Goal: Task Accomplishment & Management: Complete application form

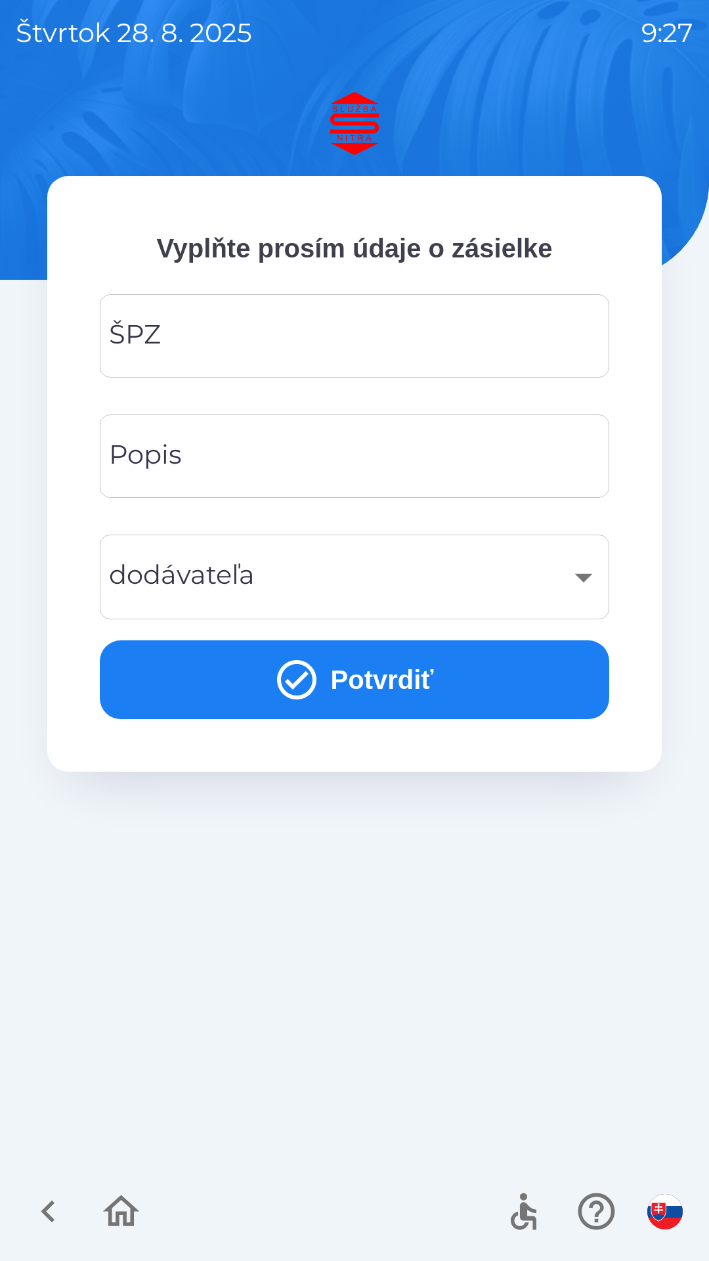
click at [359, 343] on input "ŠPZ" at bounding box center [355, 336] width 478 height 52
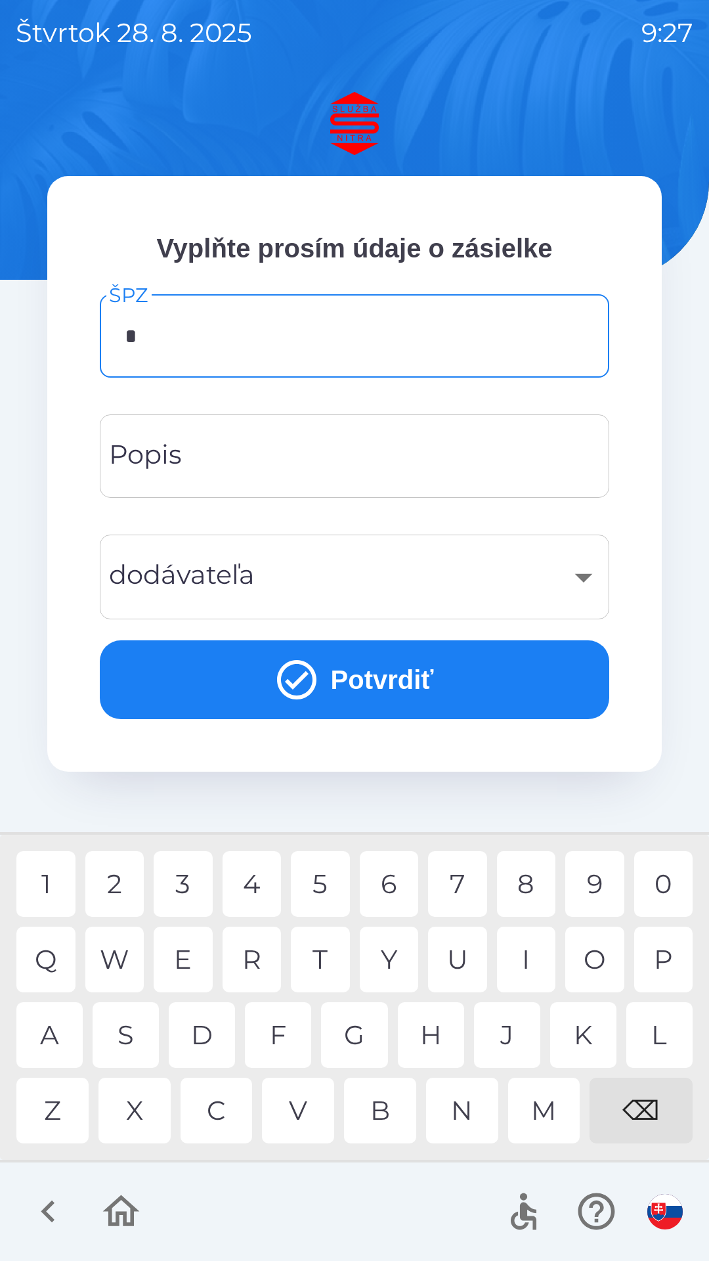
click at [471, 1099] on div "N" at bounding box center [462, 1111] width 72 height 66
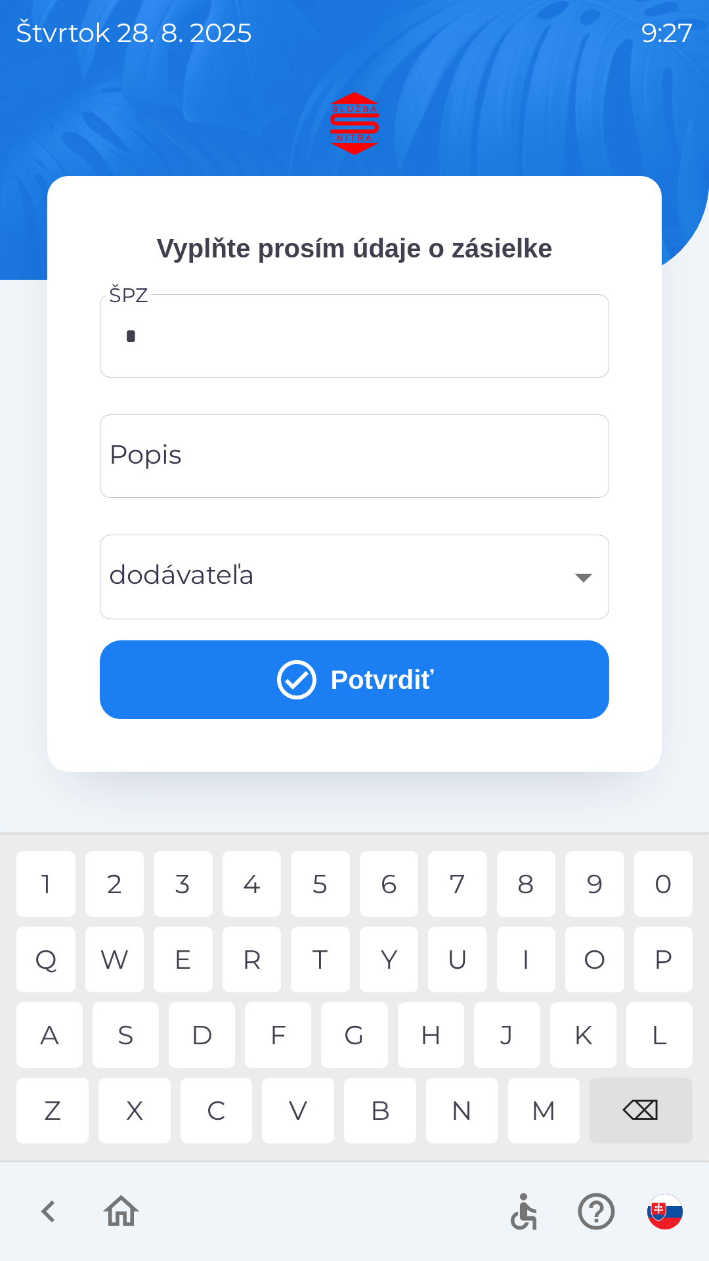
click at [658, 1099] on div "⌫" at bounding box center [641, 1111] width 103 height 66
click at [66, 1114] on div "Z" at bounding box center [52, 1111] width 72 height 66
type input "*******"
click at [586, 1035] on div "K" at bounding box center [583, 1035] width 66 height 66
click at [336, 682] on button "Potvrdiť" at bounding box center [355, 679] width 510 height 79
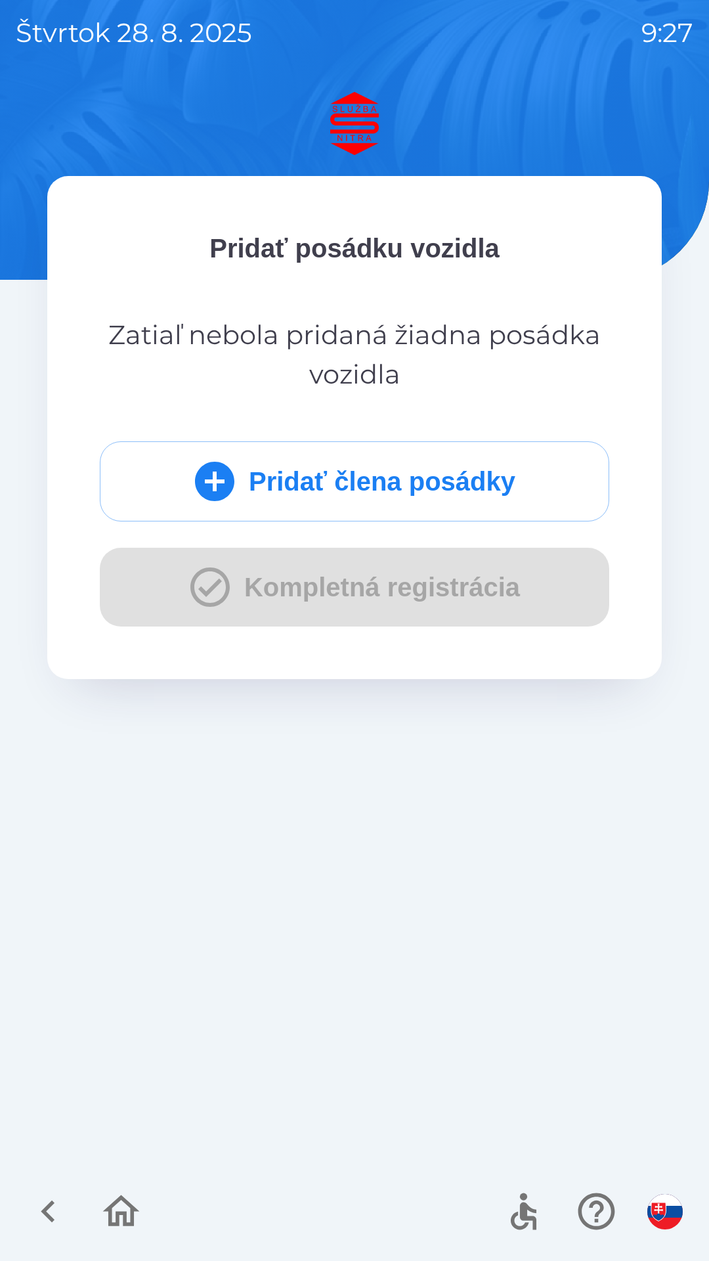
click at [441, 473] on button "Pridať člena posádky" at bounding box center [355, 481] width 510 height 80
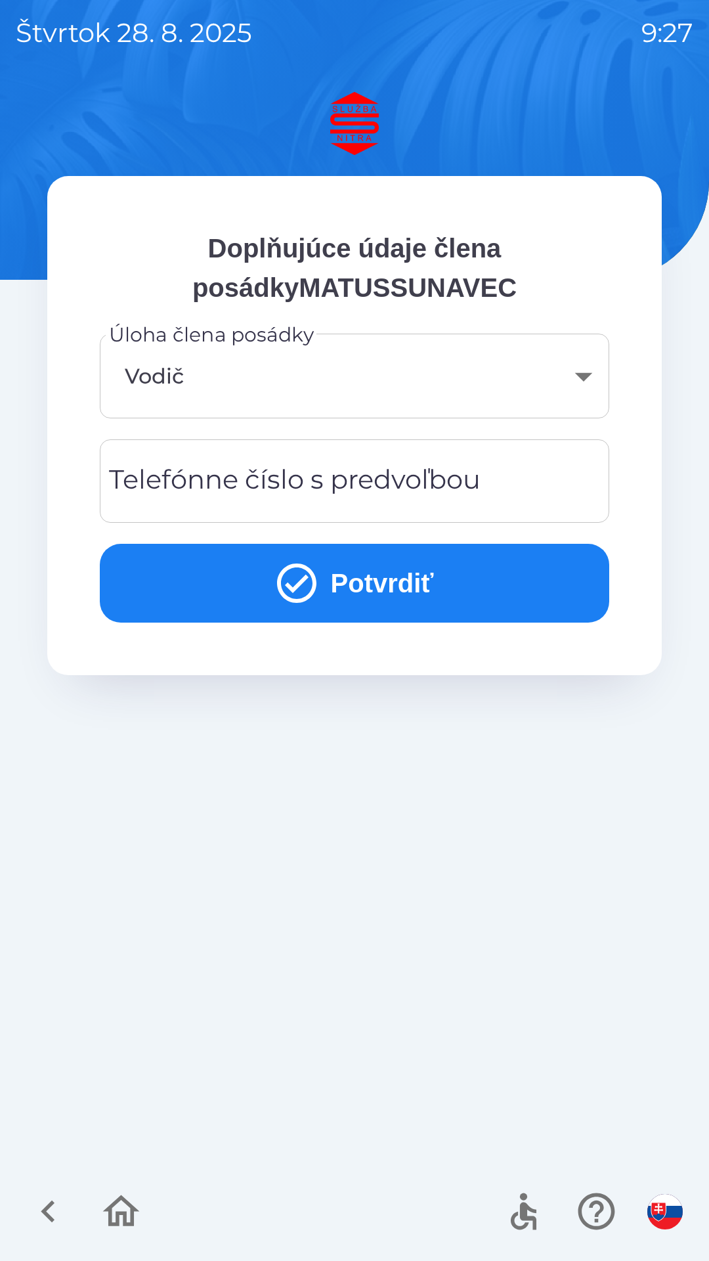
click at [362, 578] on button "Potvrdiť" at bounding box center [355, 583] width 510 height 79
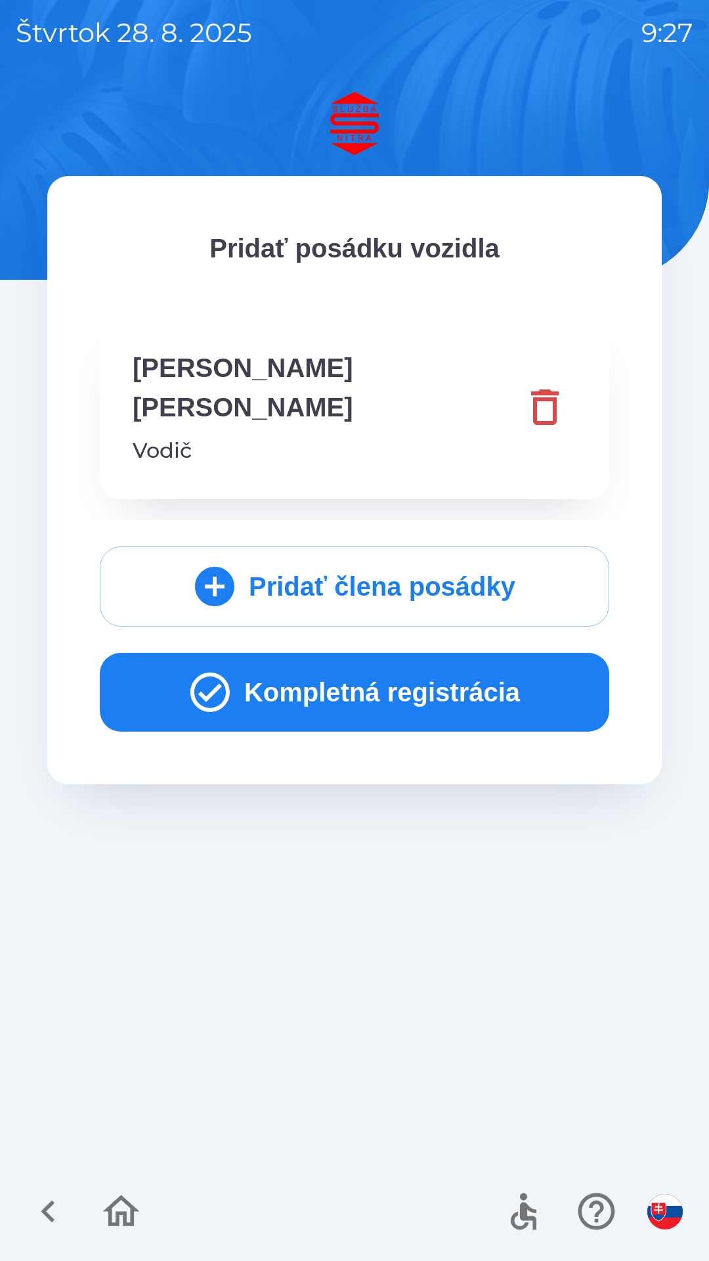
click at [403, 657] on button "Kompletná registrácia" at bounding box center [355, 692] width 510 height 79
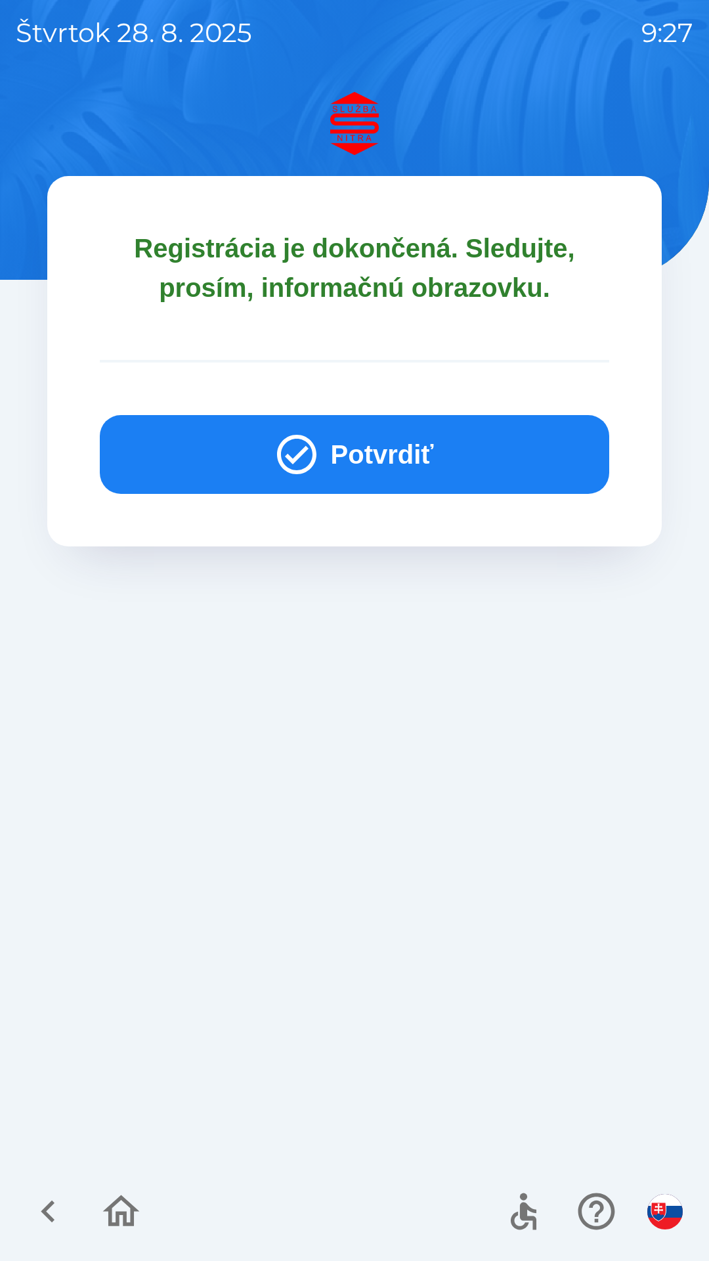
click at [425, 451] on button "Potvrdiť" at bounding box center [355, 454] width 510 height 79
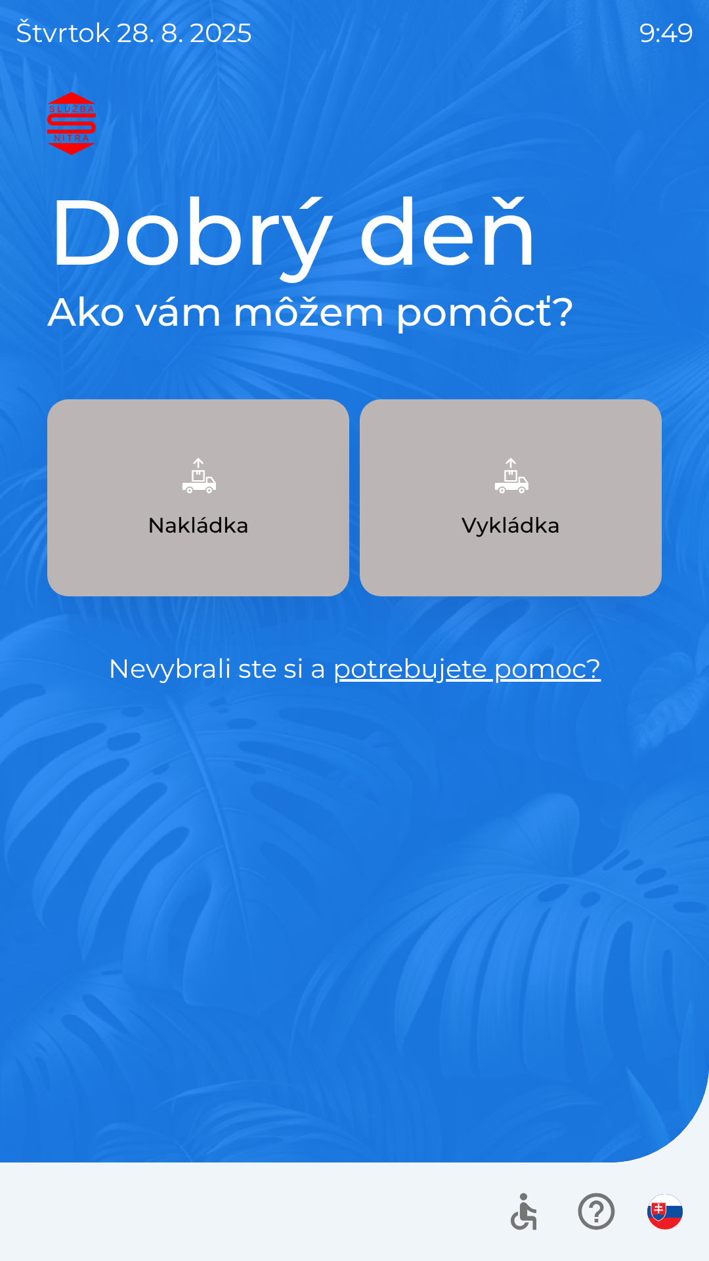
click at [508, 490] on img "button" at bounding box center [511, 475] width 58 height 58
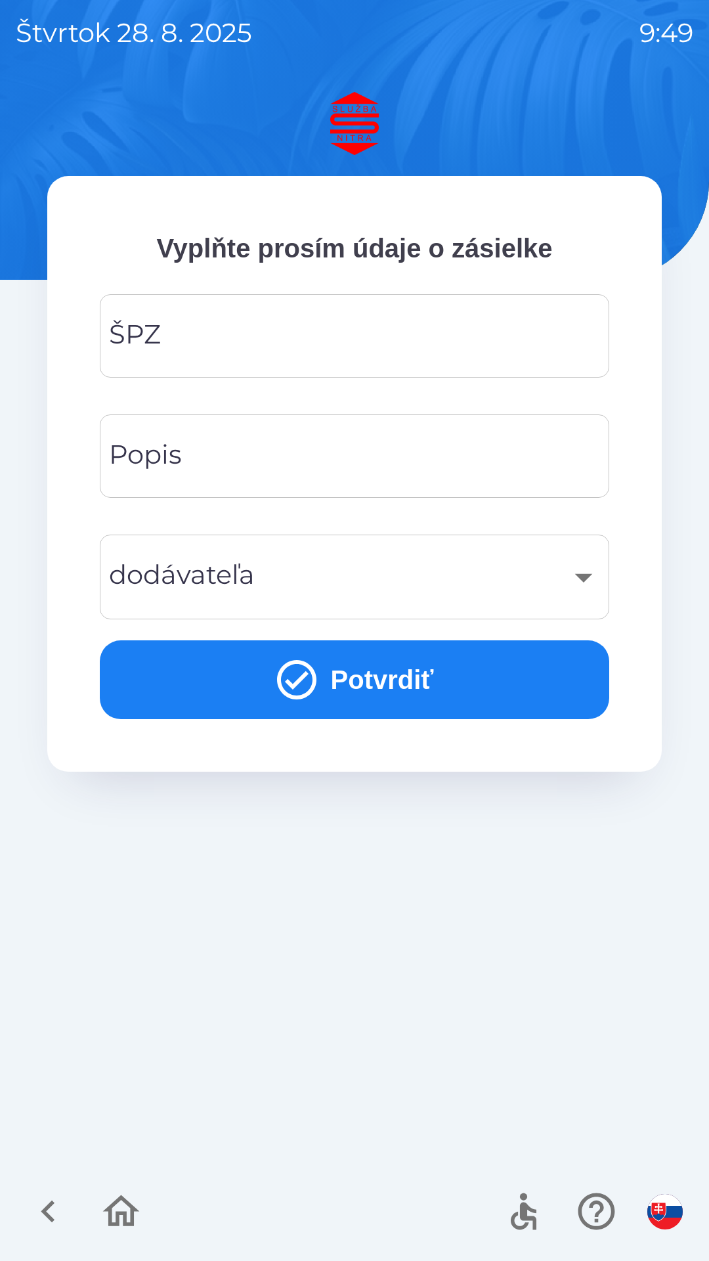
click at [177, 339] on input "ŠPZ" at bounding box center [355, 336] width 478 height 52
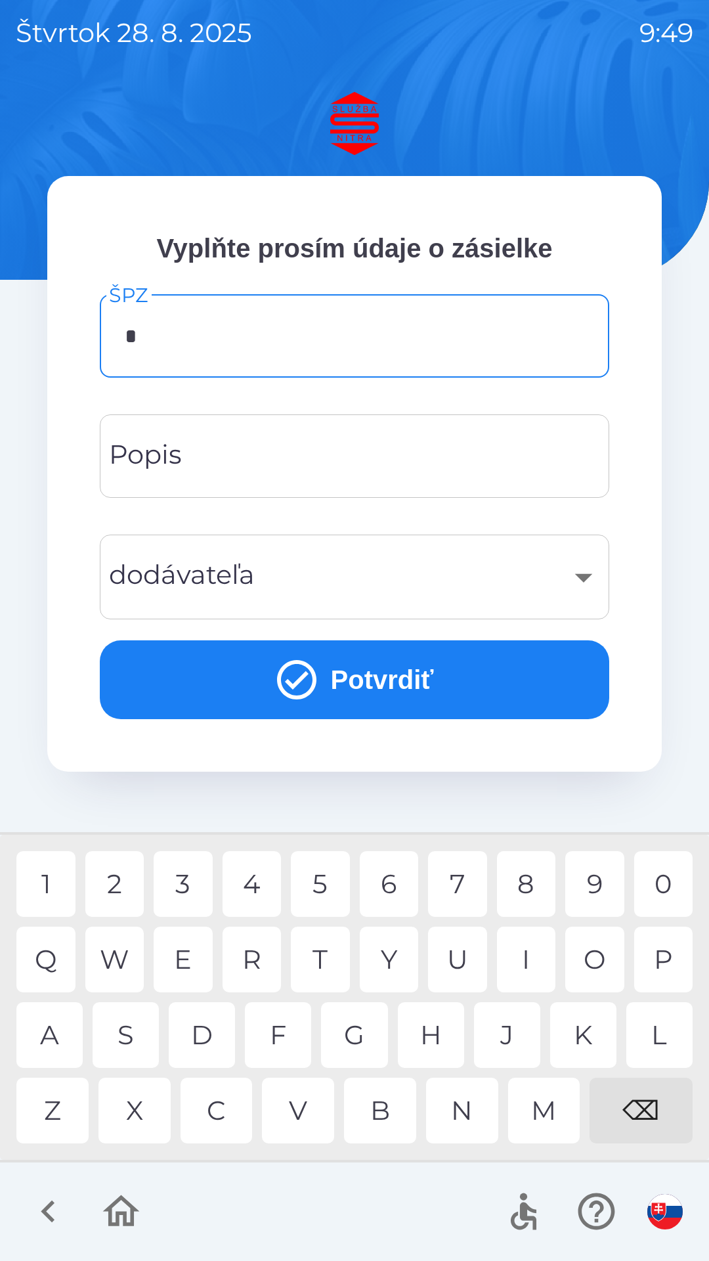
click at [62, 1039] on div "A" at bounding box center [49, 1035] width 66 height 66
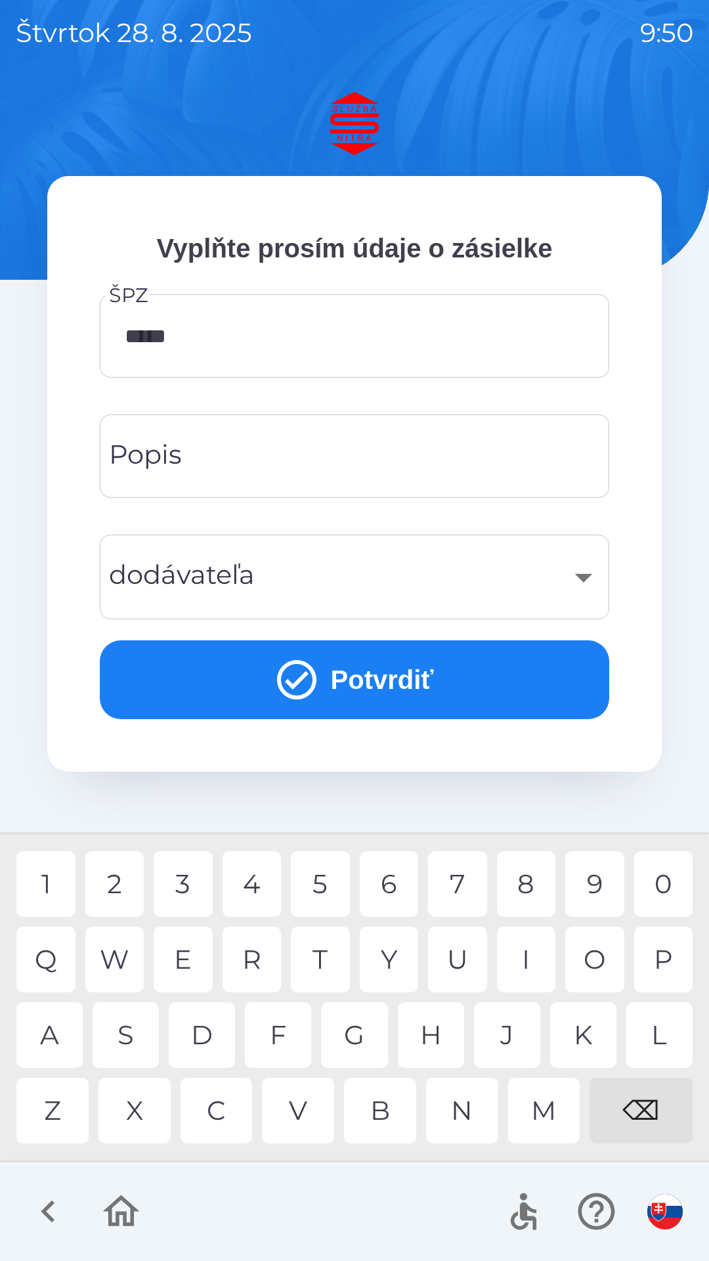
click at [448, 881] on div "7" at bounding box center [457, 884] width 59 height 66
click at [286, 1036] on div "F" at bounding box center [278, 1035] width 66 height 66
type input "*******"
click at [592, 965] on div "O" at bounding box center [594, 959] width 59 height 66
click at [204, 467] on input "Popis" at bounding box center [355, 456] width 478 height 52
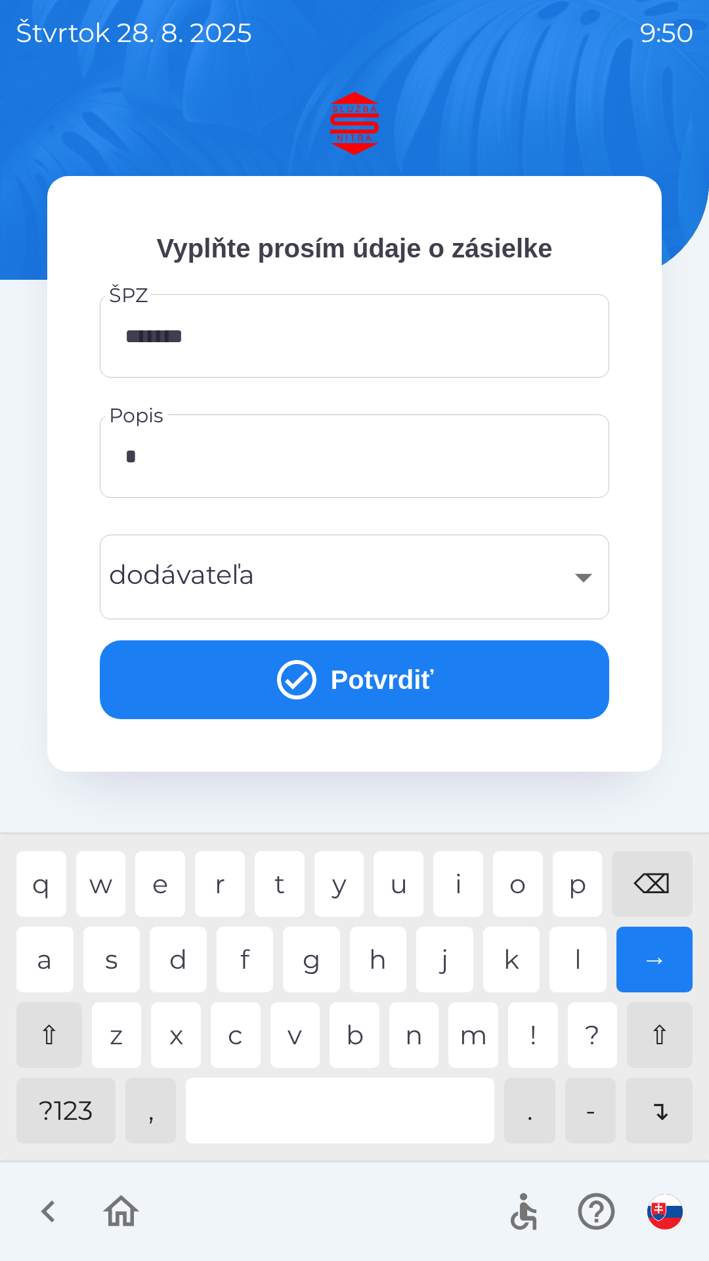
click at [76, 1118] on div "?123" at bounding box center [65, 1111] width 99 height 66
click at [298, 1108] on div at bounding box center [340, 1111] width 309 height 66
type input "****"
click at [571, 892] on div "p" at bounding box center [578, 884] width 50 height 66
click at [257, 573] on div "​" at bounding box center [355, 576] width 478 height 53
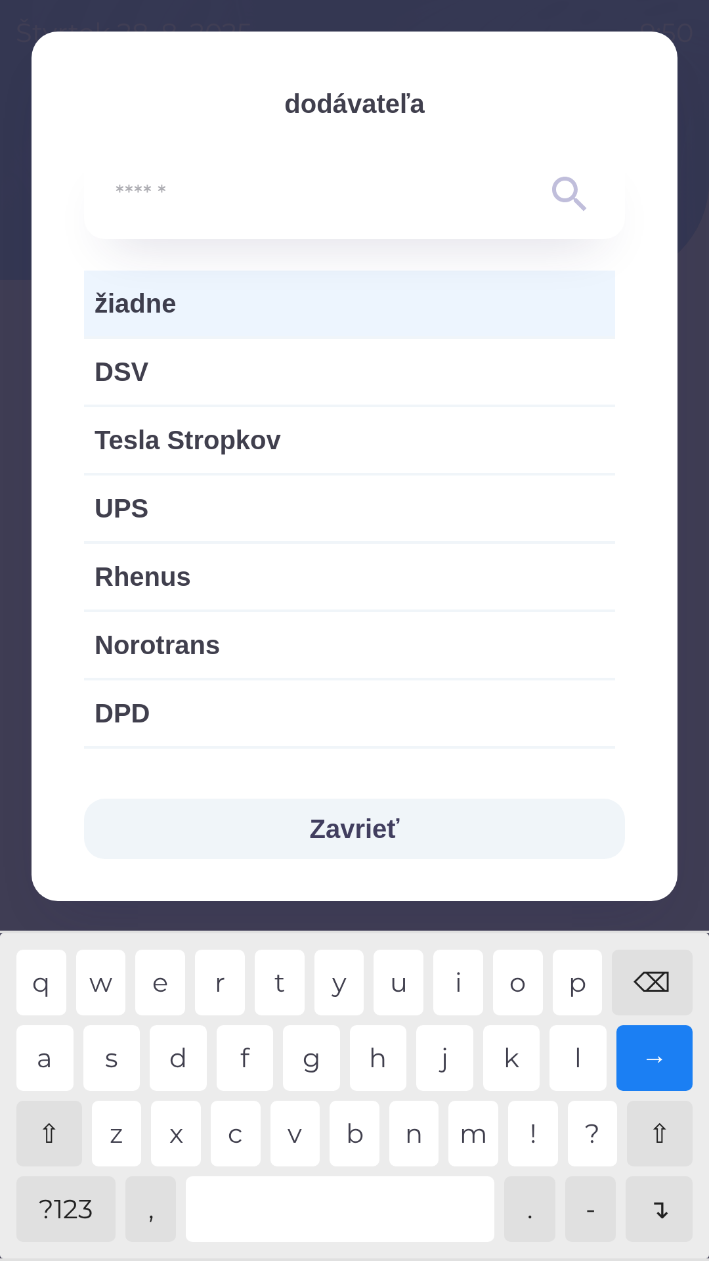
click at [563, 203] on icon at bounding box center [569, 194] width 47 height 47
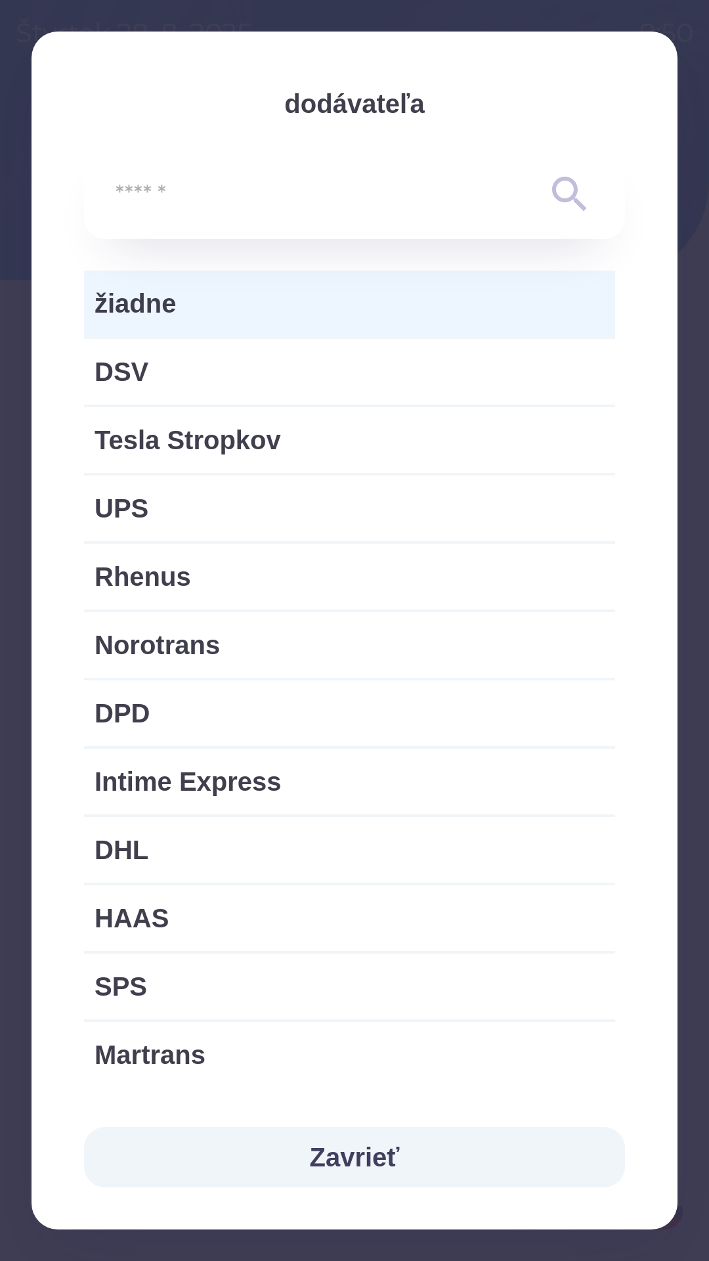
click at [190, 191] on input "text" at bounding box center [328, 195] width 425 height 36
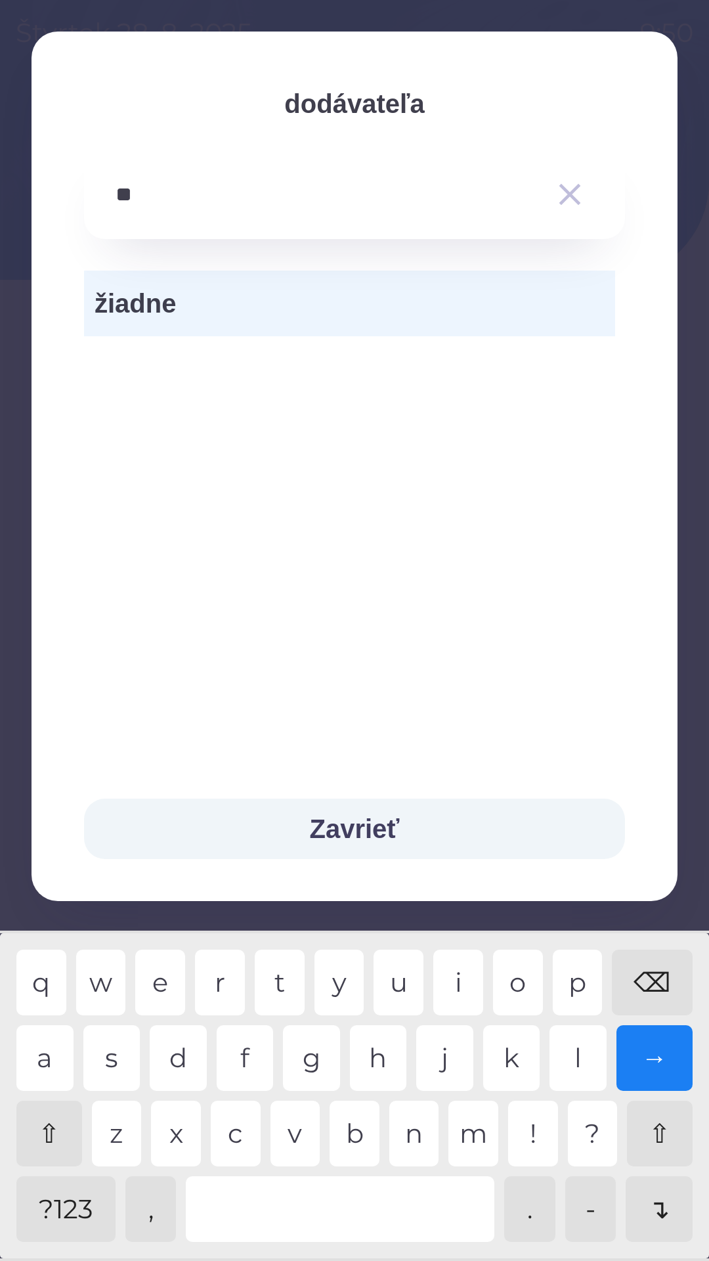
click at [43, 1056] on div "a" at bounding box center [44, 1058] width 57 height 66
click at [573, 1055] on div "l" at bounding box center [578, 1058] width 57 height 66
type input "****"
click at [471, 1140] on div "m" at bounding box center [473, 1133] width 50 height 66
click at [568, 204] on icon "button" at bounding box center [570, 194] width 37 height 37
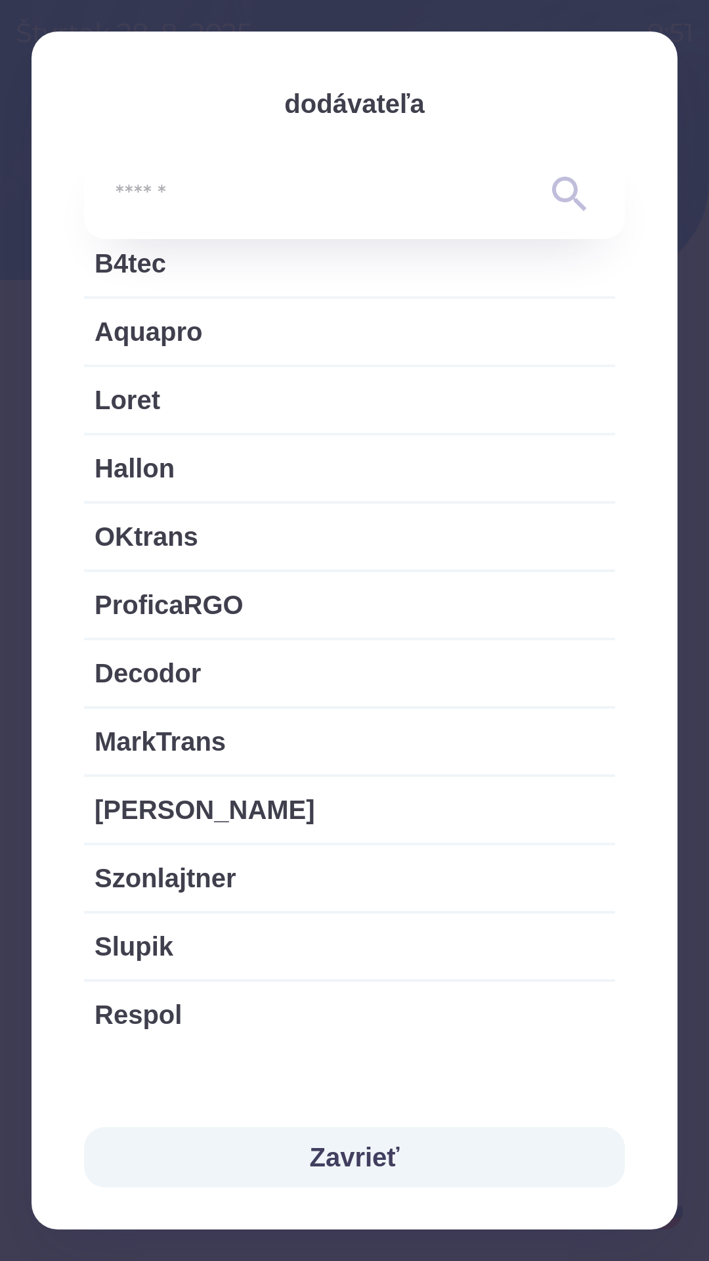
scroll to position [2382, 0]
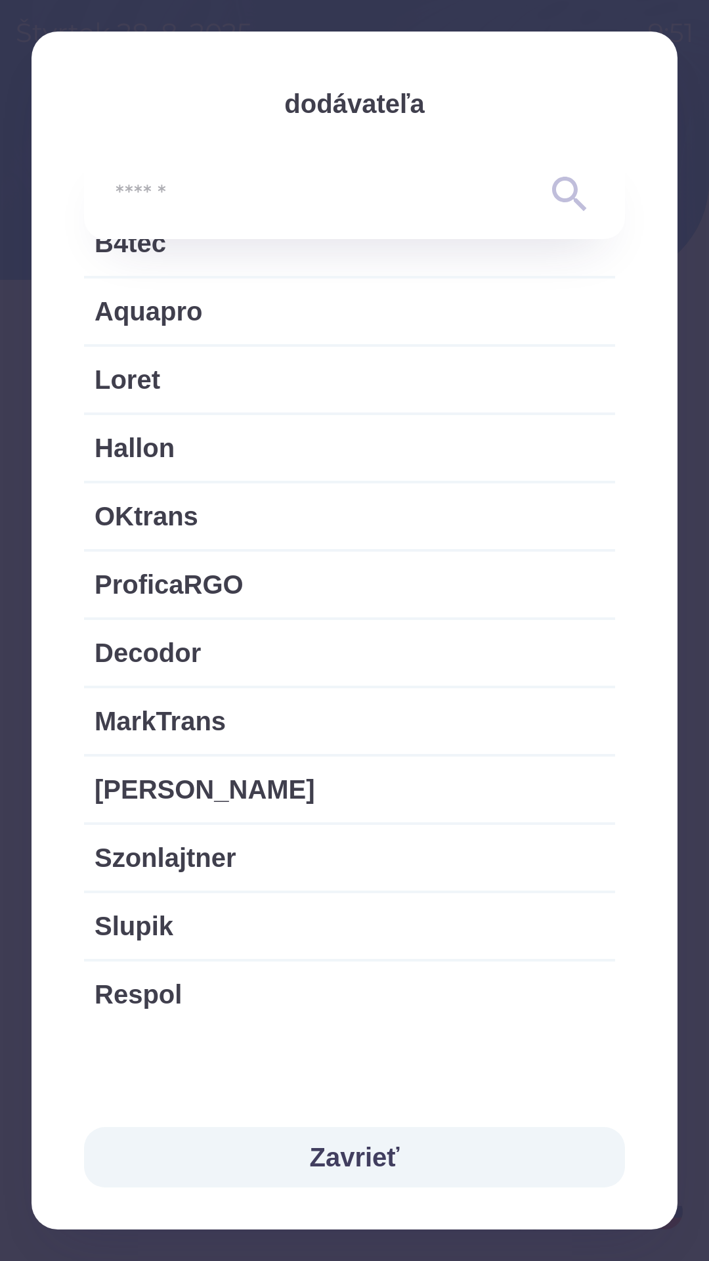
click at [223, 195] on input "text" at bounding box center [328, 195] width 425 height 36
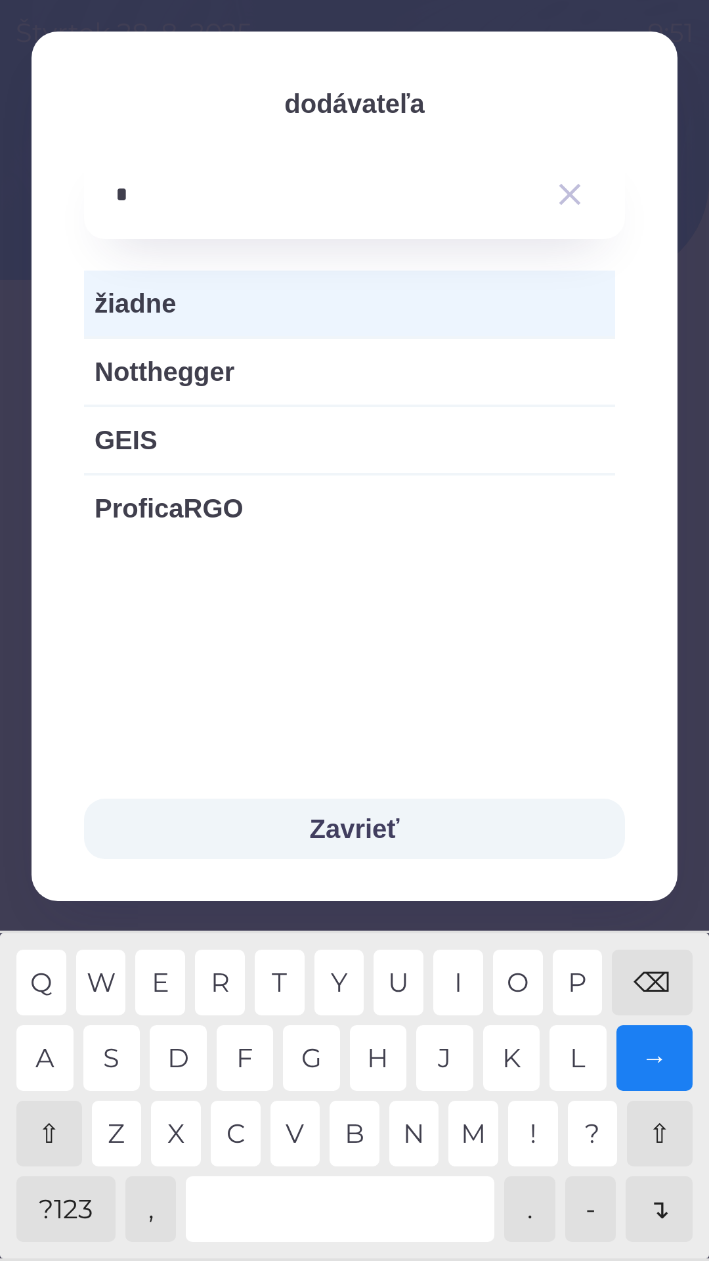
scroll to position [0, 0]
click at [315, 1060] on div "G" at bounding box center [311, 1058] width 57 height 66
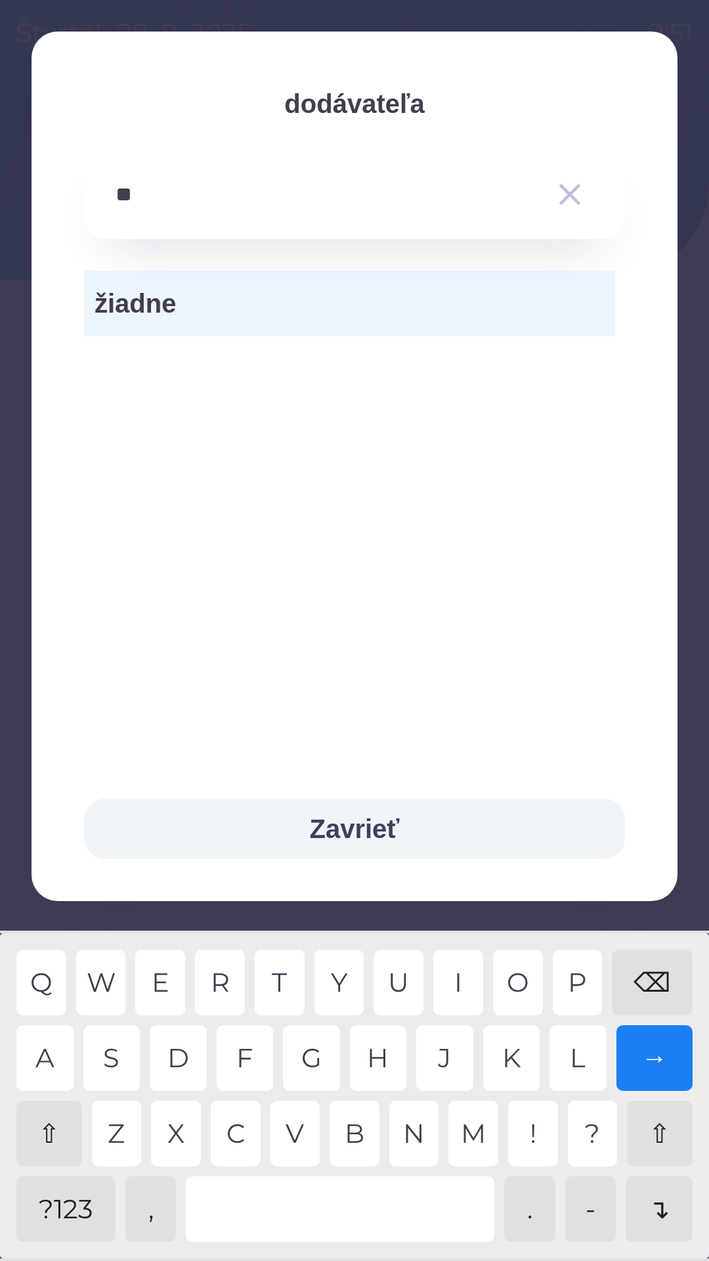
click at [42, 1062] on div "A" at bounding box center [44, 1058] width 57 height 66
click at [572, 1062] on div "L" at bounding box center [578, 1058] width 57 height 66
type input "*****"
click at [459, 1139] on div "M" at bounding box center [473, 1133] width 50 height 66
click at [582, 203] on icon "button" at bounding box center [570, 194] width 37 height 37
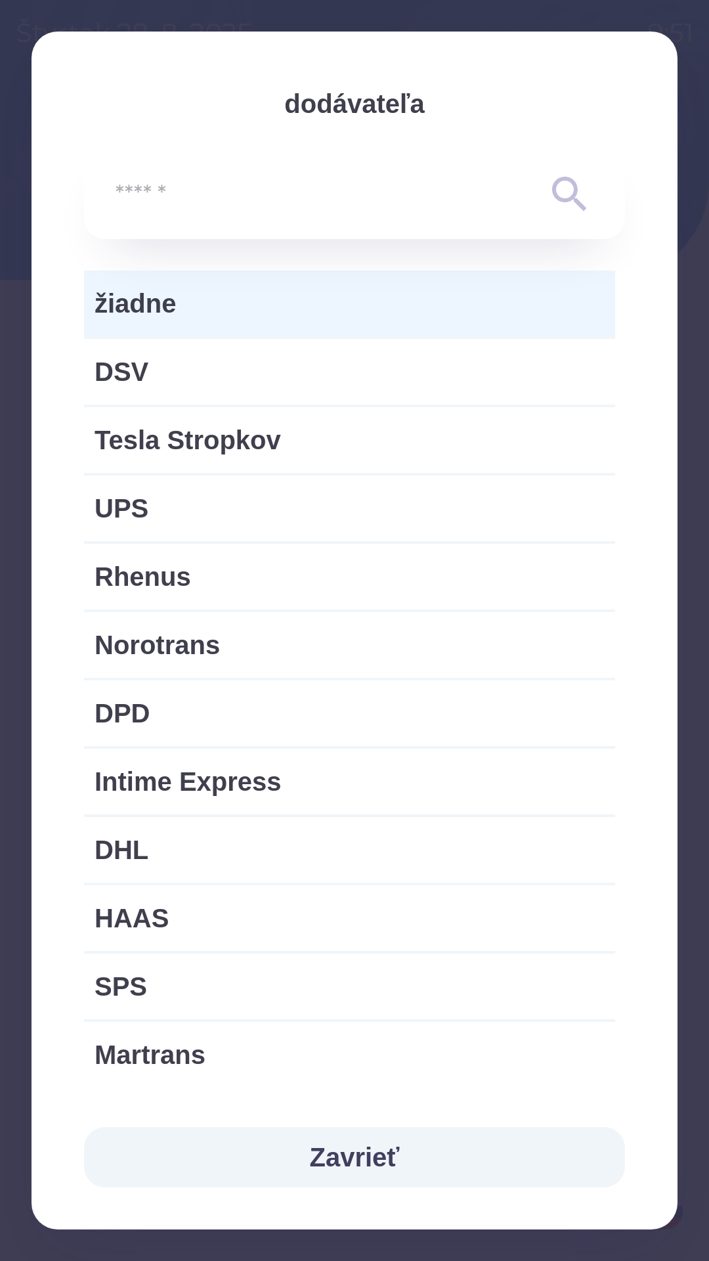
click at [366, 1156] on button "Zavrieť" at bounding box center [354, 1157] width 541 height 60
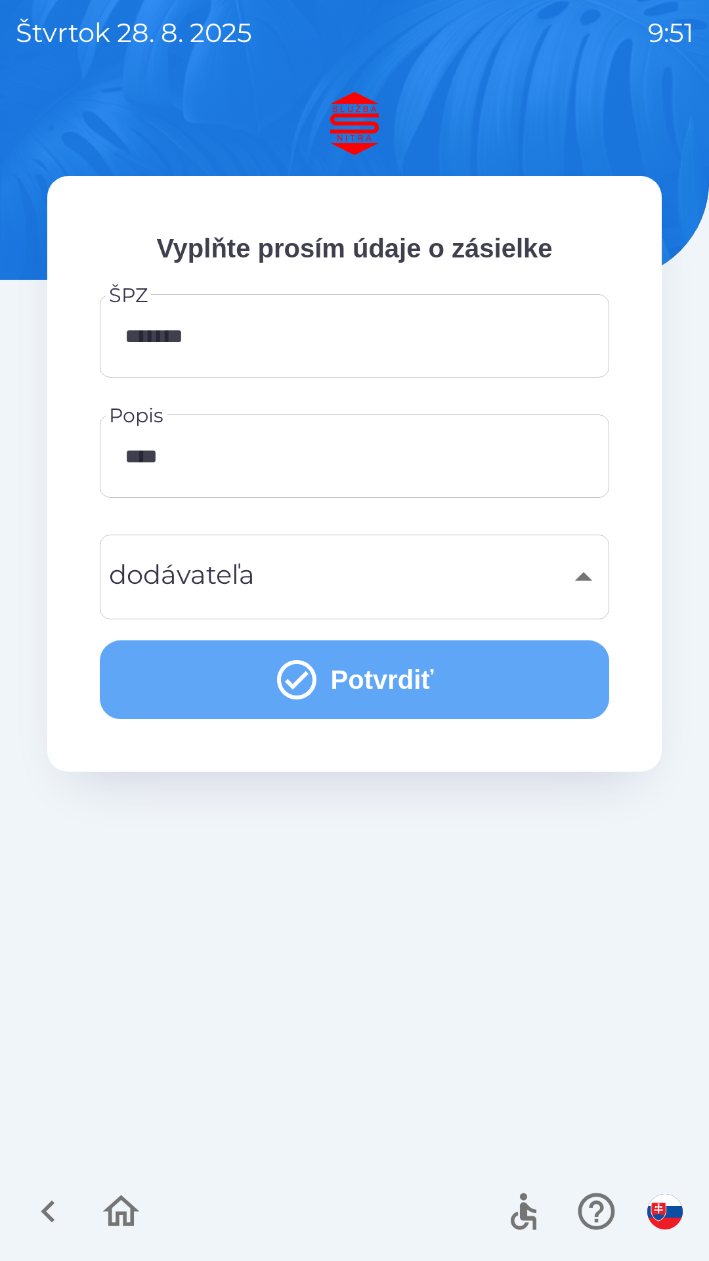
click at [334, 682] on button "Potvrdiť" at bounding box center [355, 679] width 510 height 79
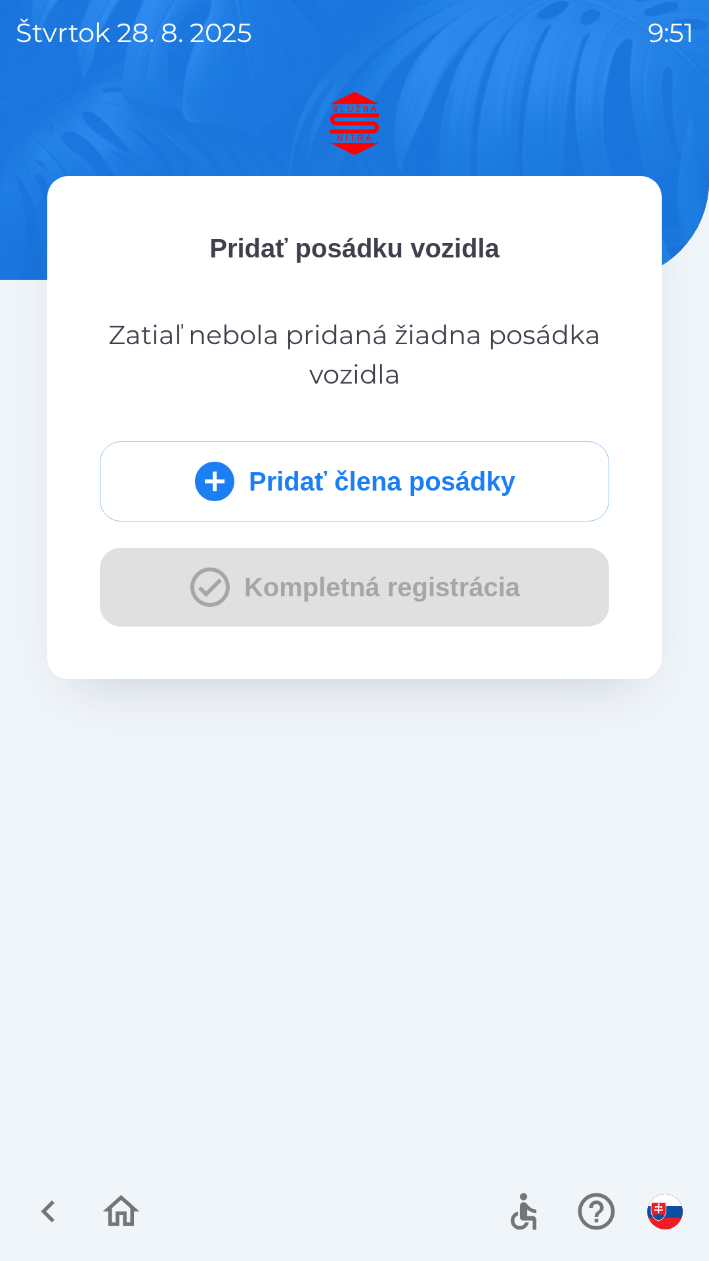
click at [256, 605] on div "Pridať člena posádky Kompletná registrácia" at bounding box center [355, 533] width 510 height 185
click at [204, 589] on div "Pridať člena posádky Kompletná registrácia" at bounding box center [355, 533] width 510 height 185
click at [200, 594] on div "Pridať člena posádky Kompletná registrácia" at bounding box center [355, 533] width 510 height 185
click at [123, 1200] on icon "button" at bounding box center [121, 1211] width 37 height 32
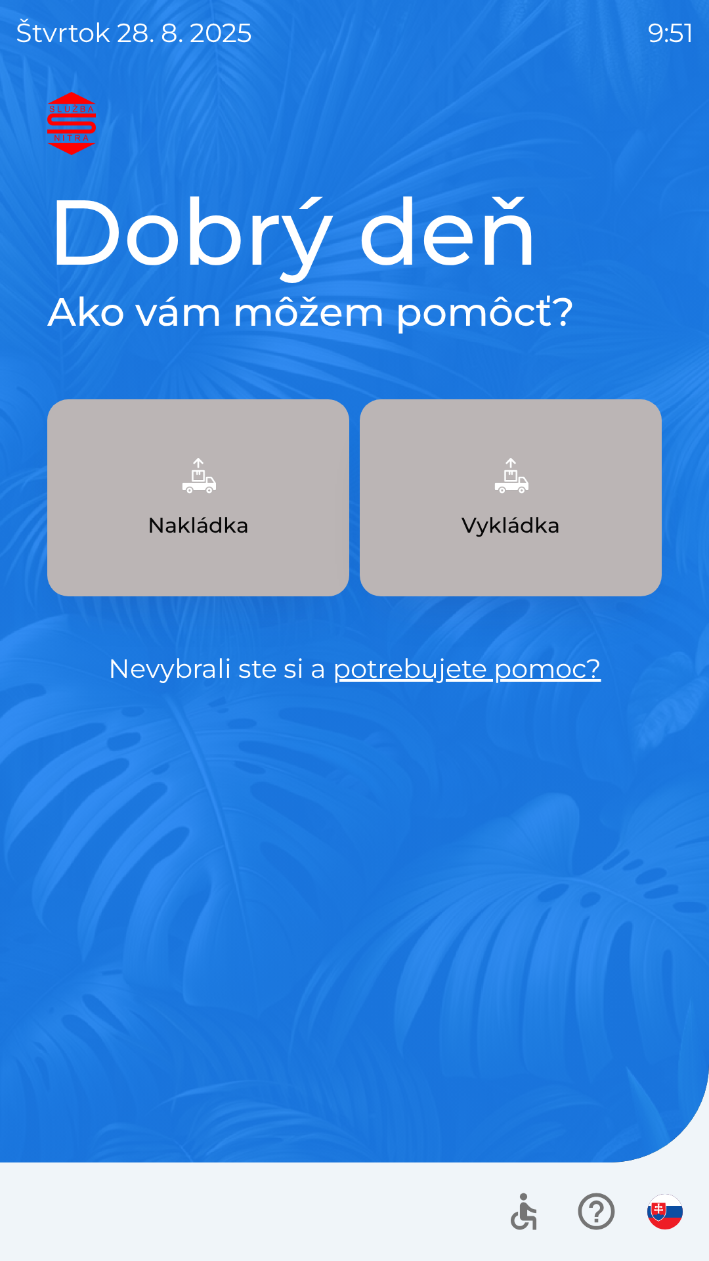
click at [445, 655] on link "potrebujete pomoc?" at bounding box center [467, 668] width 269 height 32
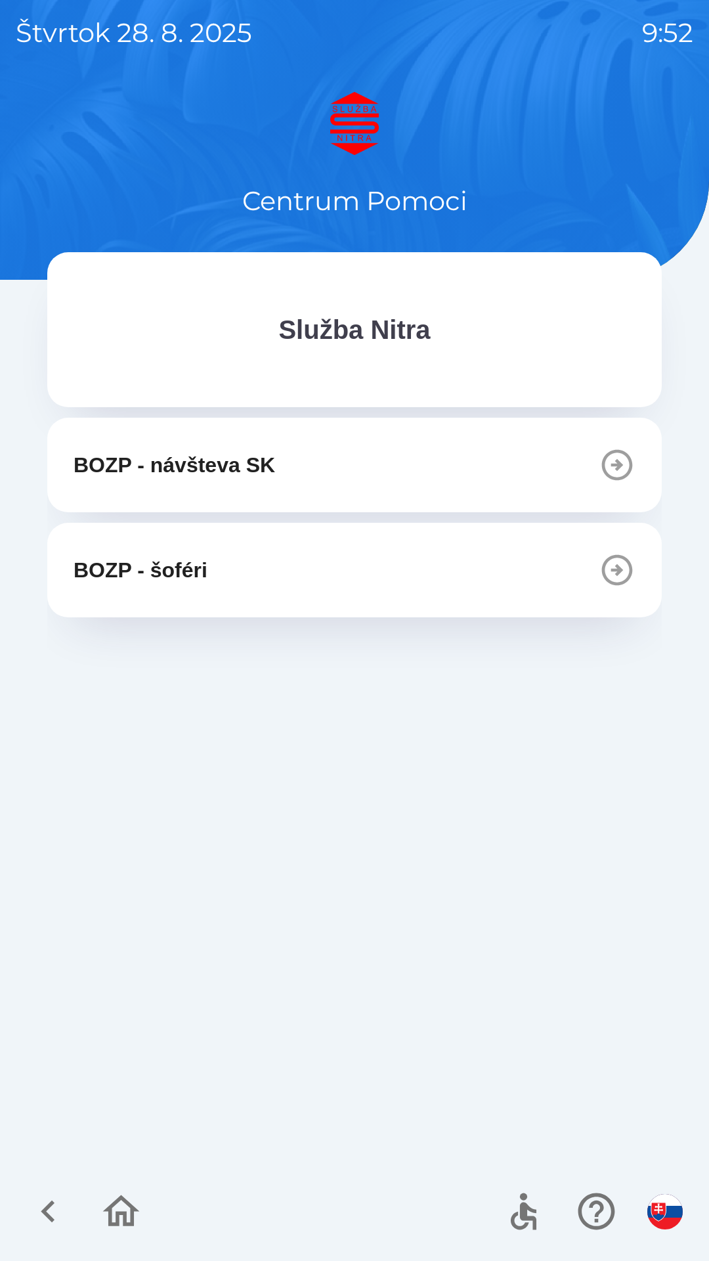
click at [124, 1211] on icon "button" at bounding box center [121, 1211] width 44 height 44
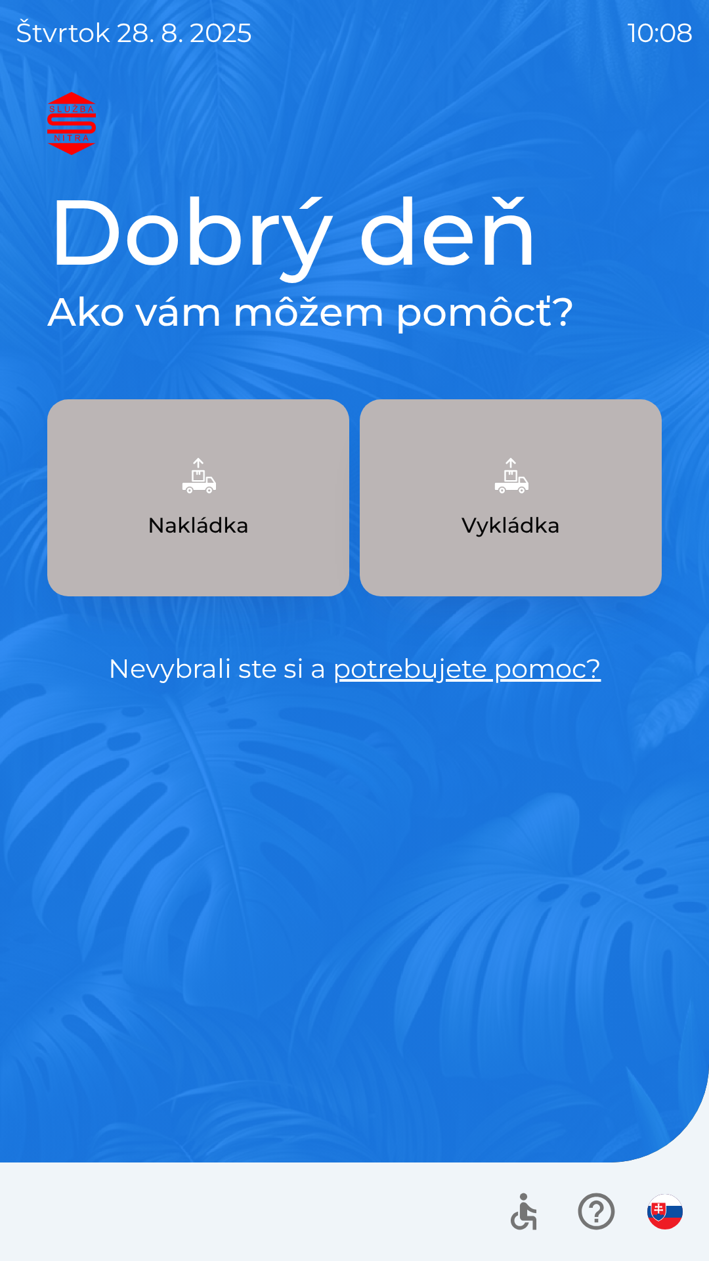
click at [512, 510] on p "Vykládka" at bounding box center [511, 526] width 98 height 32
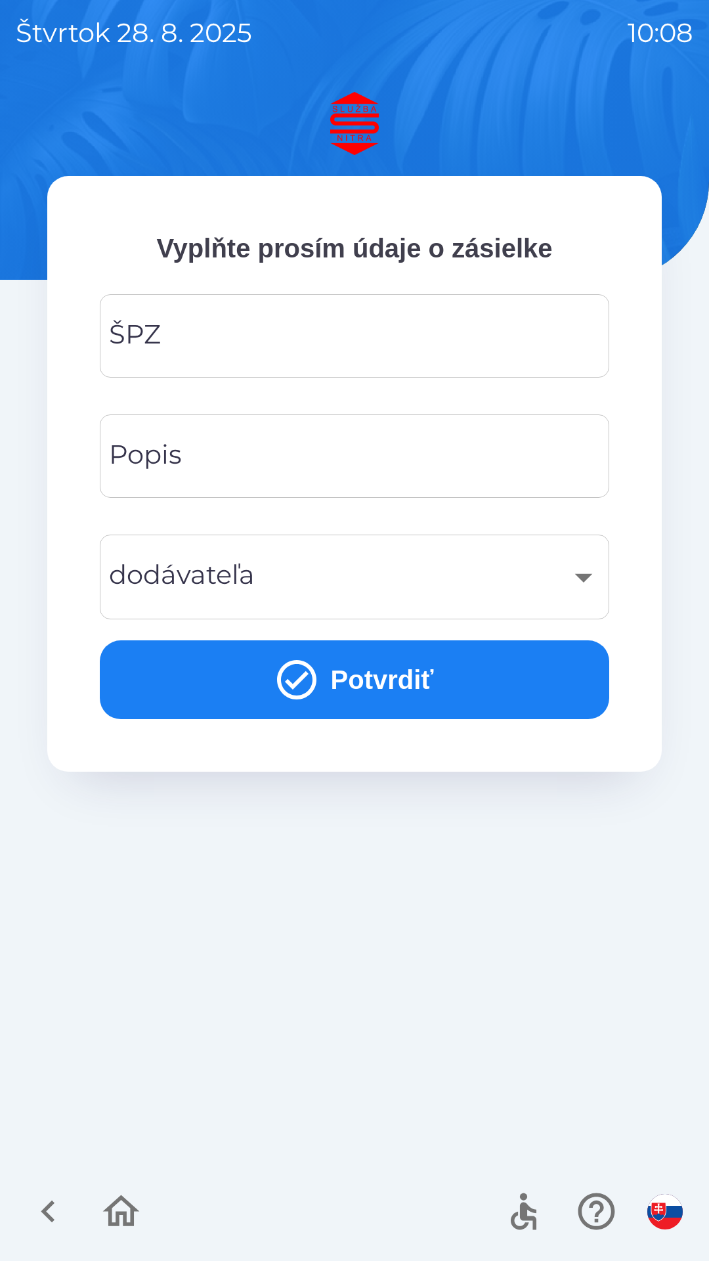
click at [316, 351] on input "ŠPZ" at bounding box center [355, 336] width 478 height 52
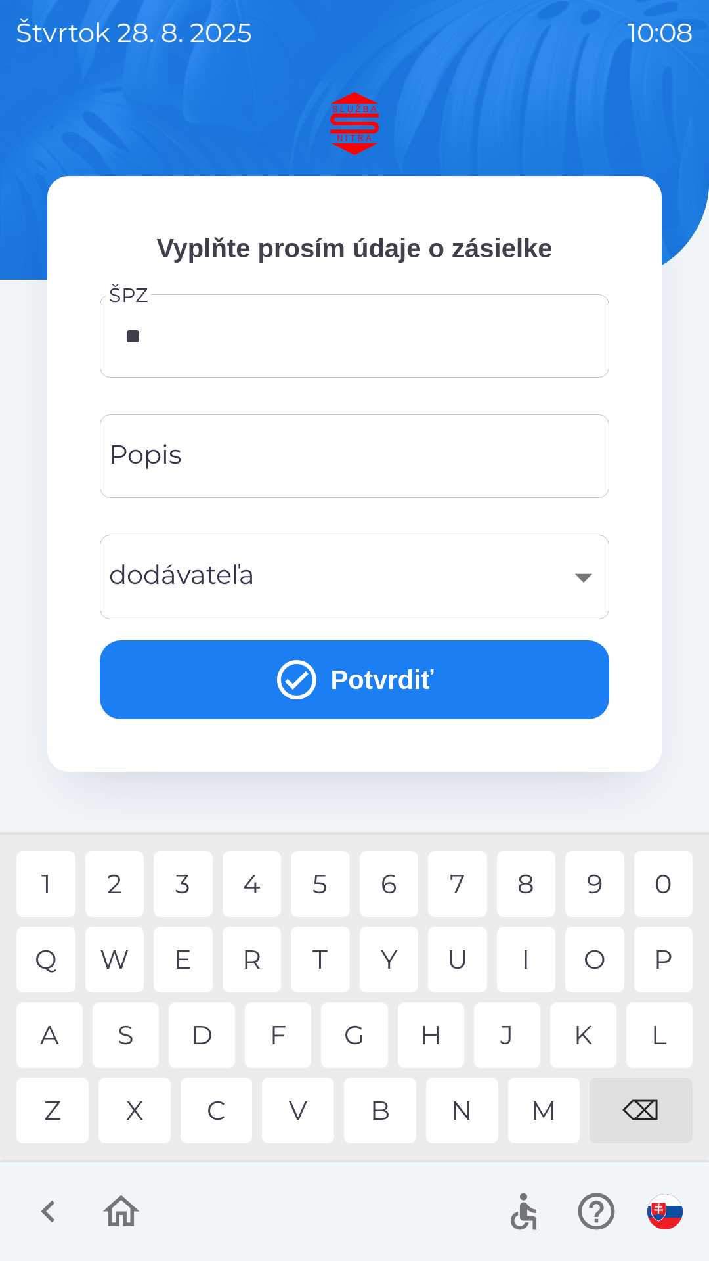
click at [328, 961] on div "T" at bounding box center [320, 959] width 59 height 66
click at [590, 889] on div "9" at bounding box center [594, 884] width 59 height 66
type input "*******"
click at [192, 953] on div "E" at bounding box center [183, 959] width 59 height 66
click at [389, 466] on input "Popis" at bounding box center [355, 456] width 478 height 52
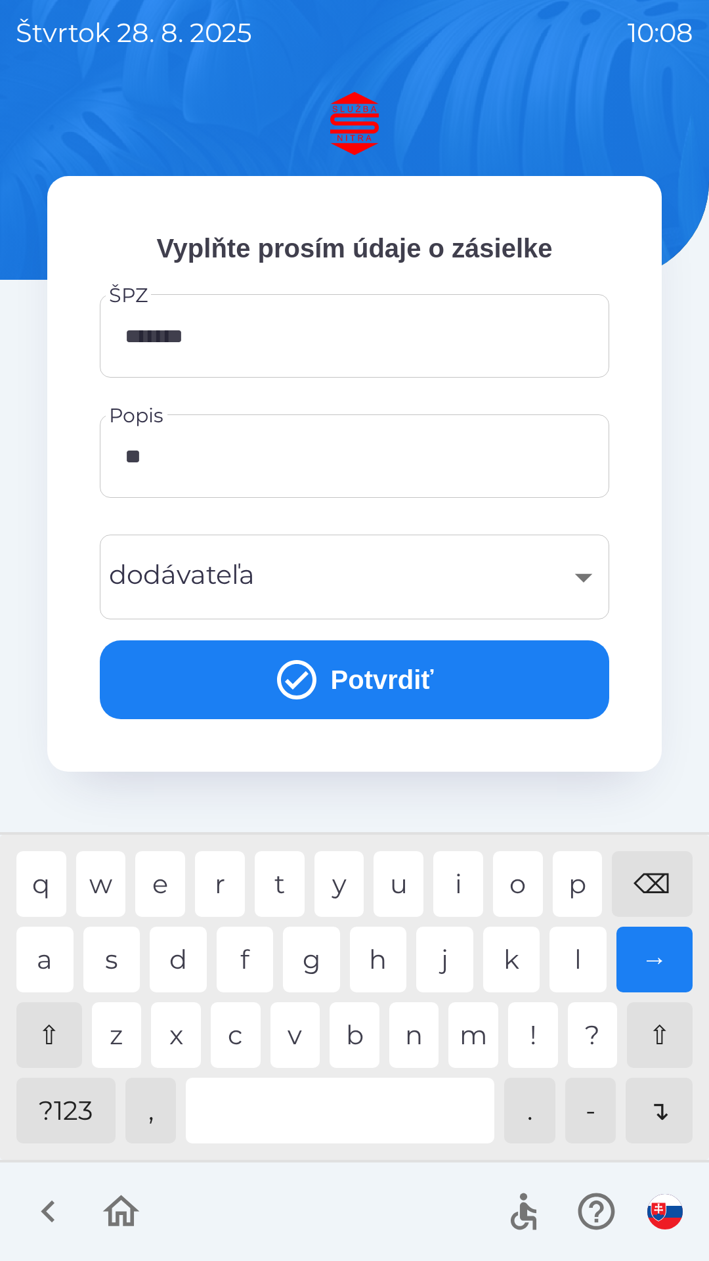
click at [525, 885] on div "o" at bounding box center [518, 884] width 50 height 66
click at [577, 959] on div "l" at bounding box center [578, 959] width 57 height 66
type input "*****"
click at [398, 584] on div "​" at bounding box center [355, 576] width 478 height 53
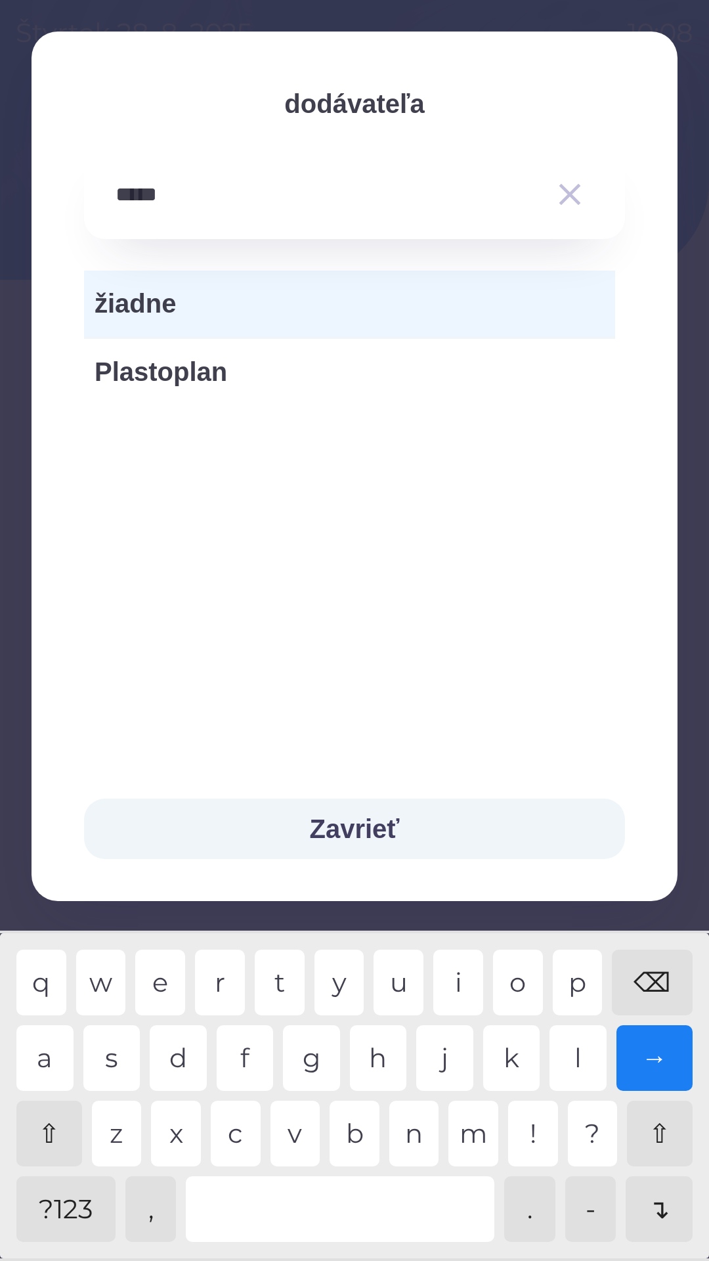
click at [301, 982] on div "t" at bounding box center [280, 982] width 50 height 66
click at [580, 978] on div "p" at bounding box center [578, 982] width 50 height 66
click at [226, 987] on div "r" at bounding box center [220, 982] width 50 height 66
click at [526, 974] on div "o" at bounding box center [518, 982] width 50 height 66
click at [223, 995] on div "r" at bounding box center [220, 982] width 50 height 66
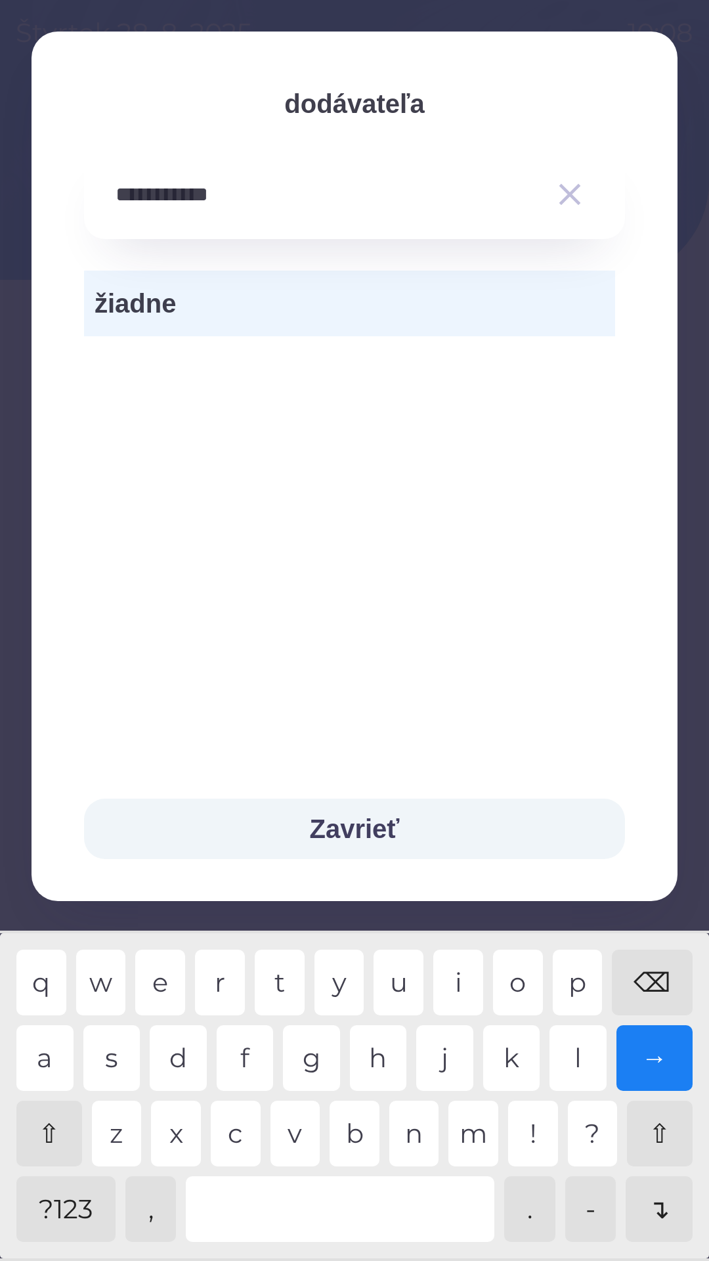
click at [162, 987] on div "e" at bounding box center [160, 982] width 50 height 66
type input "**********"
click at [388, 827] on button "Zavrieť" at bounding box center [354, 828] width 541 height 60
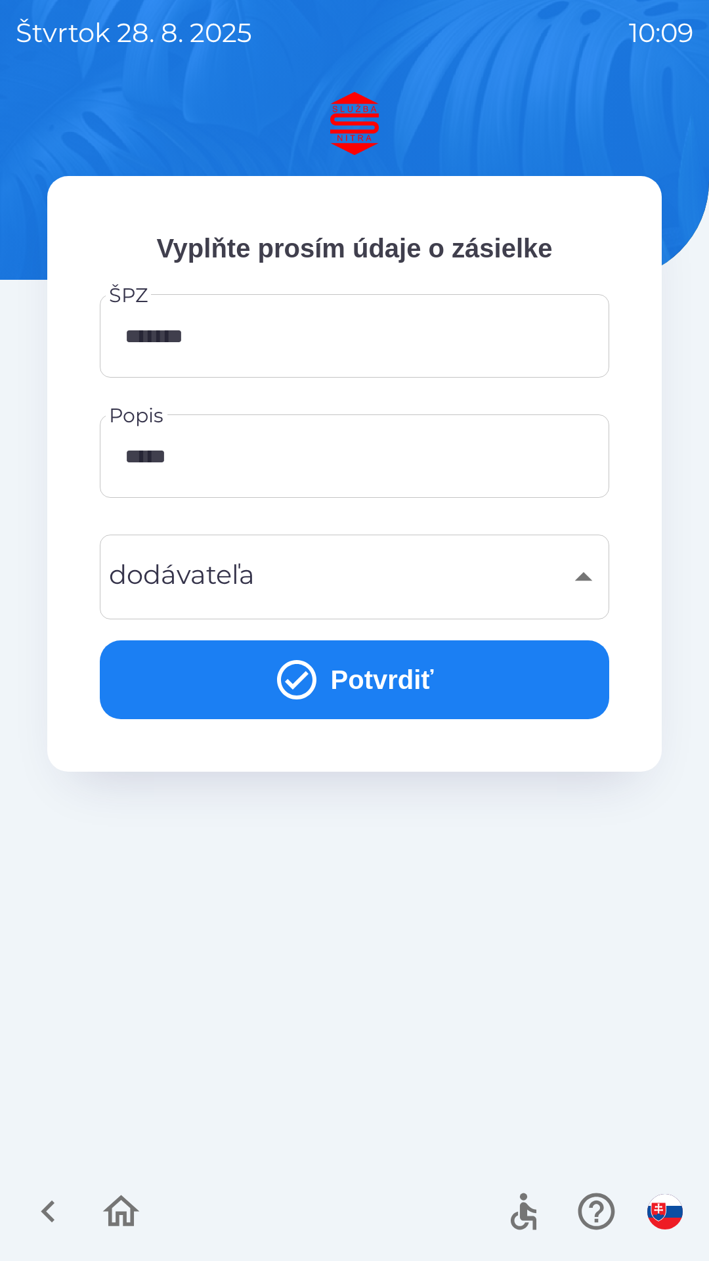
click at [509, 679] on button "Potvrdiť" at bounding box center [355, 679] width 510 height 79
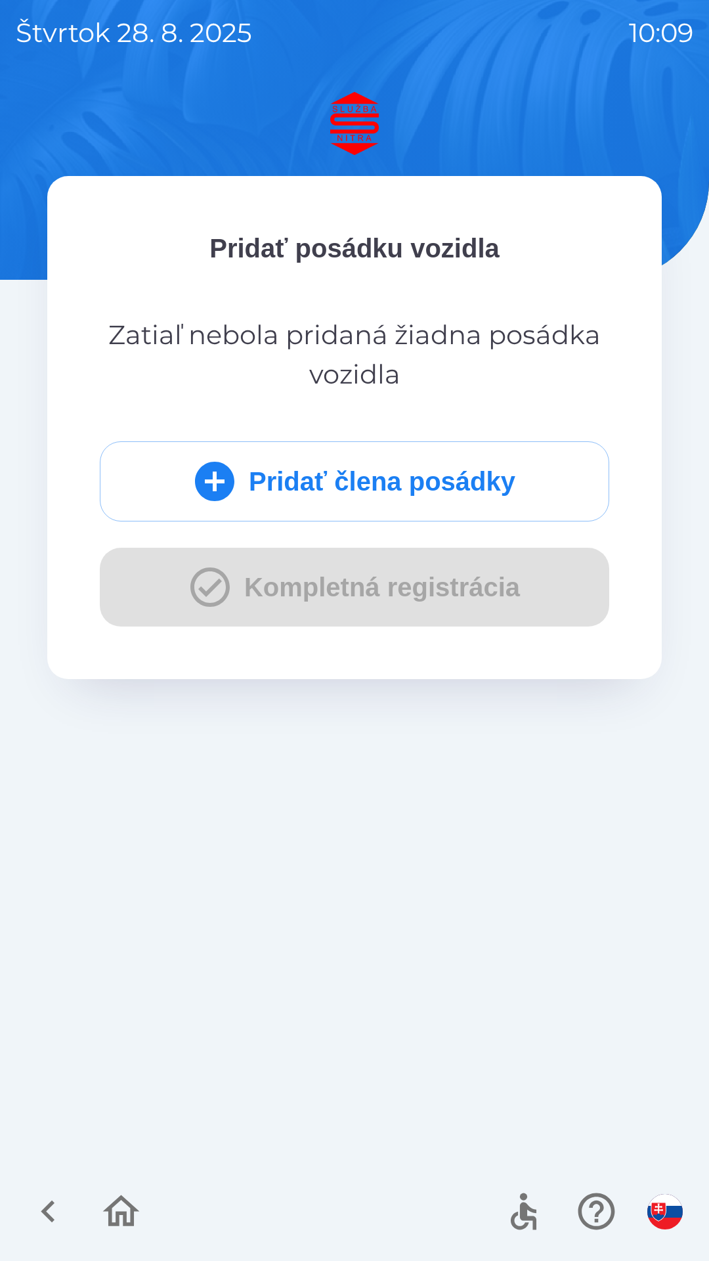
click at [431, 482] on button "Pridať člena posádky" at bounding box center [355, 481] width 510 height 80
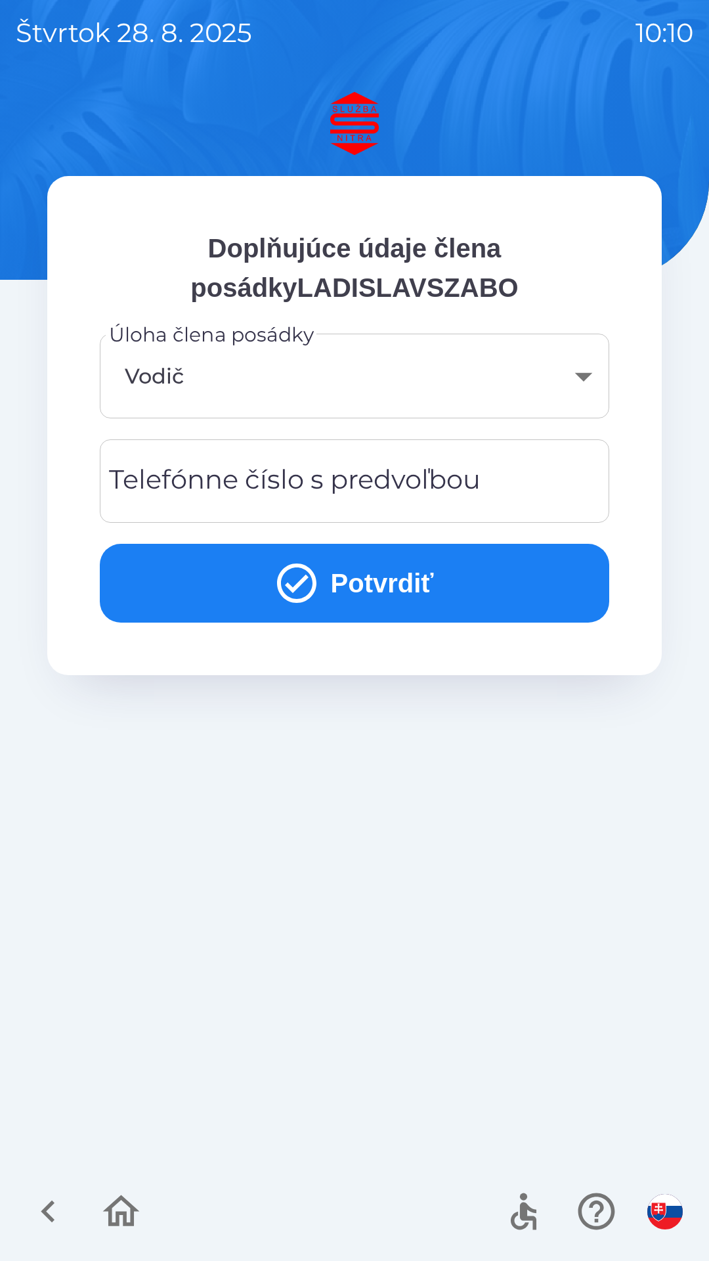
click at [489, 471] on input "Telefónne číslo s predvoľbou" at bounding box center [355, 481] width 478 height 52
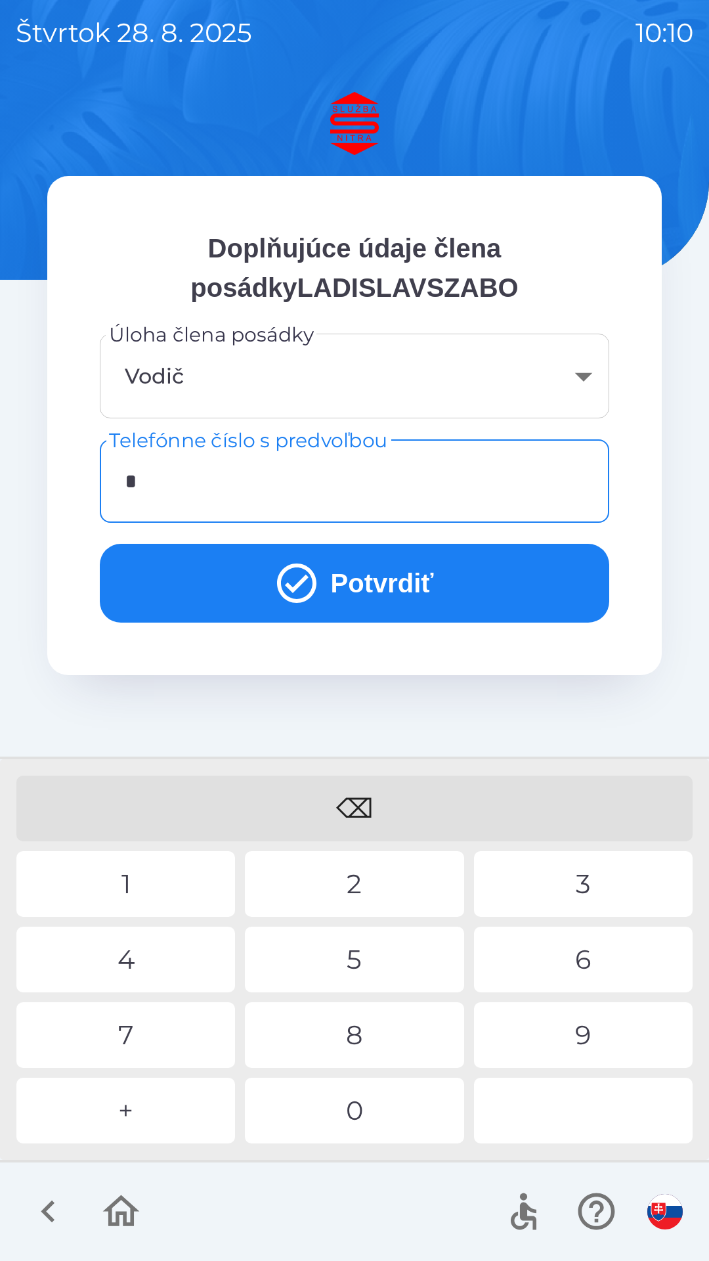
click at [402, 1121] on div "0" at bounding box center [354, 1111] width 219 height 66
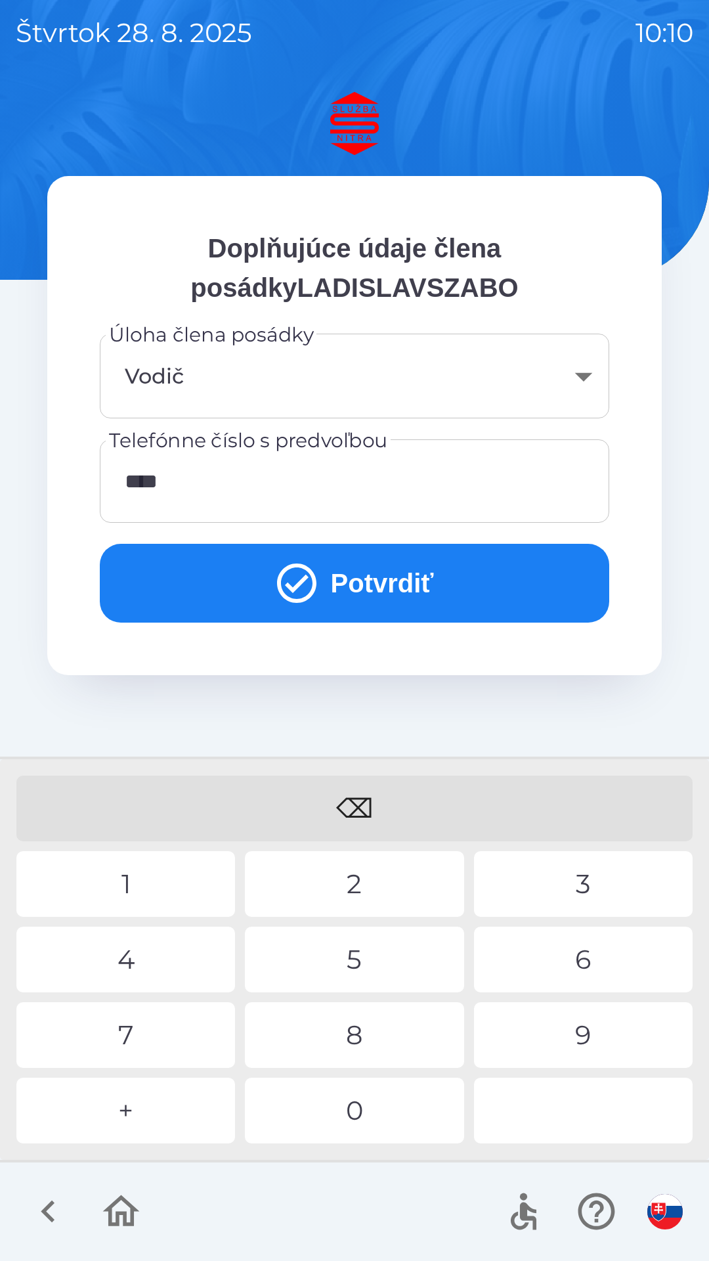
click at [370, 955] on div "5" at bounding box center [354, 959] width 219 height 66
click at [606, 1019] on div "9" at bounding box center [583, 1035] width 219 height 66
click at [167, 960] on div "4" at bounding box center [125, 959] width 219 height 66
click at [371, 1092] on div "0" at bounding box center [354, 1111] width 219 height 66
click at [430, 575] on button "Potvrdiť" at bounding box center [355, 583] width 510 height 79
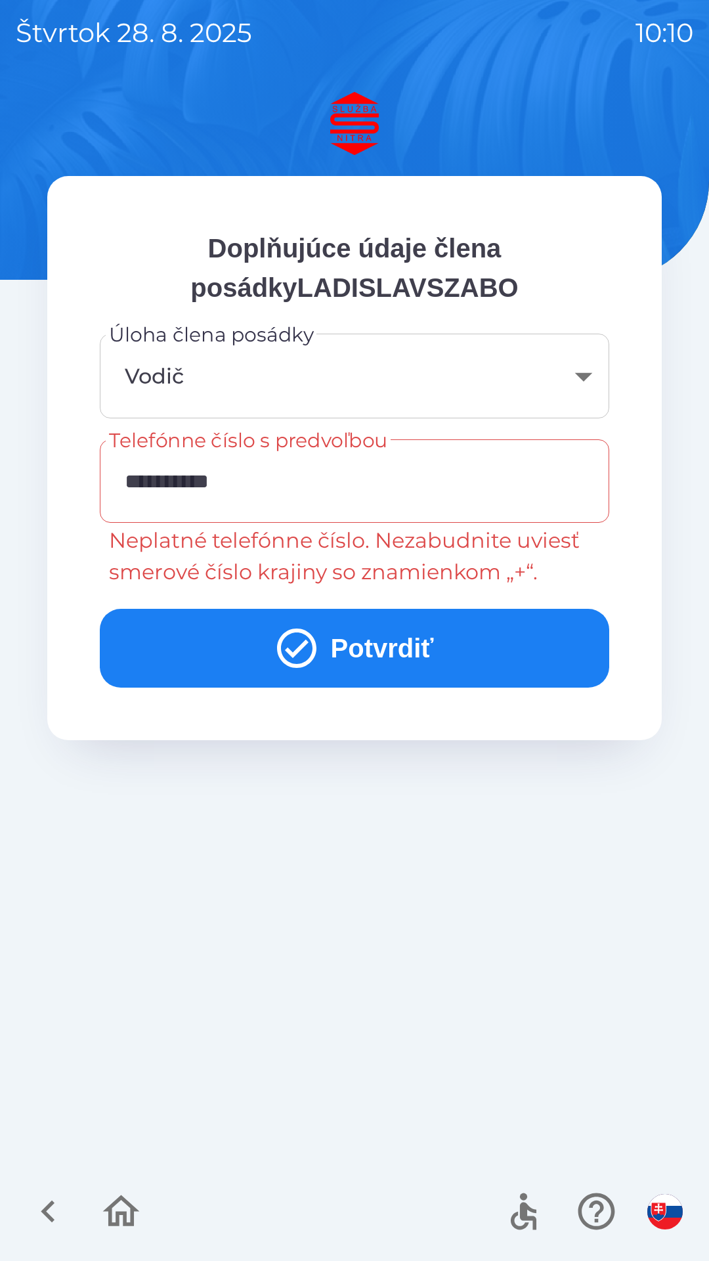
click at [128, 482] on input "**********" at bounding box center [355, 481] width 478 height 52
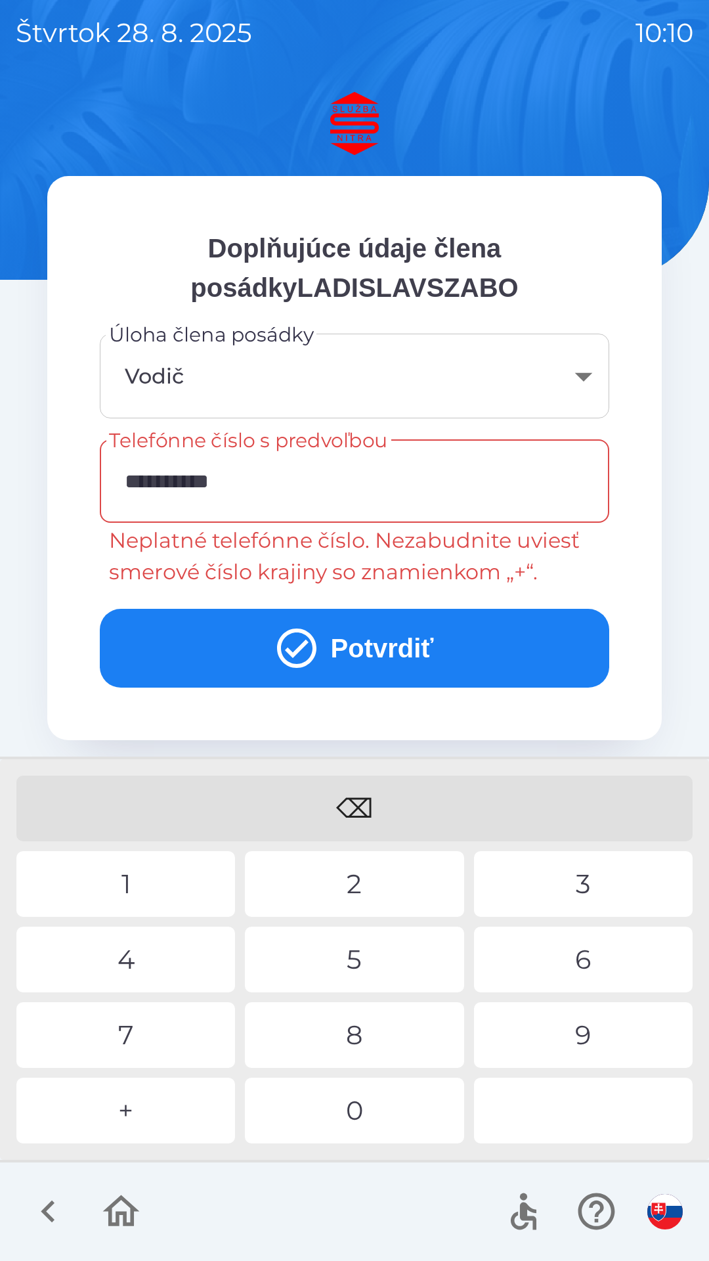
click at [141, 477] on input "**********" at bounding box center [355, 481] width 478 height 52
click at [154, 1095] on div "+" at bounding box center [125, 1111] width 219 height 66
type input "**********"
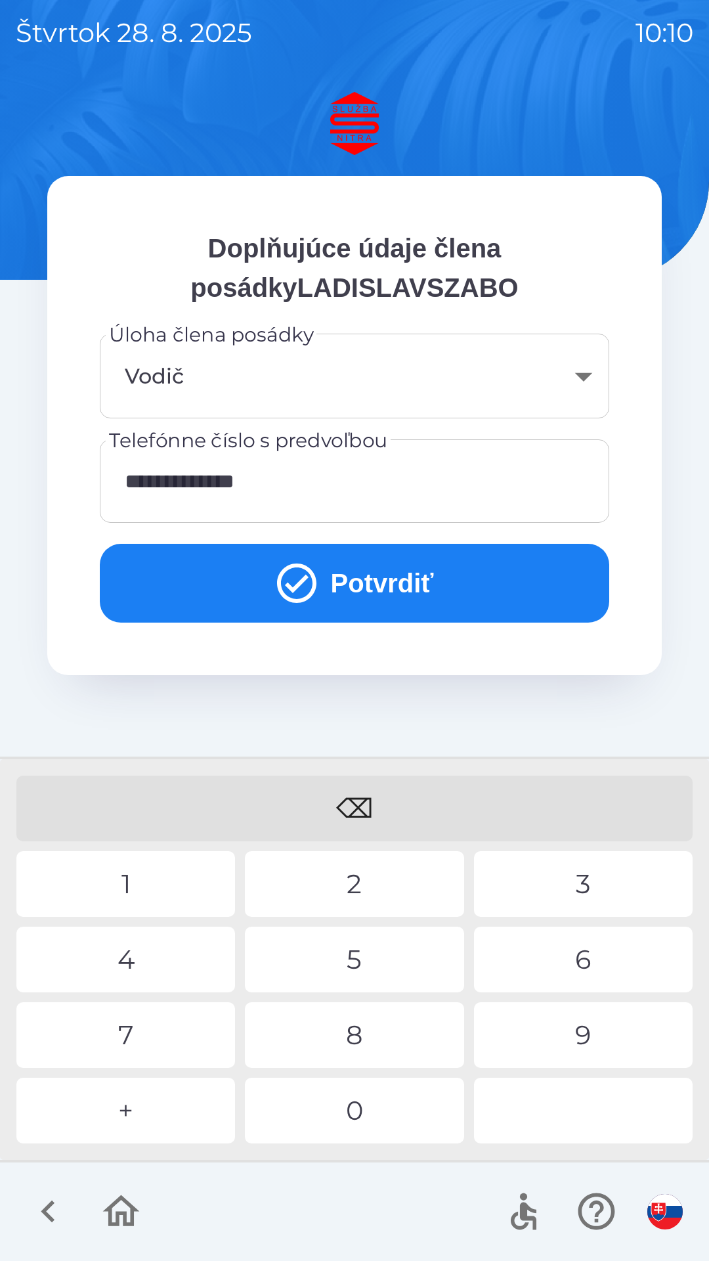
click at [478, 586] on button "Potvrdiť" at bounding box center [355, 583] width 510 height 79
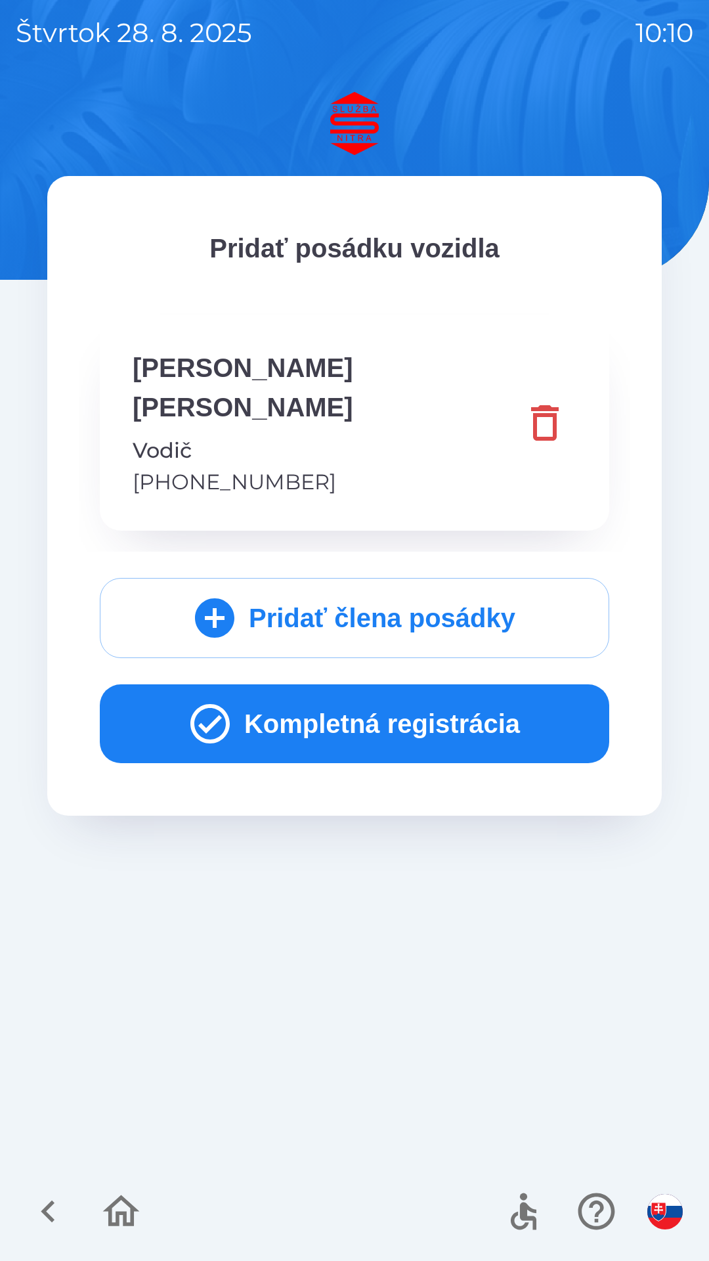
click at [529, 684] on button "Kompletná registrácia" at bounding box center [355, 723] width 510 height 79
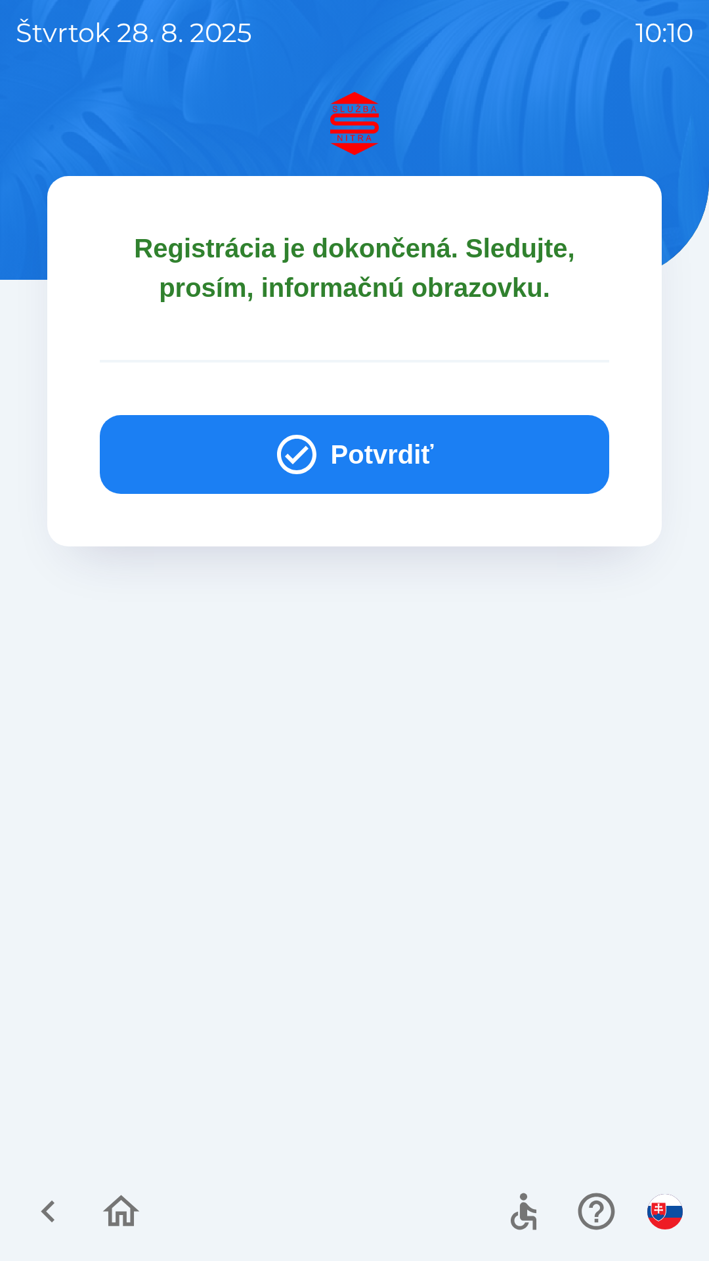
click at [488, 451] on button "Potvrdiť" at bounding box center [355, 454] width 510 height 79
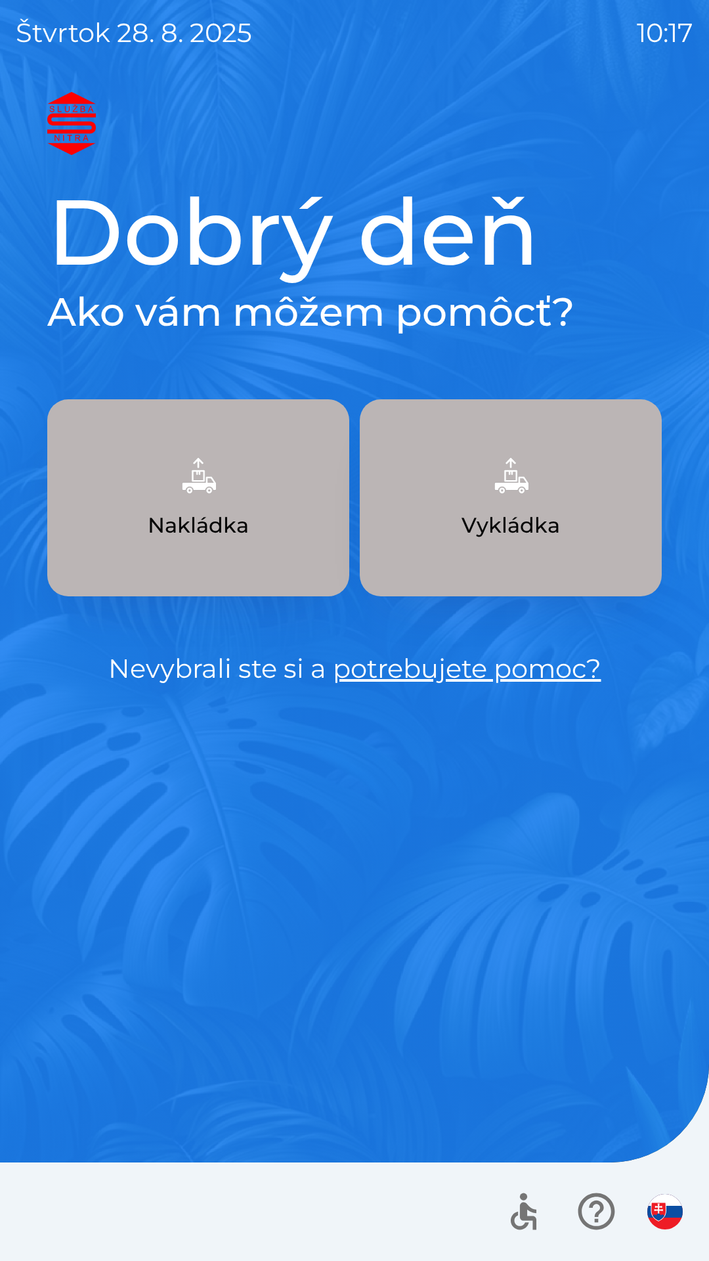
click at [516, 494] on img "button" at bounding box center [511, 475] width 58 height 58
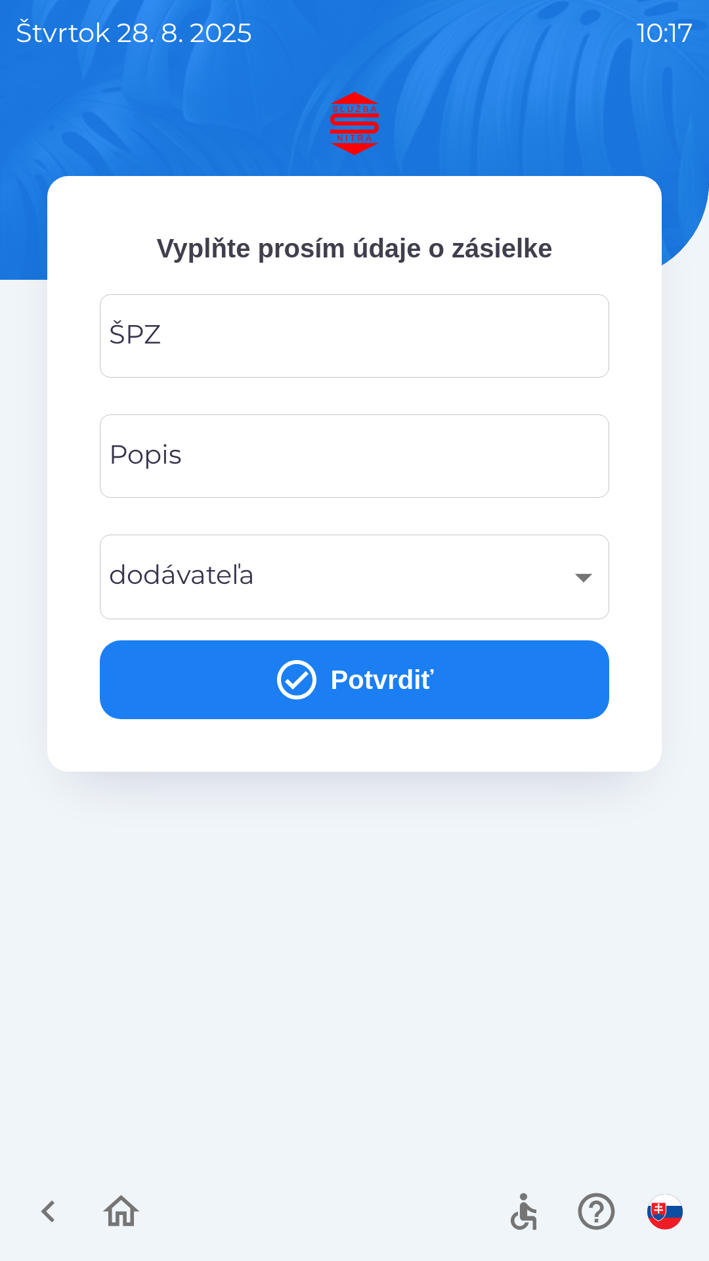
click at [334, 324] on input "ŠPZ" at bounding box center [355, 336] width 478 height 52
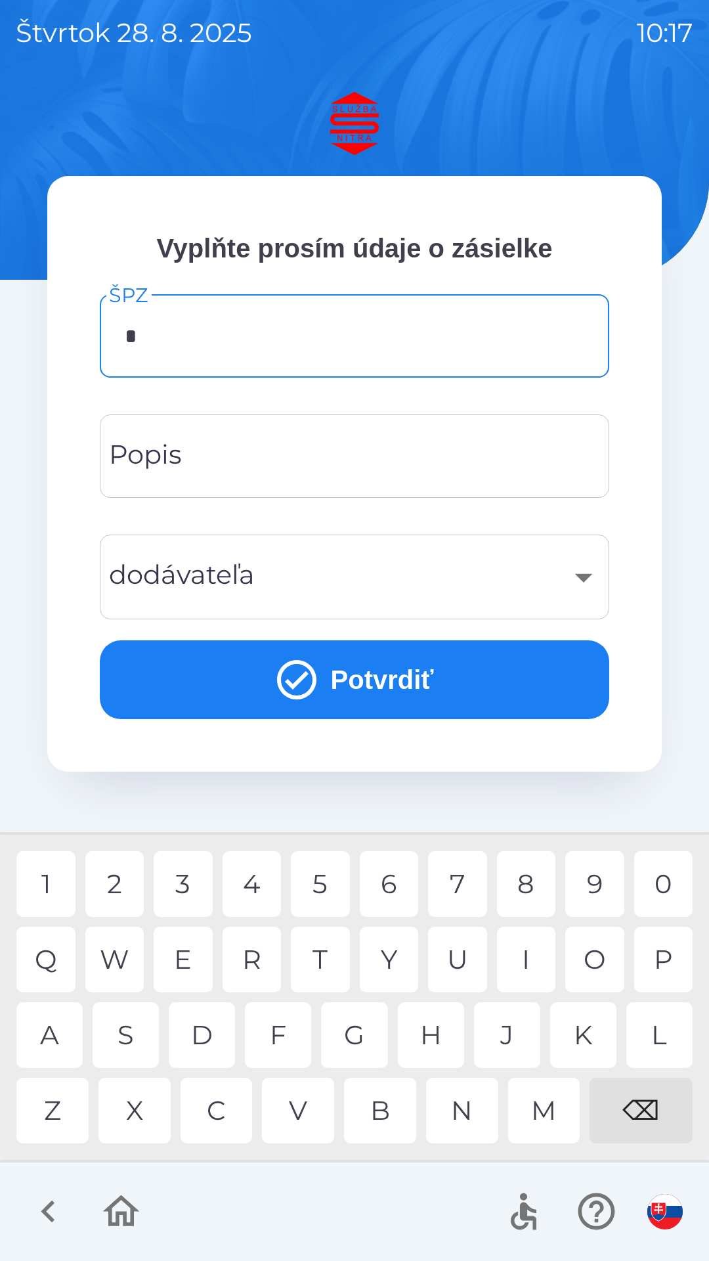
click at [209, 1028] on div "D" at bounding box center [202, 1035] width 66 height 66
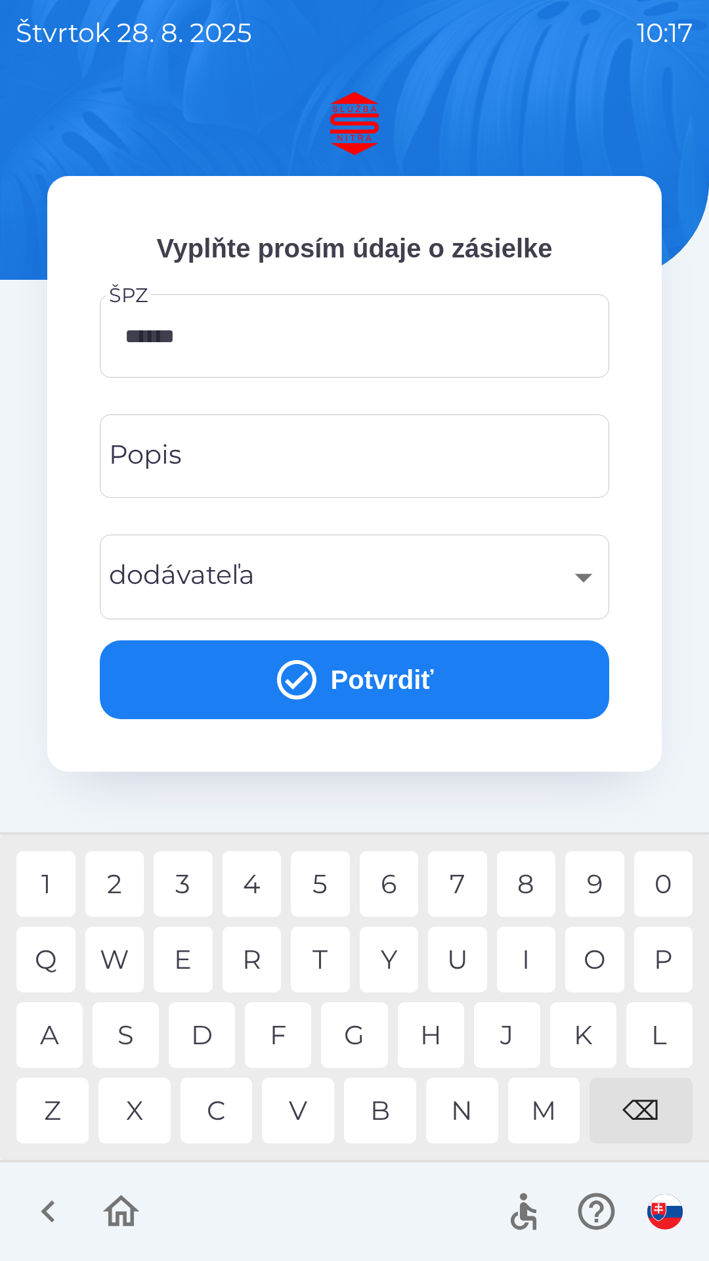
type input "*******"
click at [653, 954] on div "P" at bounding box center [663, 959] width 59 height 66
click at [583, 575] on div "​" at bounding box center [355, 576] width 478 height 53
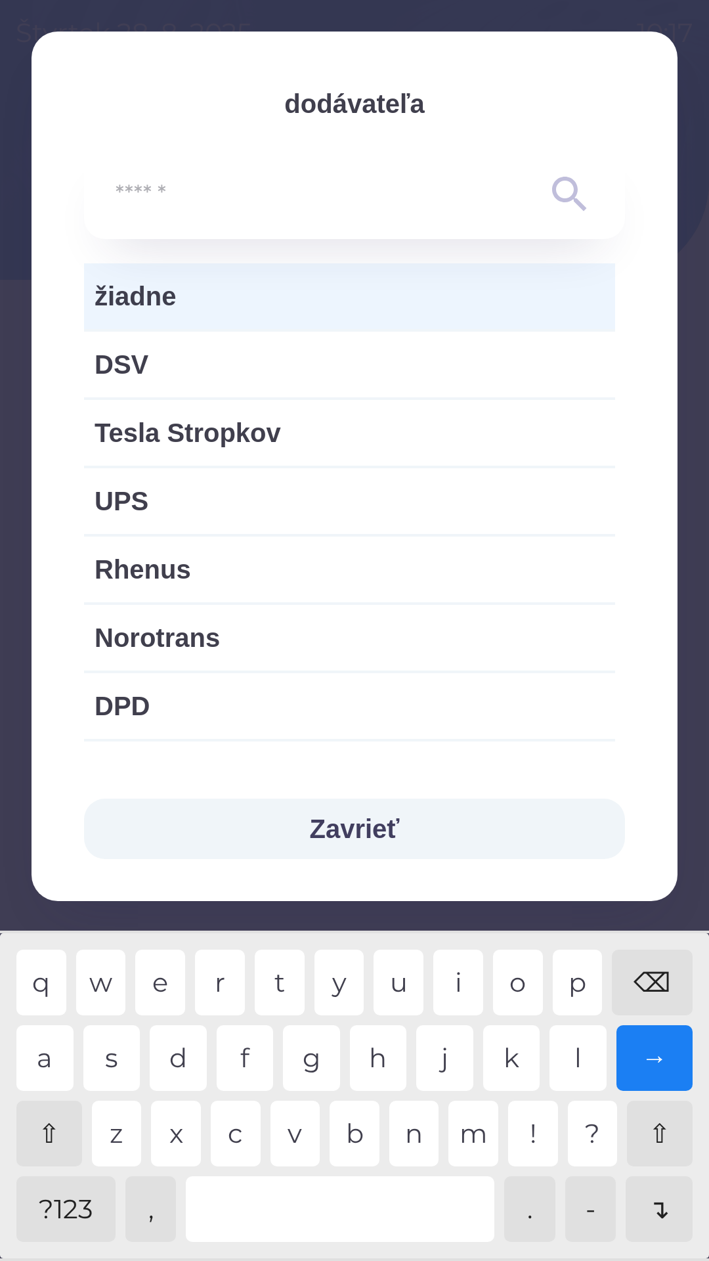
scroll to position [5, 0]
click at [305, 191] on input "text" at bounding box center [328, 195] width 425 height 36
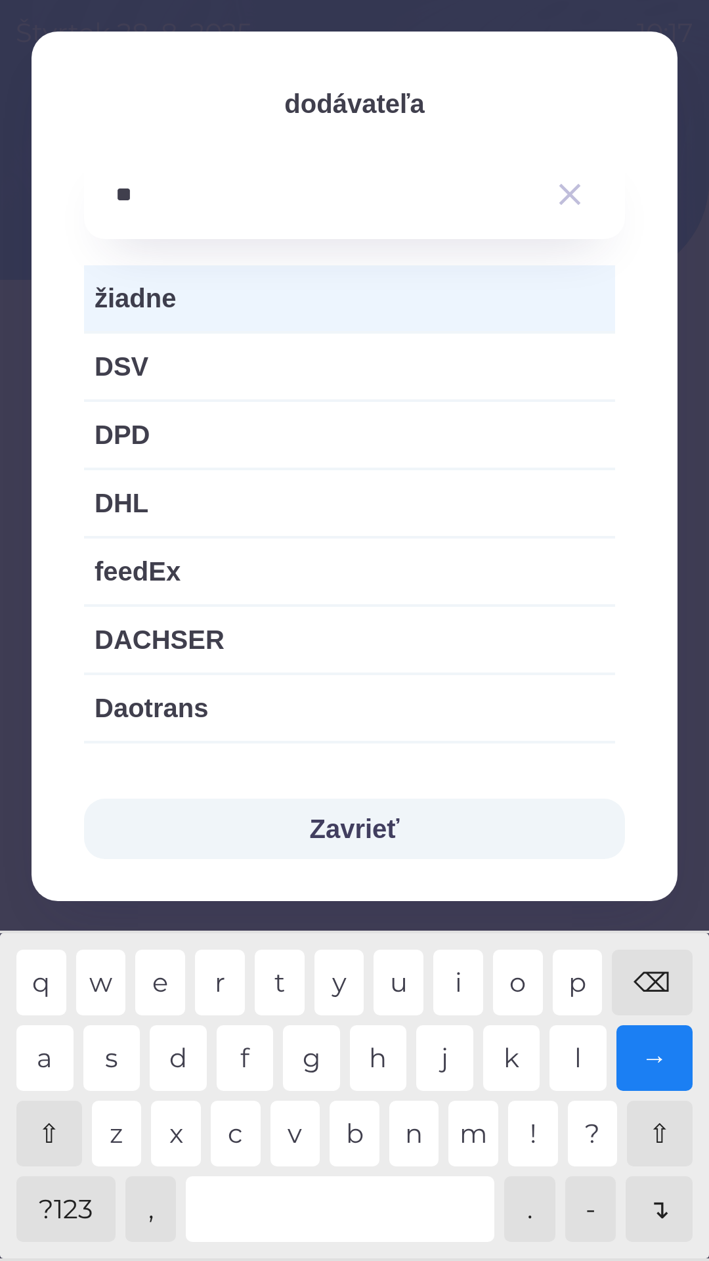
scroll to position [0, 0]
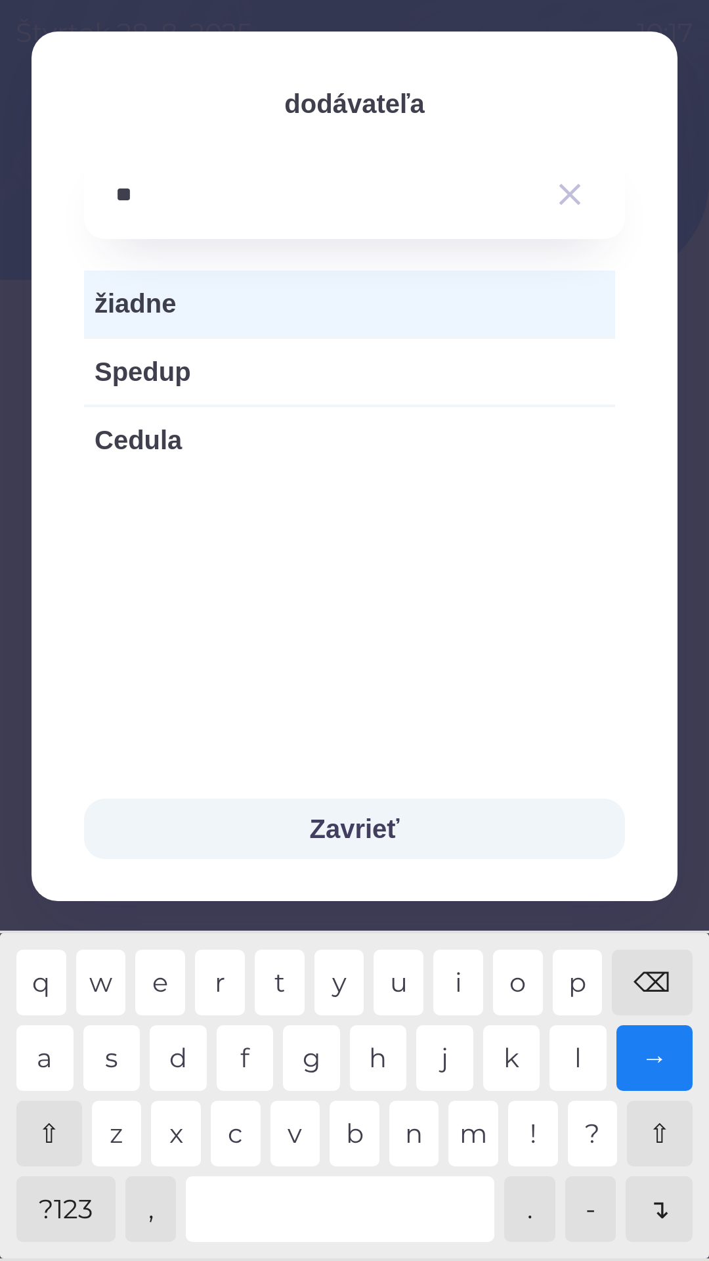
type input "*"
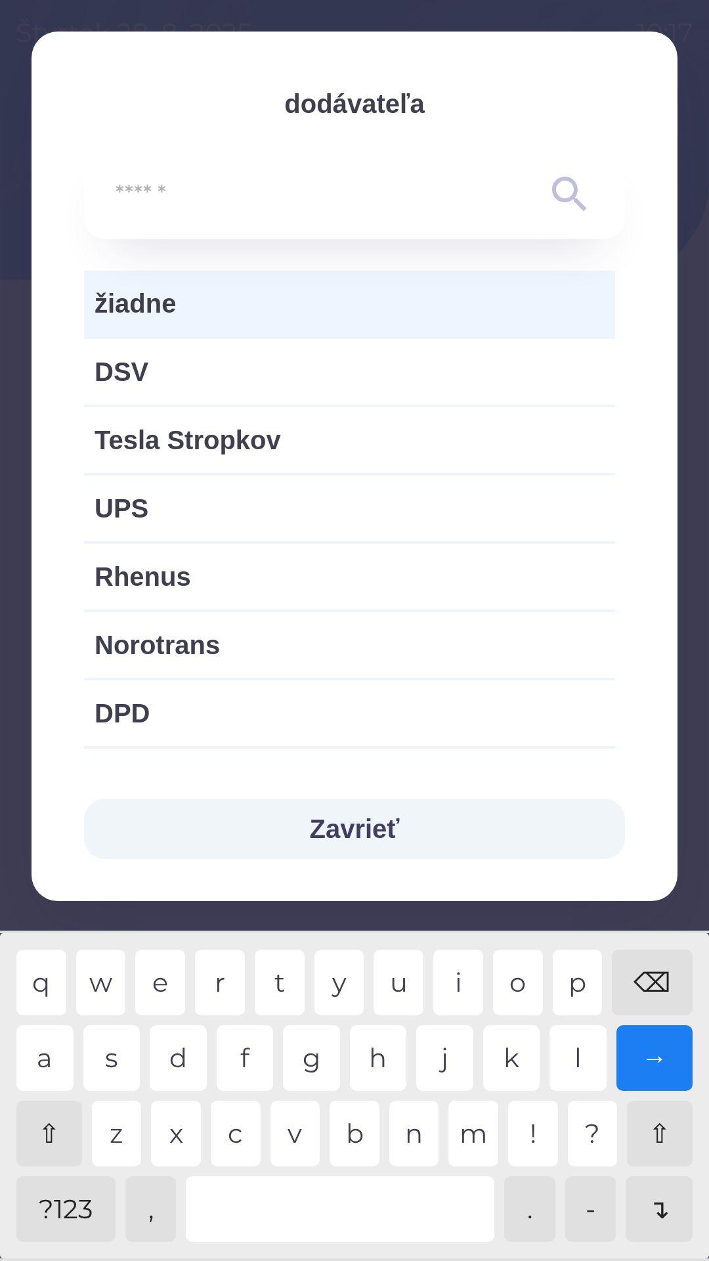
click at [216, 299] on span "žiadne" at bounding box center [350, 303] width 510 height 39
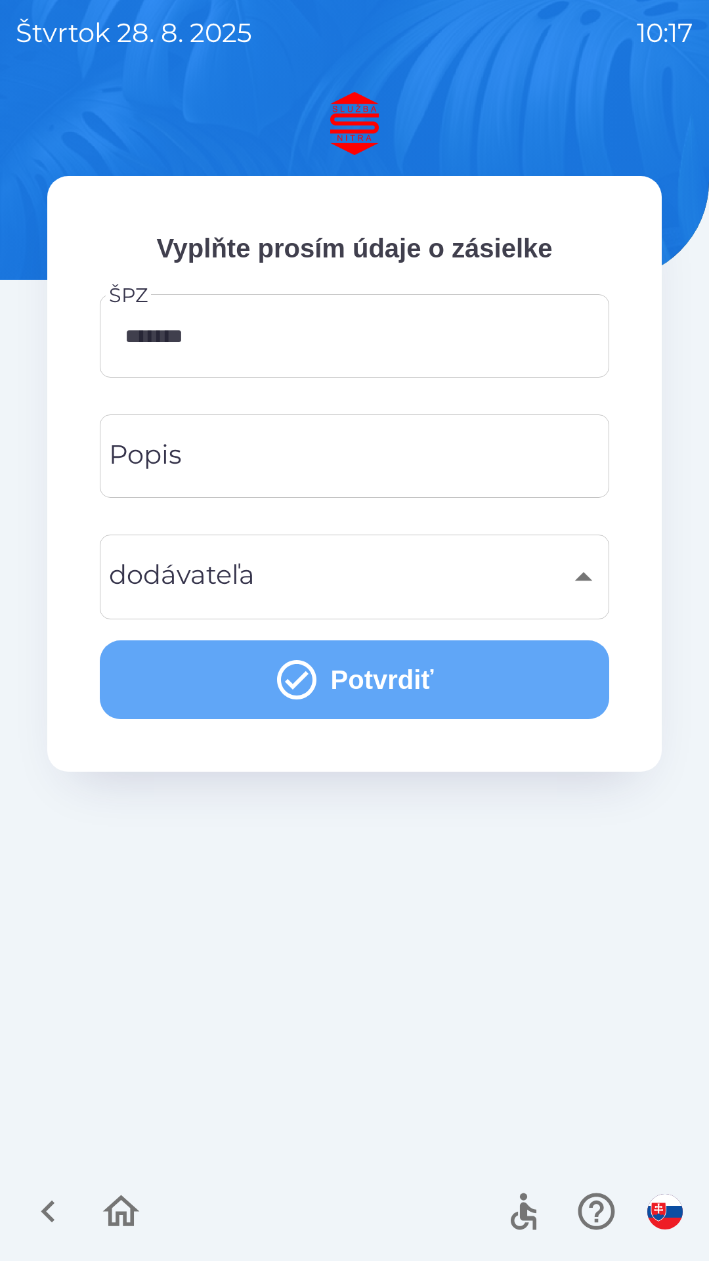
click at [305, 676] on icon "submit" at bounding box center [296, 679] width 47 height 47
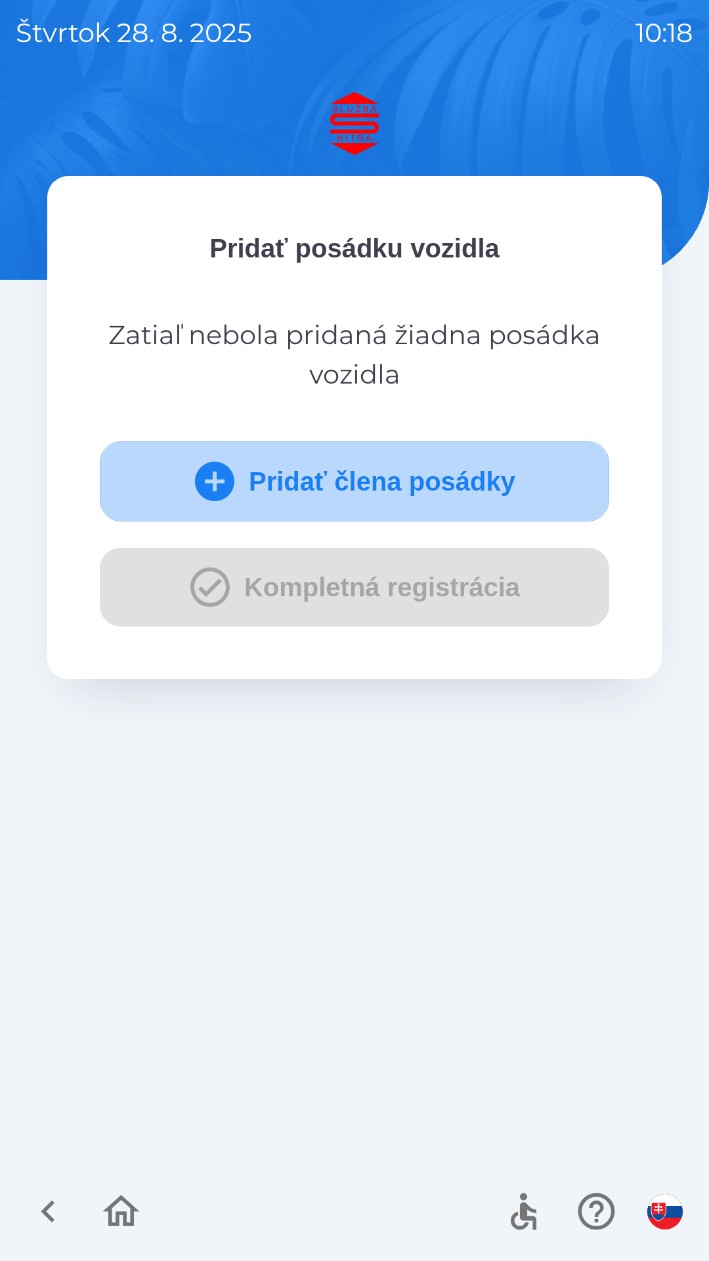
click at [211, 477] on icon "submit" at bounding box center [214, 481] width 39 height 39
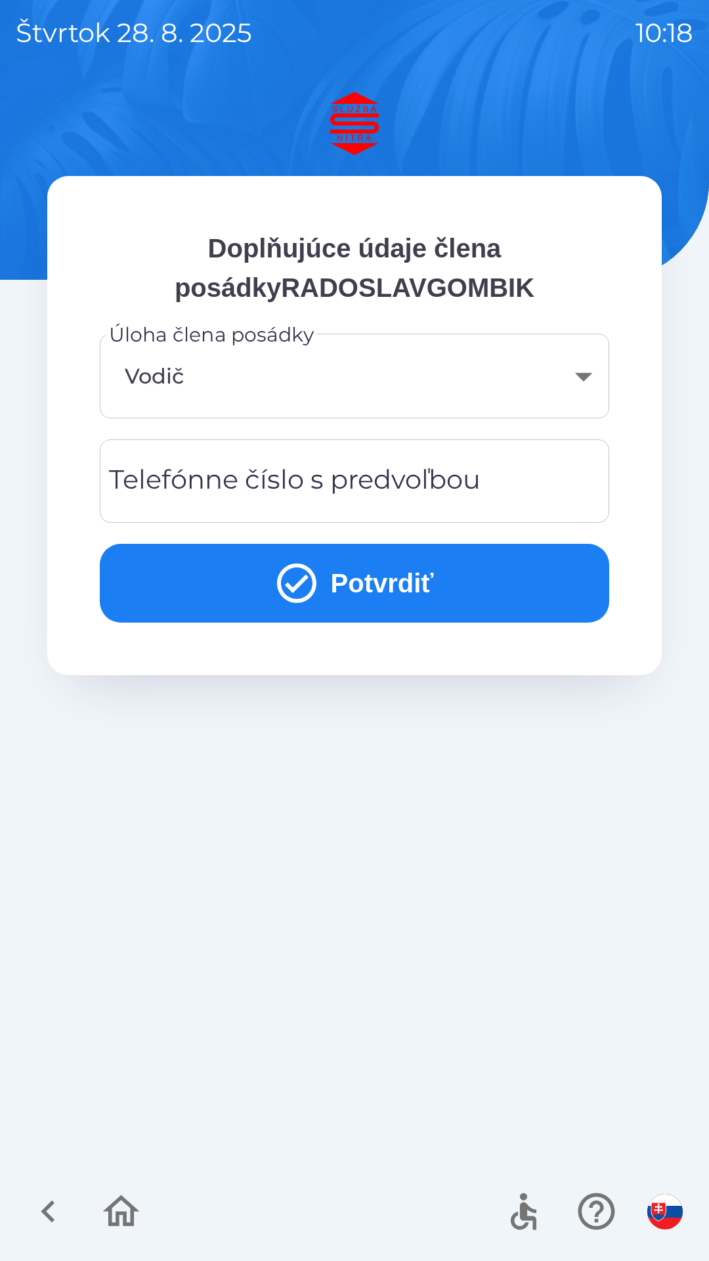
click at [307, 483] on div "Telefónne číslo s predvoľbou Telefónne číslo s predvoľbou" at bounding box center [355, 480] width 510 height 83
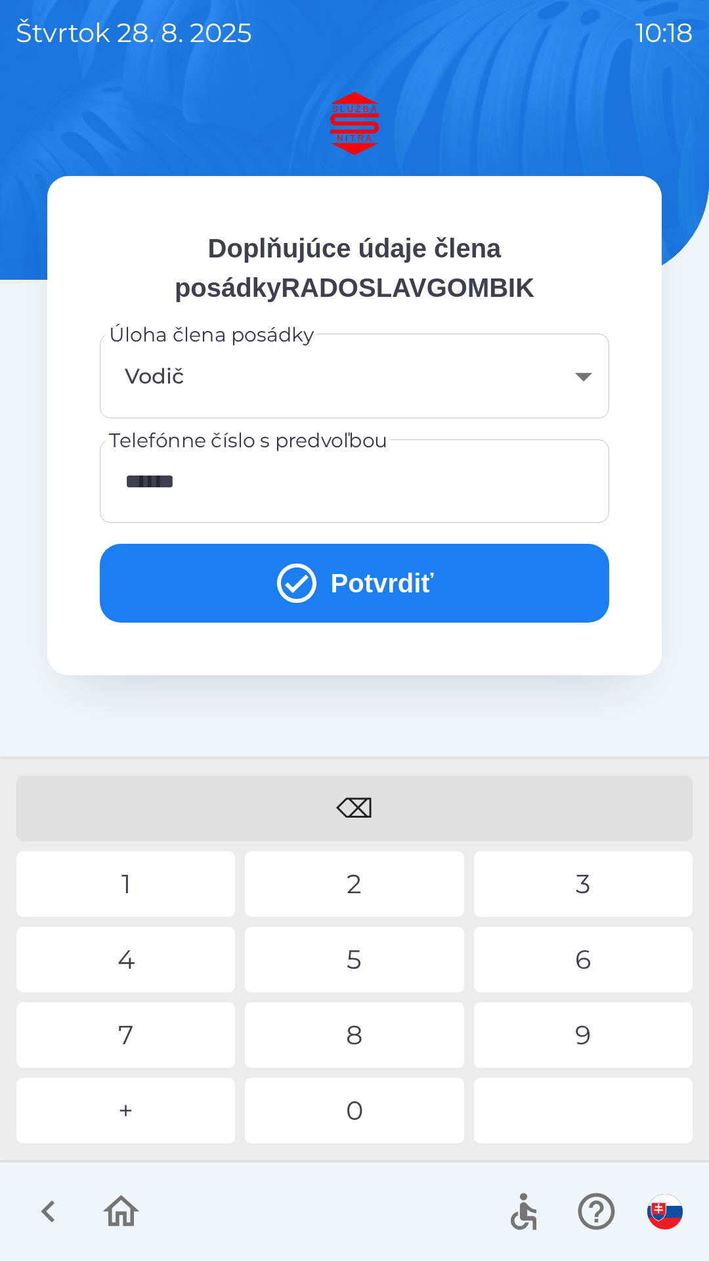
click at [358, 1101] on div "0" at bounding box center [354, 1111] width 219 height 66
click at [352, 1028] on div "8" at bounding box center [354, 1035] width 219 height 66
click at [352, 1035] on div "8" at bounding box center [354, 1035] width 219 height 66
type input "**********"
click at [307, 575] on icon "submit" at bounding box center [296, 582] width 47 height 47
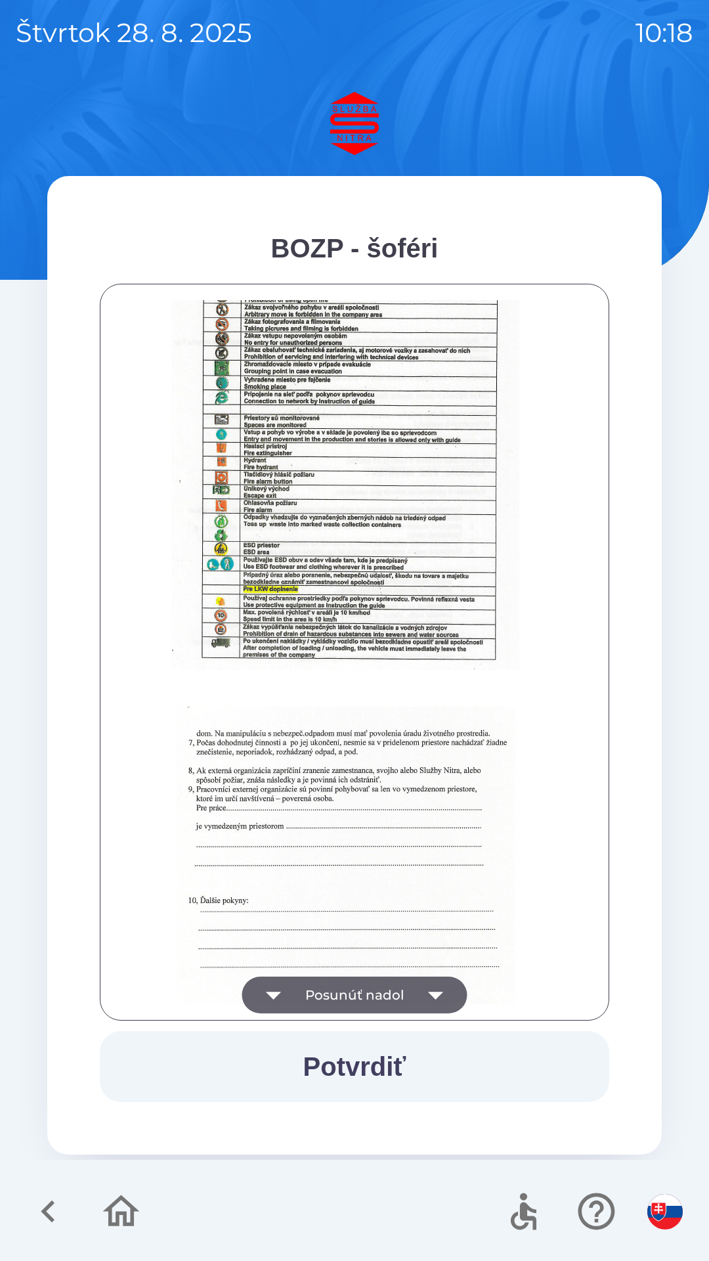
scroll to position [1471, 0]
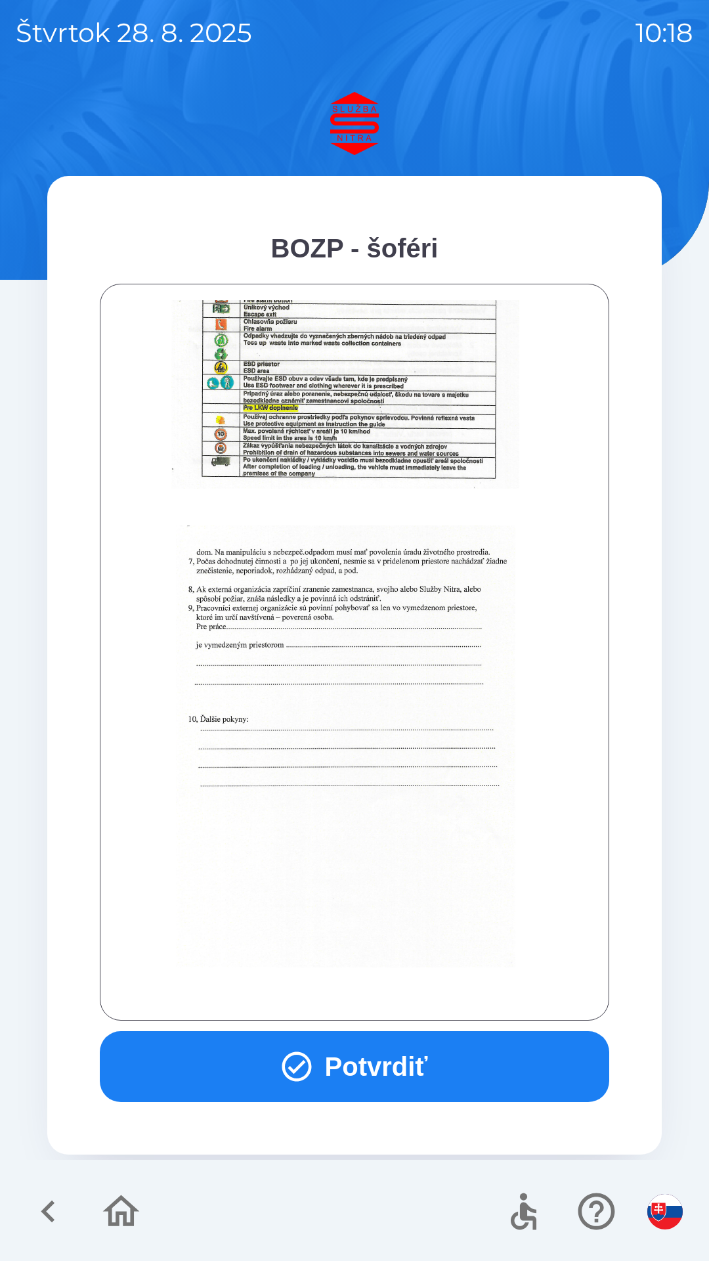
click at [313, 1061] on button "Potvrdiť" at bounding box center [355, 1066] width 510 height 71
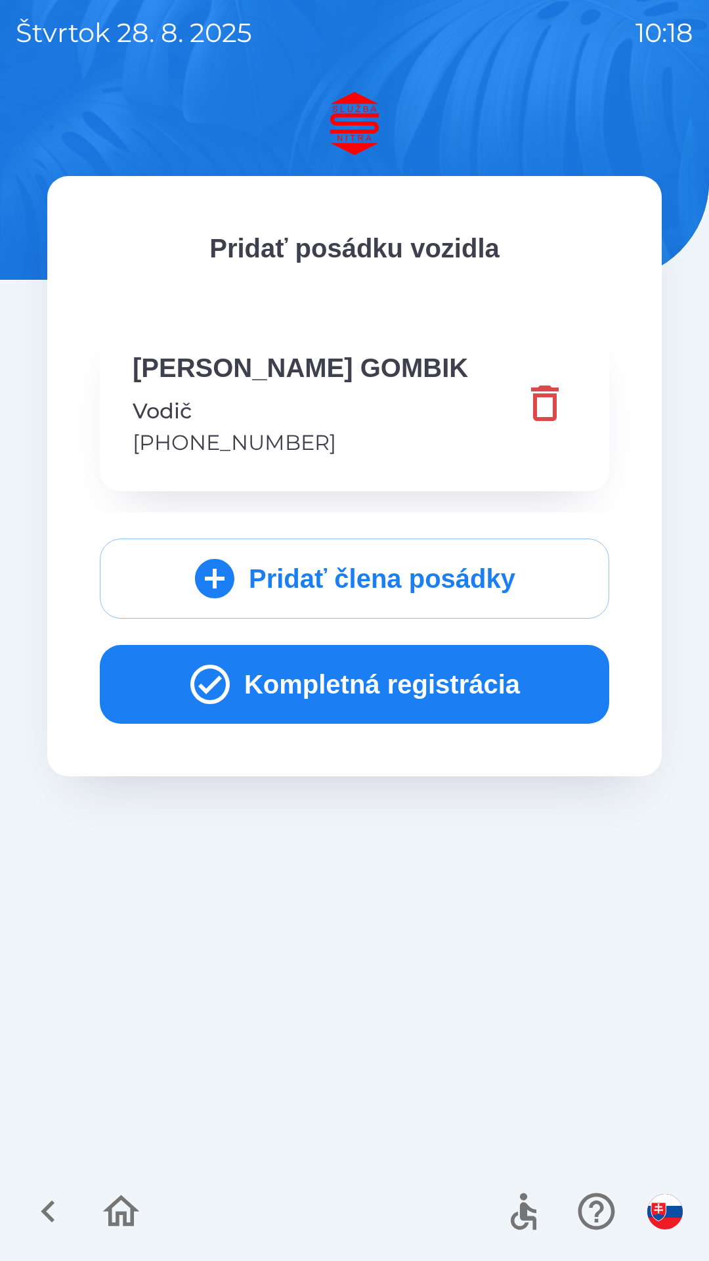
click at [208, 686] on icon "button" at bounding box center [209, 684] width 47 height 47
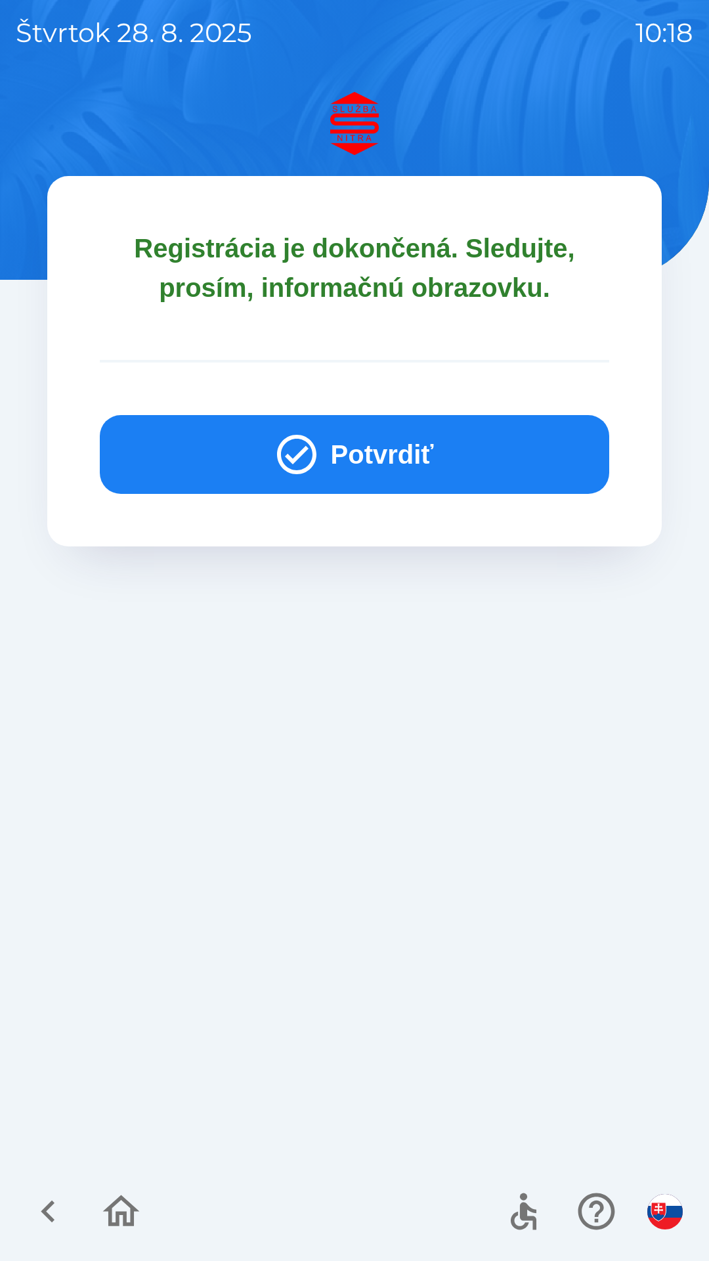
click at [313, 458] on icon "button" at bounding box center [296, 454] width 39 height 39
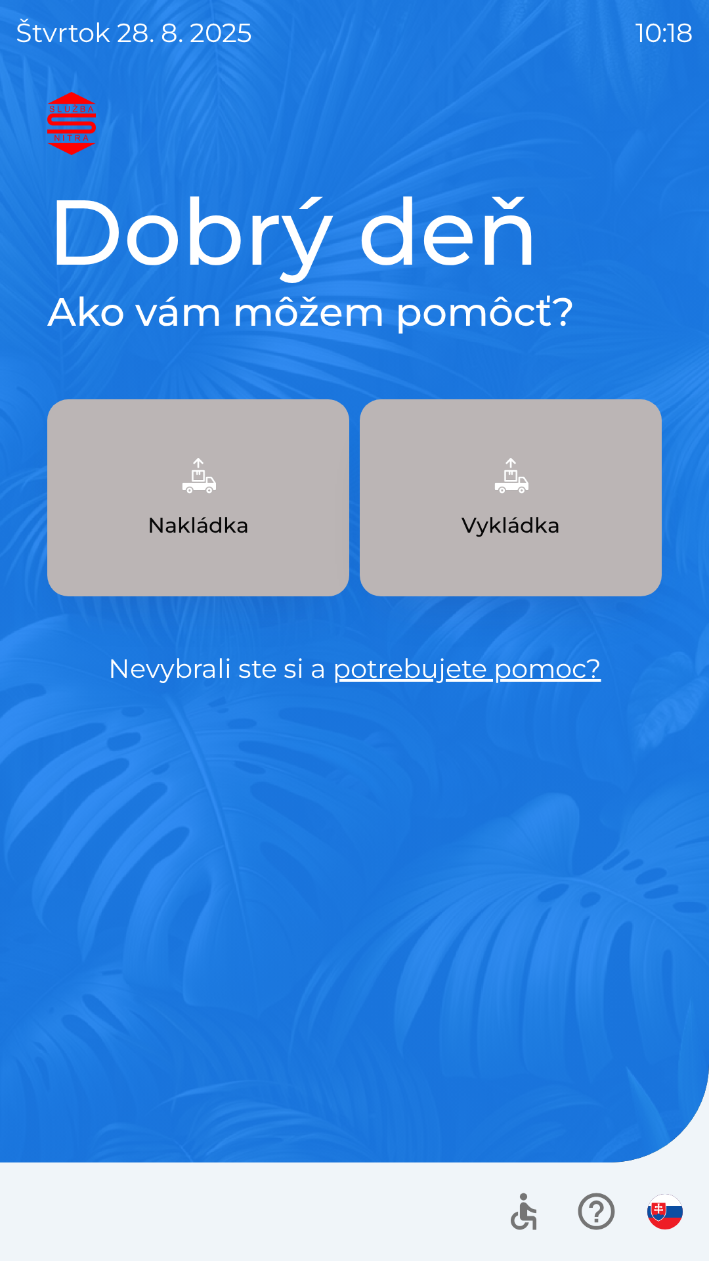
click at [207, 518] on p "Nakládka" at bounding box center [198, 526] width 101 height 32
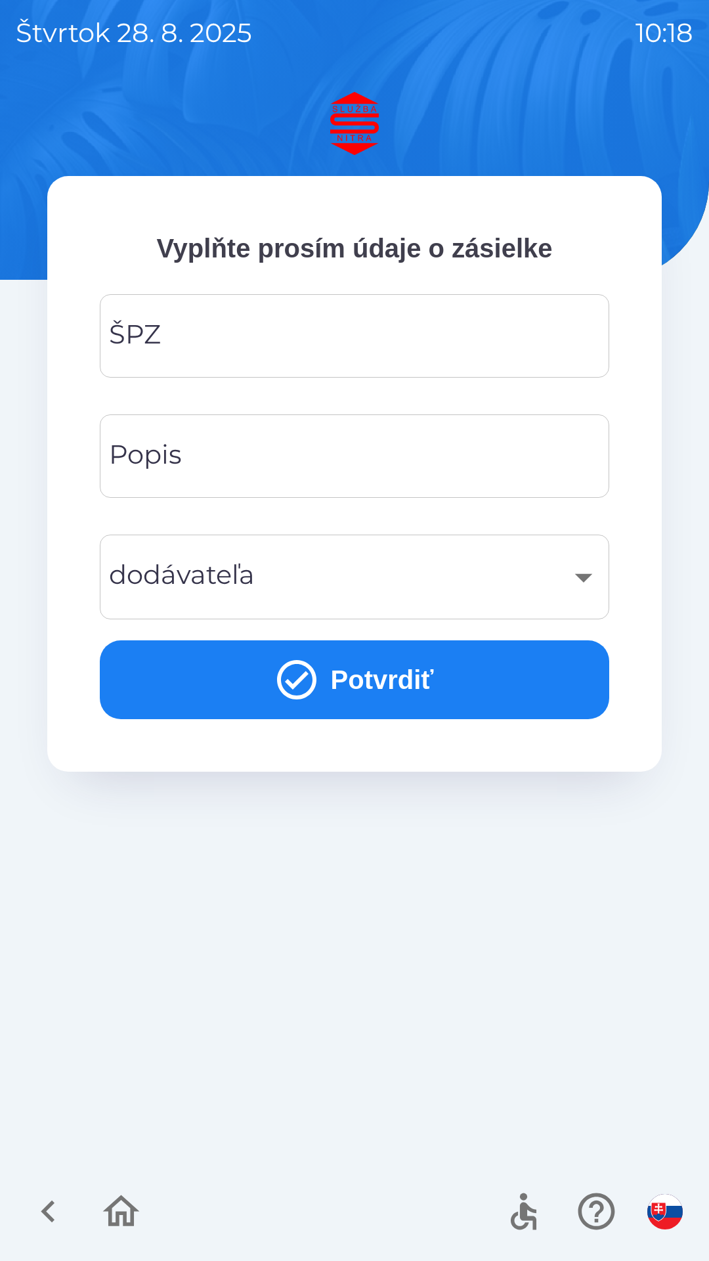
click at [343, 321] on input "ŠPZ" at bounding box center [355, 336] width 478 height 52
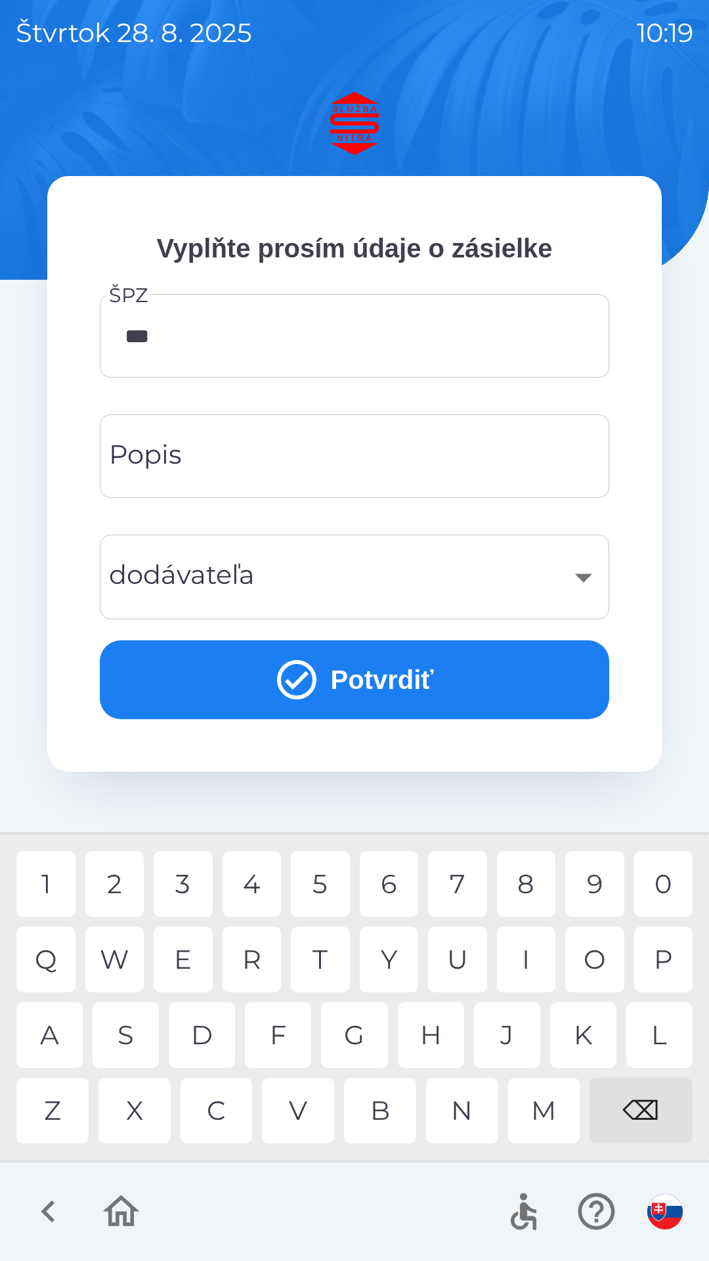
click at [456, 879] on div "7" at bounding box center [457, 884] width 59 height 66
click at [185, 884] on div "3" at bounding box center [183, 884] width 59 height 66
type input "*******"
click at [659, 951] on div "P" at bounding box center [663, 959] width 59 height 66
click at [580, 571] on div "​" at bounding box center [355, 576] width 478 height 53
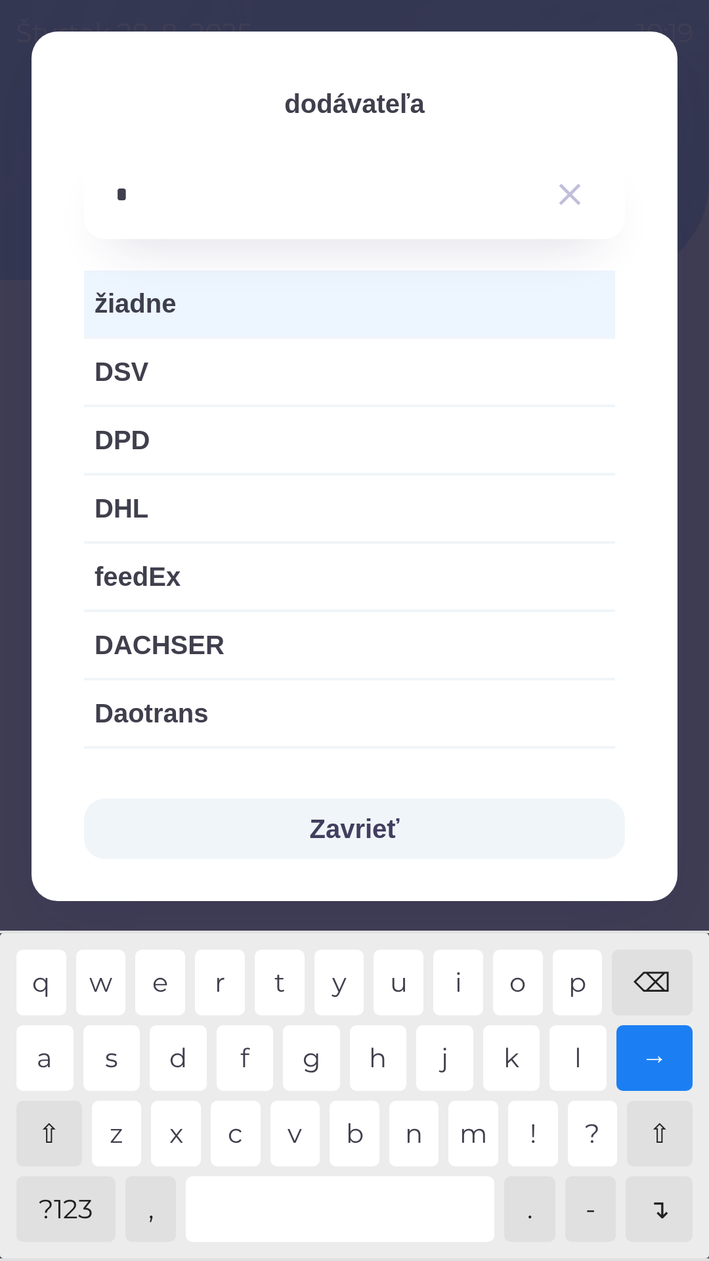
type input "**"
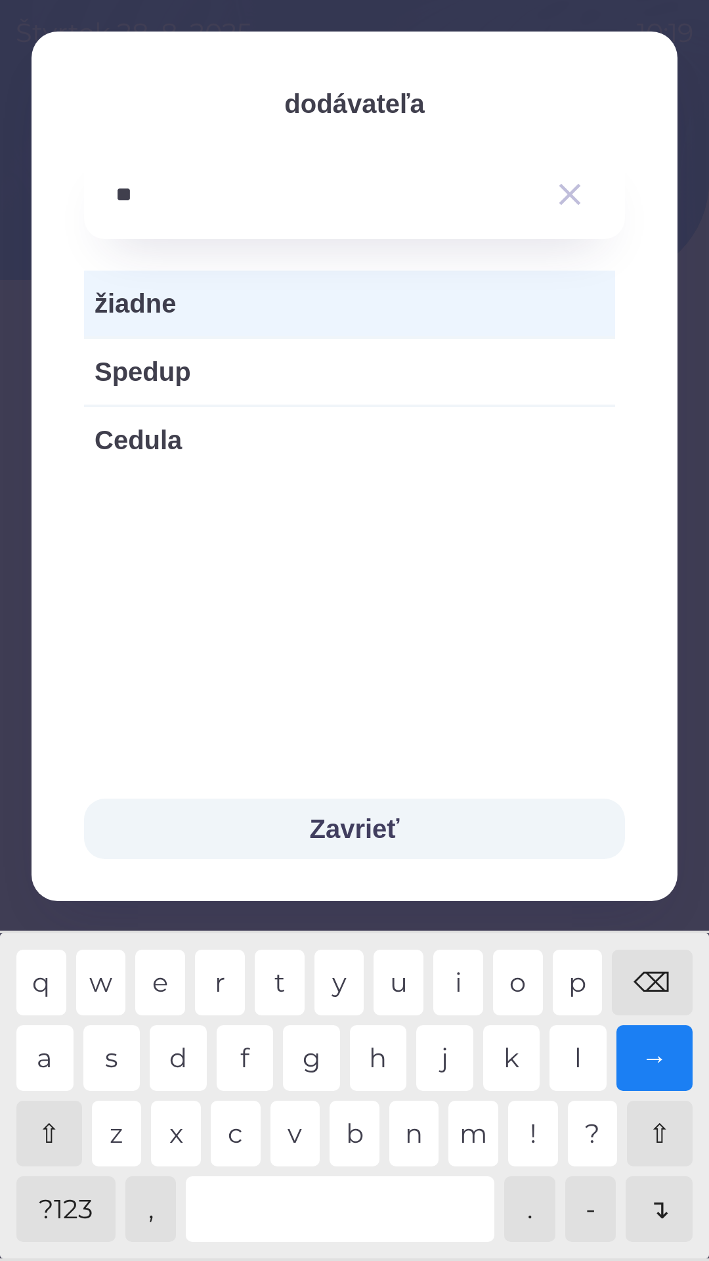
click at [395, 974] on div "u" at bounding box center [399, 982] width 50 height 66
click at [175, 309] on span "žiadne" at bounding box center [350, 303] width 510 height 39
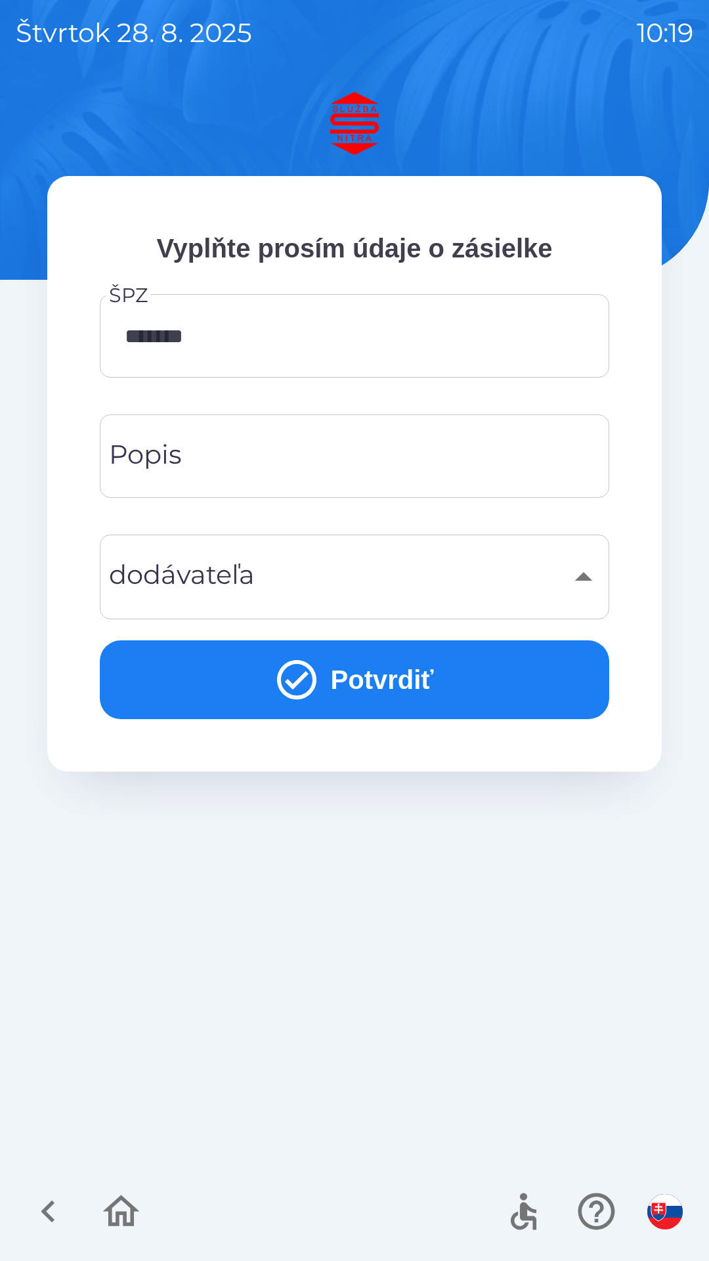
click at [311, 676] on icon "submit" at bounding box center [296, 679] width 39 height 39
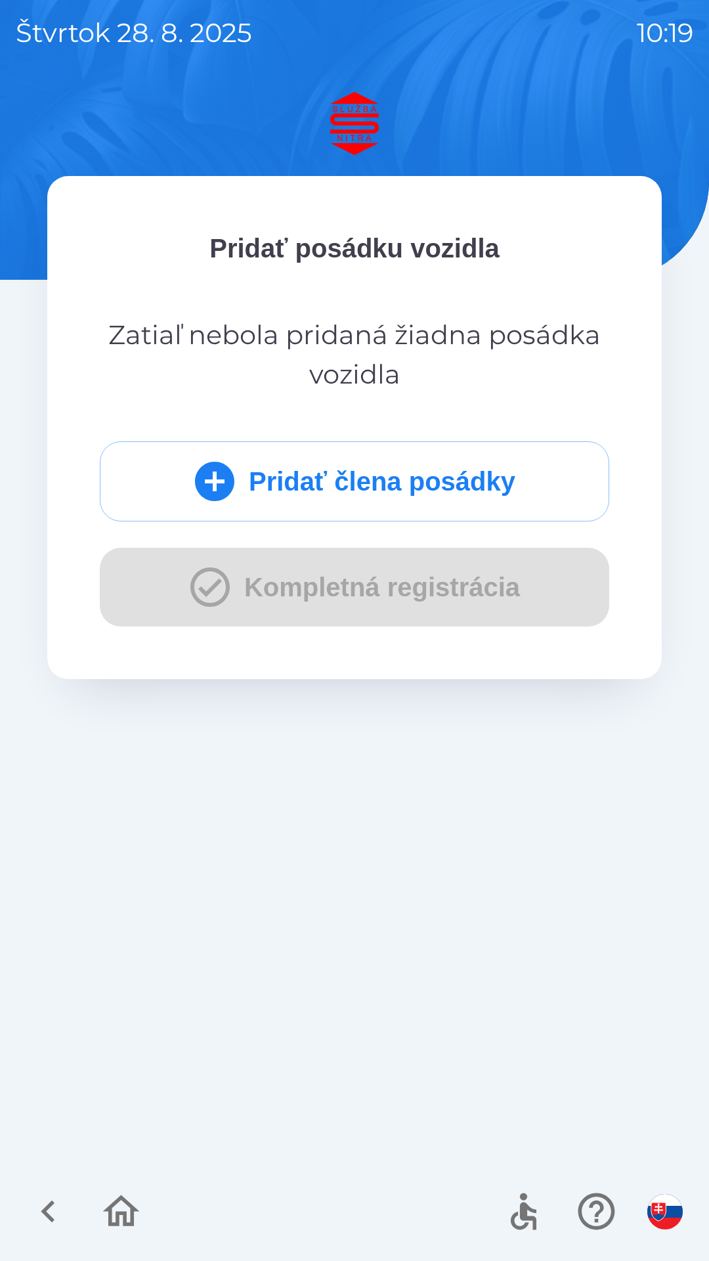
click at [212, 481] on icon "submit" at bounding box center [214, 481] width 47 height 47
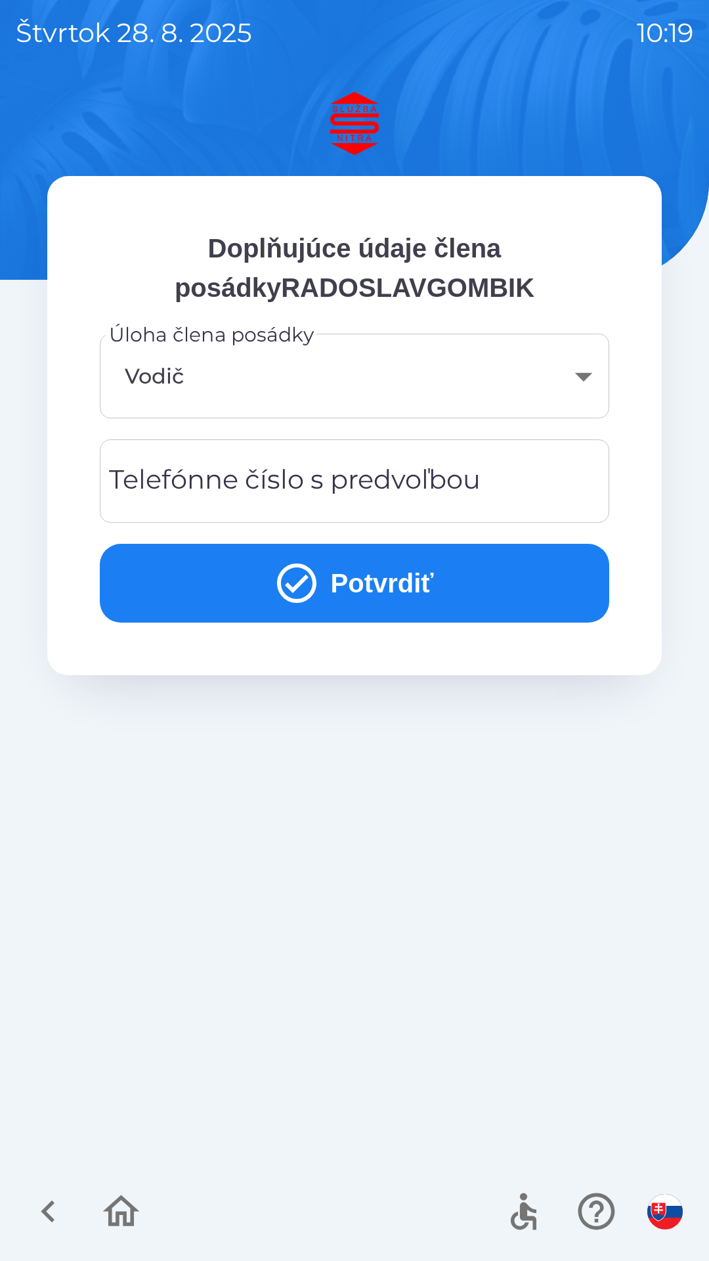
click at [337, 475] on div "Telefónne číslo s predvoľbou Telefónne číslo s predvoľbou" at bounding box center [355, 480] width 510 height 83
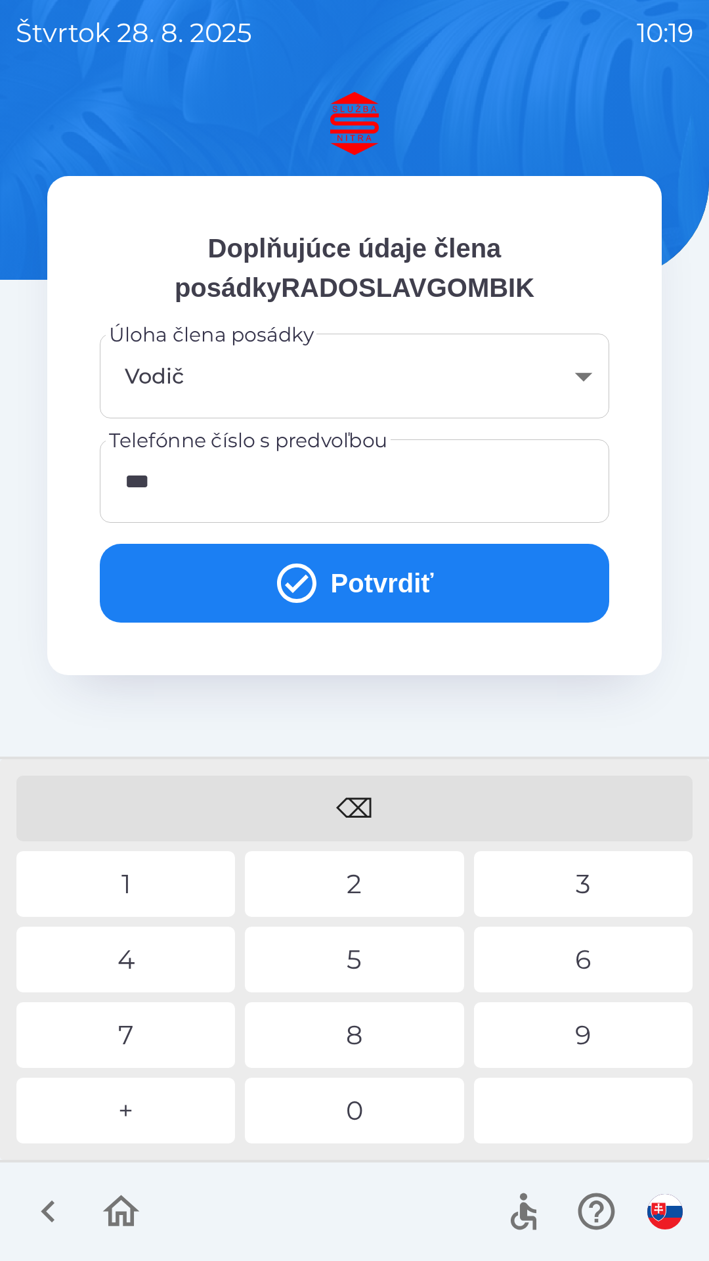
click at [363, 892] on div "2" at bounding box center [354, 884] width 219 height 66
click at [590, 1026] on div "9" at bounding box center [583, 1035] width 219 height 66
click at [590, 1035] on div "9" at bounding box center [583, 1035] width 219 height 66
type input "**********"
click at [359, 873] on div "2" at bounding box center [354, 884] width 219 height 66
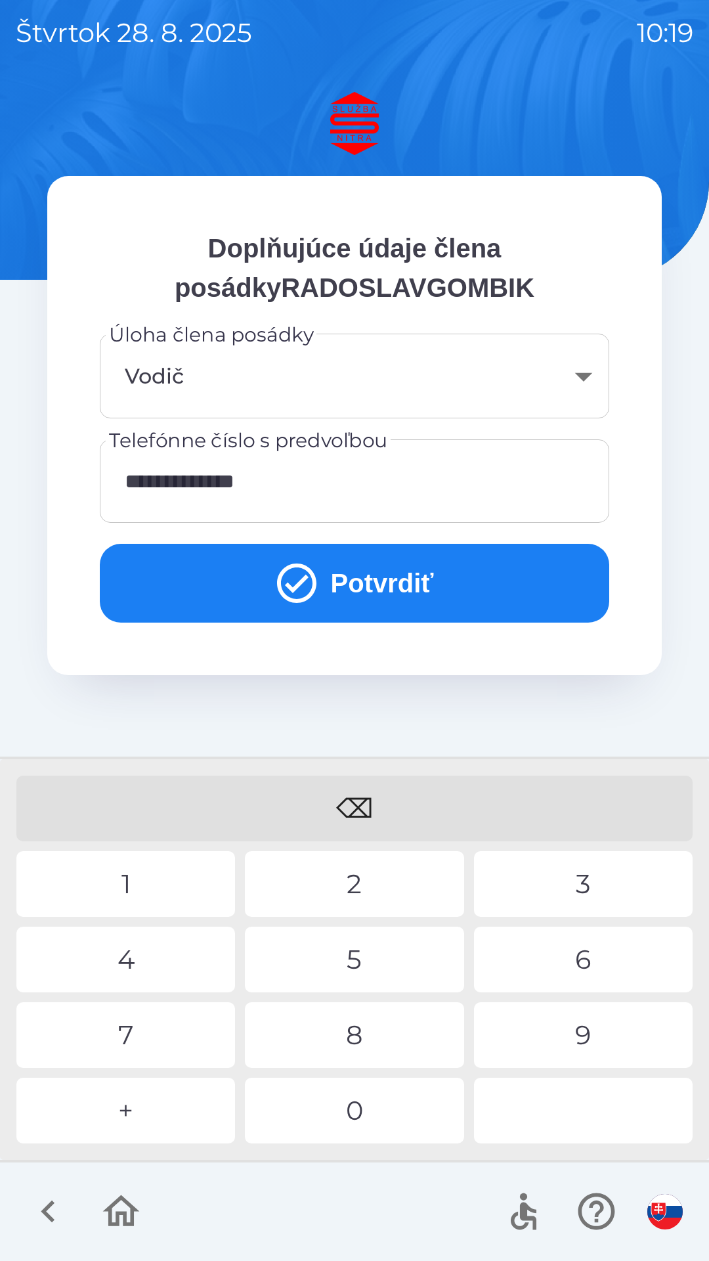
click at [306, 580] on icon "submit" at bounding box center [296, 582] width 47 height 47
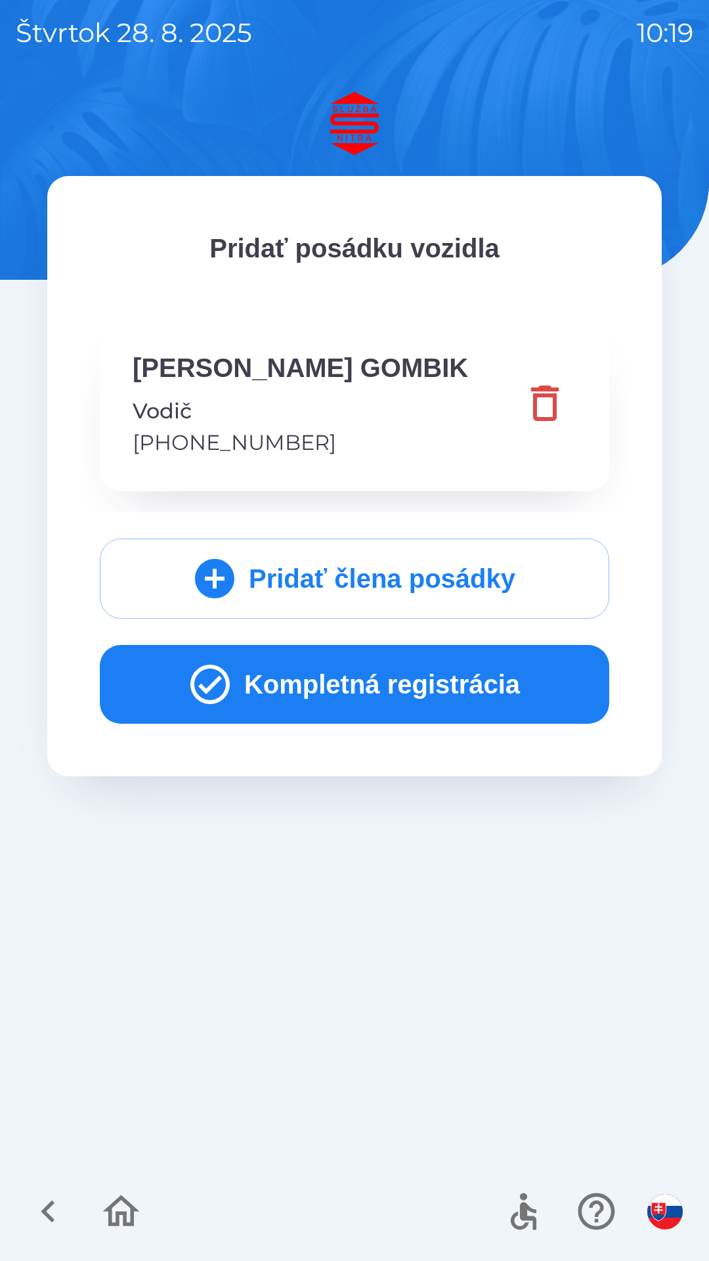
click at [202, 691] on icon "button" at bounding box center [209, 684] width 47 height 47
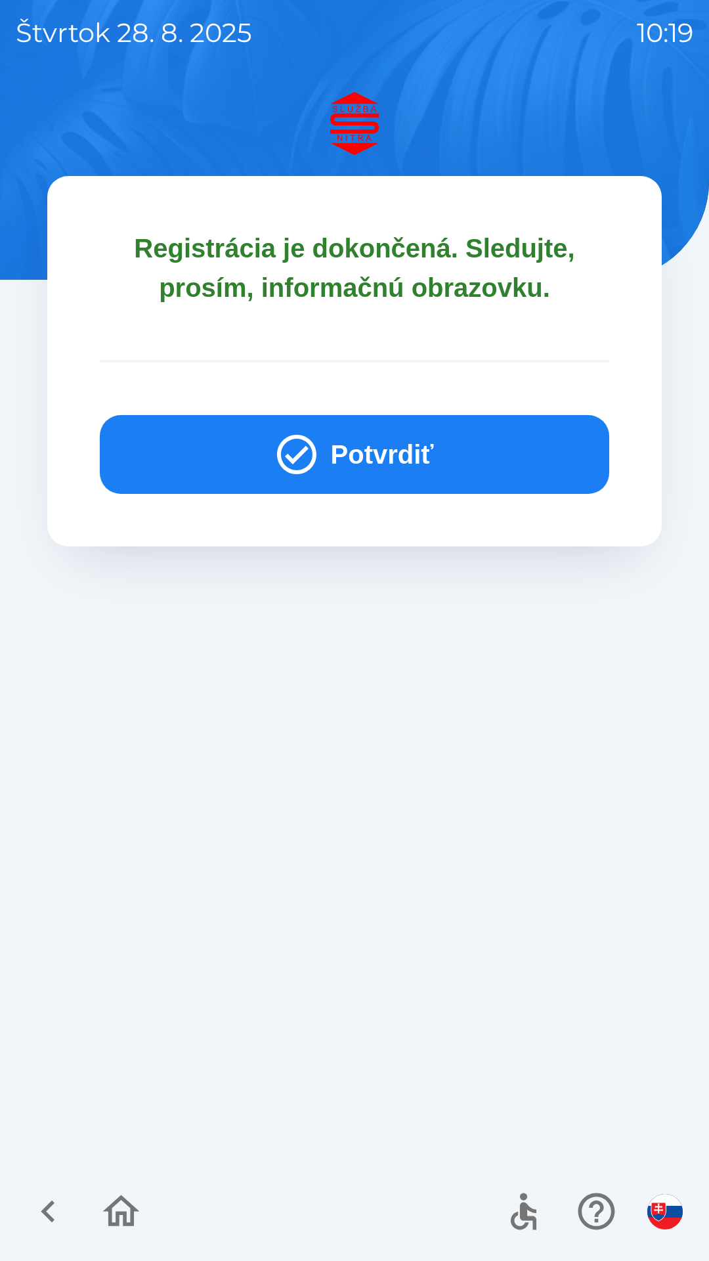
click at [307, 452] on icon "button" at bounding box center [296, 454] width 47 height 47
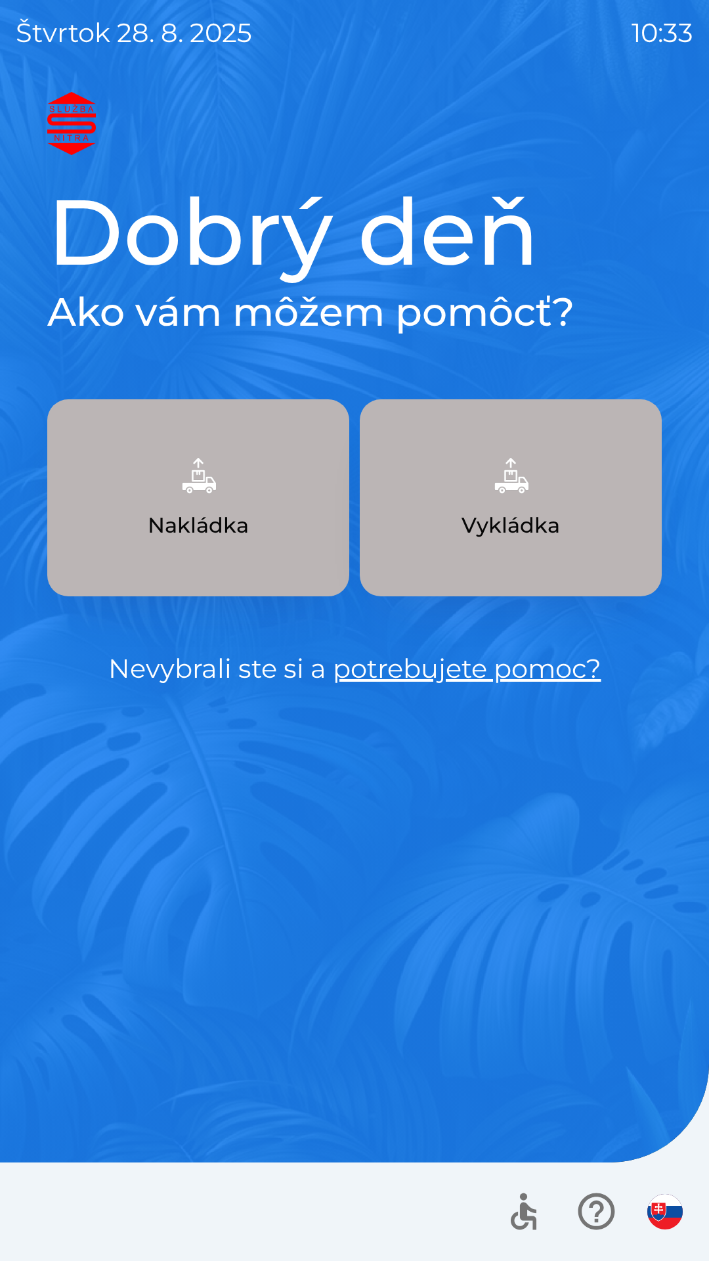
click at [200, 495] on img "button" at bounding box center [198, 475] width 58 height 58
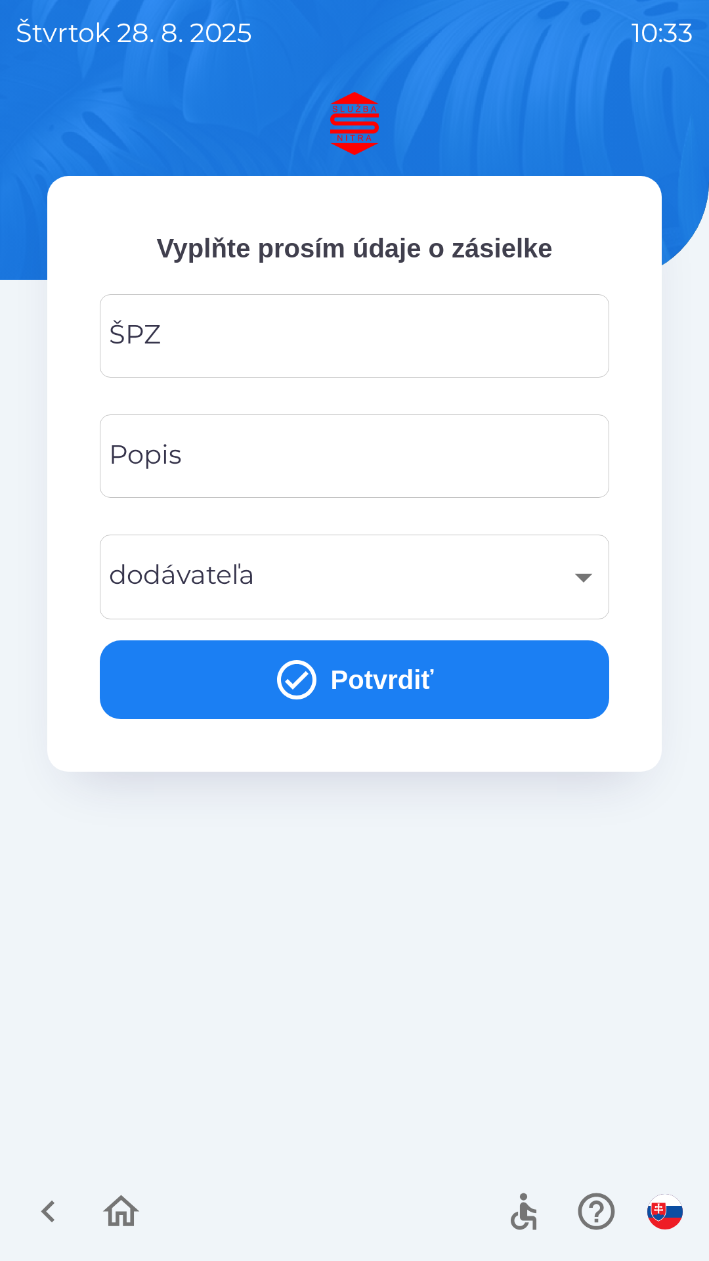
click at [148, 338] on div "ŠPZ ŠPZ" at bounding box center [355, 335] width 510 height 83
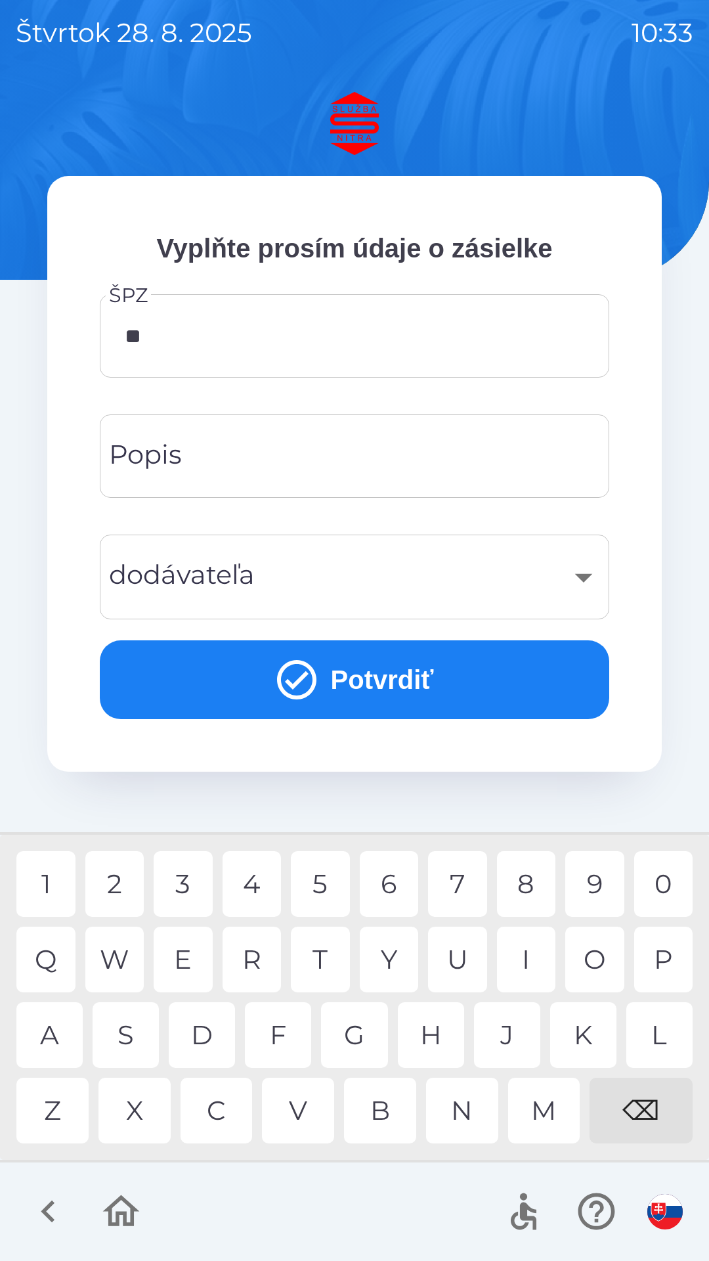
click at [51, 1035] on div "A" at bounding box center [49, 1035] width 66 height 66
click at [112, 886] on div "2" at bounding box center [114, 884] width 59 height 66
type input "*******"
click at [215, 1113] on div "C" at bounding box center [217, 1111] width 72 height 66
click at [162, 451] on div "Popis Popis" at bounding box center [355, 455] width 510 height 83
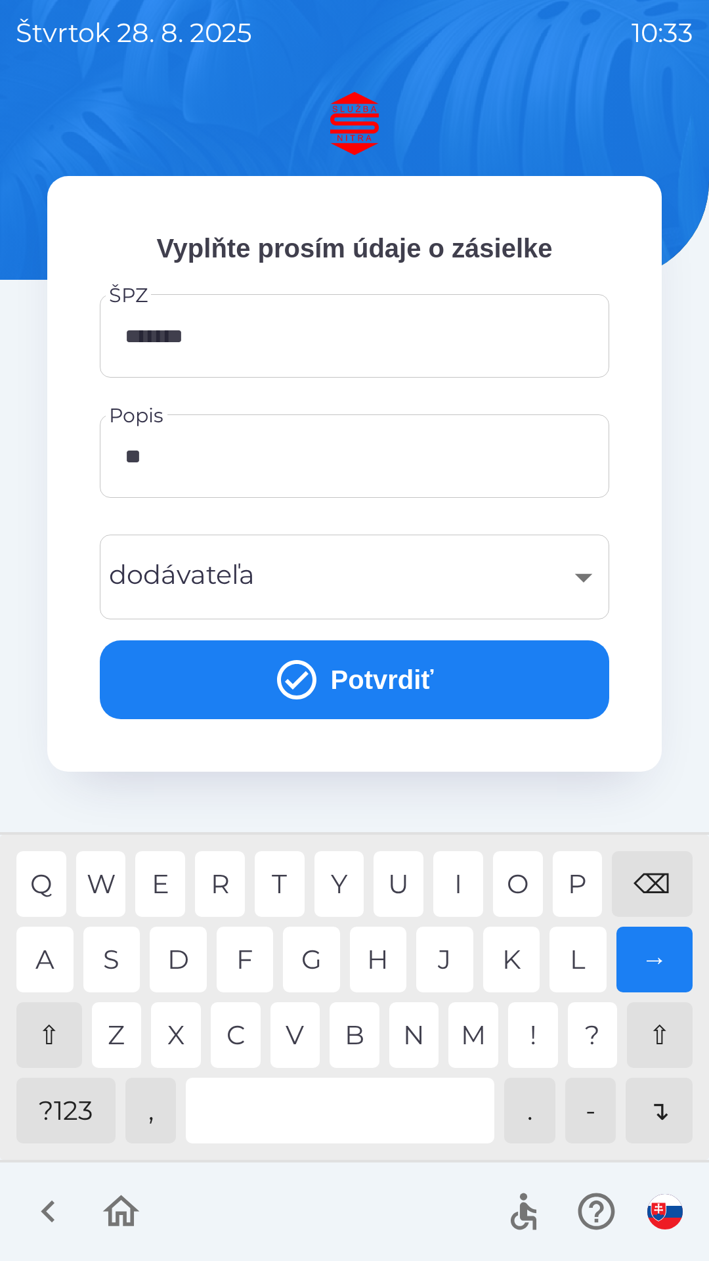
click at [582, 879] on div "P" at bounding box center [578, 884] width 50 height 66
click at [573, 960] on div "L" at bounding box center [578, 959] width 57 height 66
type input "*****"
click at [123, 963] on div "S" at bounding box center [111, 959] width 57 height 66
click at [571, 581] on div "​" at bounding box center [355, 576] width 478 height 53
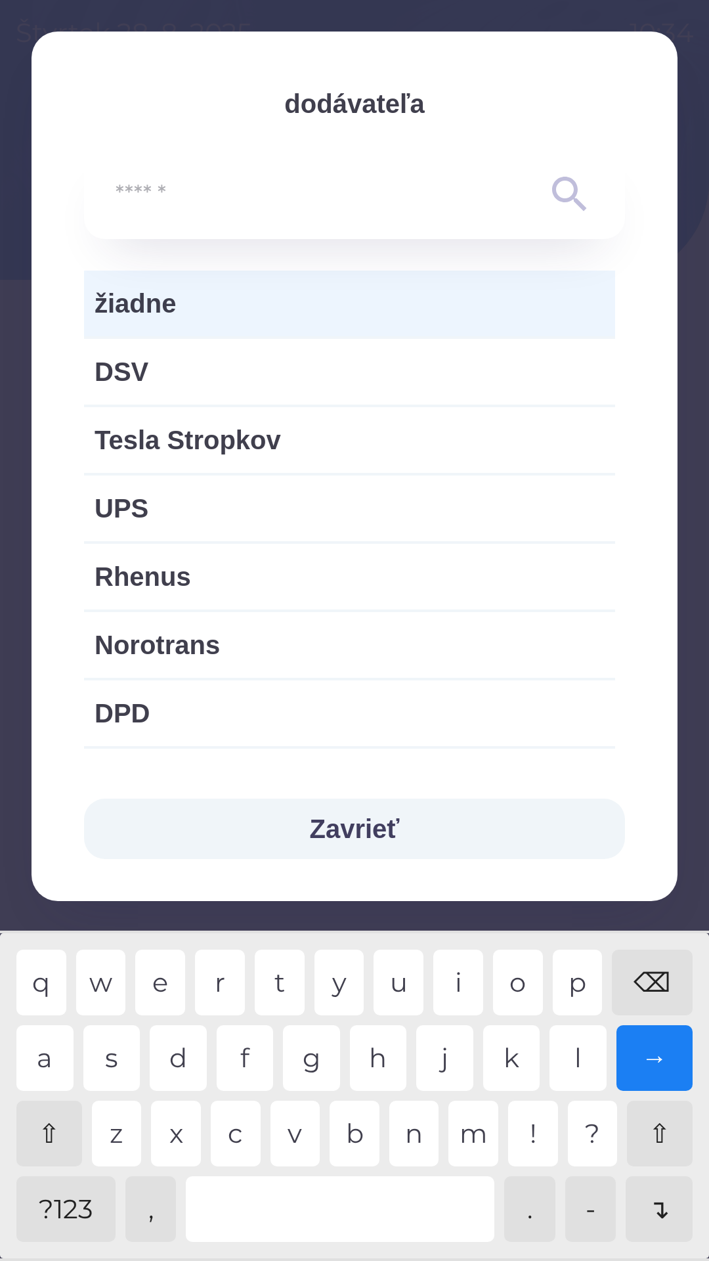
click at [122, 380] on span "DSV" at bounding box center [350, 371] width 510 height 39
type input "***"
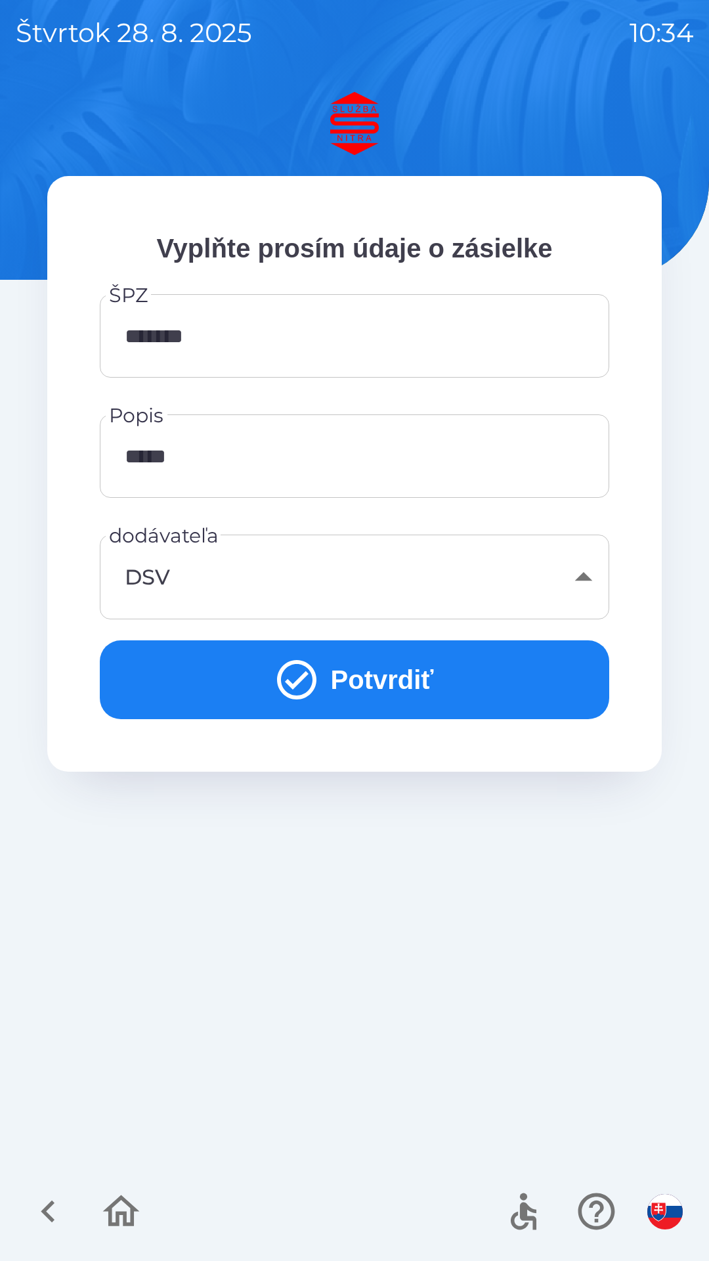
click at [238, 458] on input "*****" at bounding box center [355, 456] width 478 height 52
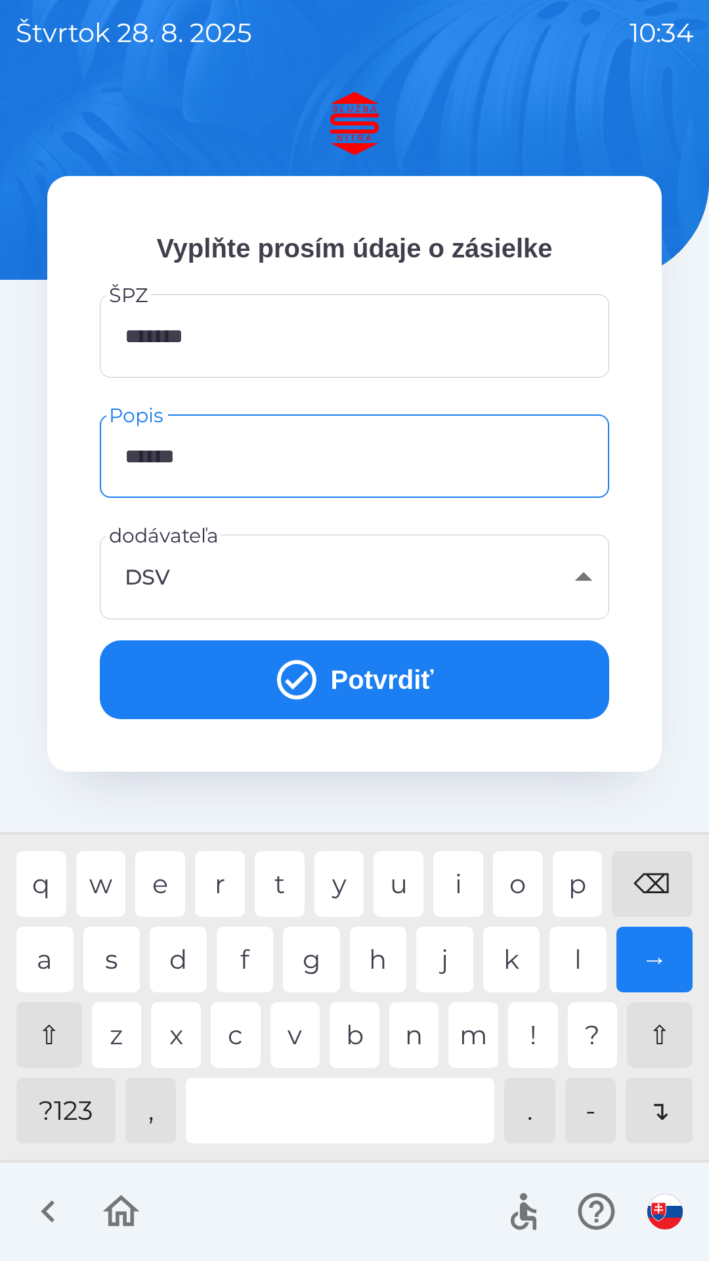
click at [282, 1106] on div at bounding box center [340, 1111] width 309 height 66
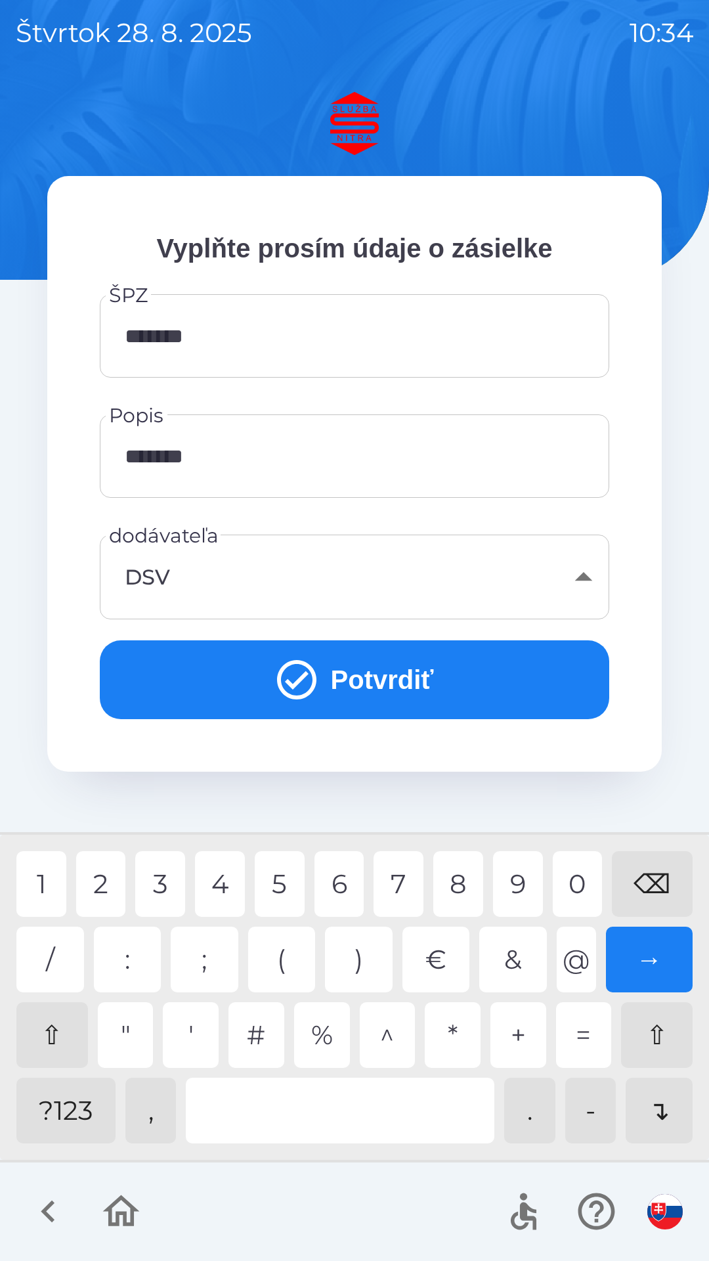
click at [115, 886] on div "2" at bounding box center [101, 884] width 50 height 66
click at [578, 886] on div "0" at bounding box center [578, 884] width 50 height 66
click at [515, 881] on div "9" at bounding box center [518, 884] width 50 height 66
click at [462, 884] on div "8" at bounding box center [458, 884] width 50 height 66
type input "**********"
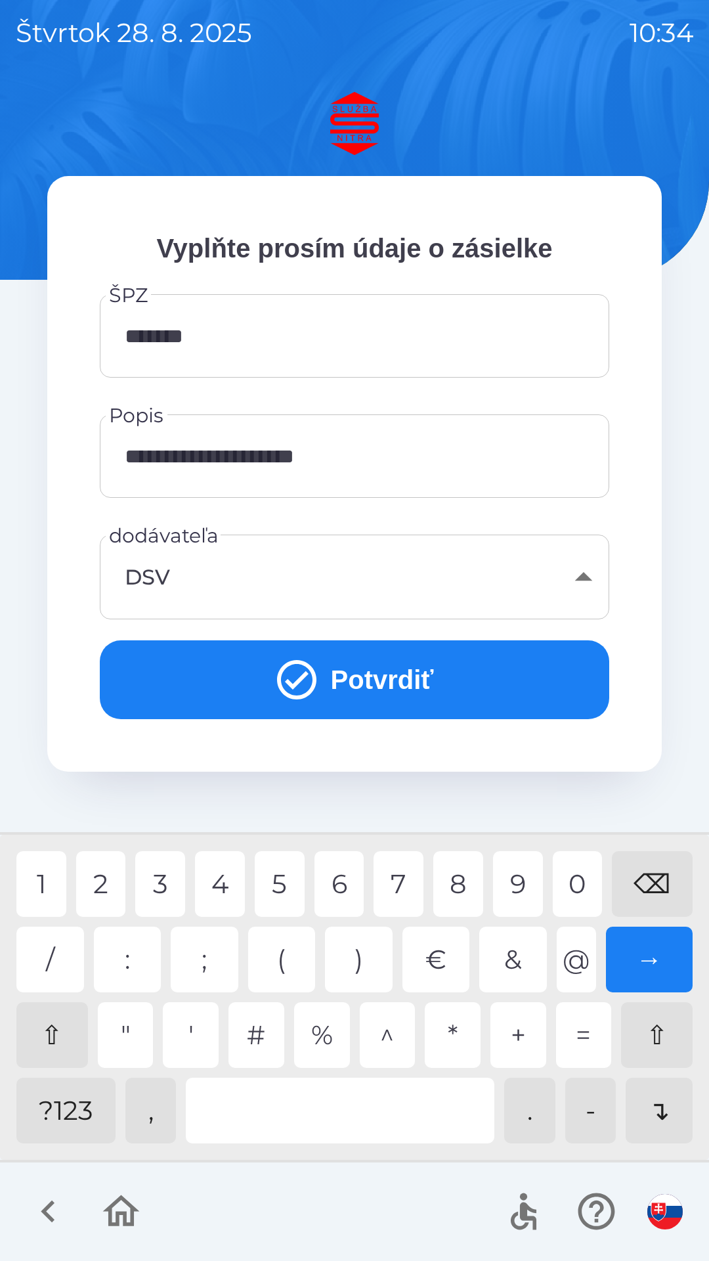
click at [301, 681] on icon "submit" at bounding box center [296, 679] width 47 height 47
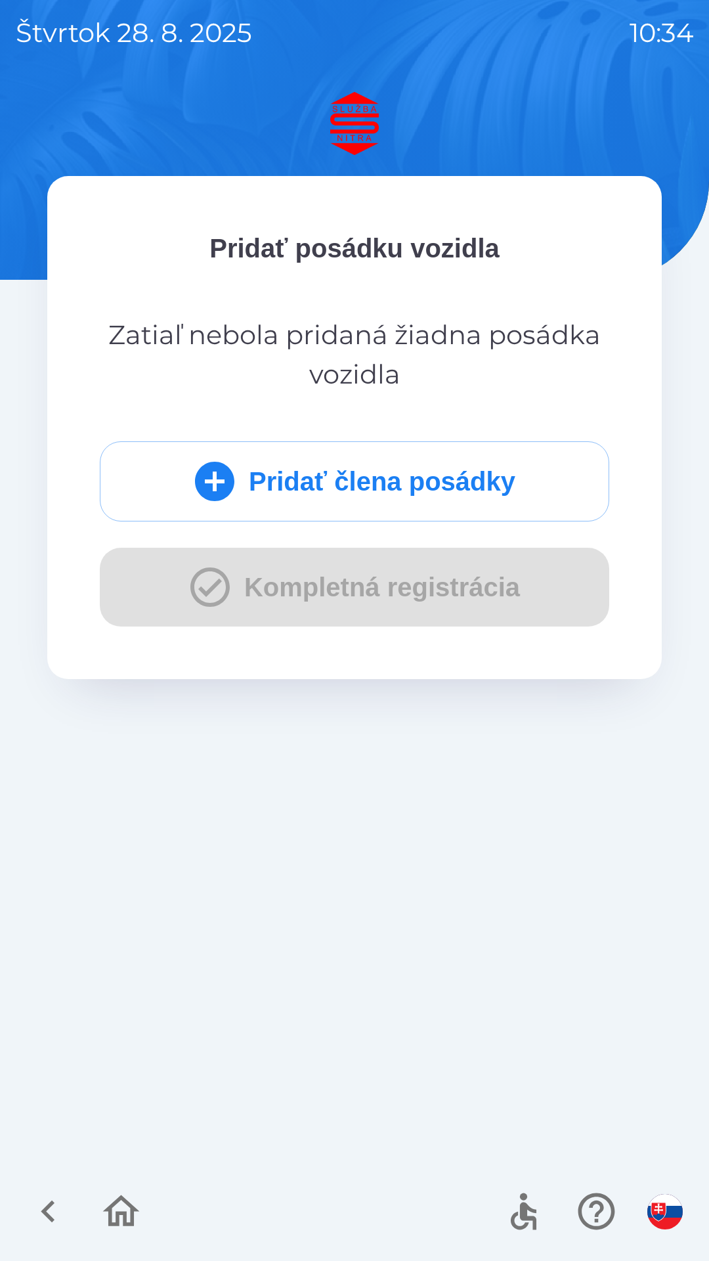
click at [207, 491] on icon "submit" at bounding box center [214, 481] width 39 height 39
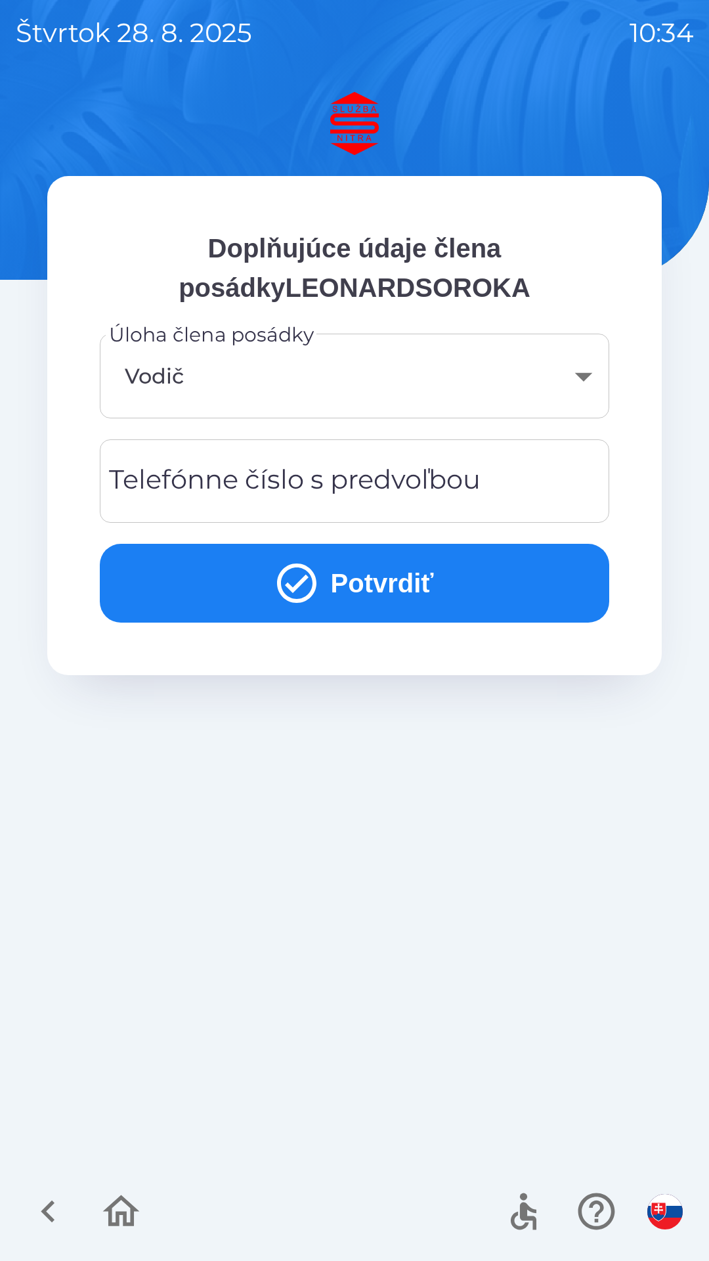
click at [219, 489] on div "Telefónne číslo s predvoľbou Telefónne číslo s predvoľbou" at bounding box center [355, 480] width 510 height 83
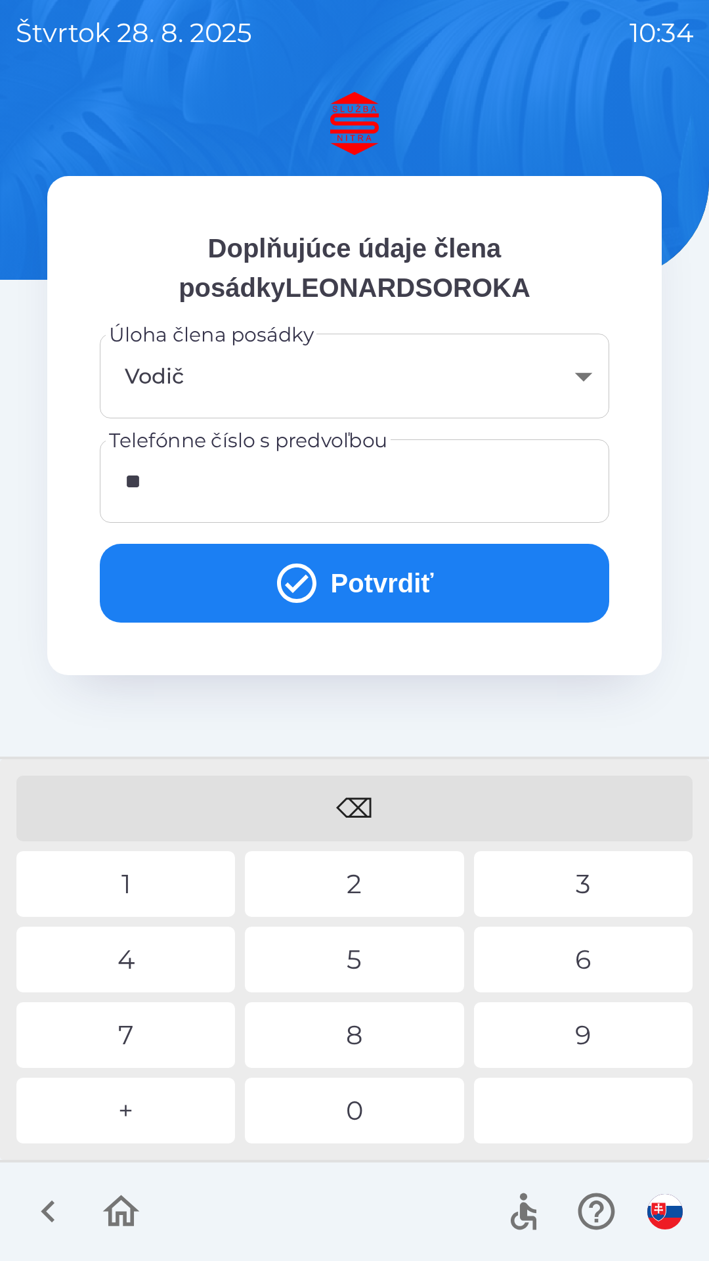
click at [142, 959] on div "4" at bounding box center [125, 959] width 219 height 66
click at [134, 961] on div "4" at bounding box center [125, 959] width 219 height 66
click at [567, 1027] on div "9" at bounding box center [583, 1035] width 219 height 66
type input "**********"
click at [301, 582] on icon "submit" at bounding box center [296, 582] width 47 height 47
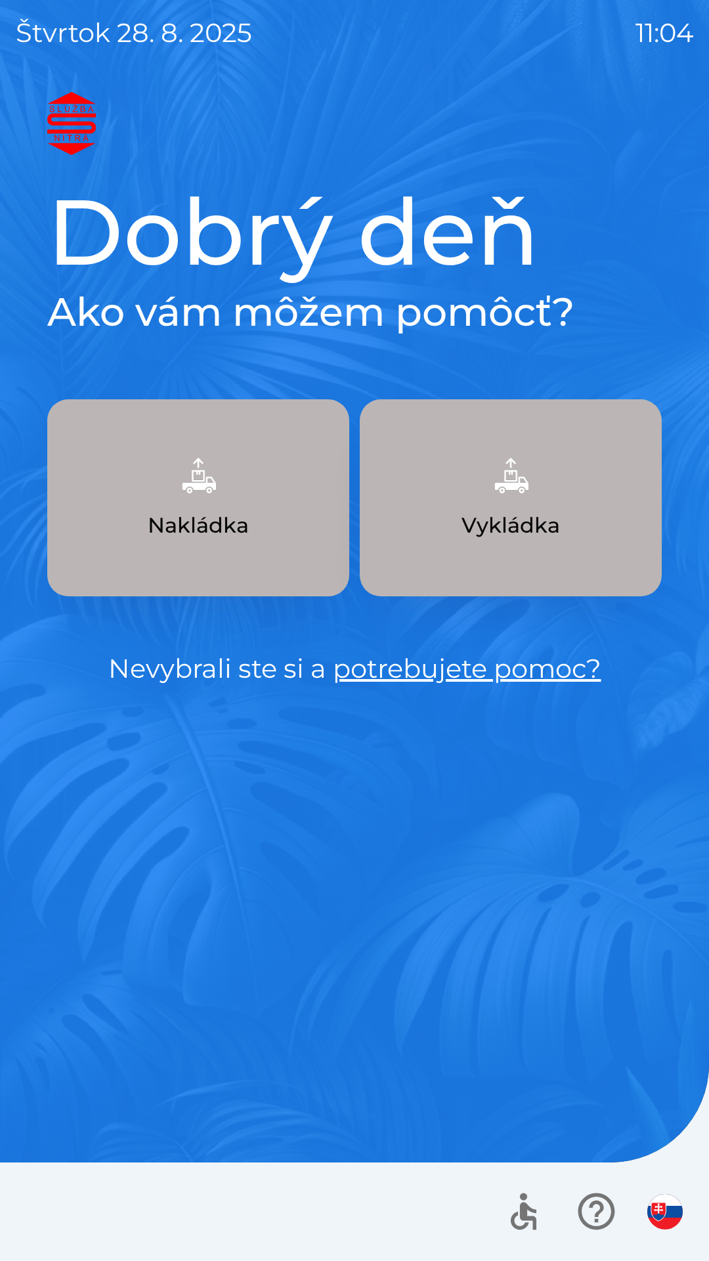
click at [515, 494] on img "button" at bounding box center [511, 475] width 58 height 58
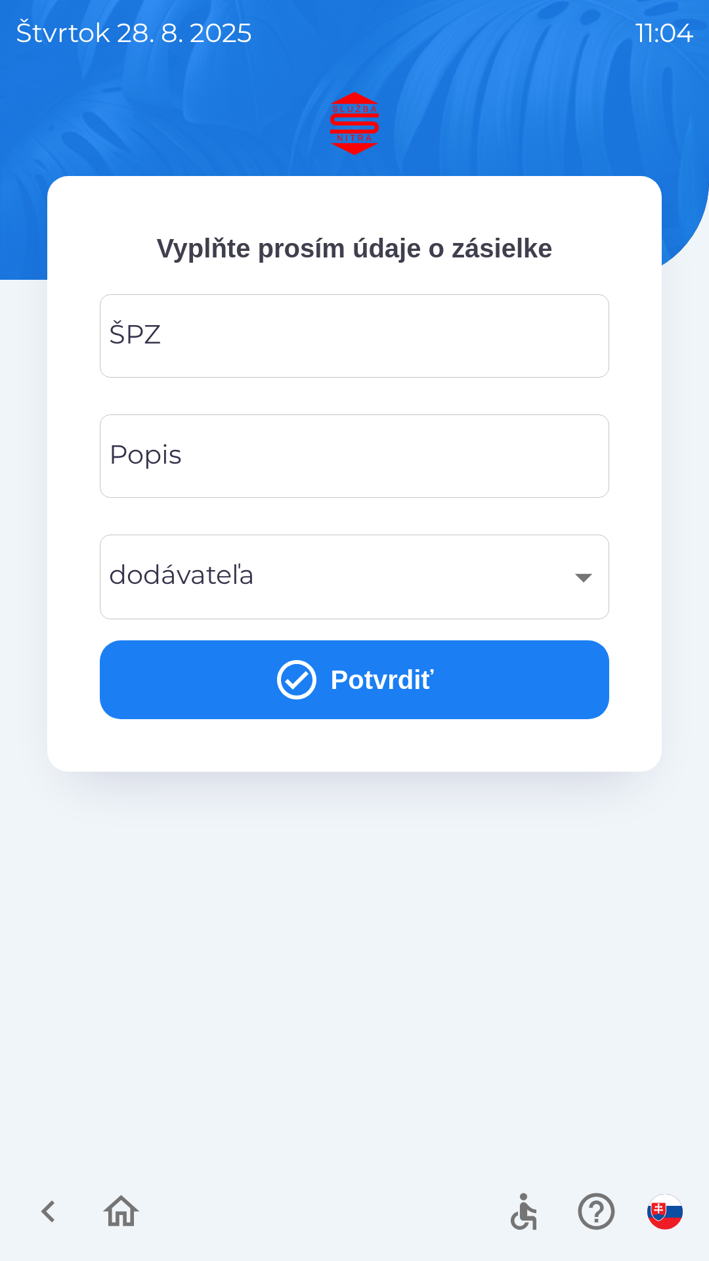
click at [216, 349] on input "ŠPZ" at bounding box center [355, 336] width 478 height 52
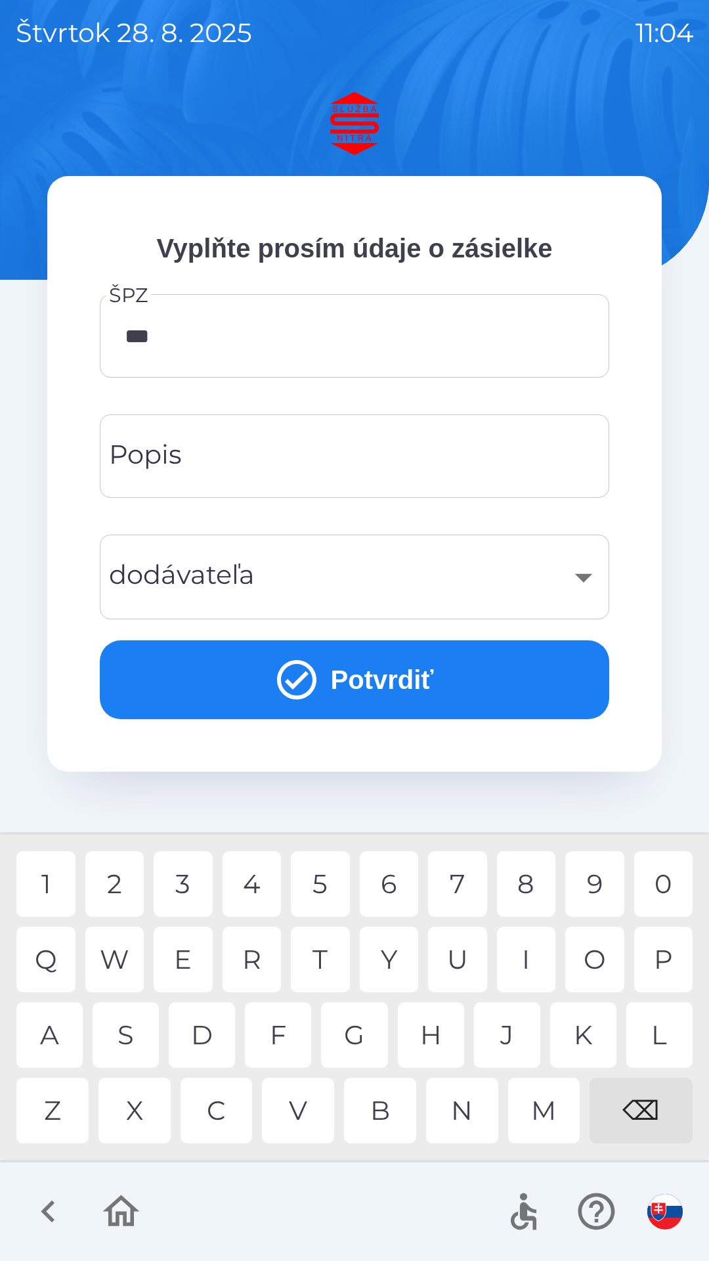
click at [451, 882] on div "7" at bounding box center [457, 884] width 59 height 66
click at [318, 882] on div "5" at bounding box center [320, 884] width 59 height 66
type input "*******"
click at [134, 1104] on div "X" at bounding box center [134, 1111] width 72 height 66
click at [247, 454] on input "Popis" at bounding box center [355, 456] width 478 height 52
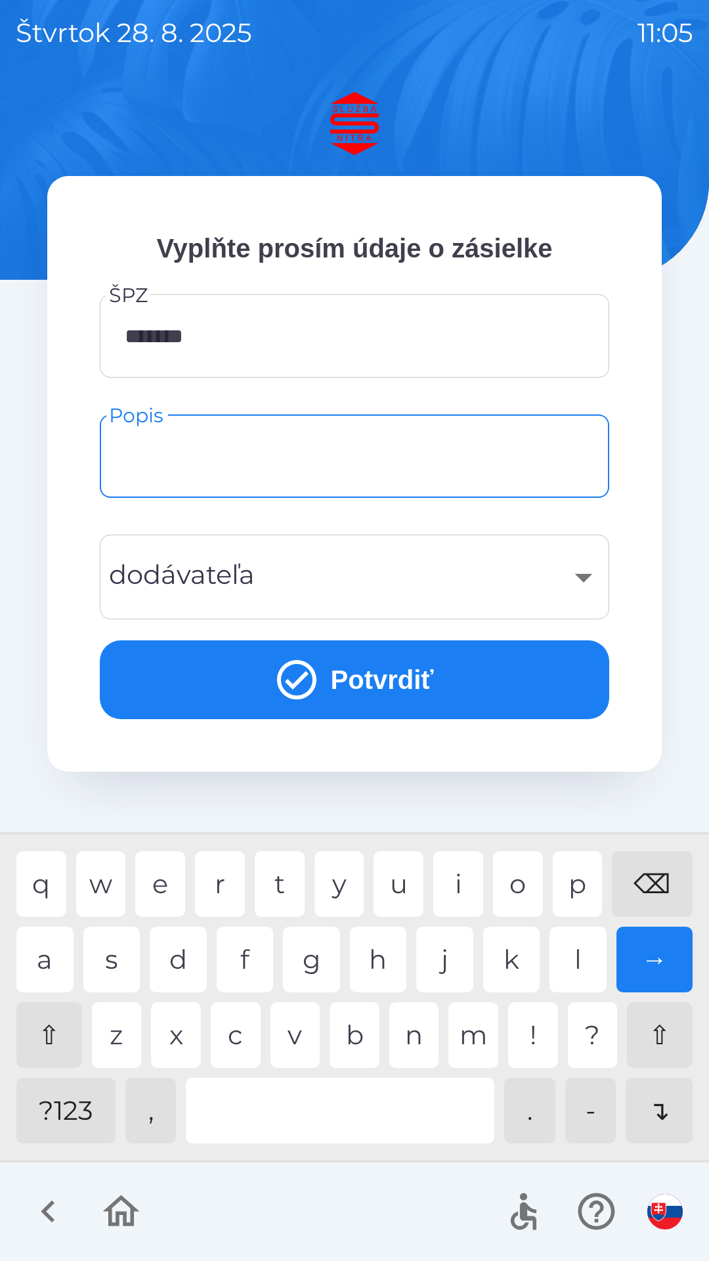
type input "*"
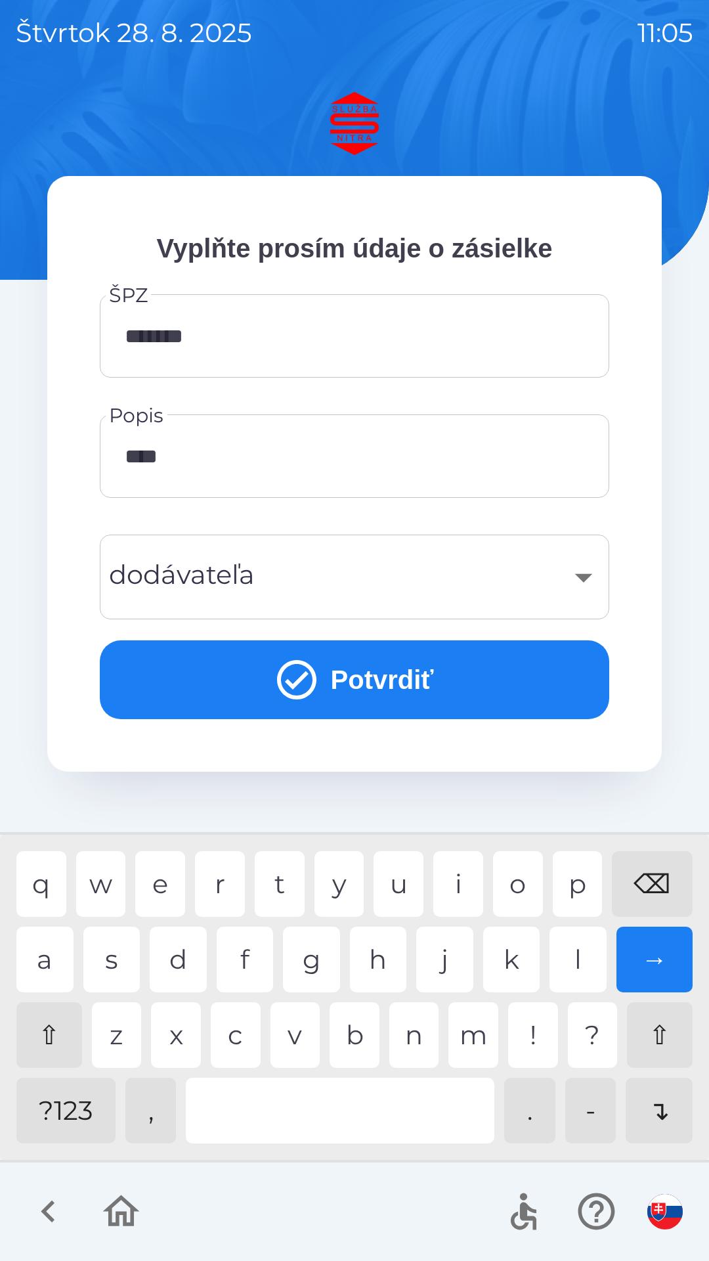
click at [519, 945] on div "k" at bounding box center [511, 959] width 57 height 66
type input "*****"
click at [320, 569] on div "​" at bounding box center [355, 576] width 478 height 53
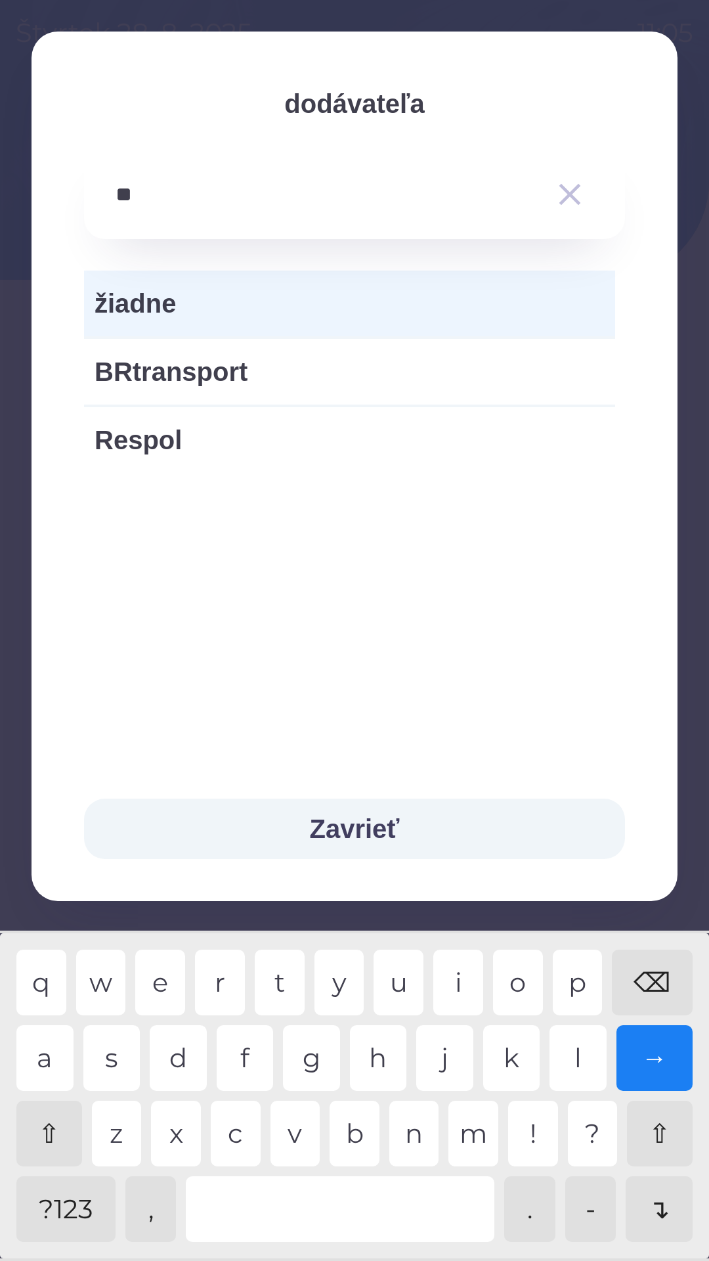
click at [523, 978] on div "o" at bounding box center [518, 982] width 50 height 66
click at [573, 1047] on div "l" at bounding box center [578, 1058] width 57 height 66
click at [47, 1055] on div "a" at bounding box center [44, 1058] width 57 height 66
click at [110, 1060] on div "s" at bounding box center [111, 1058] width 57 height 66
click at [282, 975] on div "t" at bounding box center [280, 982] width 50 height 66
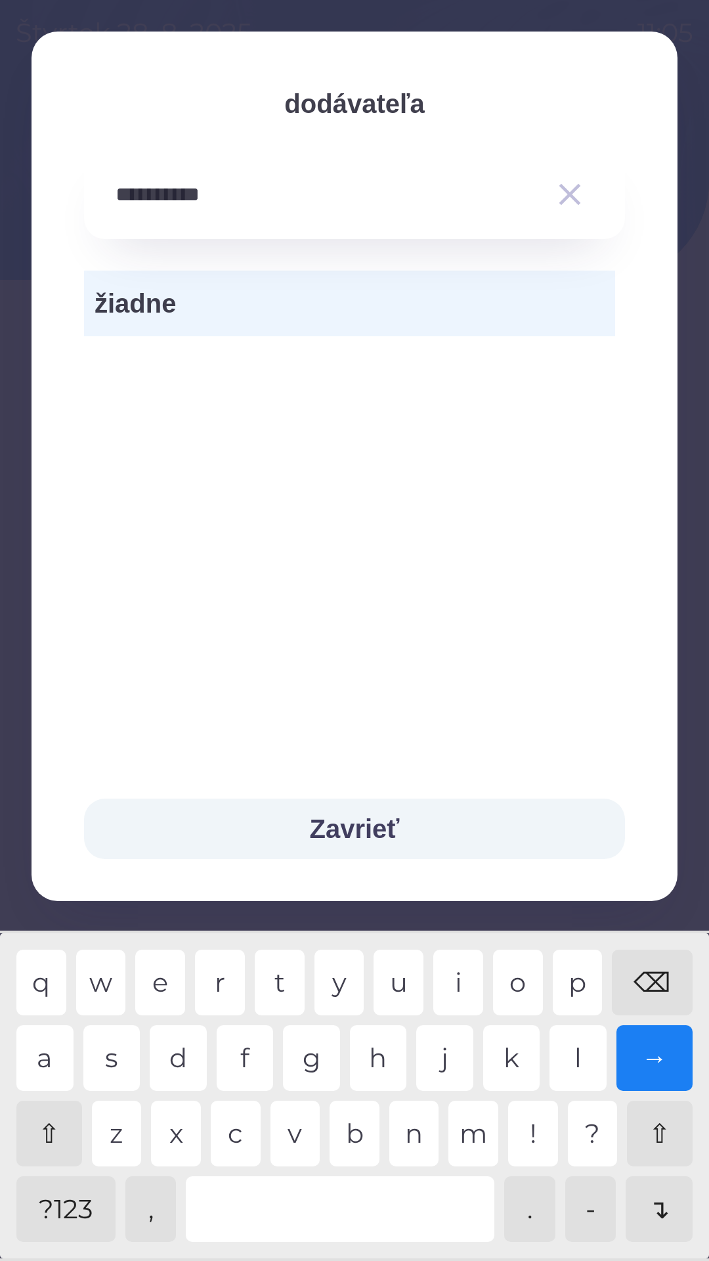
click at [412, 1215] on div at bounding box center [340, 1209] width 309 height 66
click at [579, 1058] on div "l" at bounding box center [578, 1058] width 57 height 66
click at [529, 1202] on div "." at bounding box center [529, 1209] width 51 height 66
click at [529, 1208] on div "." at bounding box center [529, 1209] width 51 height 66
type input "**********"
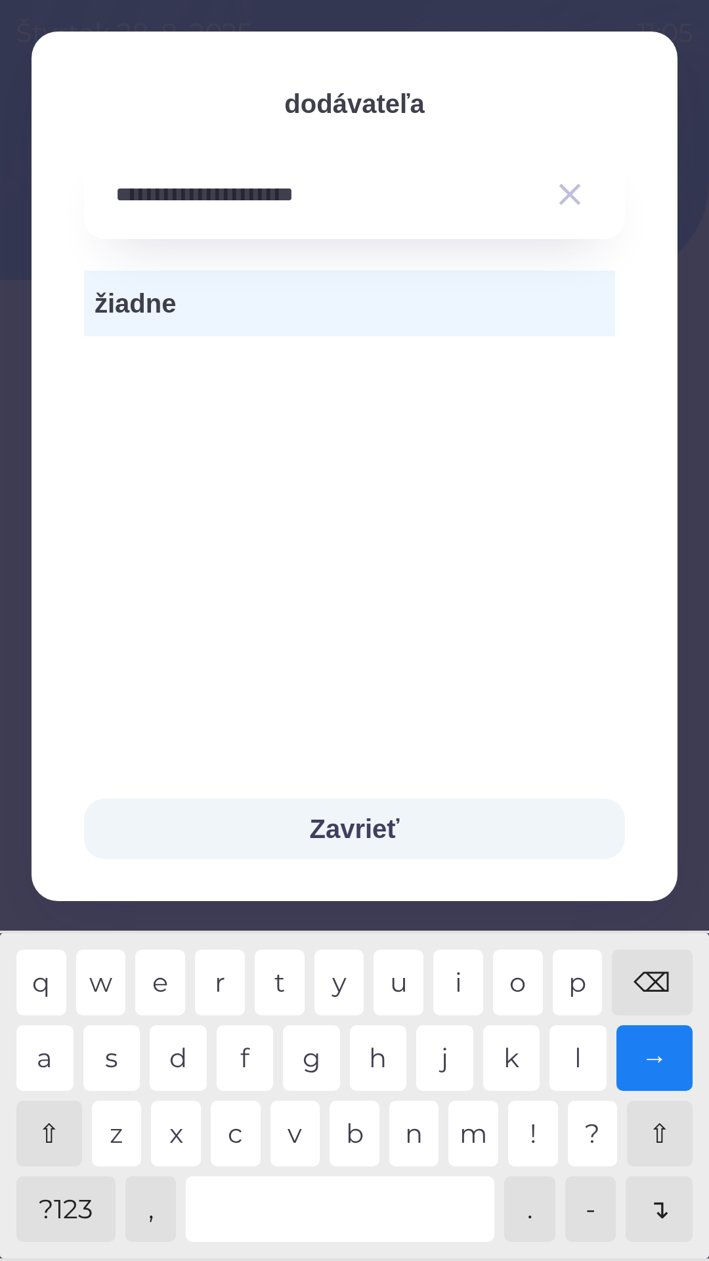
click at [651, 1051] on div "→" at bounding box center [655, 1058] width 77 height 66
click at [192, 194] on input "**********" at bounding box center [328, 195] width 425 height 36
click at [333, 207] on input "**********" at bounding box center [328, 195] width 425 height 36
click at [317, 813] on button "Zavrieť" at bounding box center [354, 828] width 541 height 60
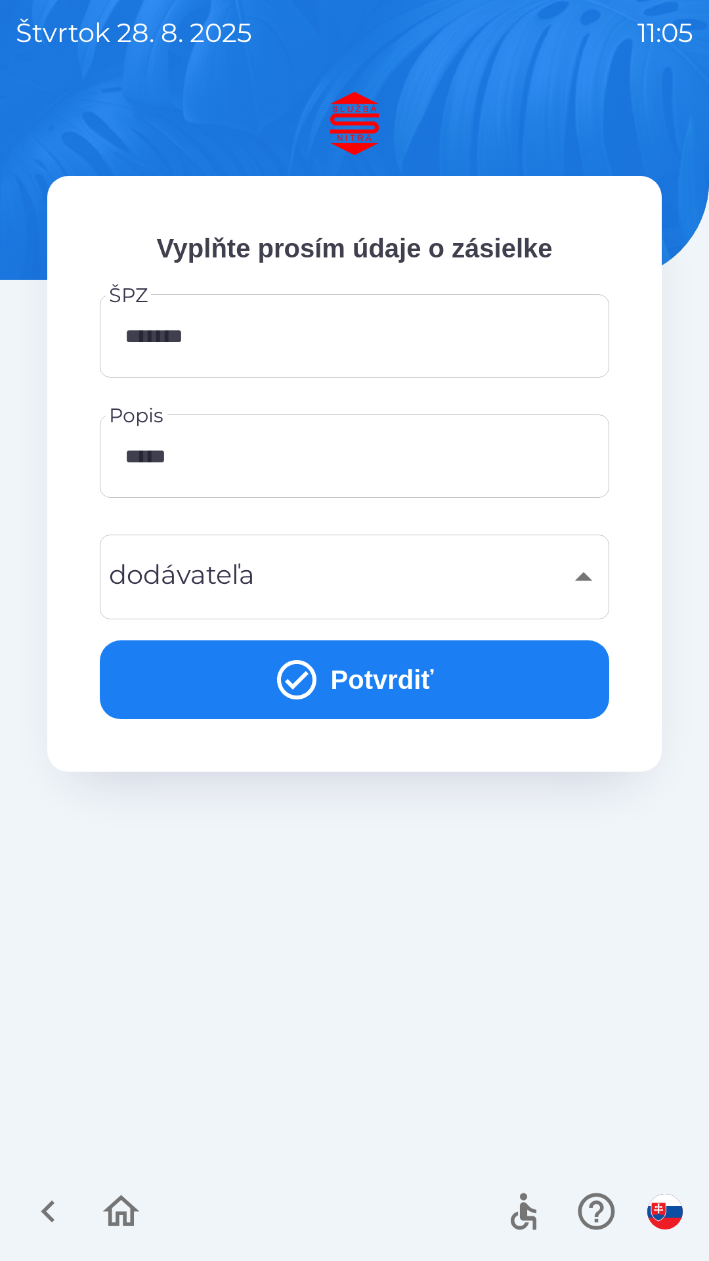
click at [584, 588] on div "​" at bounding box center [355, 576] width 478 height 53
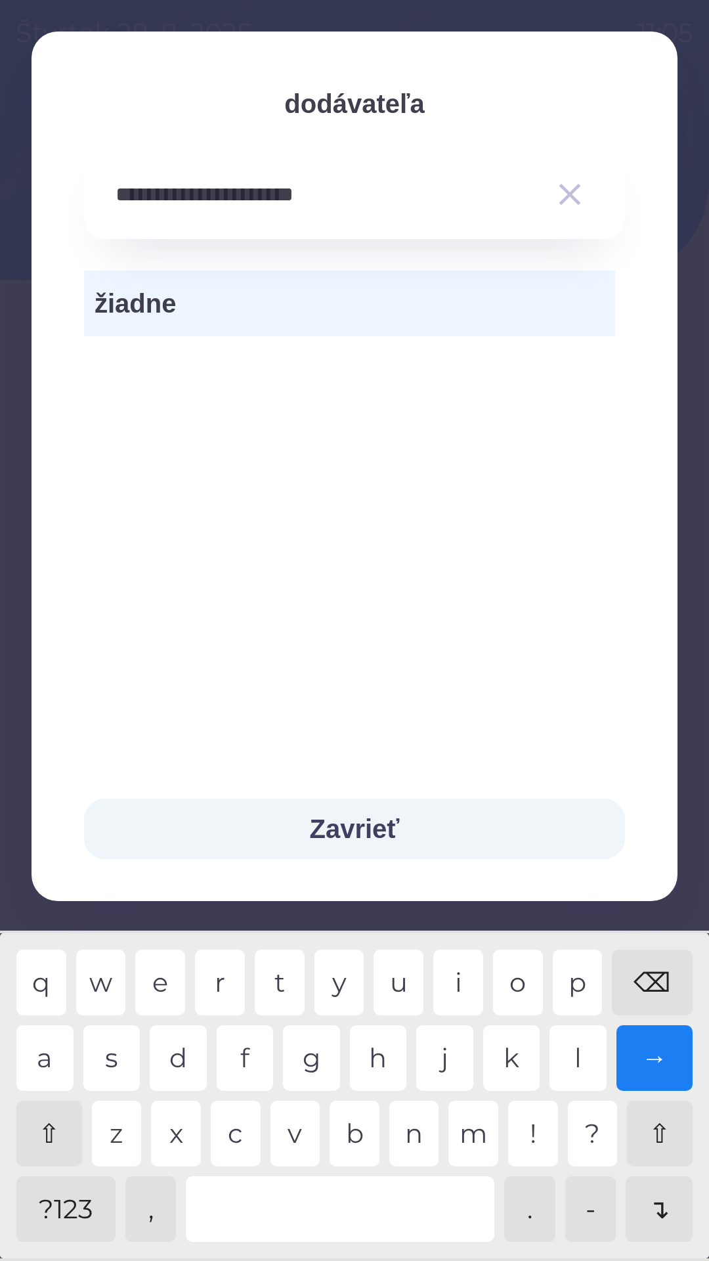
click at [342, 844] on button "Zavrieť" at bounding box center [354, 828] width 541 height 60
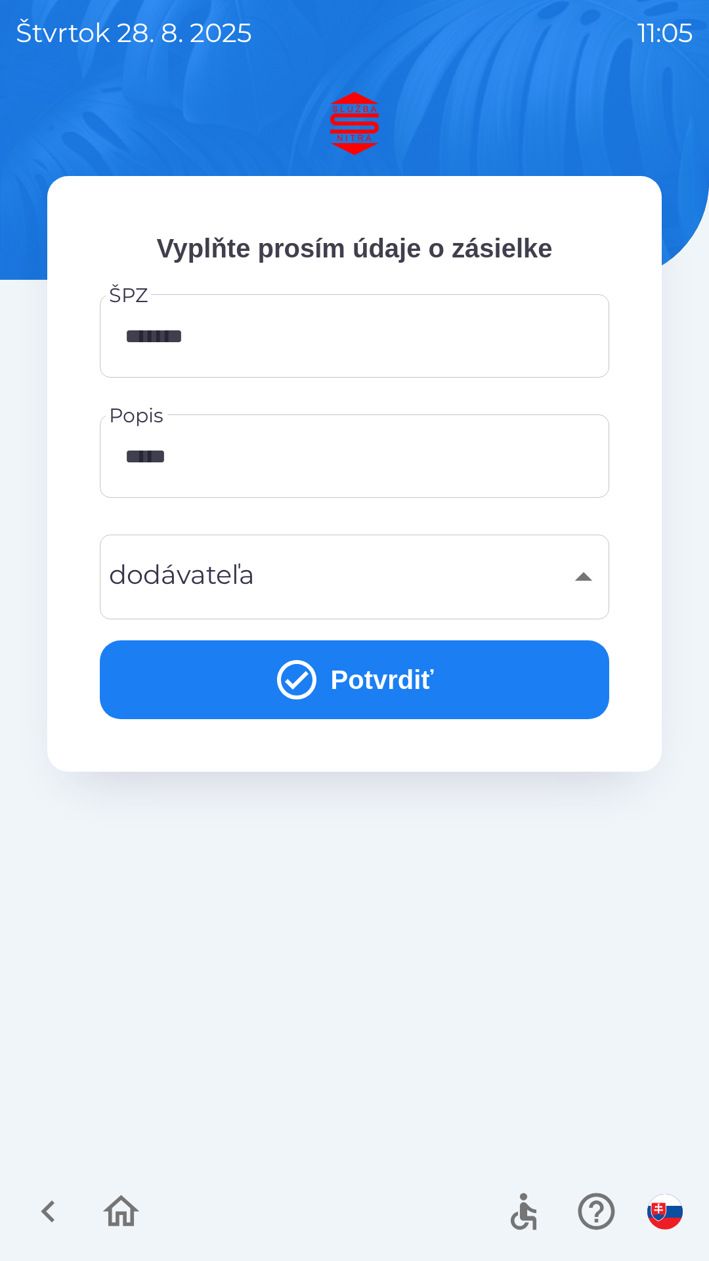
click at [365, 683] on button "Potvrdiť" at bounding box center [355, 679] width 510 height 79
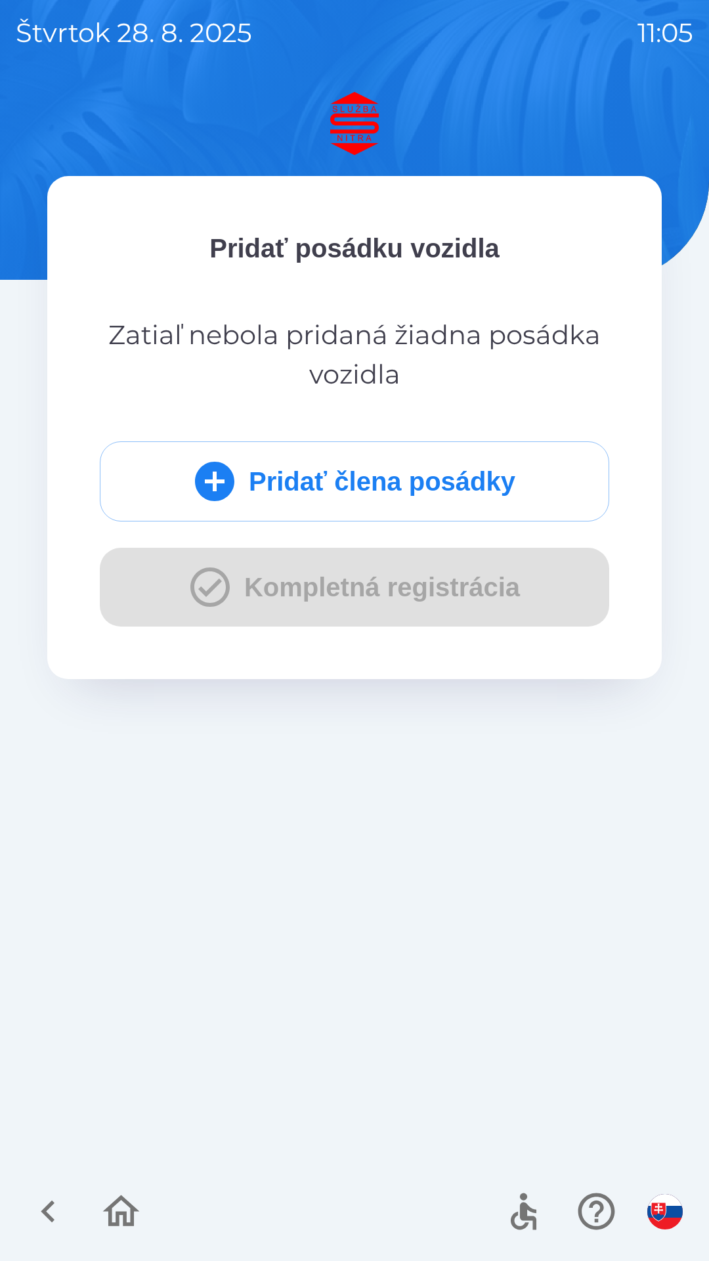
click at [213, 473] on icon "submit" at bounding box center [214, 481] width 39 height 39
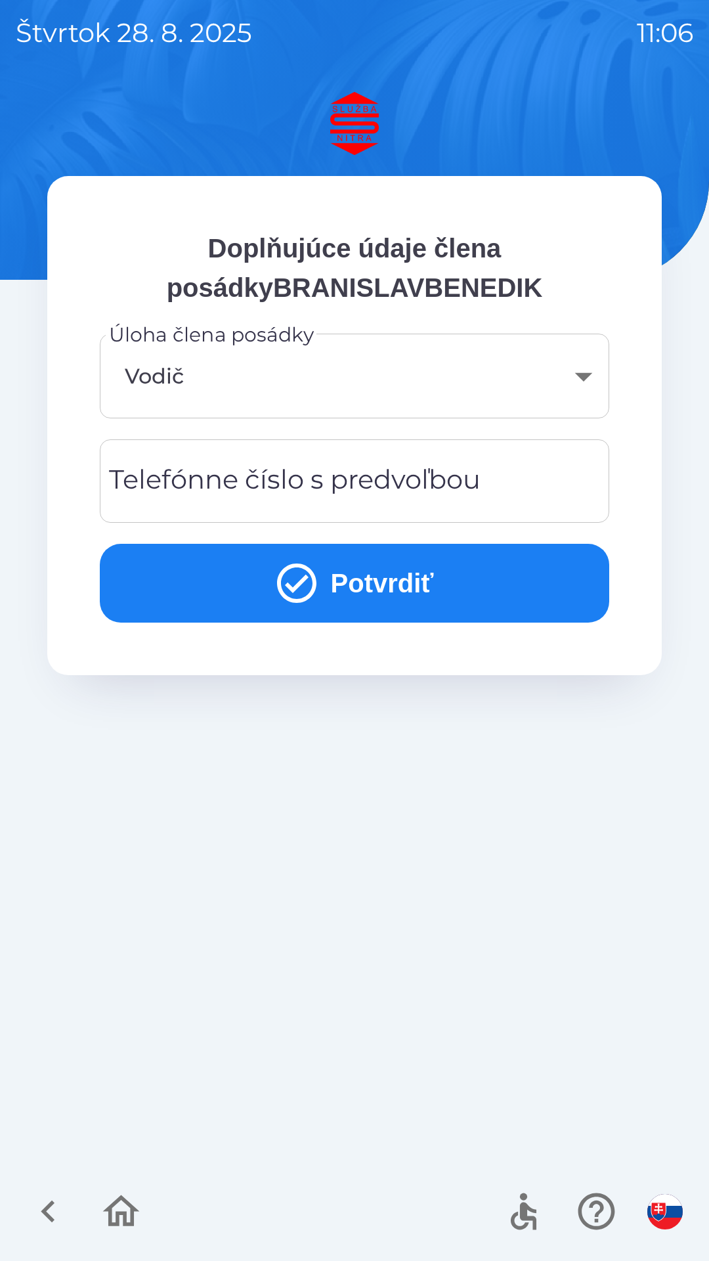
click at [288, 580] on icon "submit" at bounding box center [296, 582] width 47 height 47
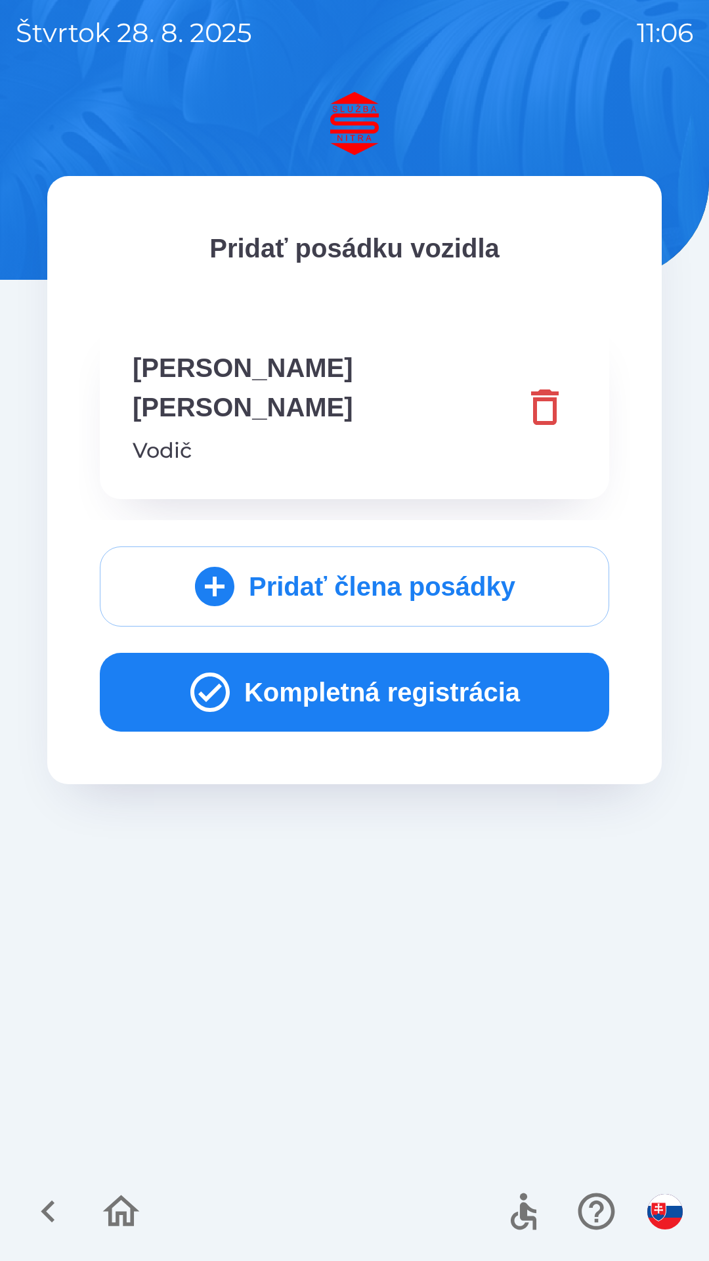
click at [276, 661] on button "Kompletná registrácia" at bounding box center [355, 692] width 510 height 79
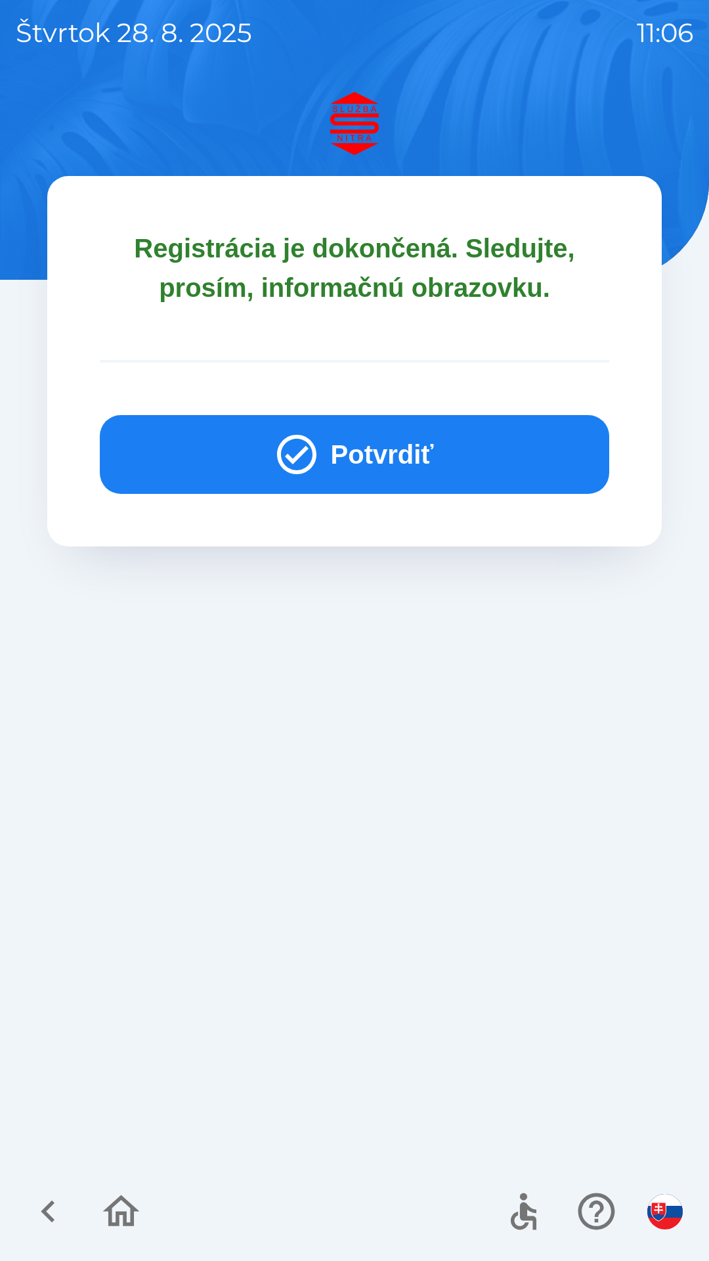
click at [325, 457] on button "Potvrdiť" at bounding box center [355, 454] width 510 height 79
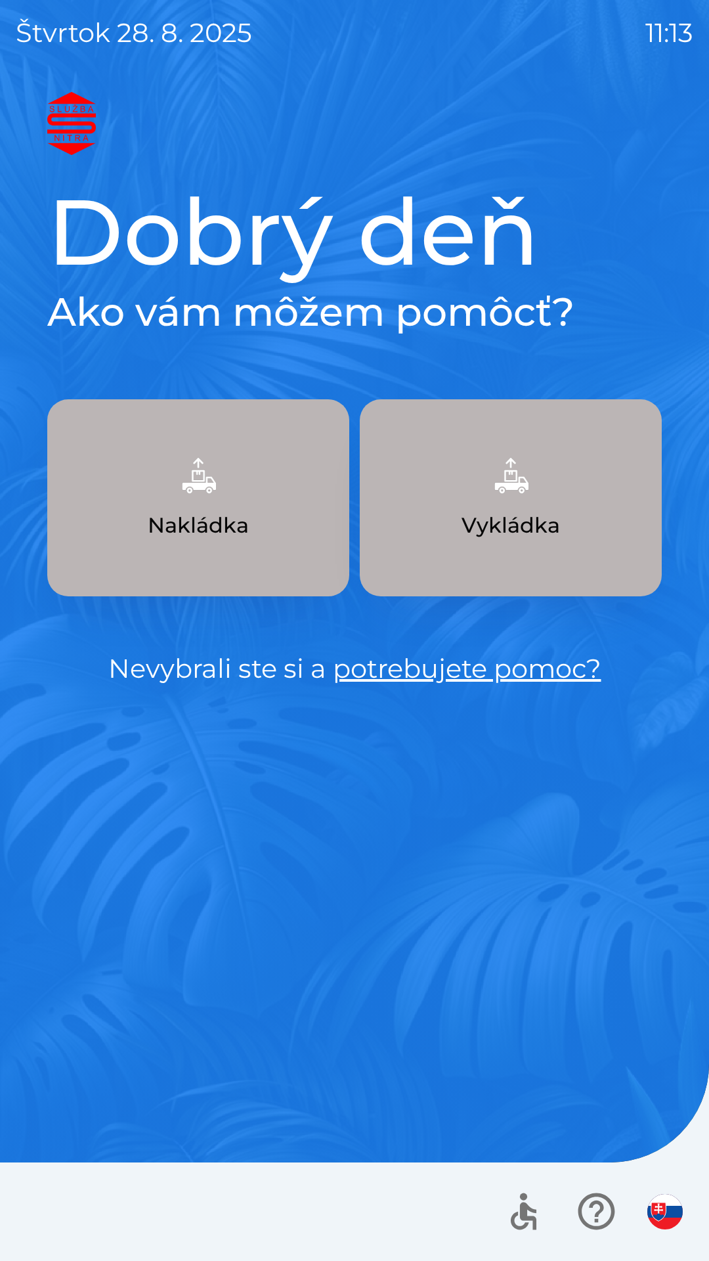
click at [492, 509] on button "Vykládka" at bounding box center [511, 497] width 302 height 197
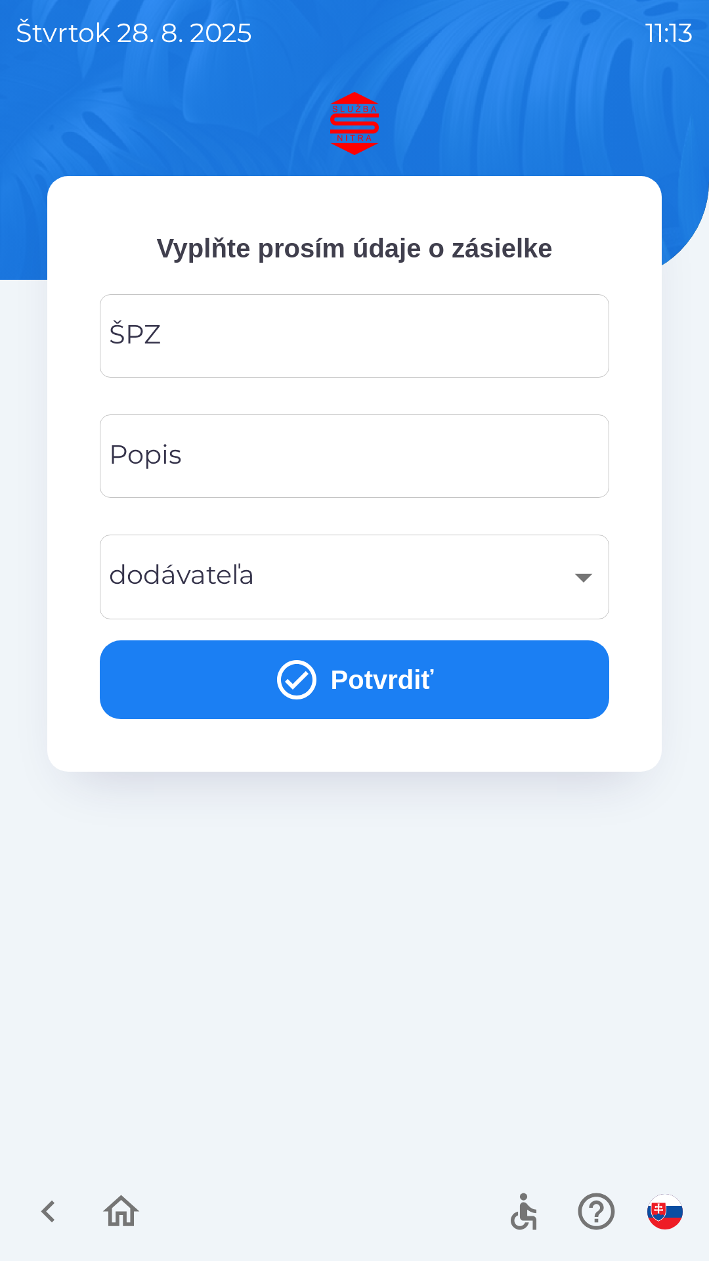
click at [226, 334] on input "ŠPZ" at bounding box center [355, 336] width 478 height 52
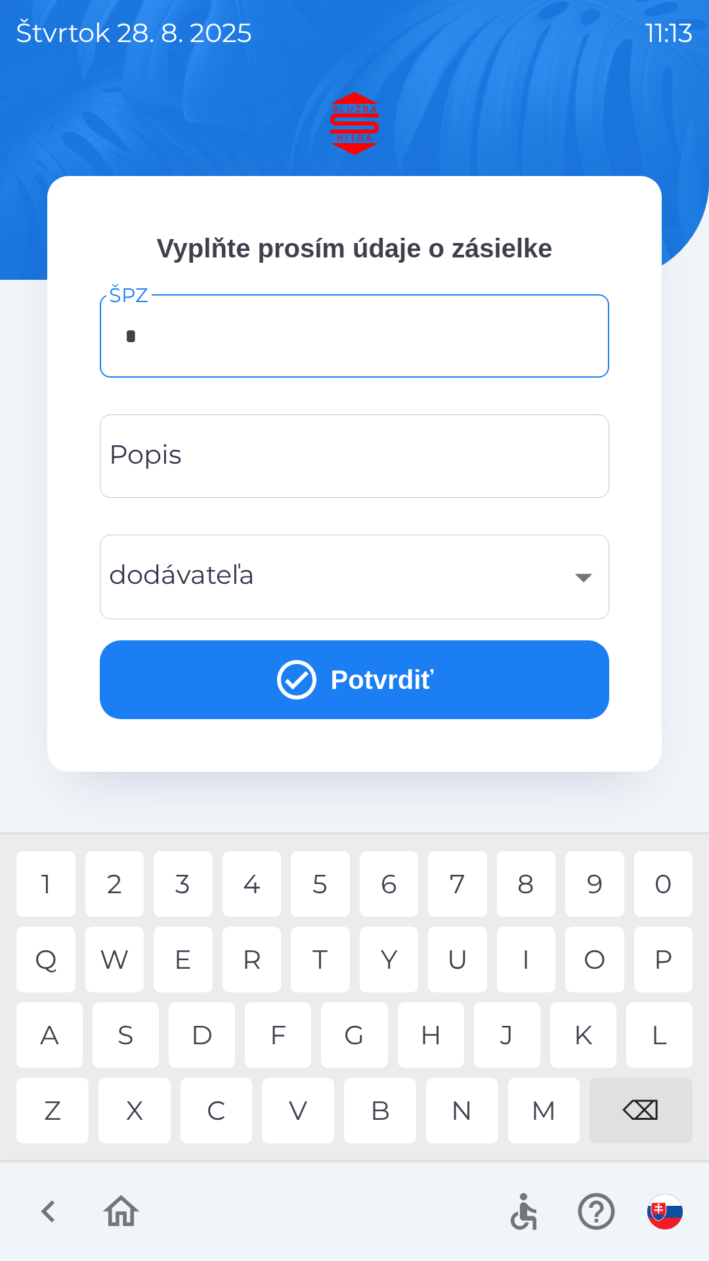
click at [54, 1039] on div "A" at bounding box center [49, 1035] width 66 height 66
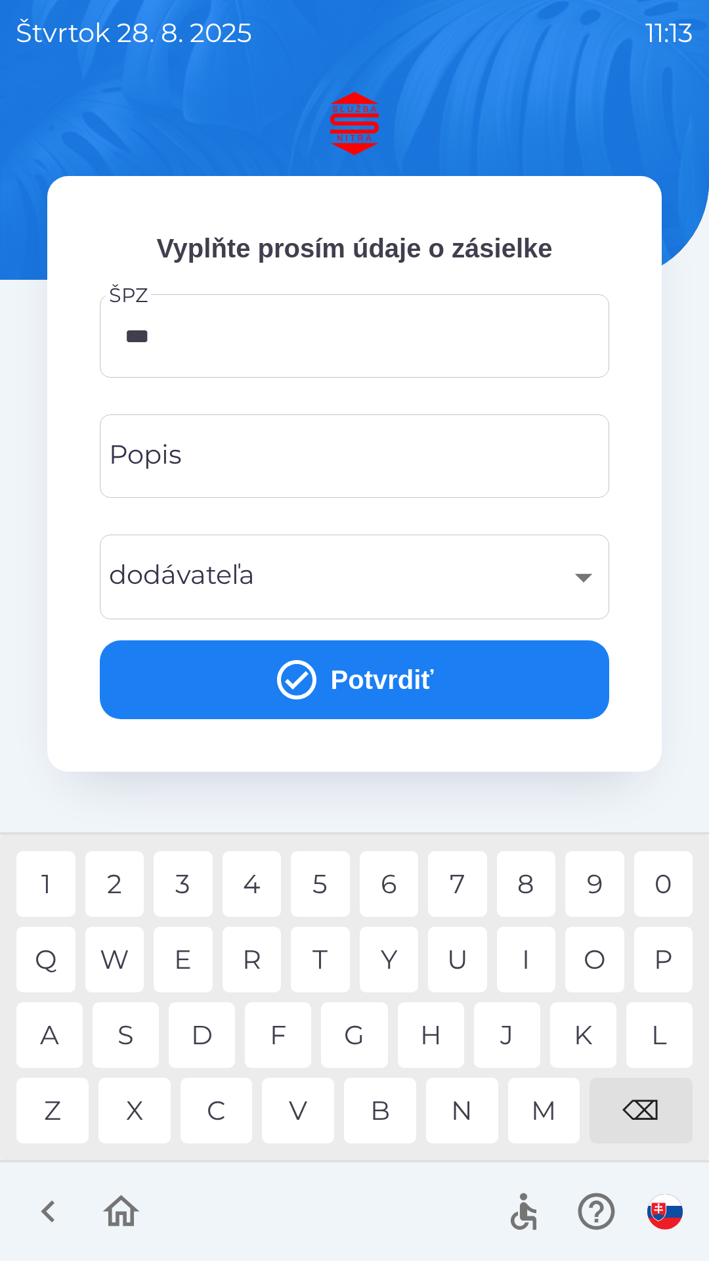
click at [462, 885] on div "7" at bounding box center [457, 884] width 59 height 66
click at [255, 886] on div "4" at bounding box center [252, 884] width 59 height 66
type input "*******"
click at [255, 952] on div "R" at bounding box center [252, 959] width 59 height 66
click at [185, 456] on input "Popis" at bounding box center [355, 456] width 478 height 52
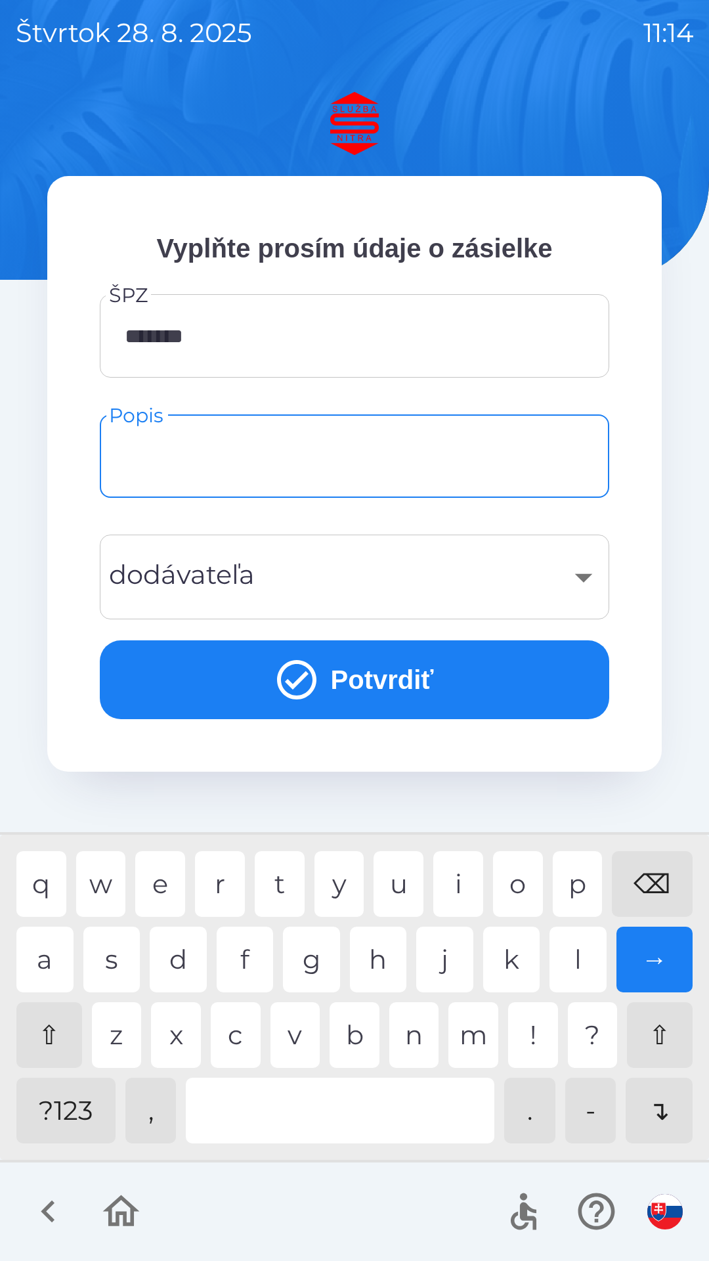
click at [494, 561] on div "​" at bounding box center [355, 576] width 478 height 53
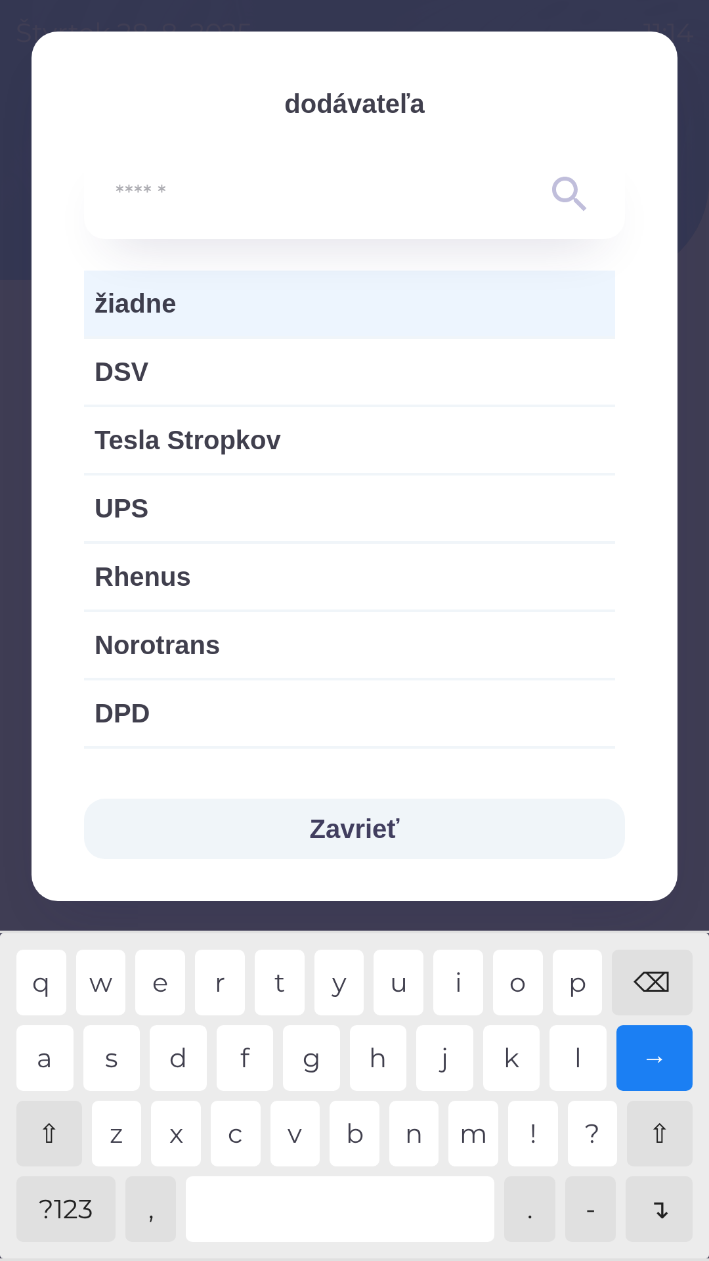
click at [347, 835] on button "Zavrieť" at bounding box center [354, 828] width 541 height 60
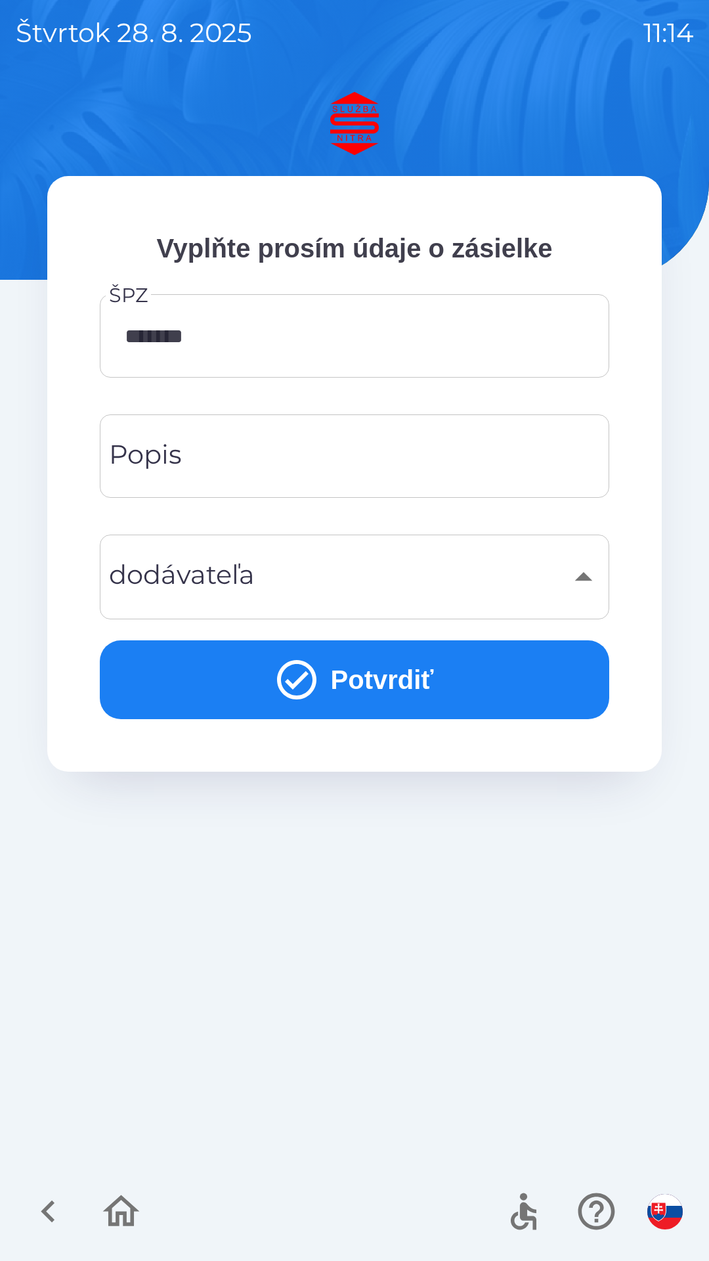
click at [299, 676] on icon "submit" at bounding box center [296, 679] width 39 height 39
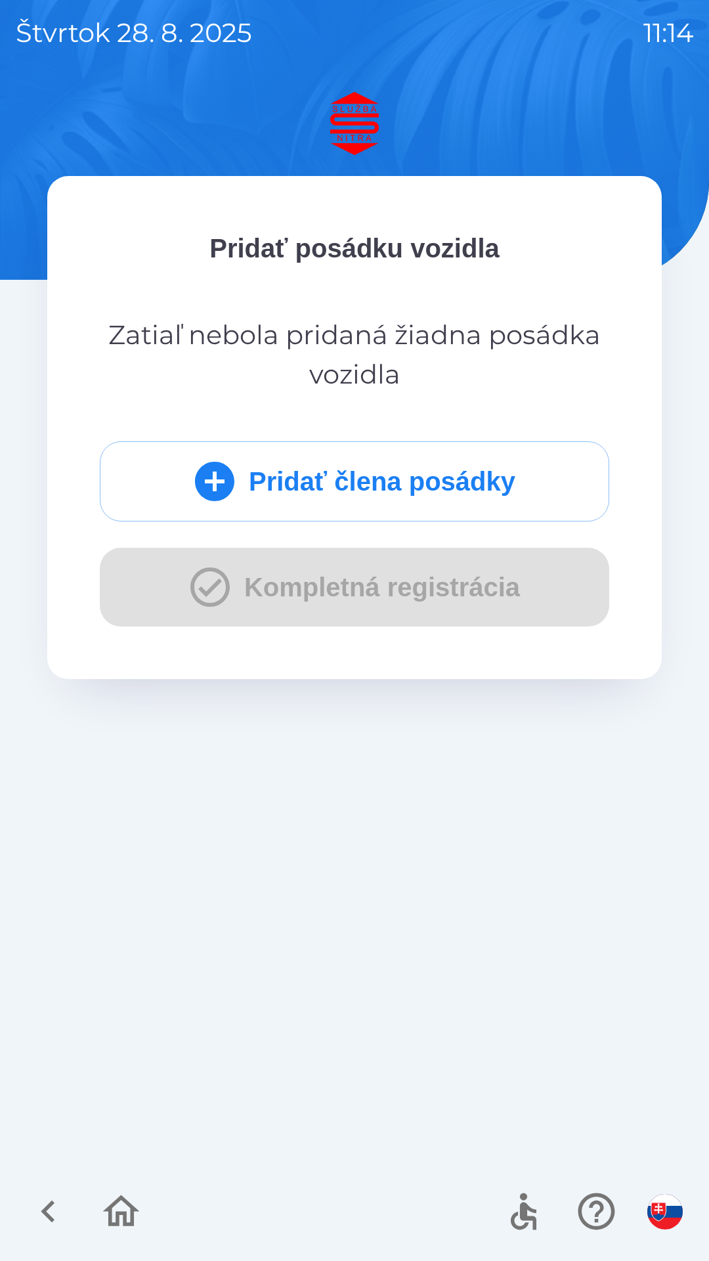
click at [238, 599] on div "Pridať člena posádky Kompletná registrácia" at bounding box center [355, 533] width 510 height 185
click at [216, 482] on icon "submit" at bounding box center [214, 481] width 47 height 47
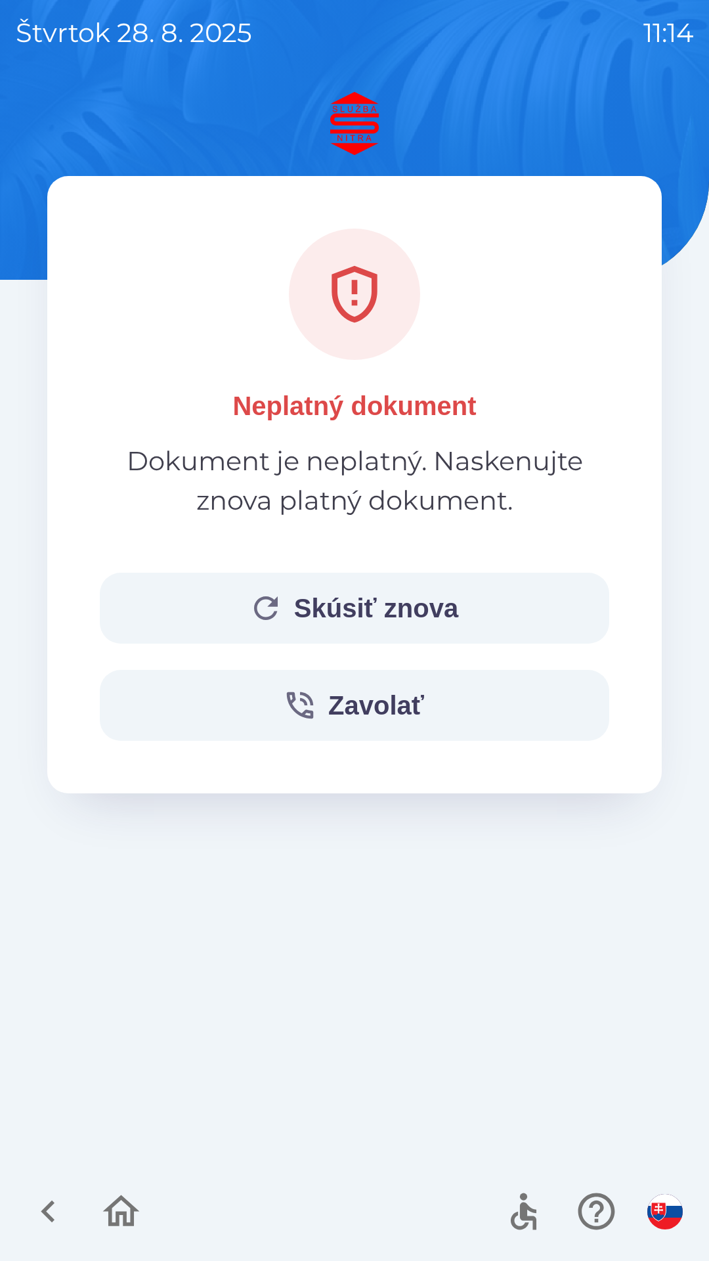
click at [313, 613] on button "Skúsiť znova" at bounding box center [355, 608] width 510 height 71
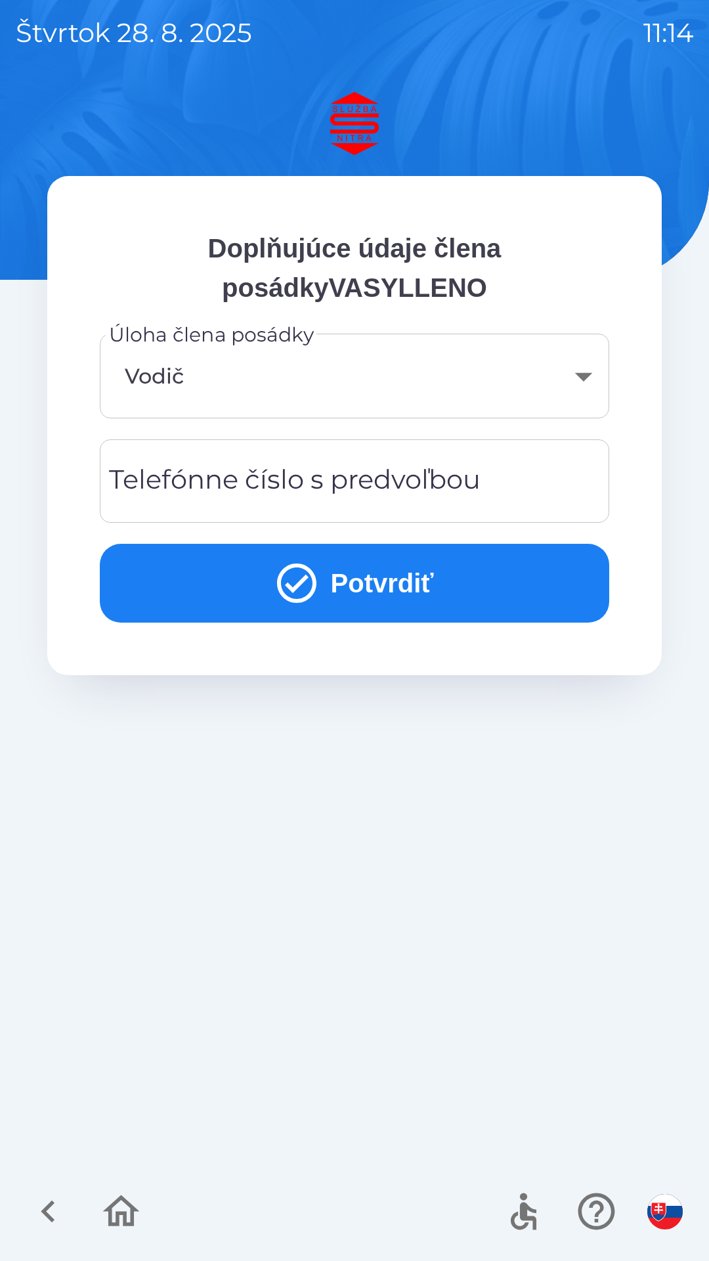
click at [305, 374] on body "[DATE] 11:14 Doplňujúce údaje člena posádkyVASYLLENO Úloha člena posádky Vodič …" at bounding box center [354, 630] width 709 height 1261
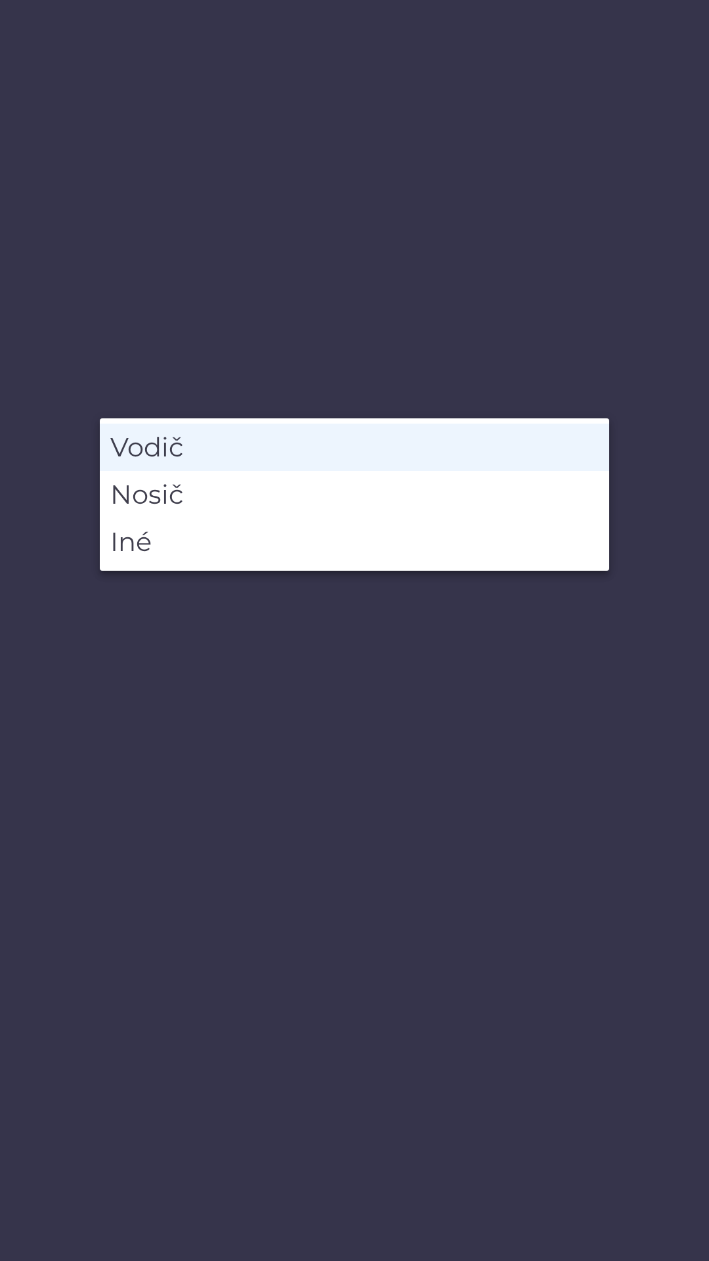
click at [204, 445] on li "Vodič" at bounding box center [355, 447] width 510 height 47
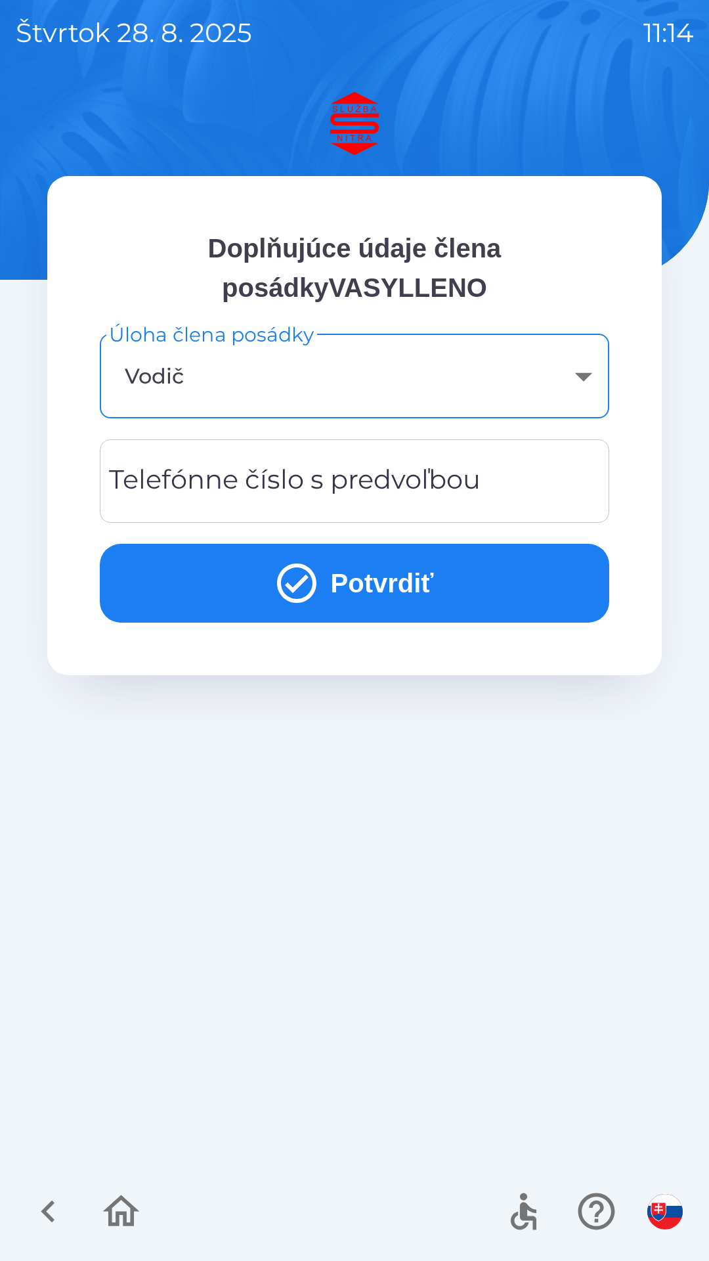
click at [281, 473] on div "Telefónne číslo s predvoľbou Telefónne číslo s predvoľbou" at bounding box center [355, 480] width 510 height 83
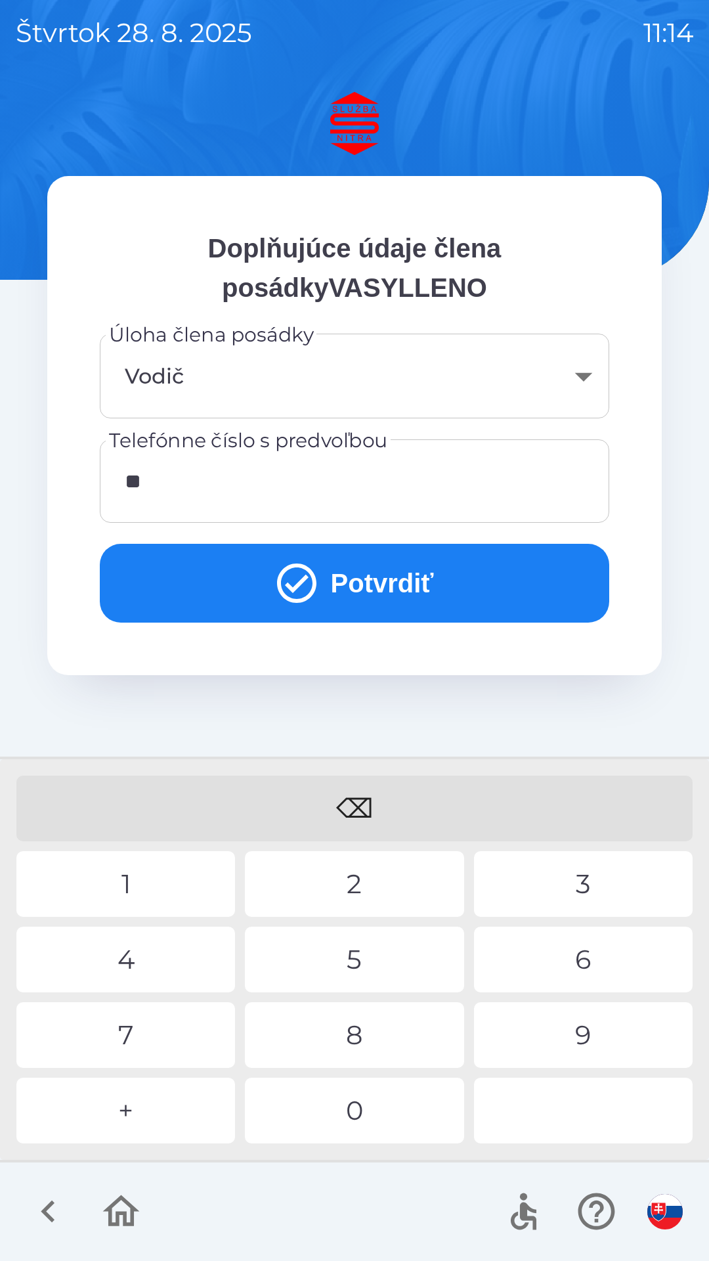
click at [118, 952] on div "4" at bounding box center [125, 959] width 219 height 66
click at [320, 887] on div "2" at bounding box center [354, 884] width 219 height 66
click at [148, 889] on div "1" at bounding box center [125, 884] width 219 height 66
click at [578, 1034] on div "9" at bounding box center [583, 1035] width 219 height 66
click at [142, 875] on div "1" at bounding box center [125, 884] width 219 height 66
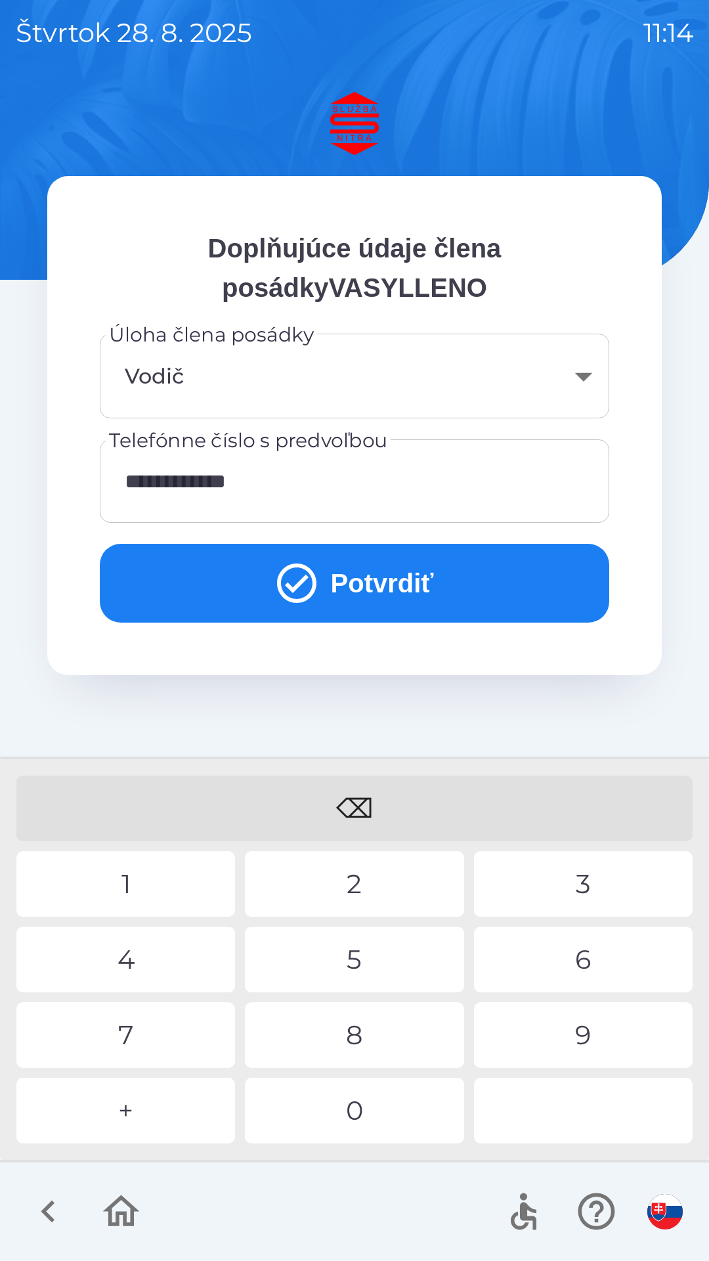
click at [135, 951] on div "4" at bounding box center [125, 959] width 219 height 66
type input "**********"
click at [326, 871] on div "2" at bounding box center [354, 884] width 219 height 66
click at [306, 575] on icon "submit" at bounding box center [296, 582] width 47 height 47
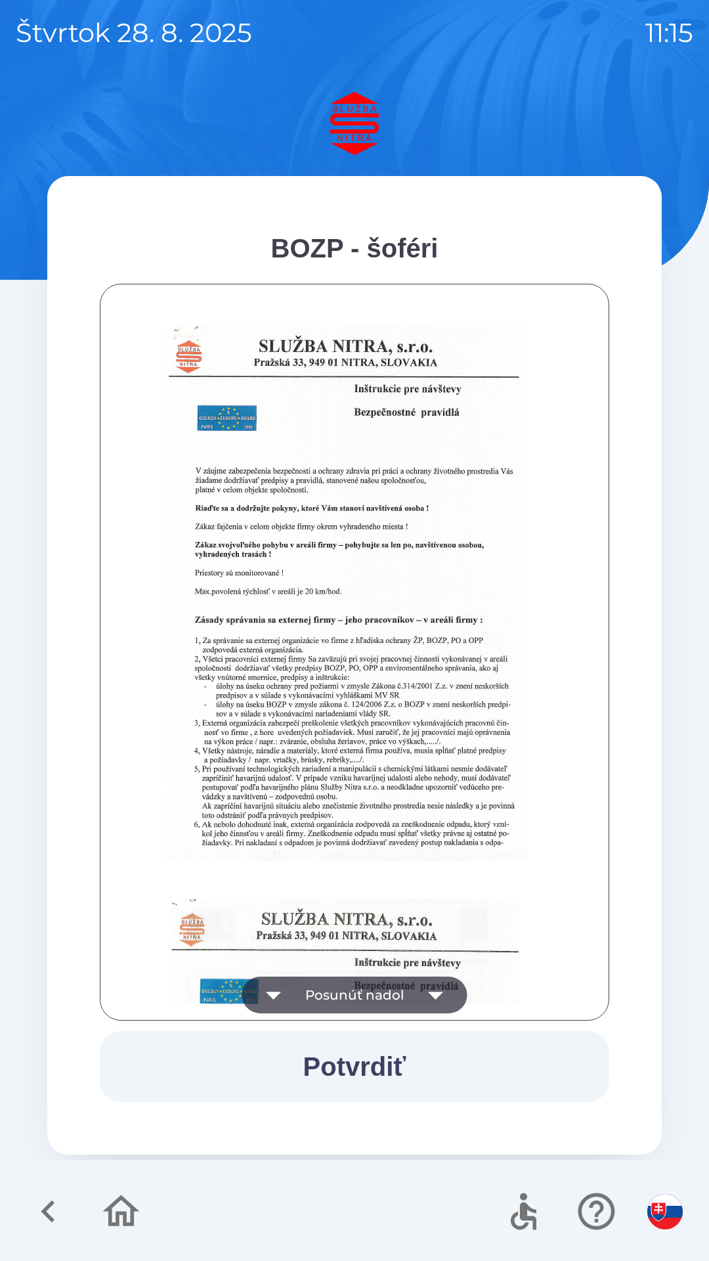
click at [343, 1065] on button "Potvrdiť" at bounding box center [355, 1066] width 510 height 71
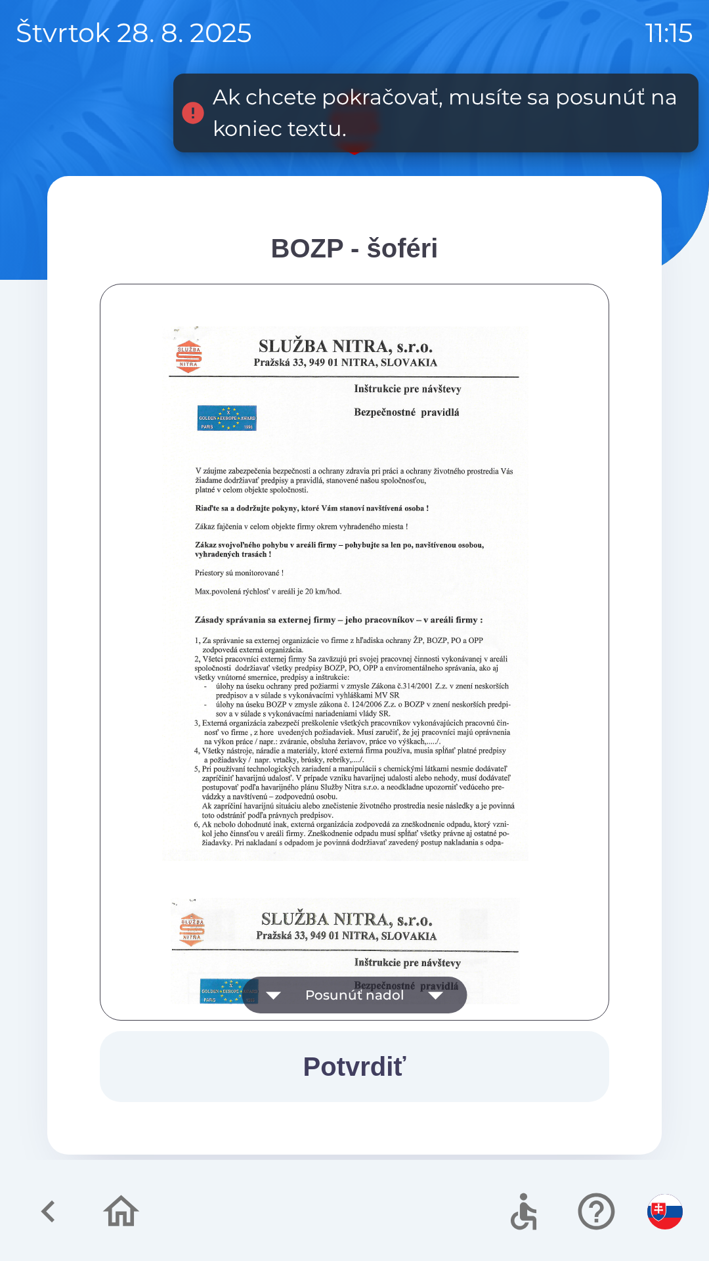
click at [434, 996] on icon "button" at bounding box center [435, 995] width 15 height 8
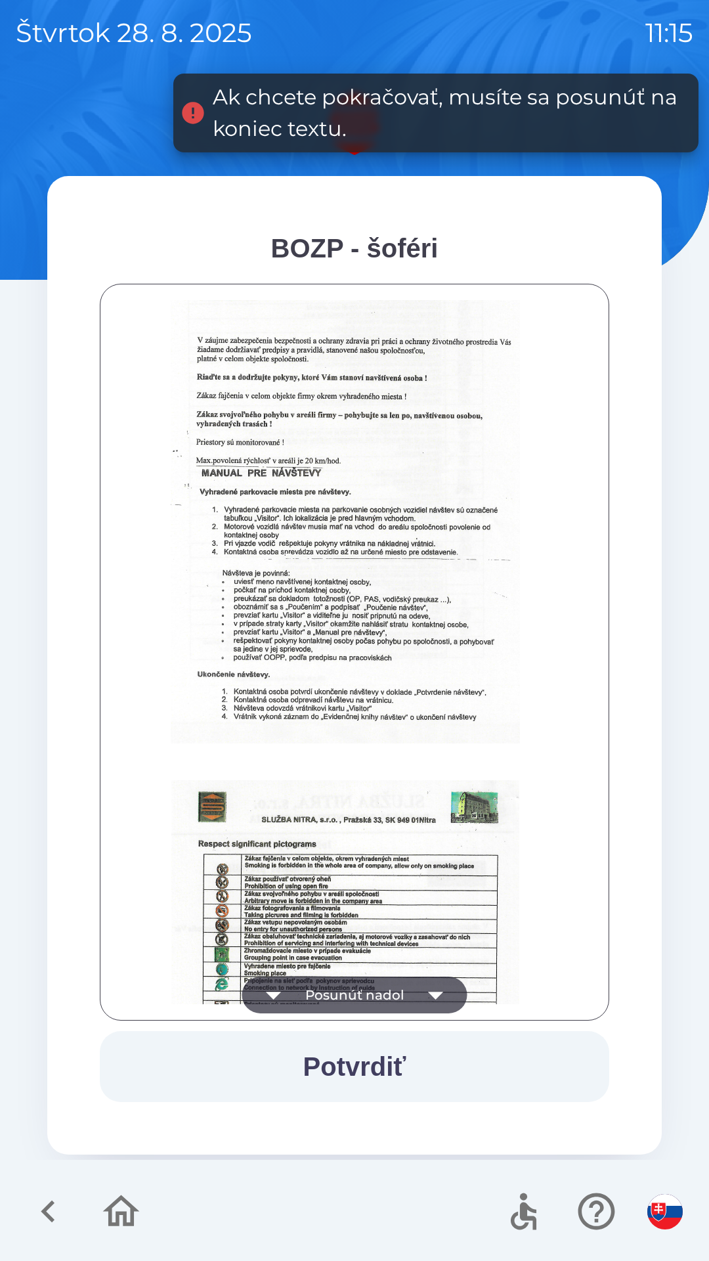
click at [434, 999] on icon "button" at bounding box center [436, 994] width 37 height 37
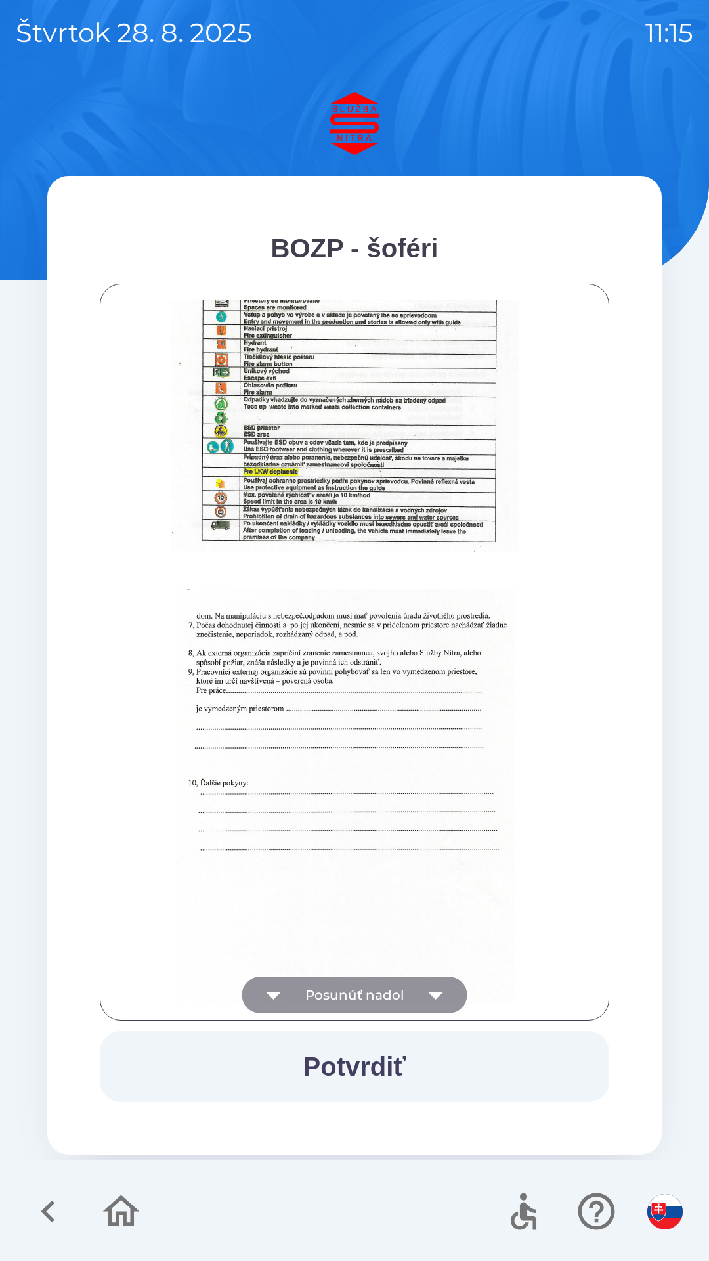
click at [432, 995] on icon "button" at bounding box center [435, 995] width 15 height 8
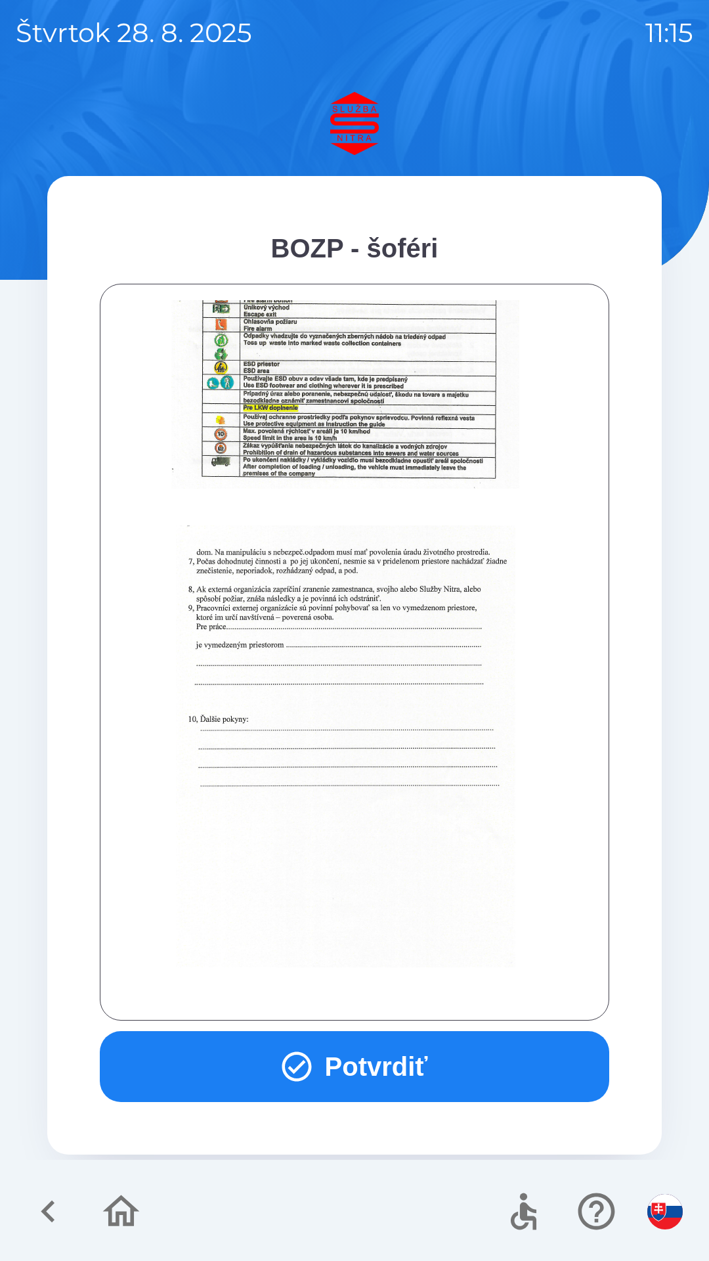
click at [404, 1058] on button "Potvrdiť" at bounding box center [355, 1066] width 510 height 71
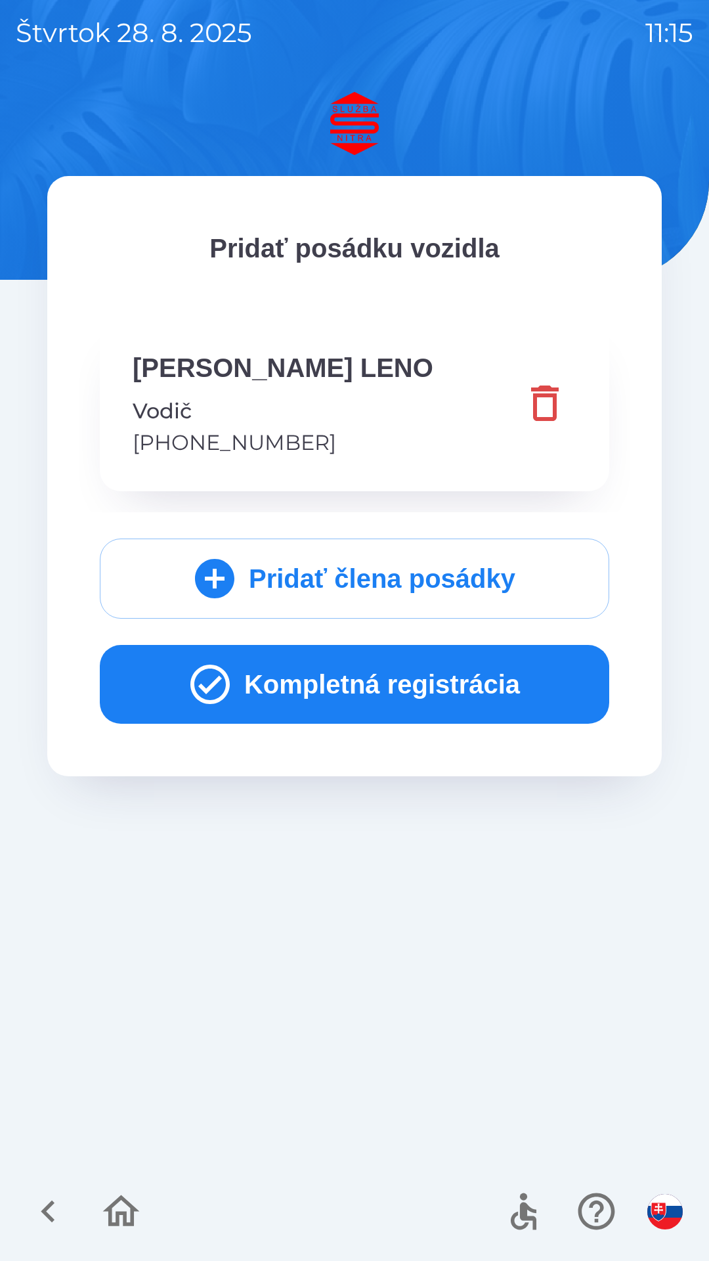
click at [337, 691] on button "Kompletná registrácia" at bounding box center [355, 684] width 510 height 79
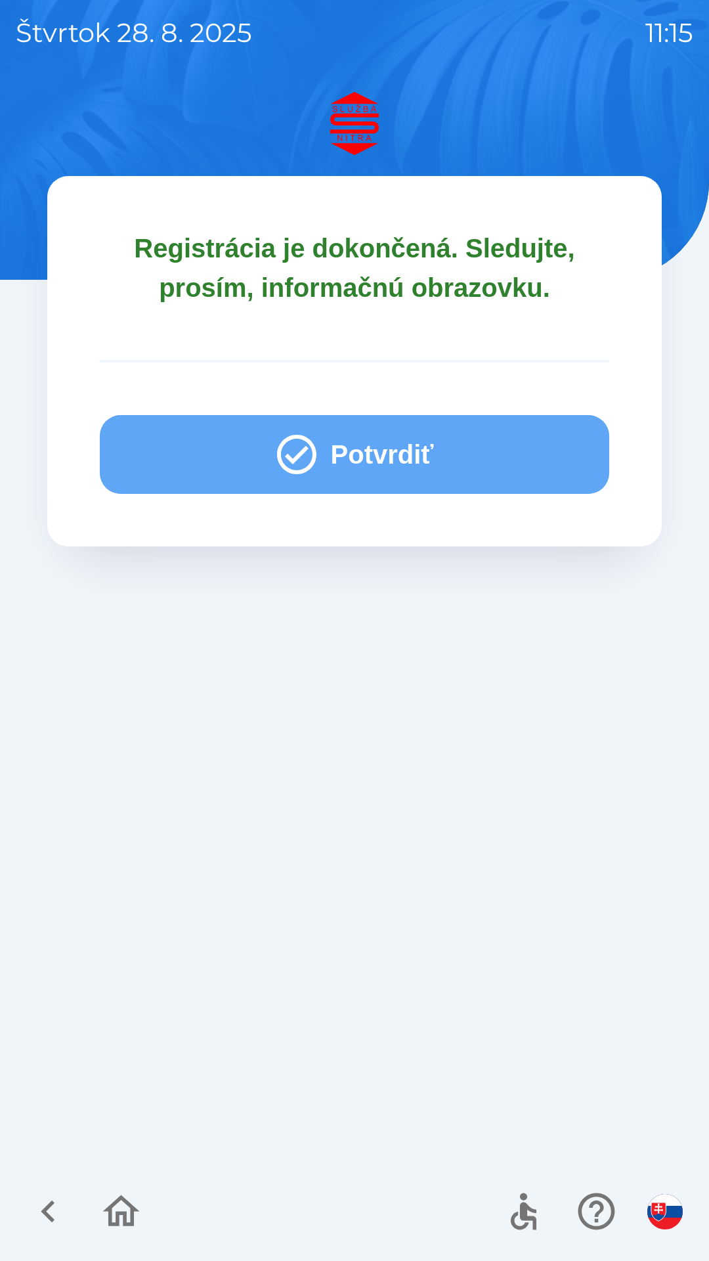
click at [387, 457] on button "Potvrdiť" at bounding box center [355, 454] width 510 height 79
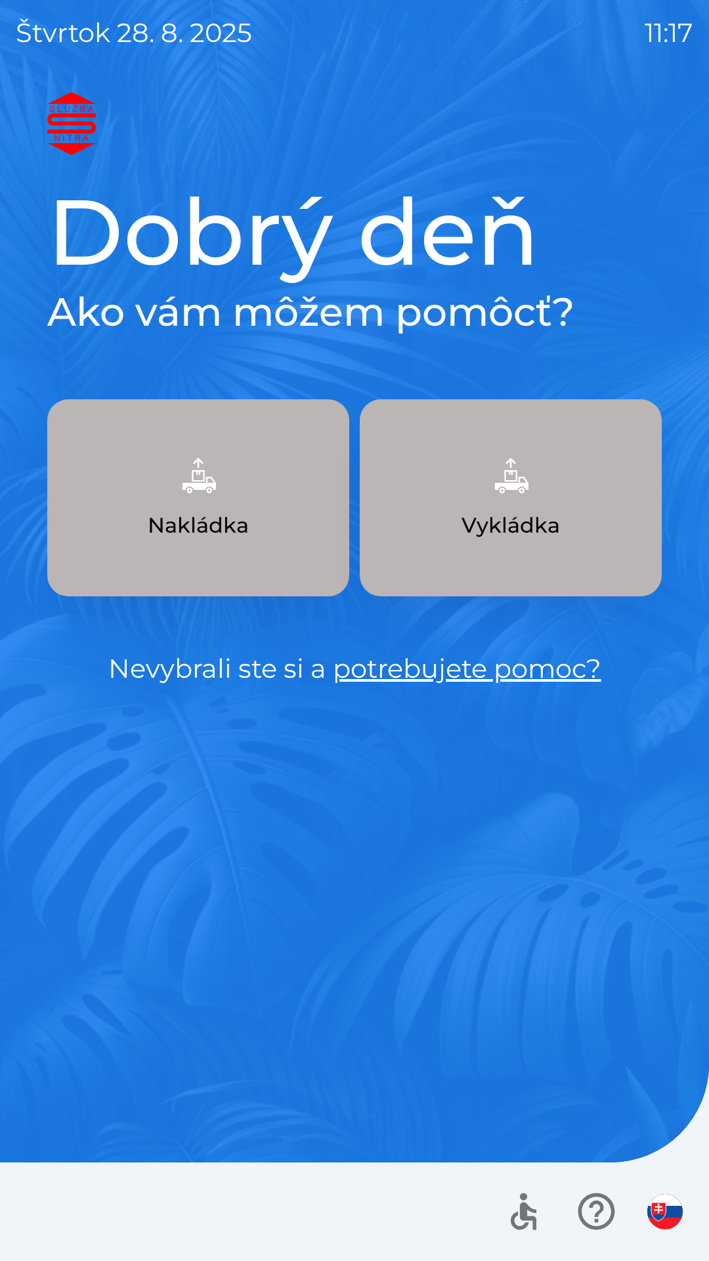
click at [507, 508] on button "Vykládka" at bounding box center [511, 497] width 302 height 197
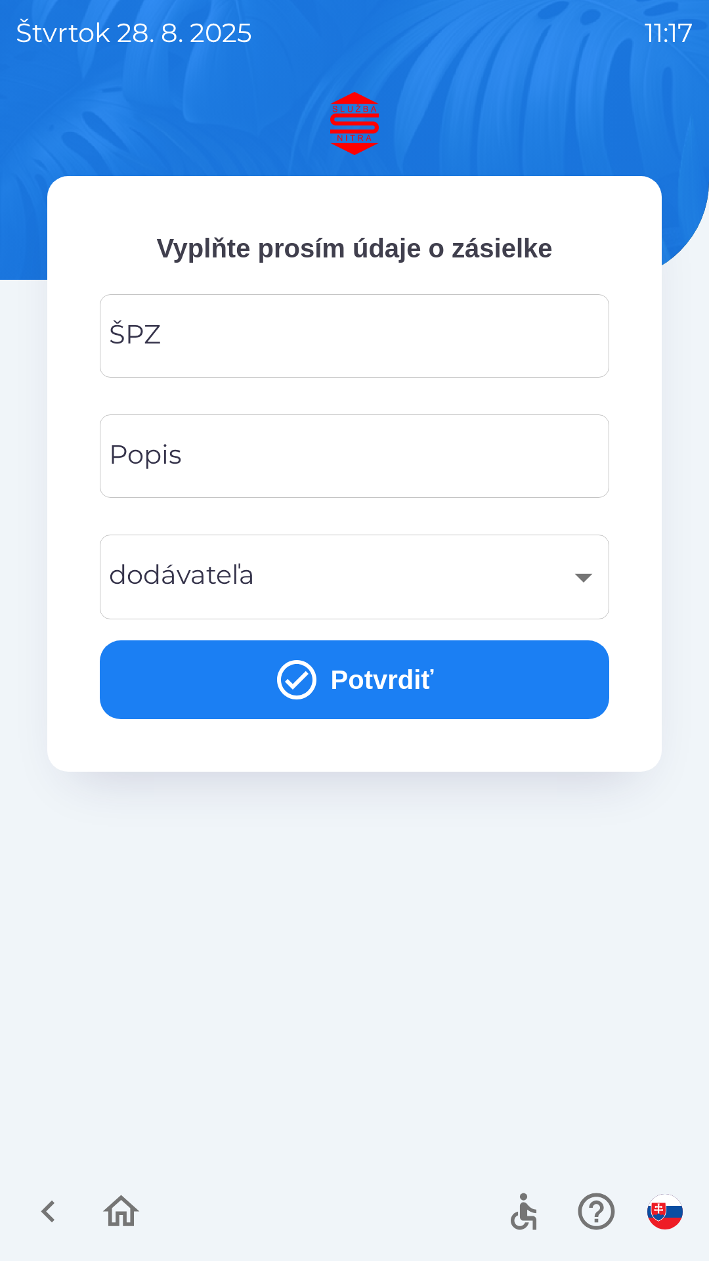
click at [261, 333] on input "ŠPZ" at bounding box center [355, 336] width 478 height 52
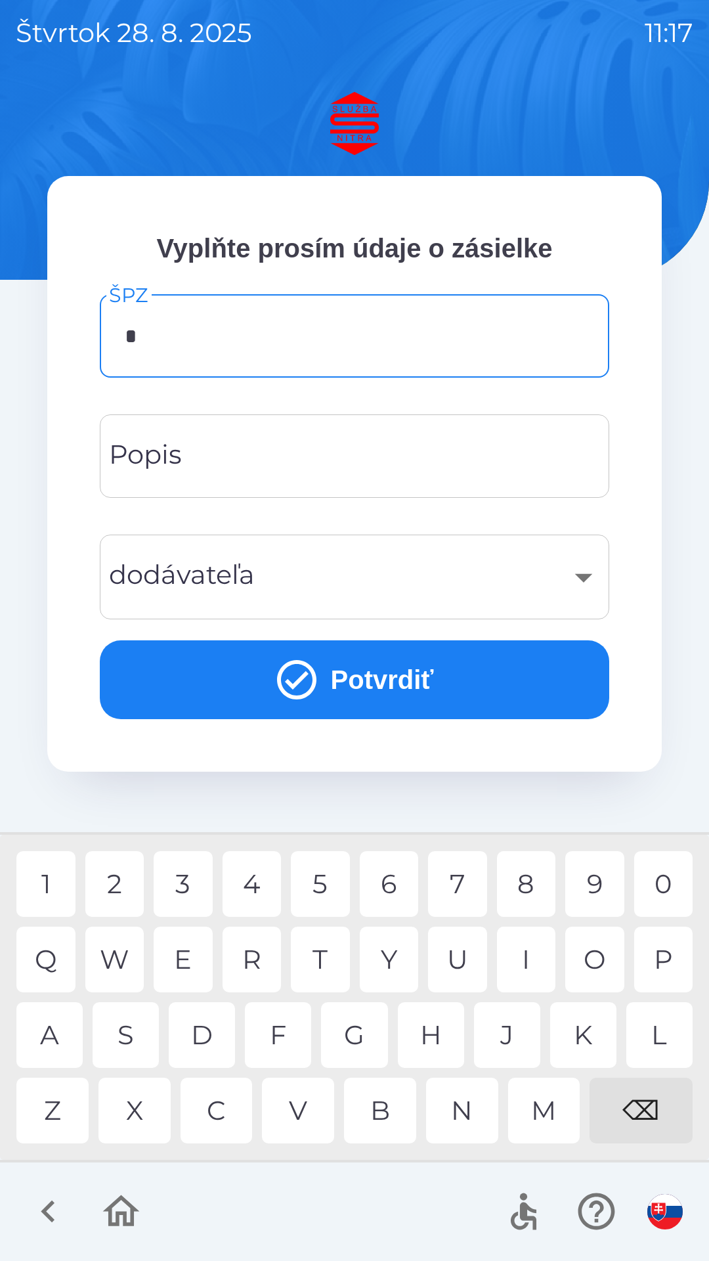
click at [54, 1034] on div "A" at bounding box center [49, 1035] width 66 height 66
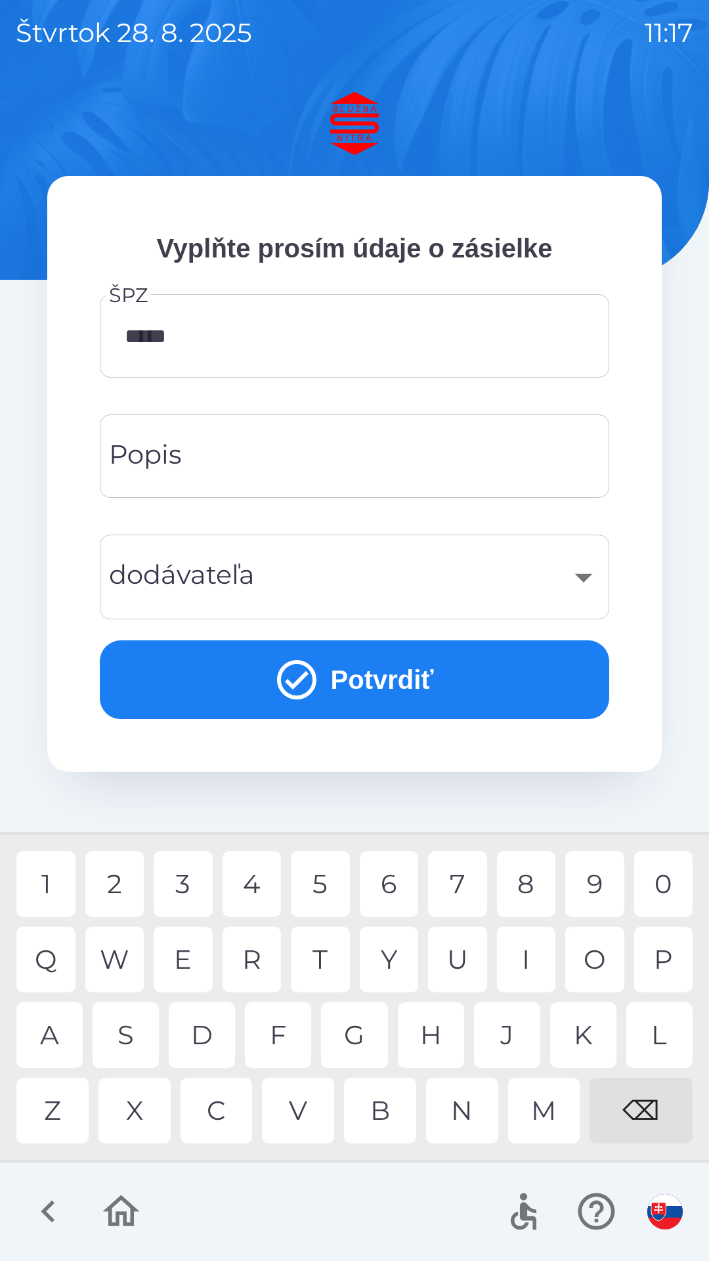
click at [387, 877] on div "6" at bounding box center [389, 884] width 59 height 66
type input "*******"
click at [292, 561] on div "​" at bounding box center [355, 576] width 478 height 53
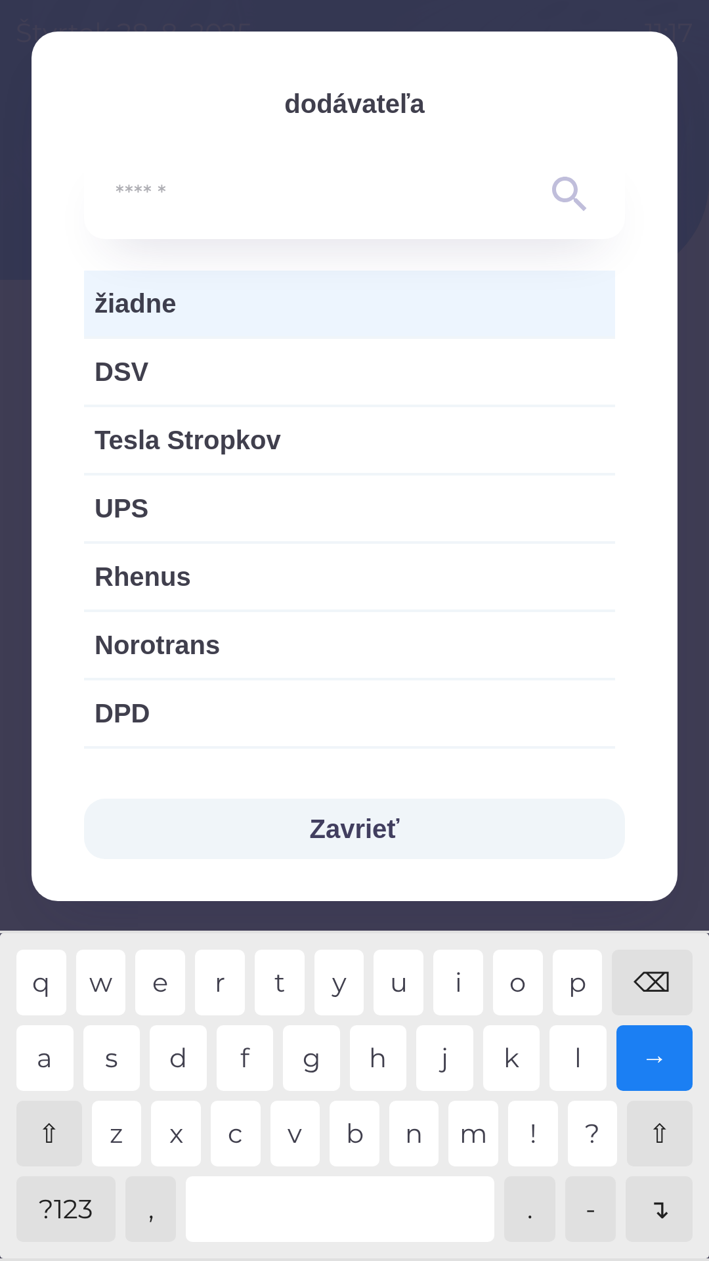
click at [211, 497] on span "UPS" at bounding box center [350, 508] width 510 height 39
type input "***"
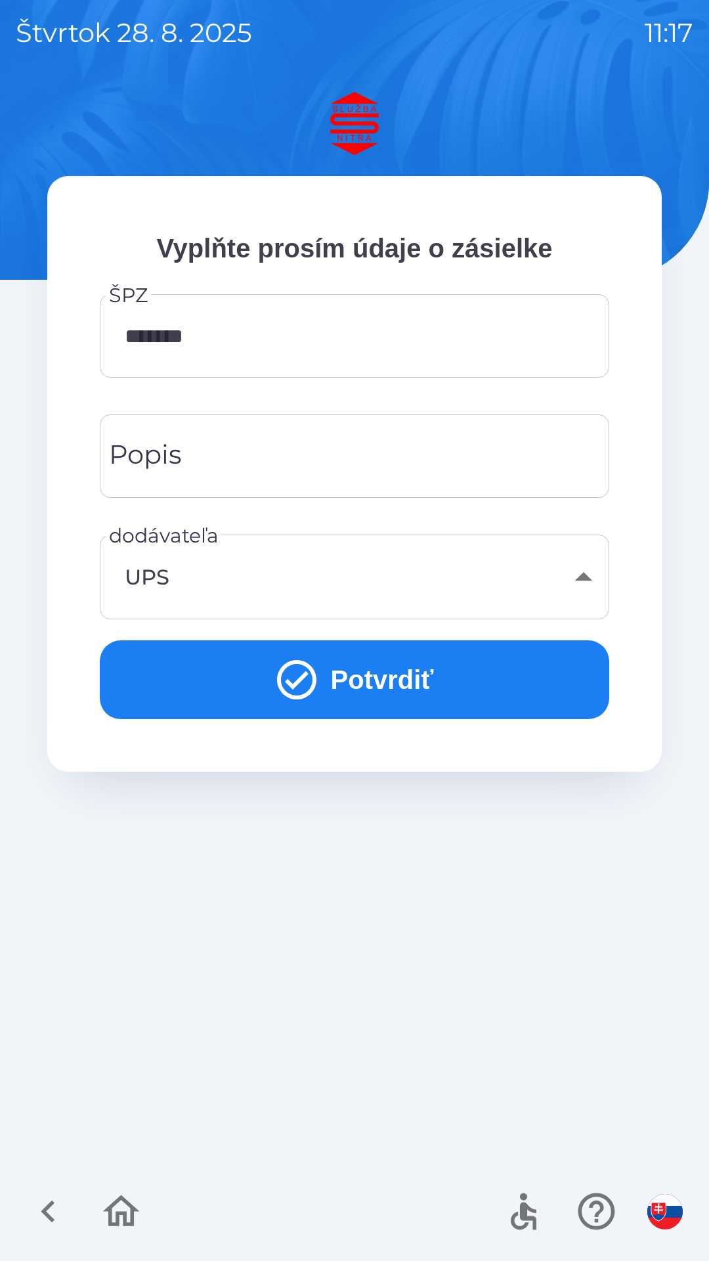
click at [386, 681] on button "Potvrdiť" at bounding box center [355, 679] width 510 height 79
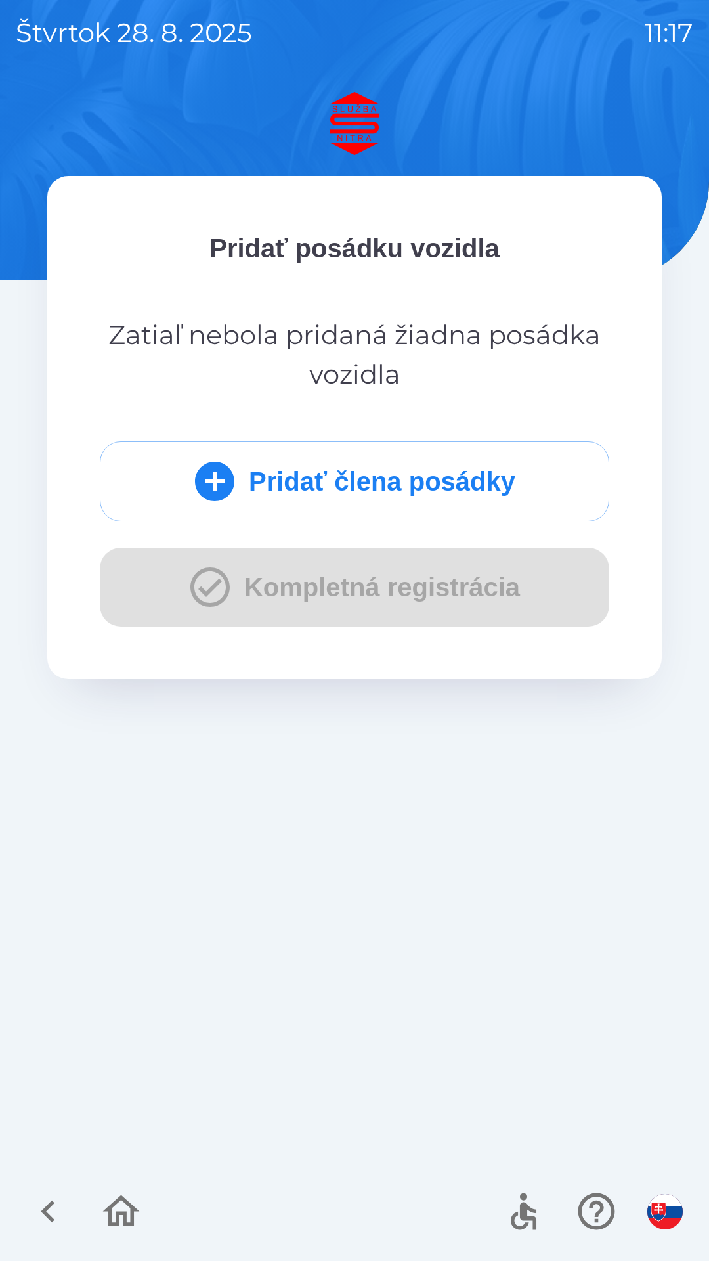
click at [323, 488] on button "Pridať člena posádky" at bounding box center [355, 481] width 510 height 80
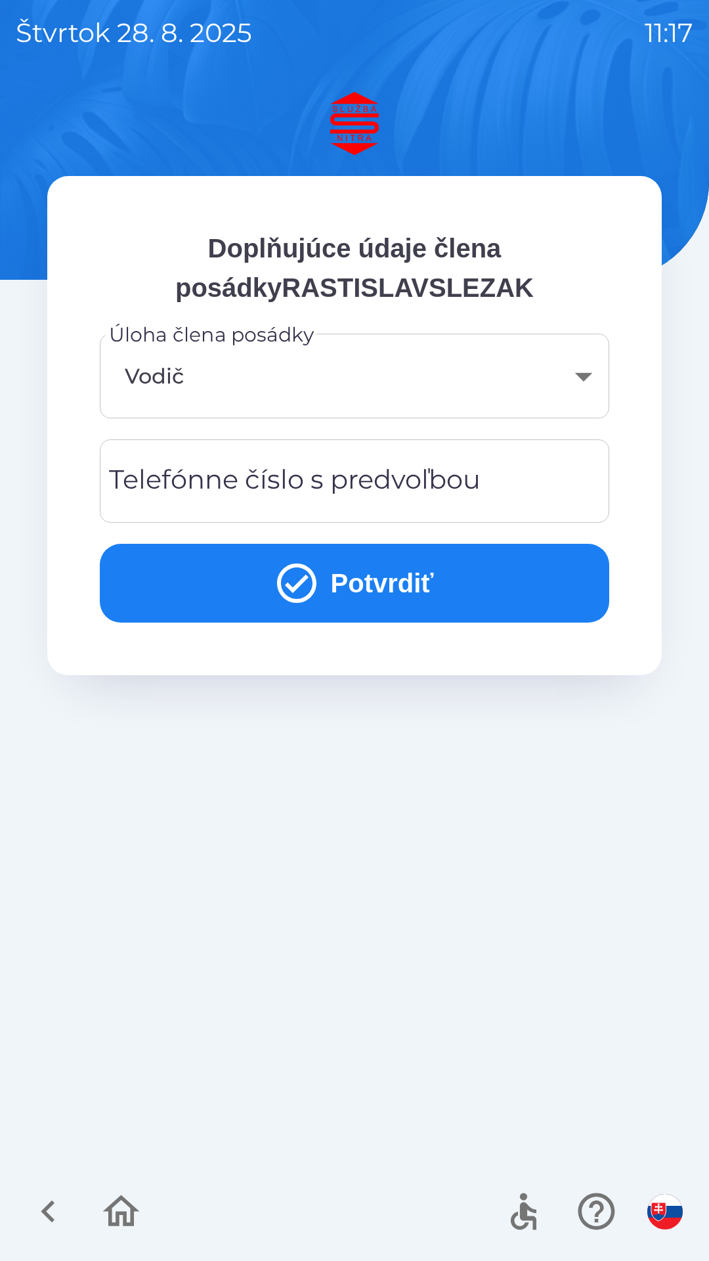
click at [284, 469] on div "Telefónne číslo s predvoľbou Telefónne číslo s predvoľbou" at bounding box center [355, 480] width 510 height 83
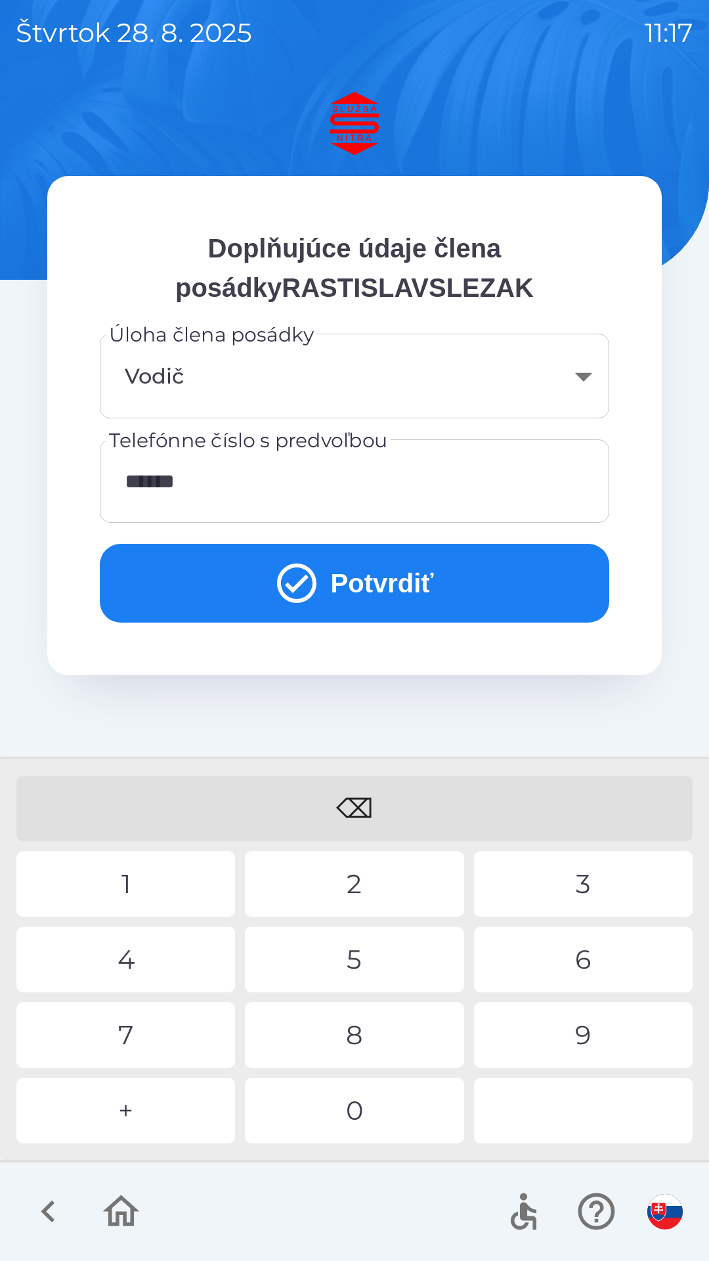
click at [374, 1111] on div "0" at bounding box center [354, 1111] width 219 height 66
click at [362, 962] on div "5" at bounding box center [354, 959] width 219 height 66
click at [376, 882] on div "2" at bounding box center [354, 884] width 219 height 66
click at [159, 957] on div "4" at bounding box center [125, 959] width 219 height 66
click at [135, 882] on div "1" at bounding box center [125, 884] width 219 height 66
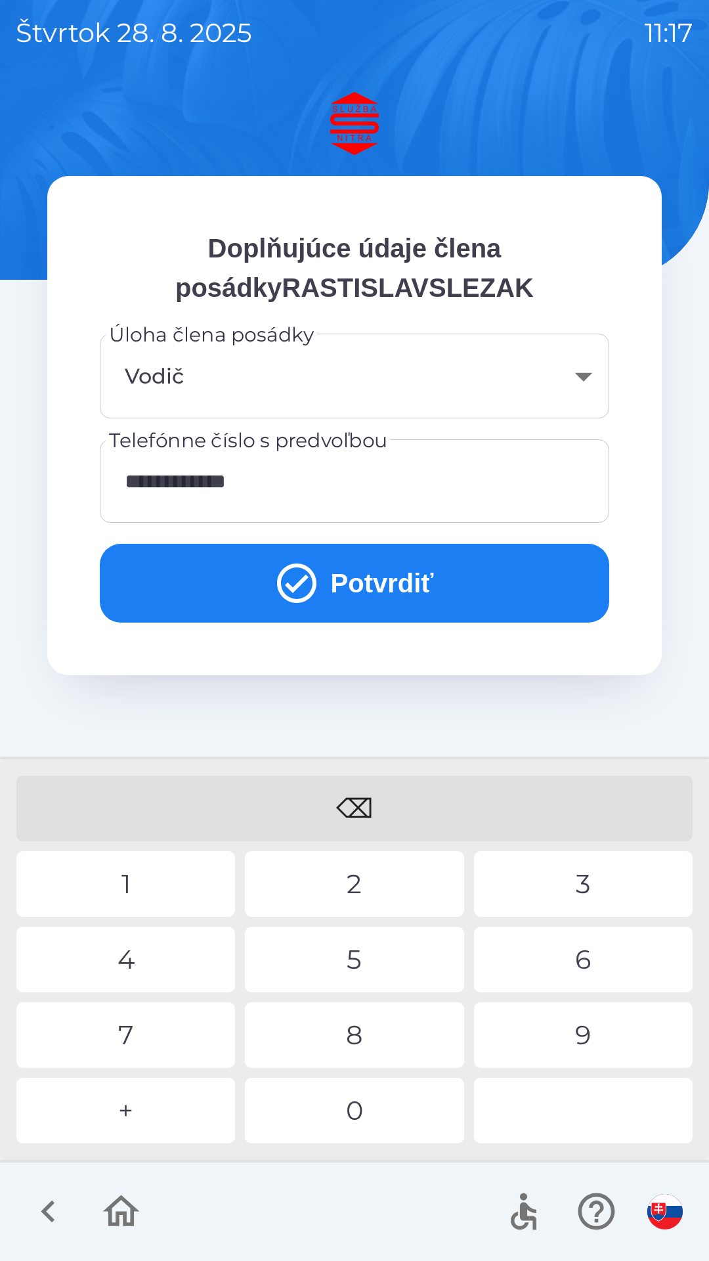
type input "**********"
click at [377, 589] on button "Potvrdiť" at bounding box center [355, 583] width 510 height 79
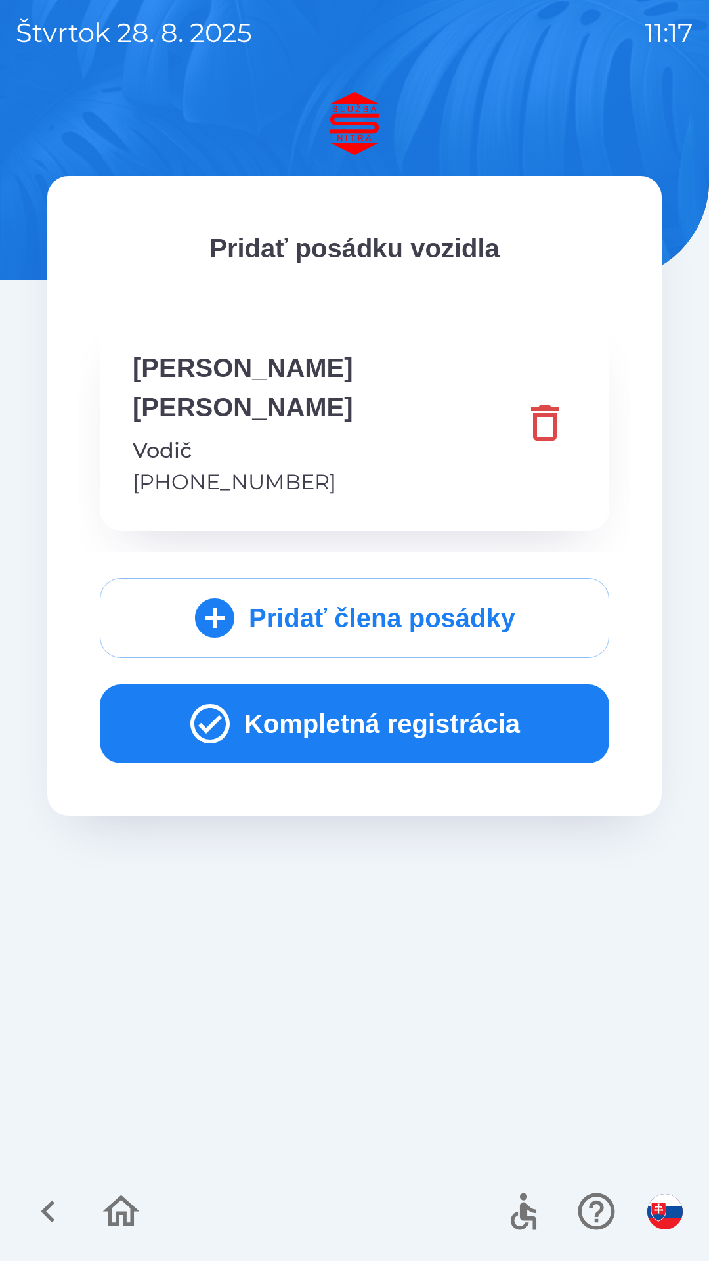
click at [297, 684] on button "Kompletná registrácia" at bounding box center [355, 723] width 510 height 79
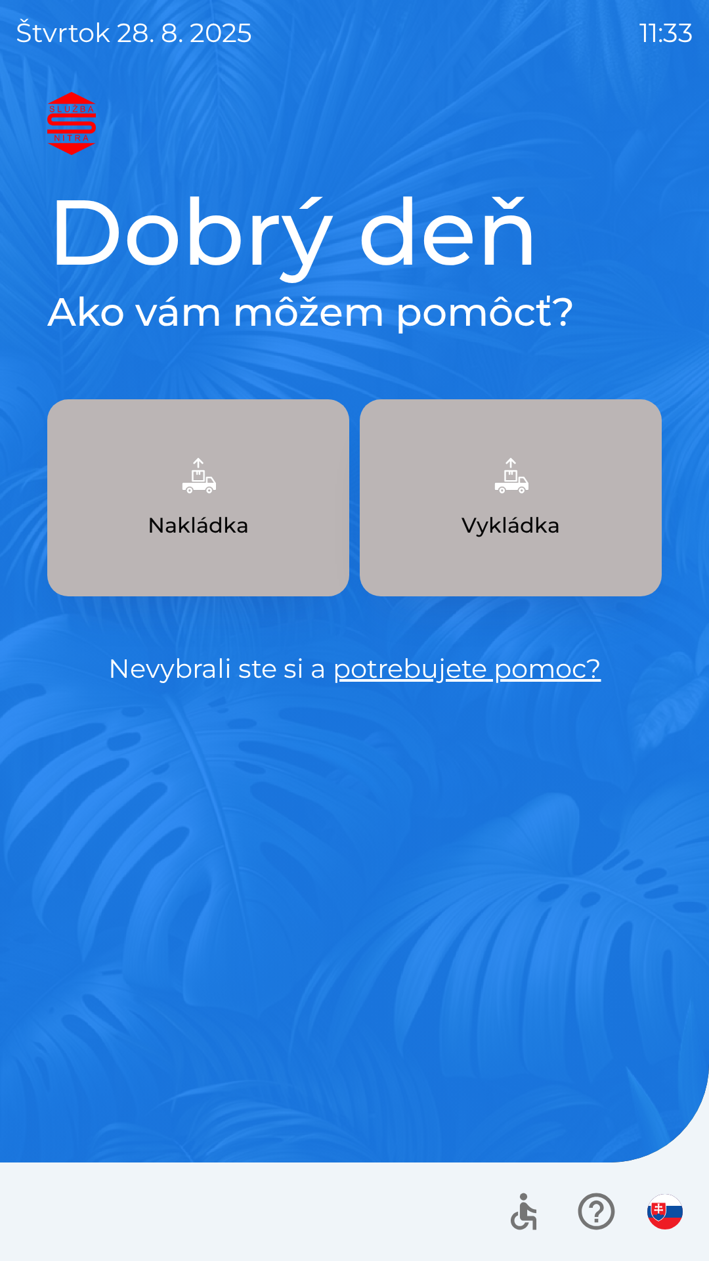
click at [490, 515] on p "Vykládka" at bounding box center [511, 526] width 98 height 32
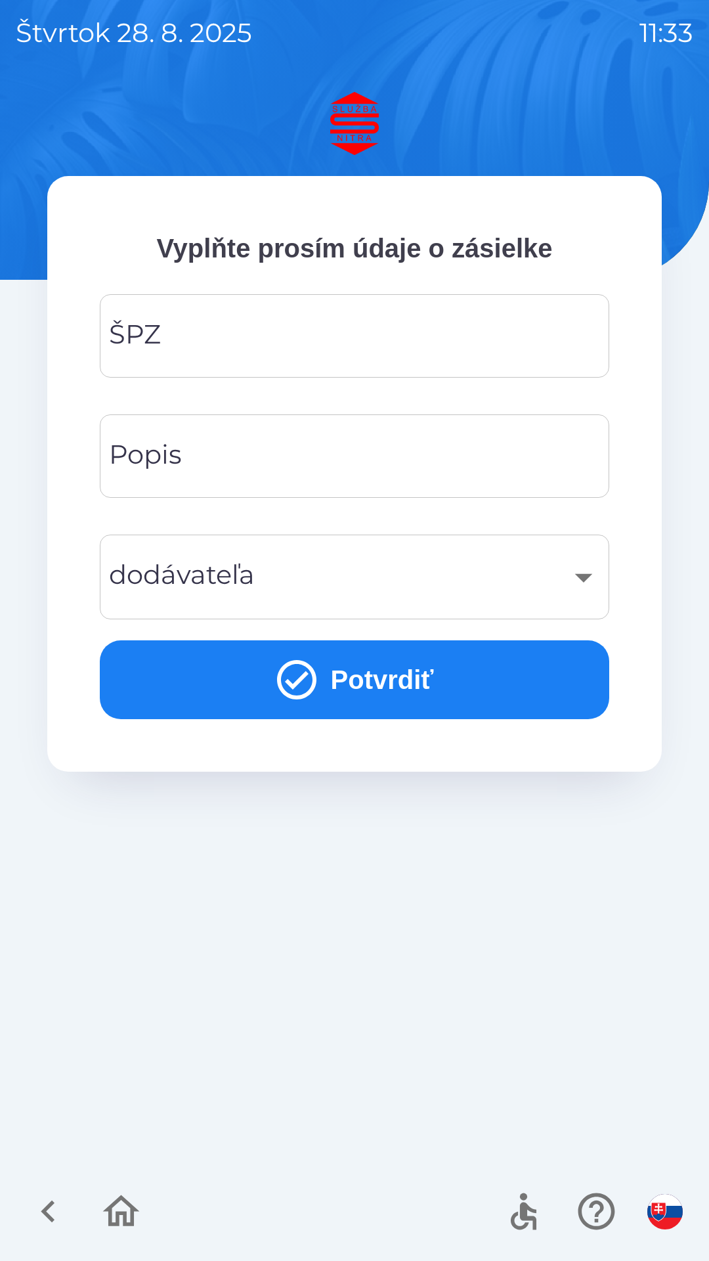
click at [263, 349] on input "ŠPZ" at bounding box center [355, 336] width 478 height 52
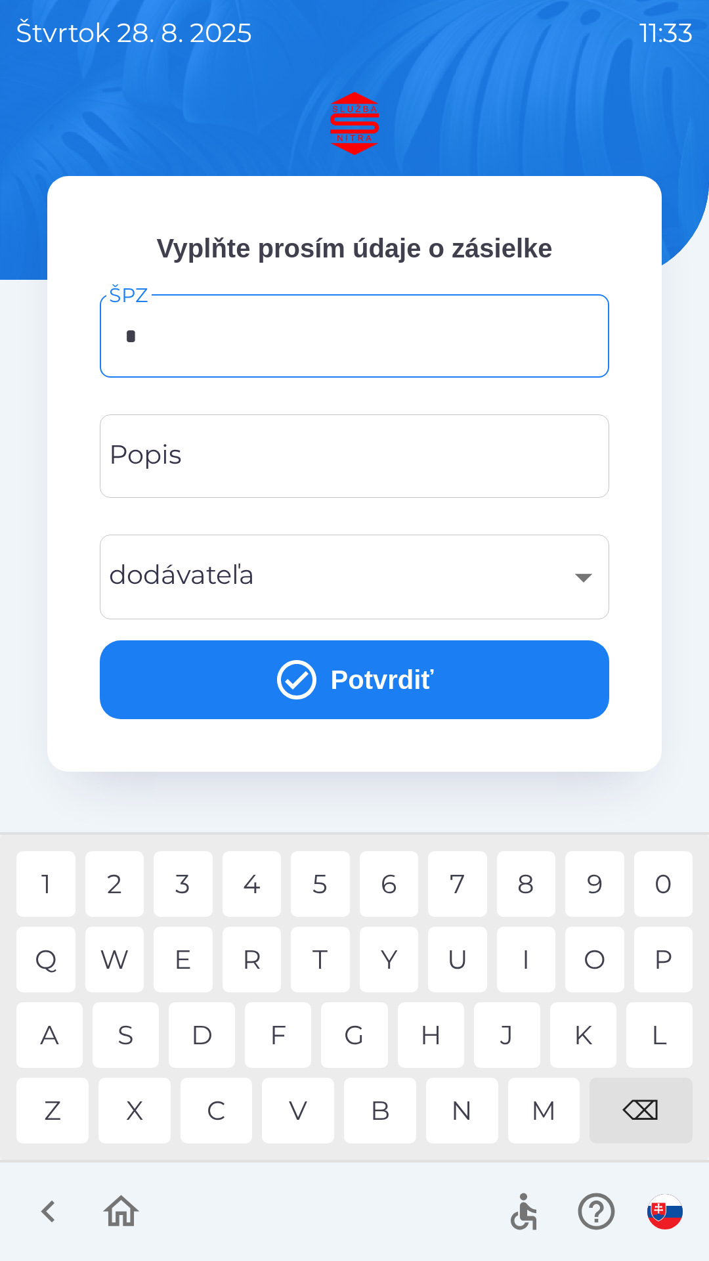
click at [49, 1023] on div "A" at bounding box center [49, 1035] width 66 height 66
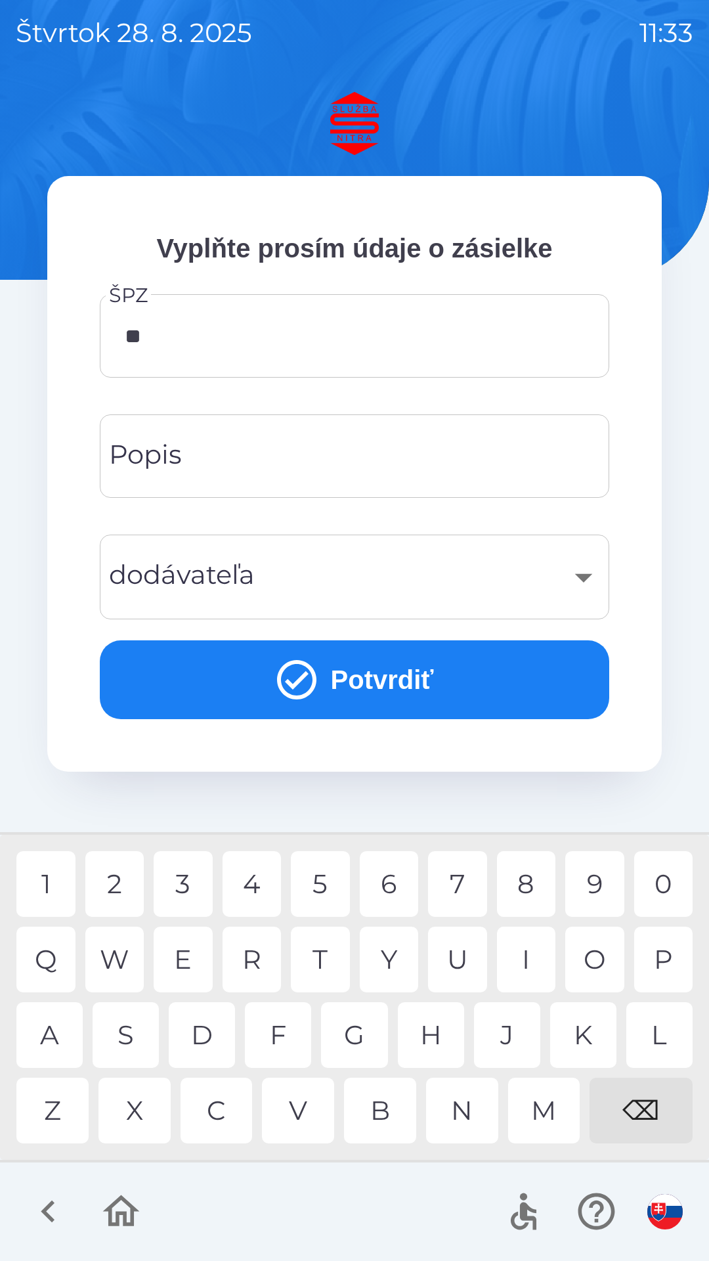
click at [56, 1034] on div "A" at bounding box center [49, 1035] width 66 height 66
type input "*******"
click at [258, 454] on input "Popis" at bounding box center [355, 456] width 478 height 52
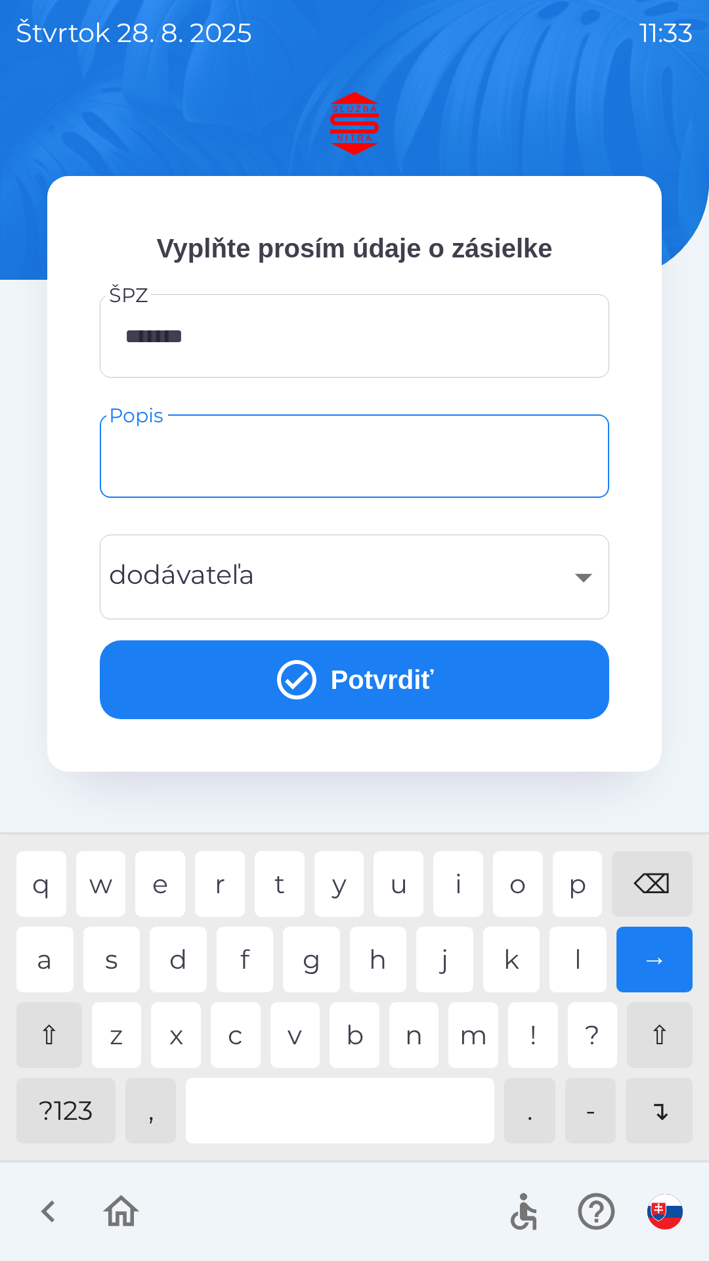
click at [283, 575] on div "​" at bounding box center [355, 576] width 478 height 53
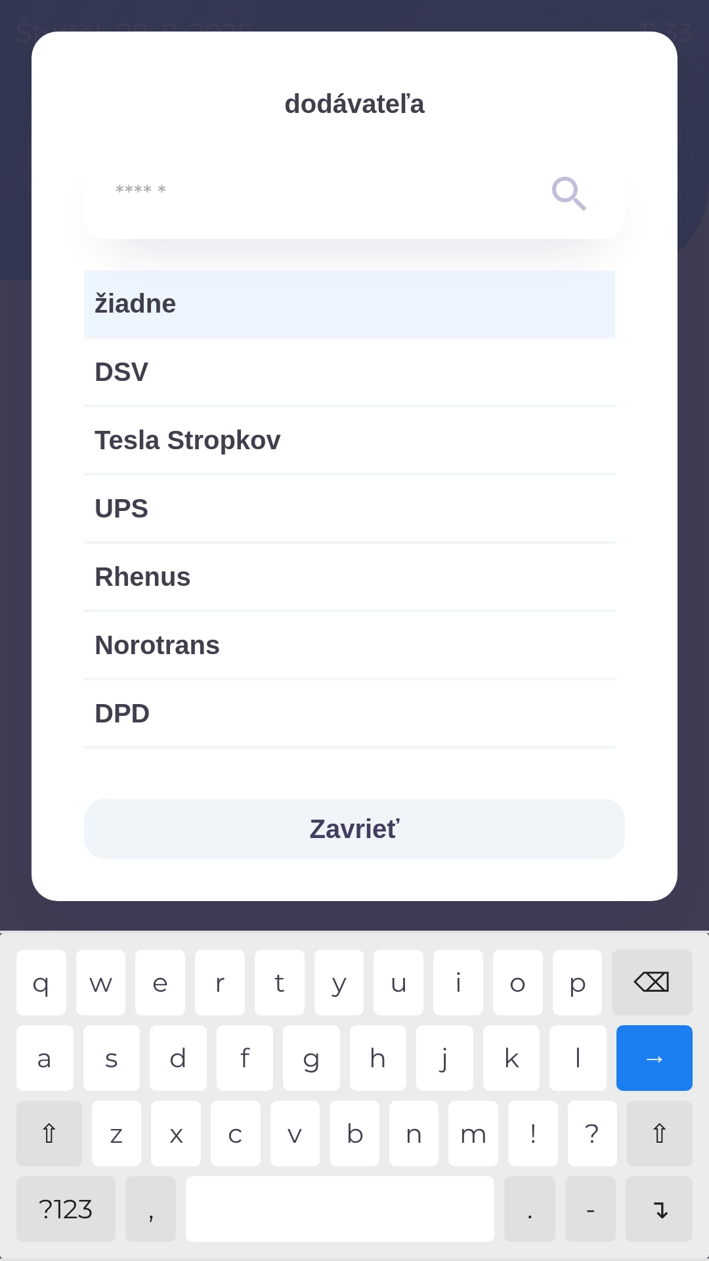
click at [196, 515] on span "UPS" at bounding box center [350, 508] width 510 height 39
type input "***"
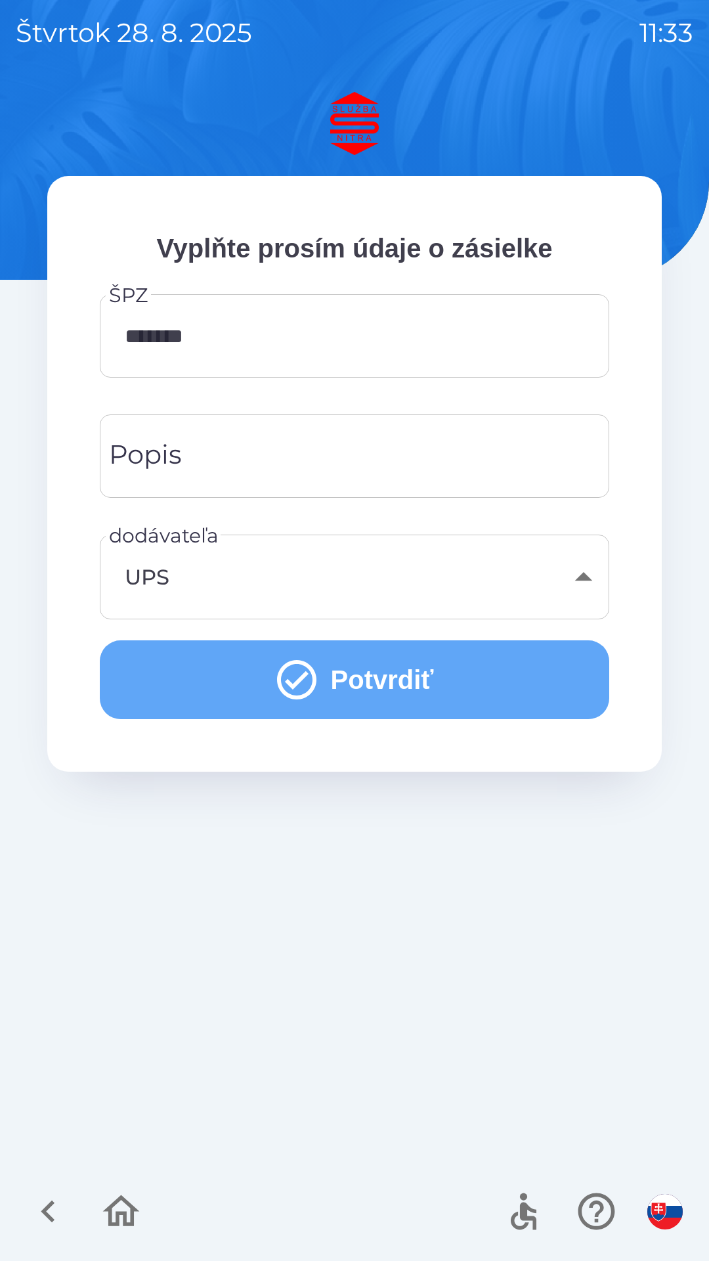
click at [378, 683] on button "Potvrdiť" at bounding box center [355, 679] width 510 height 79
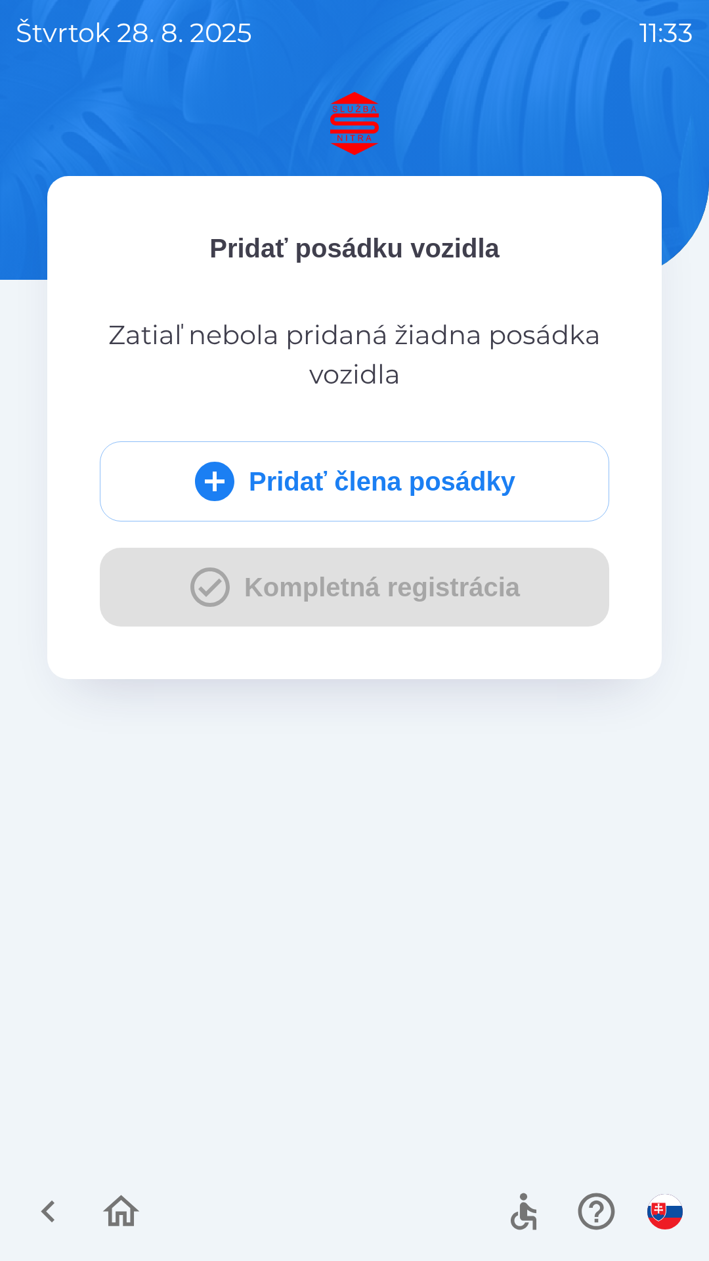
click at [336, 487] on button "Pridať člena posádky" at bounding box center [355, 481] width 510 height 80
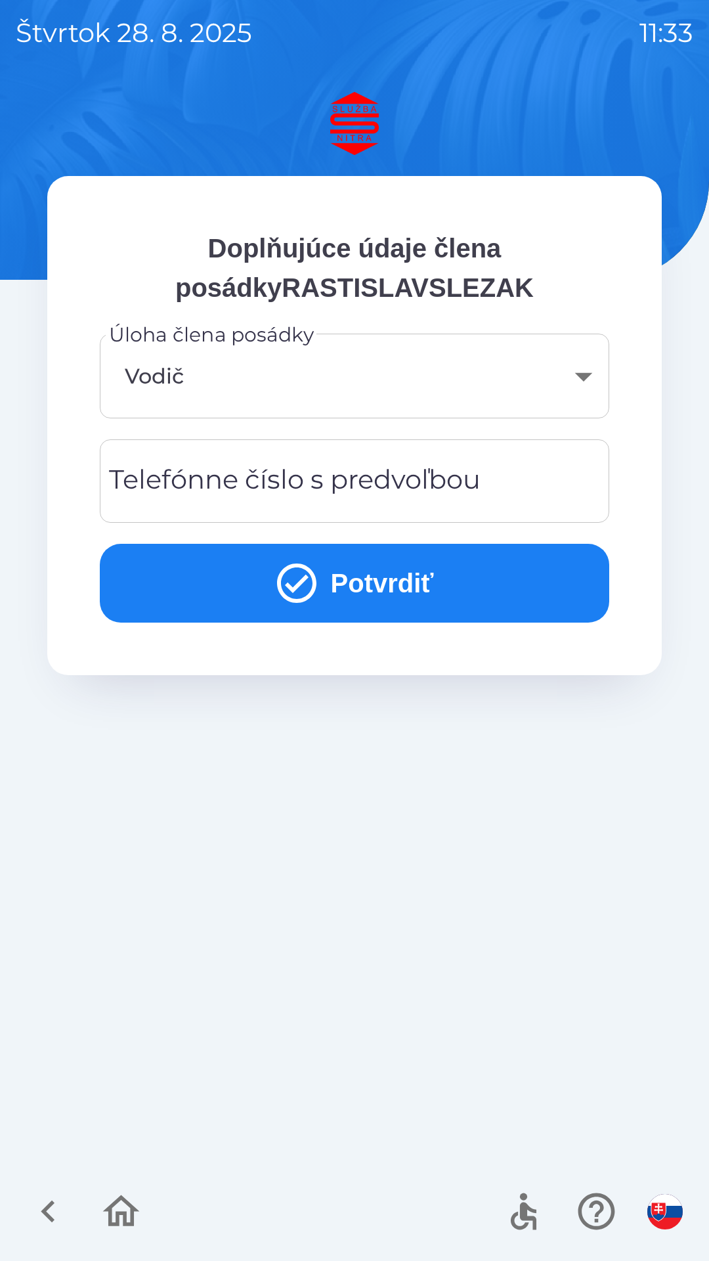
click at [295, 476] on div "Telefónne číslo s predvoľbou Telefónne číslo s predvoľbou" at bounding box center [355, 480] width 510 height 83
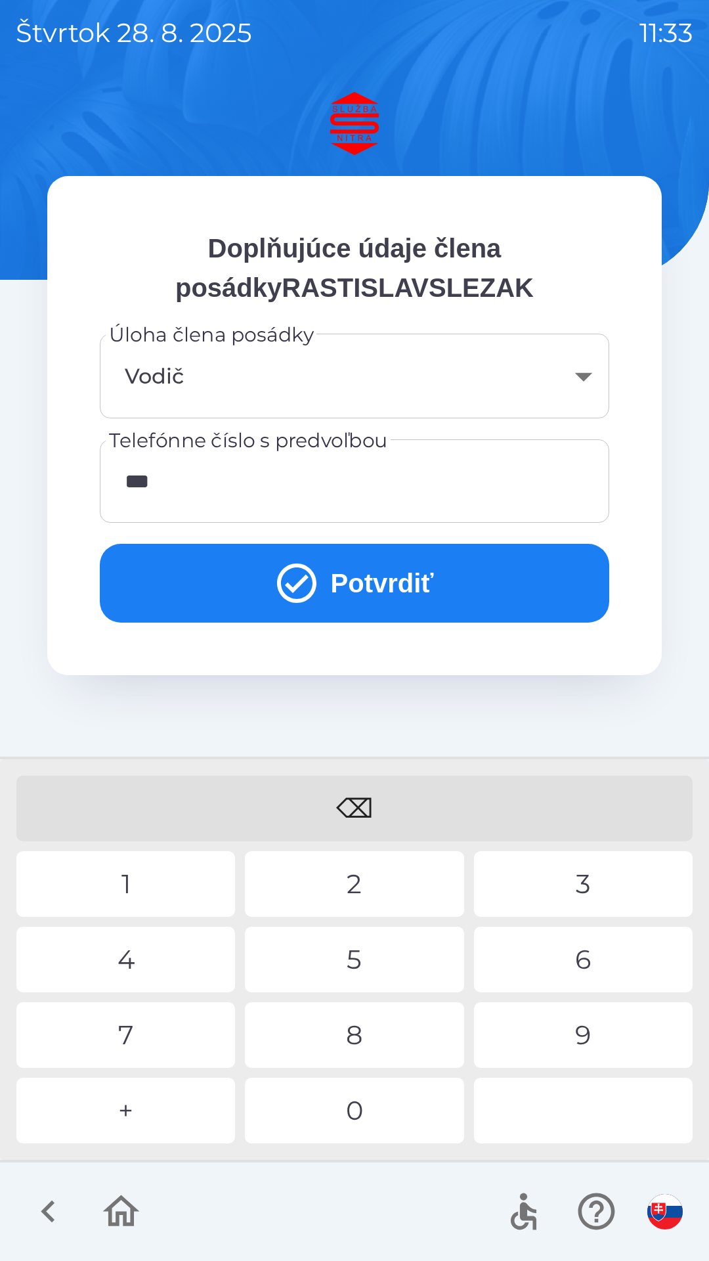
click at [338, 890] on div "2" at bounding box center [354, 884] width 219 height 66
click at [149, 882] on div "1" at bounding box center [125, 884] width 219 height 66
click at [577, 1037] on div "9" at bounding box center [583, 1035] width 219 height 66
click at [387, 1104] on div "0" at bounding box center [354, 1111] width 219 height 66
type input "**********"
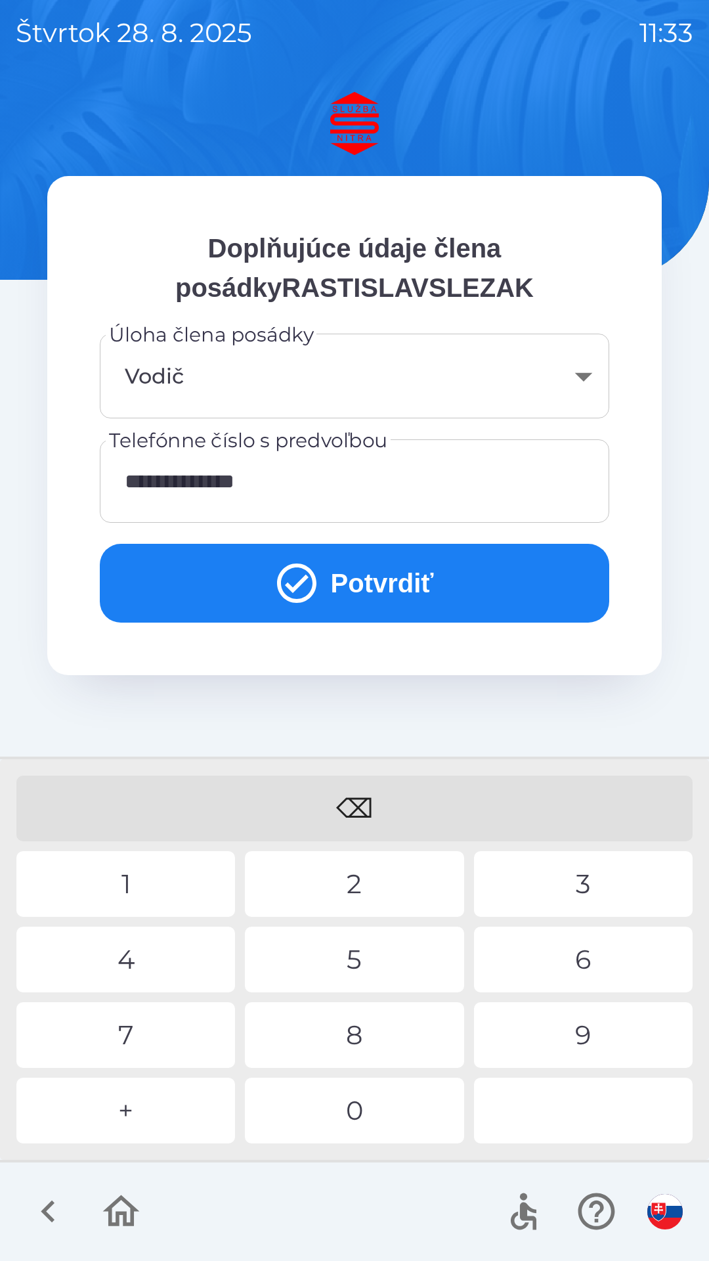
click at [361, 585] on button "Potvrdiť" at bounding box center [355, 583] width 510 height 79
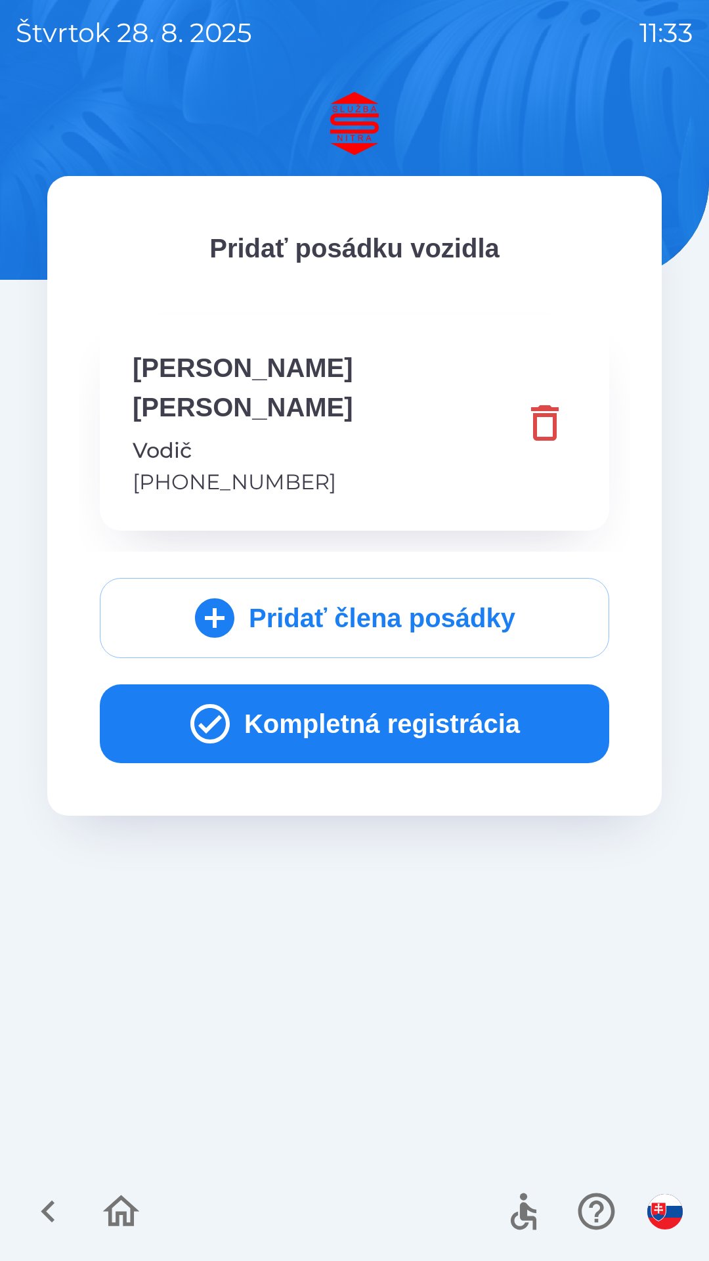
click at [399, 684] on button "Kompletná registrácia" at bounding box center [355, 723] width 510 height 79
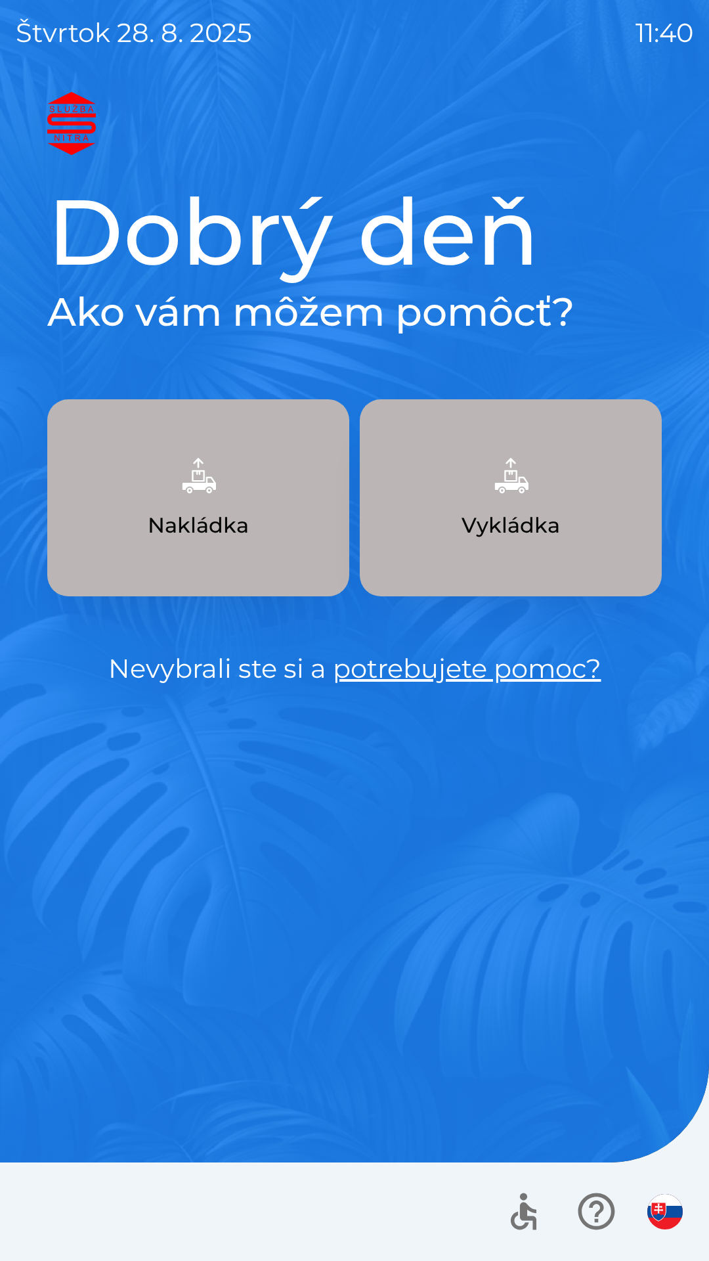
click at [223, 520] on p "Nakládka" at bounding box center [198, 526] width 101 height 32
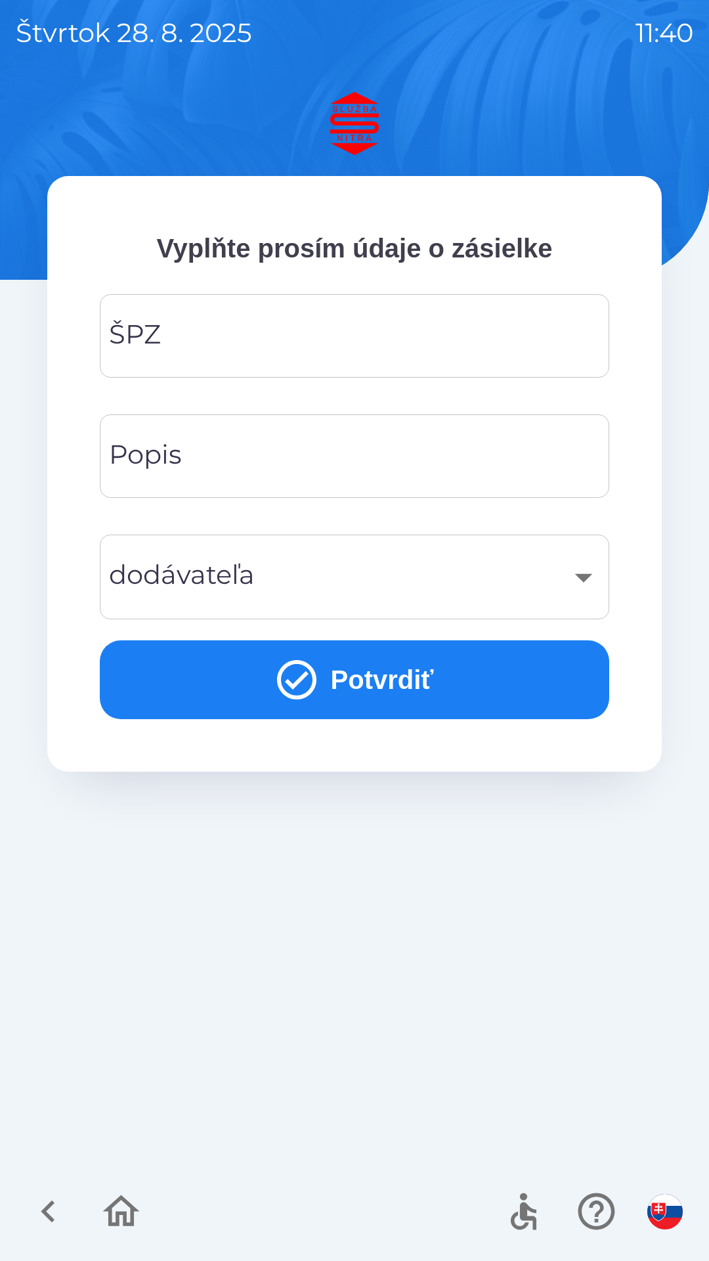
click at [196, 332] on input "ŠPZ" at bounding box center [355, 336] width 478 height 52
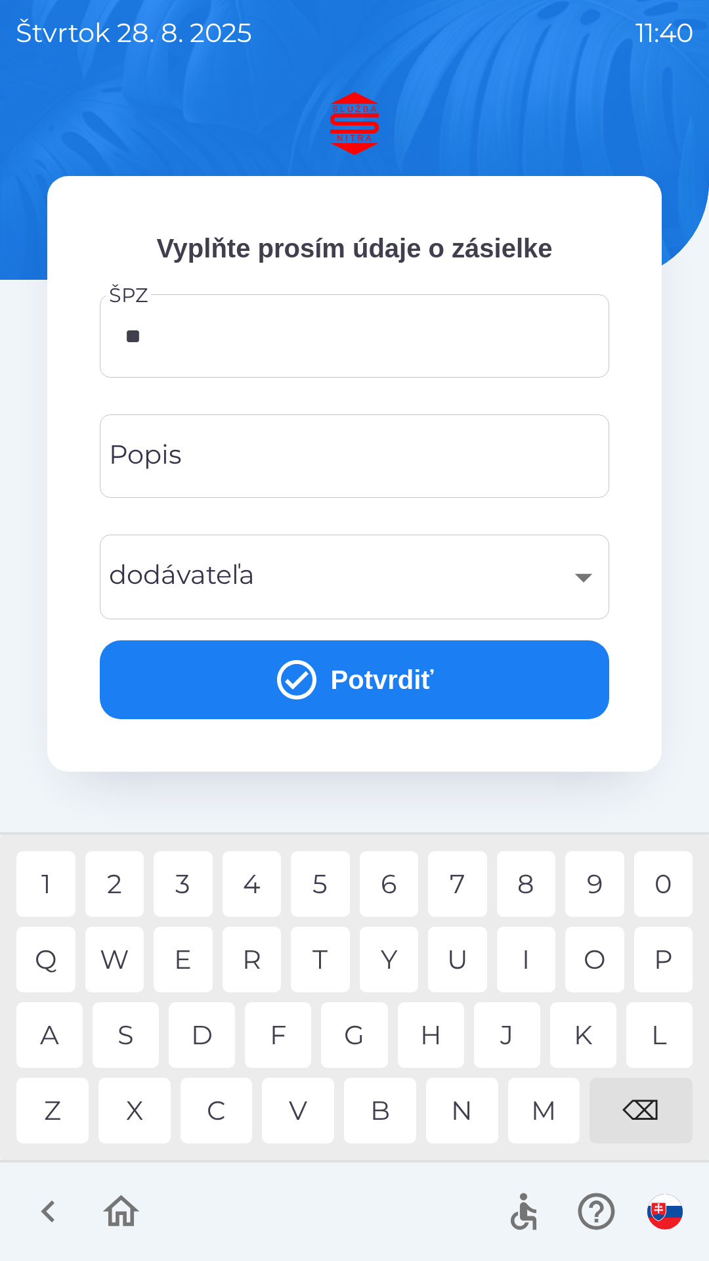
click at [655, 1034] on div "L" at bounding box center [659, 1035] width 66 height 66
click at [316, 883] on div "5" at bounding box center [320, 884] width 59 height 66
click at [51, 1037] on div "A" at bounding box center [49, 1035] width 66 height 66
click at [323, 884] on div "5" at bounding box center [320, 884] width 59 height 66
type input "*******"
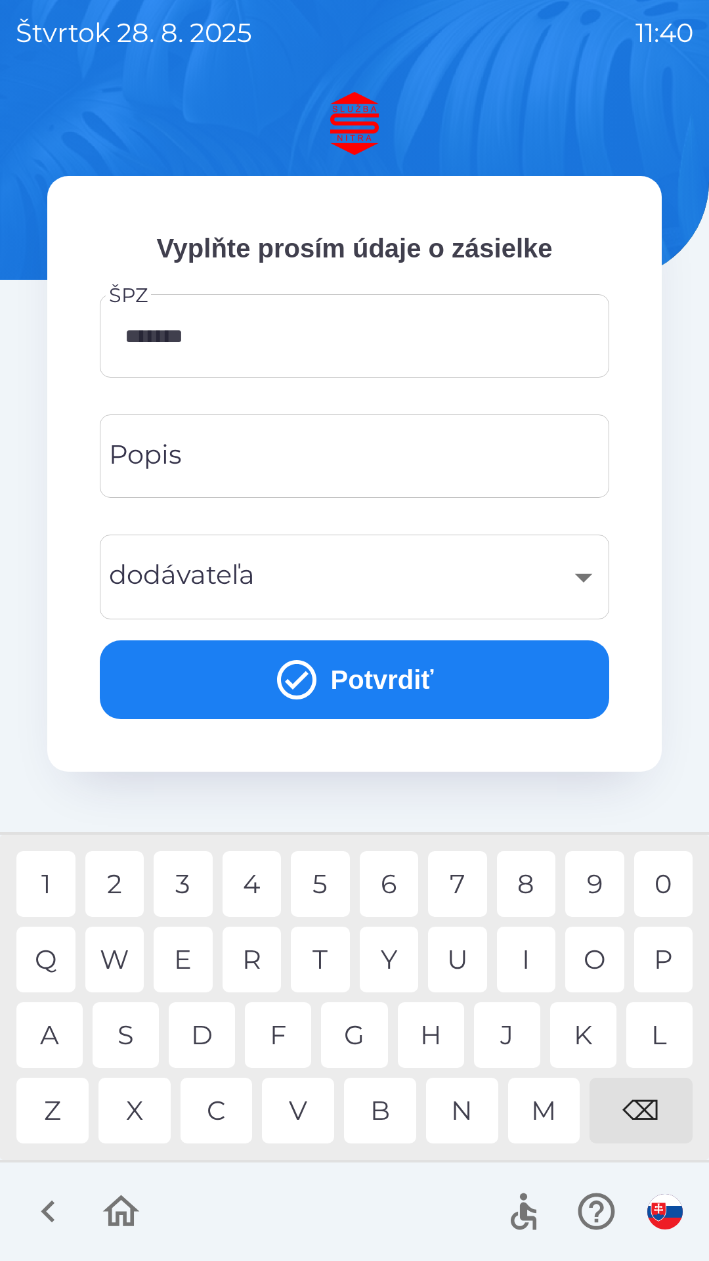
click at [192, 464] on input "Popis" at bounding box center [355, 456] width 478 height 52
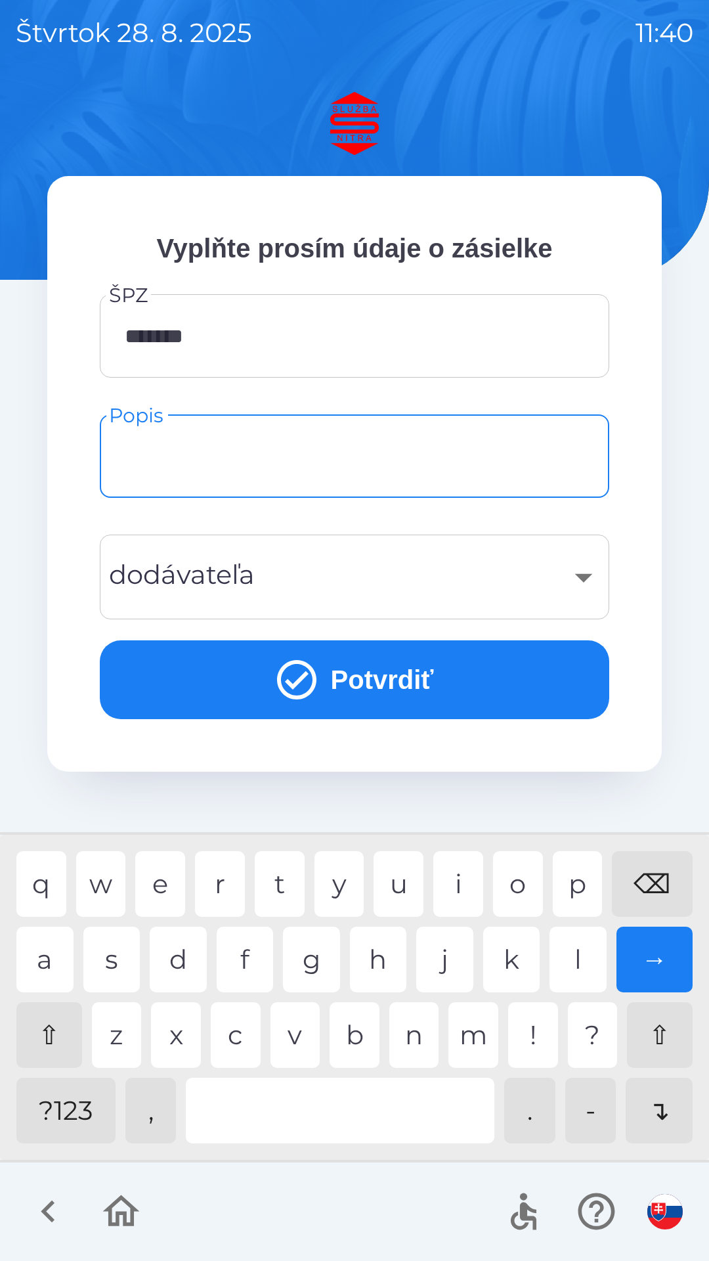
type input "*"
click at [436, 957] on div "j" at bounding box center [444, 959] width 57 height 66
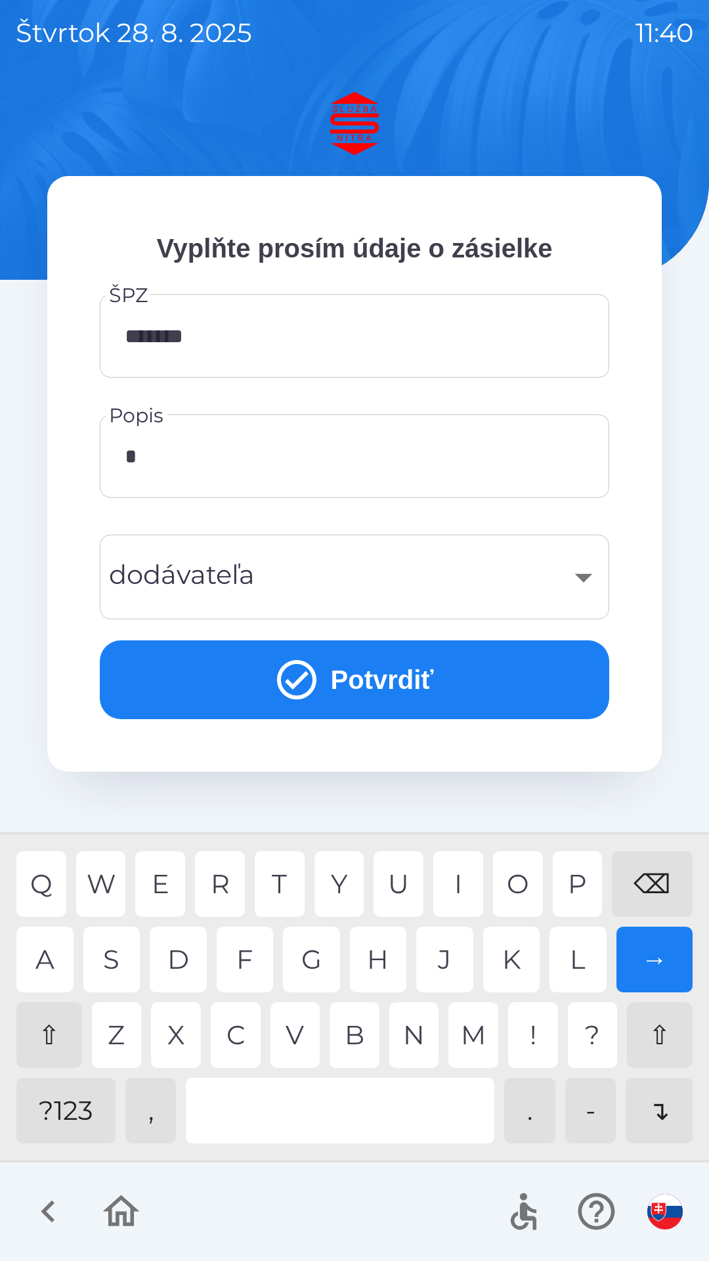
click at [447, 955] on div "J" at bounding box center [444, 959] width 57 height 66
click at [47, 951] on div "A" at bounding box center [44, 959] width 57 height 66
click at [473, 1026] on div "M" at bounding box center [473, 1035] width 50 height 66
click at [230, 882] on div "R" at bounding box center [220, 884] width 50 height 66
click at [506, 890] on div "O" at bounding box center [518, 884] width 50 height 66
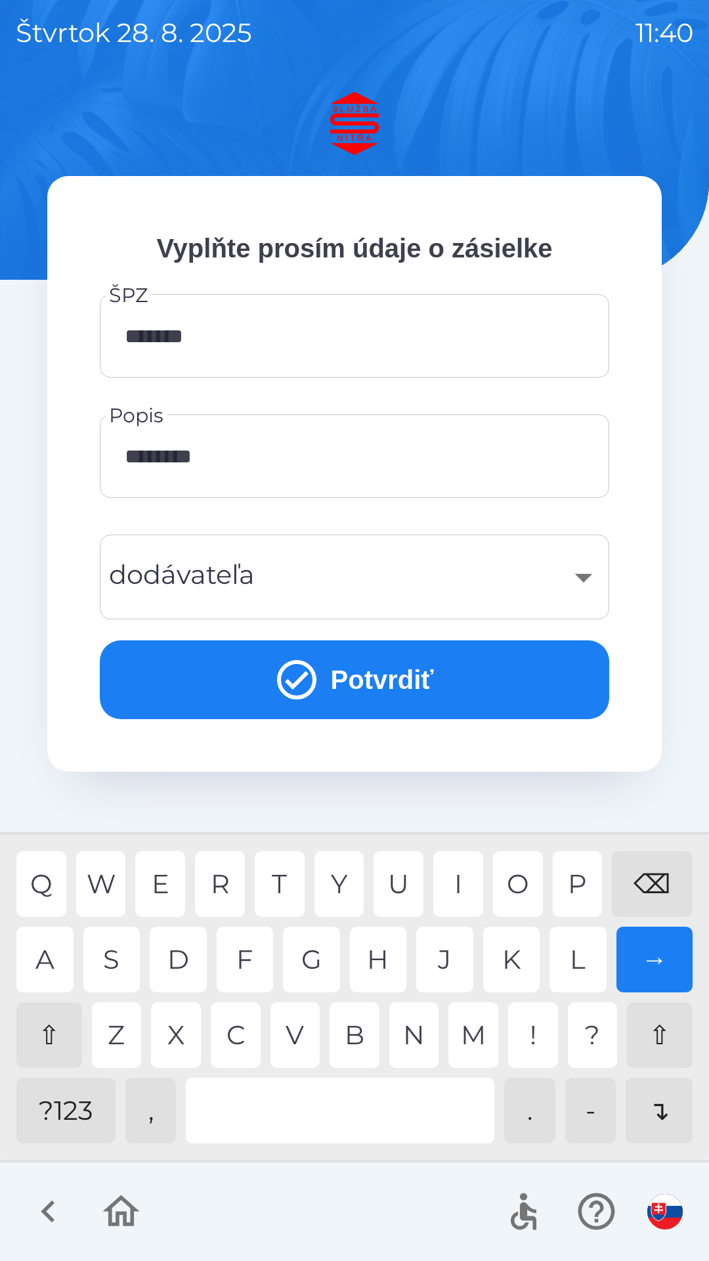
click at [103, 879] on div "W" at bounding box center [101, 884] width 50 height 66
type input "**********"
click at [583, 575] on div "​" at bounding box center [355, 576] width 478 height 53
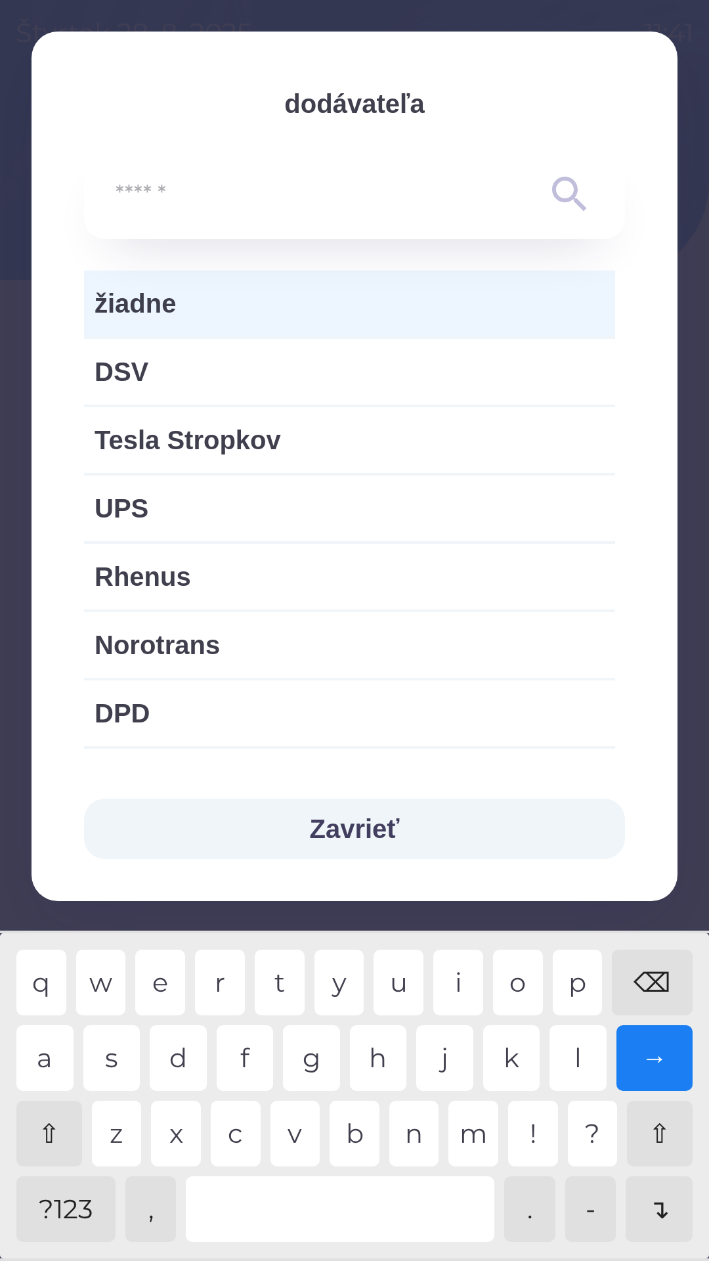
click at [229, 304] on span "žiadne" at bounding box center [350, 303] width 510 height 39
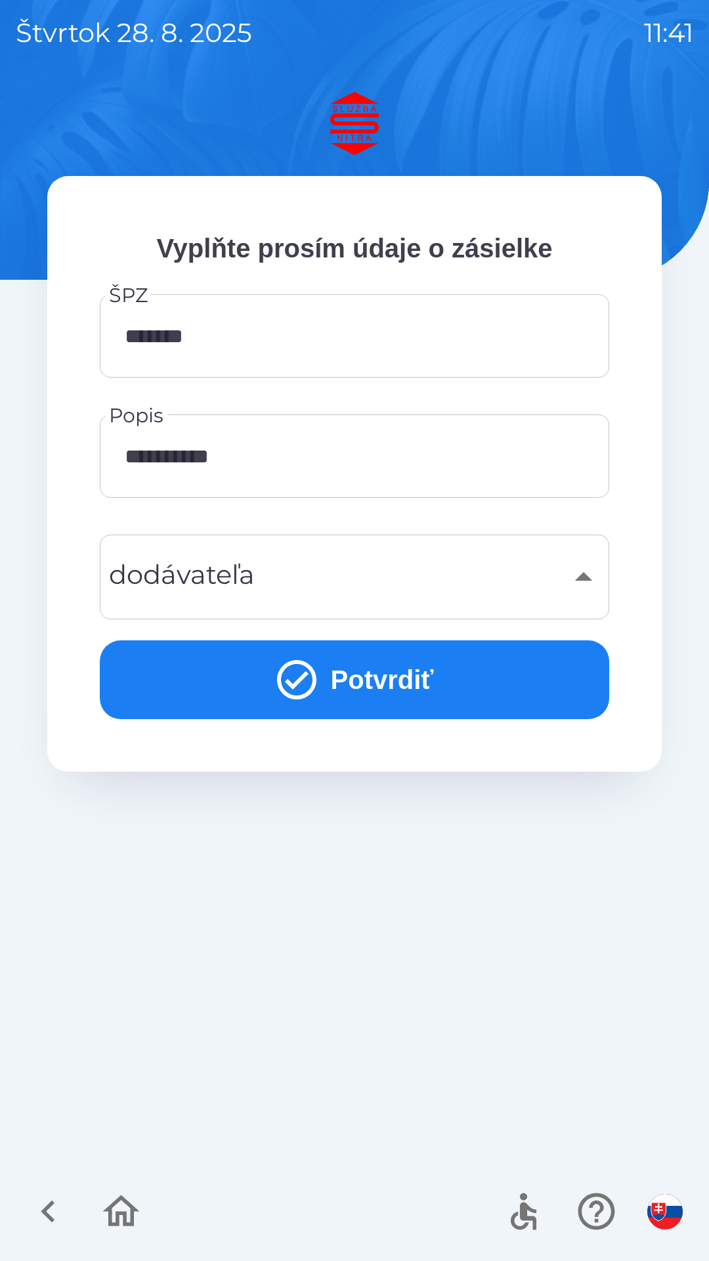
click at [396, 683] on button "Potvrdiť" at bounding box center [355, 679] width 510 height 79
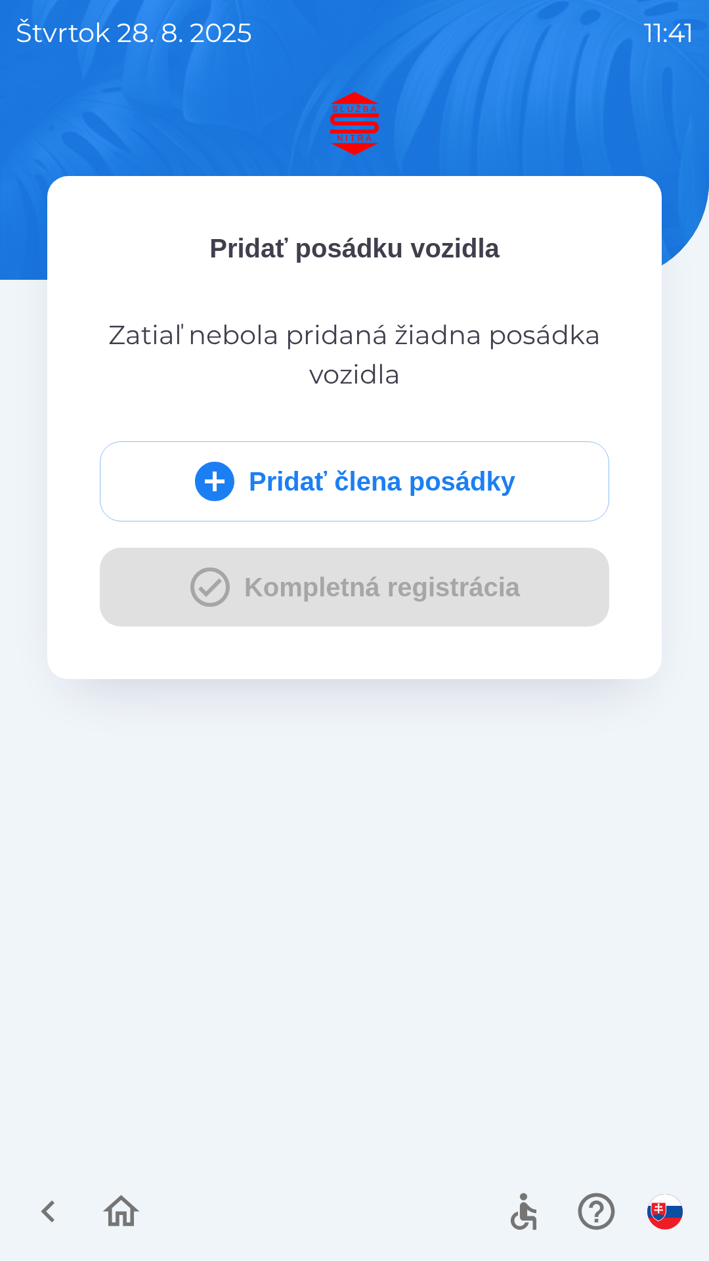
click at [213, 477] on icon "submit" at bounding box center [214, 481] width 39 height 39
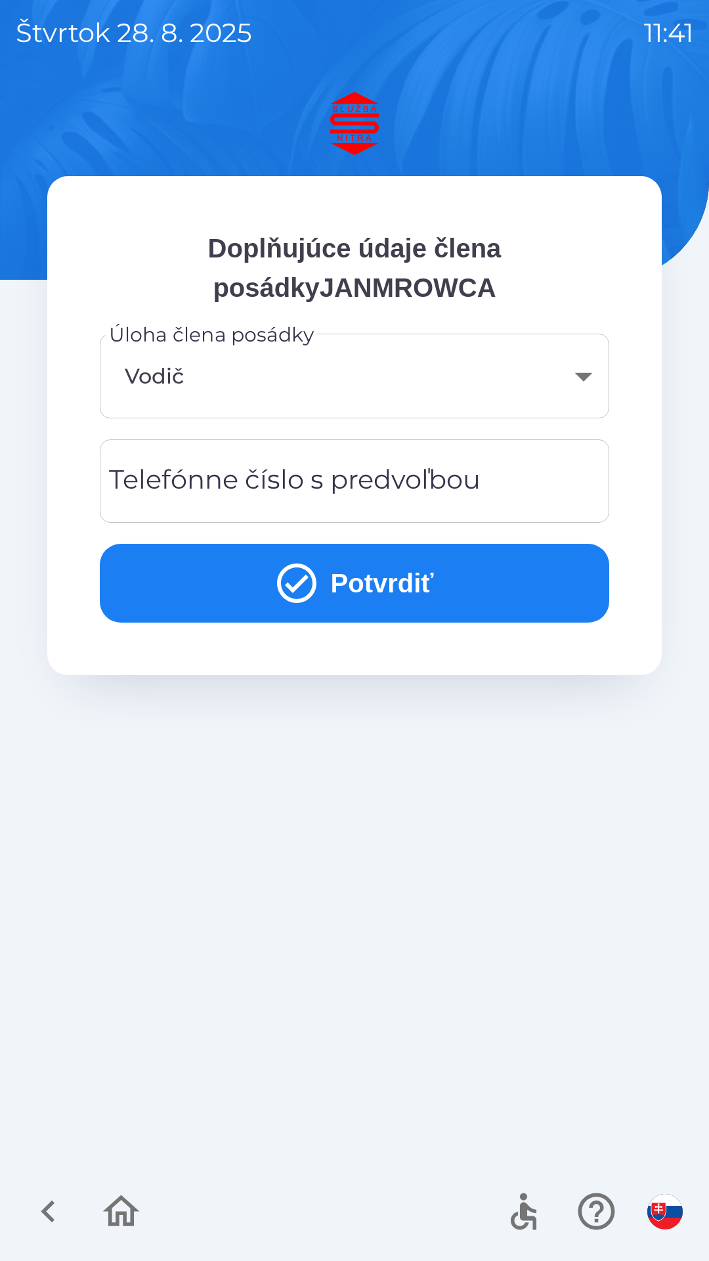
click at [203, 472] on div "Telefónne číslo s predvoľbou Telefónne číslo s predvoľbou" at bounding box center [355, 480] width 510 height 83
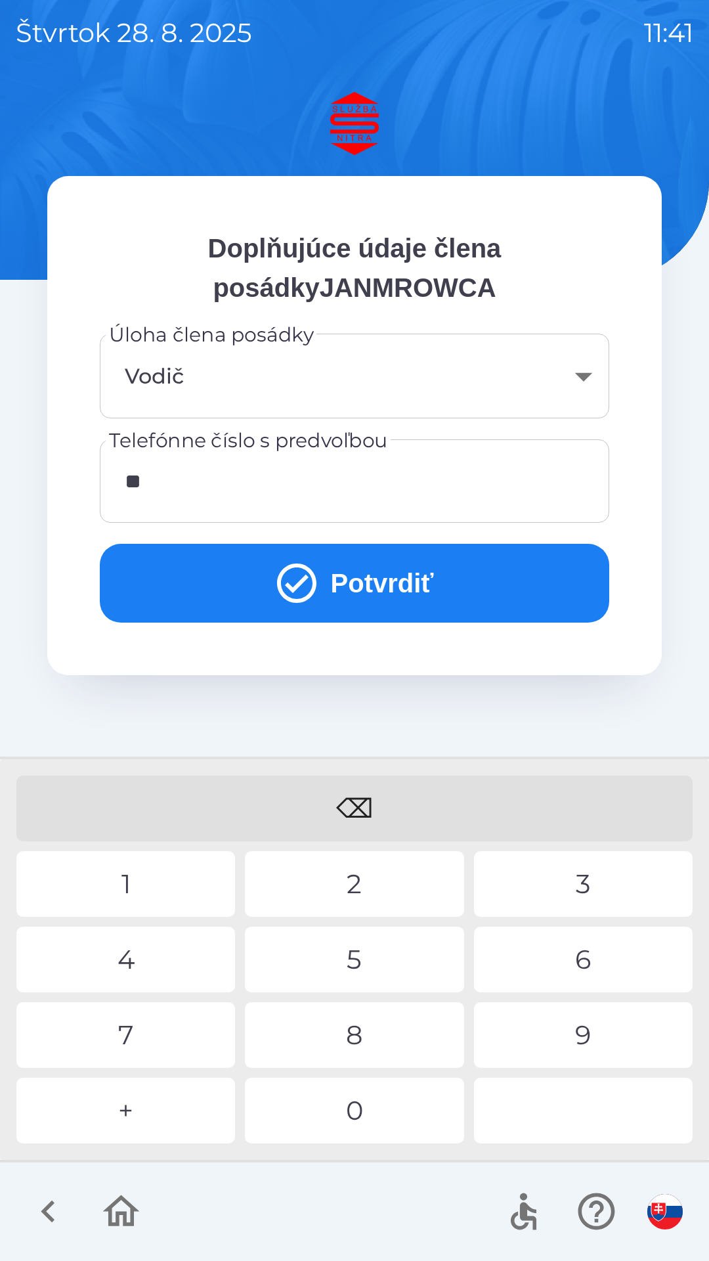
click at [135, 947] on div "4" at bounding box center [125, 959] width 219 height 66
click at [554, 1040] on div "9" at bounding box center [583, 1035] width 219 height 66
type input "**********"
click at [372, 584] on button "Potvrdiť" at bounding box center [355, 583] width 510 height 79
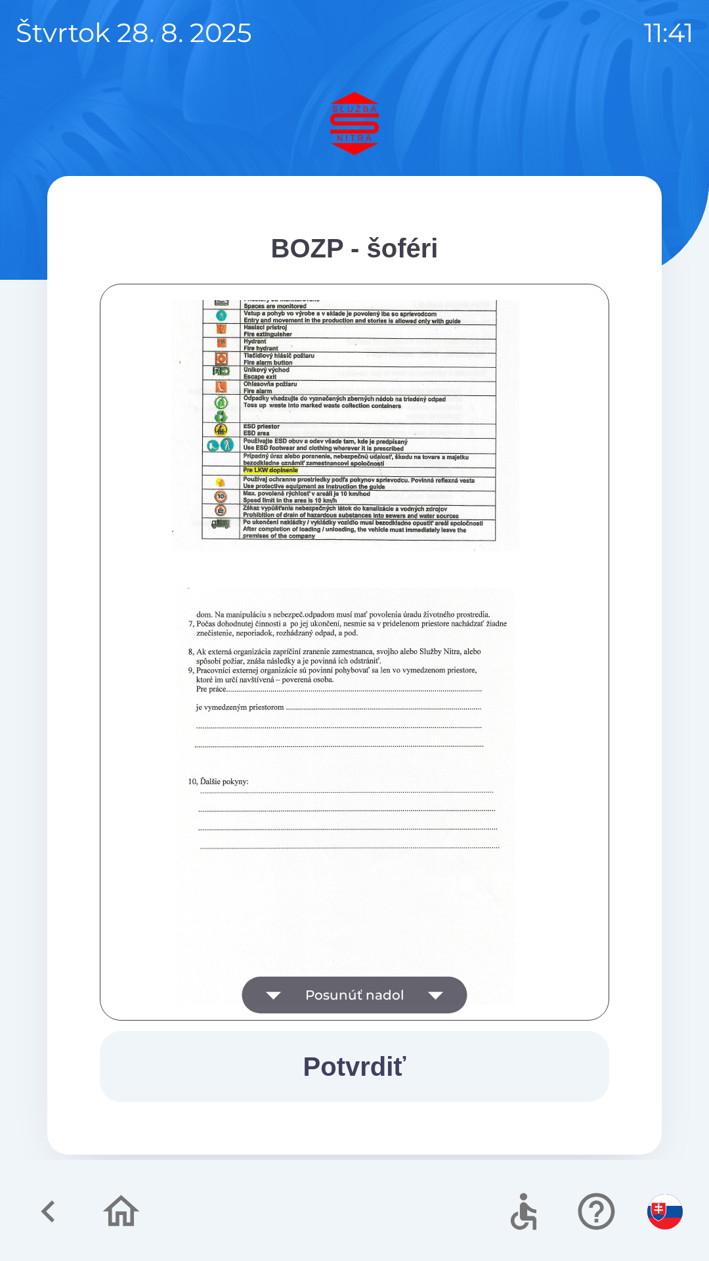
scroll to position [1471, 0]
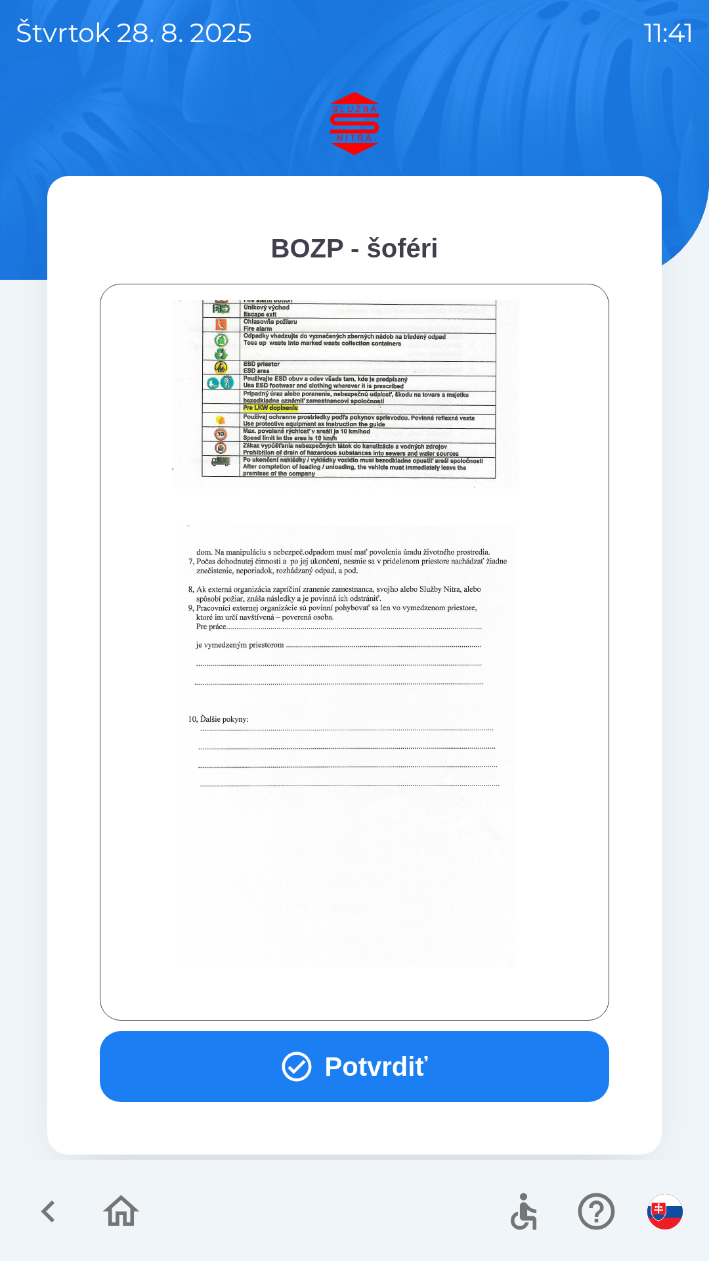
click at [390, 1070] on button "Potvrdiť" at bounding box center [355, 1066] width 510 height 71
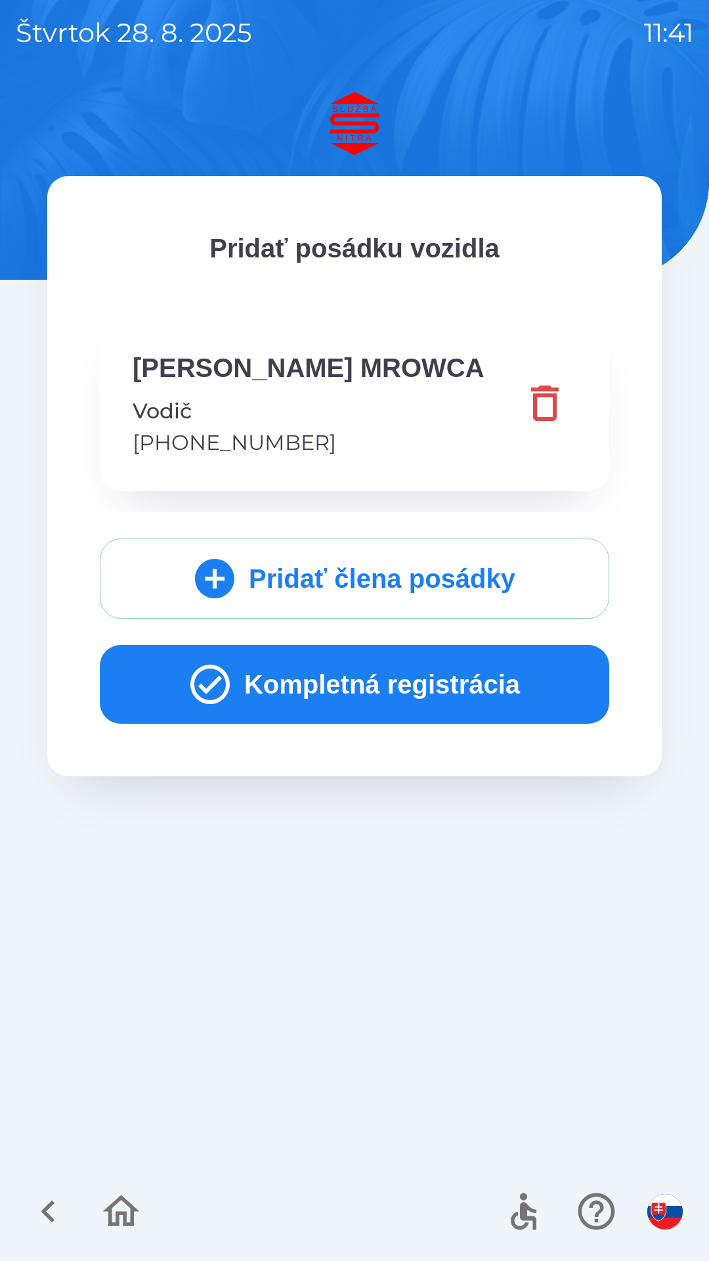
click at [217, 577] on icon "submit" at bounding box center [214, 578] width 39 height 39
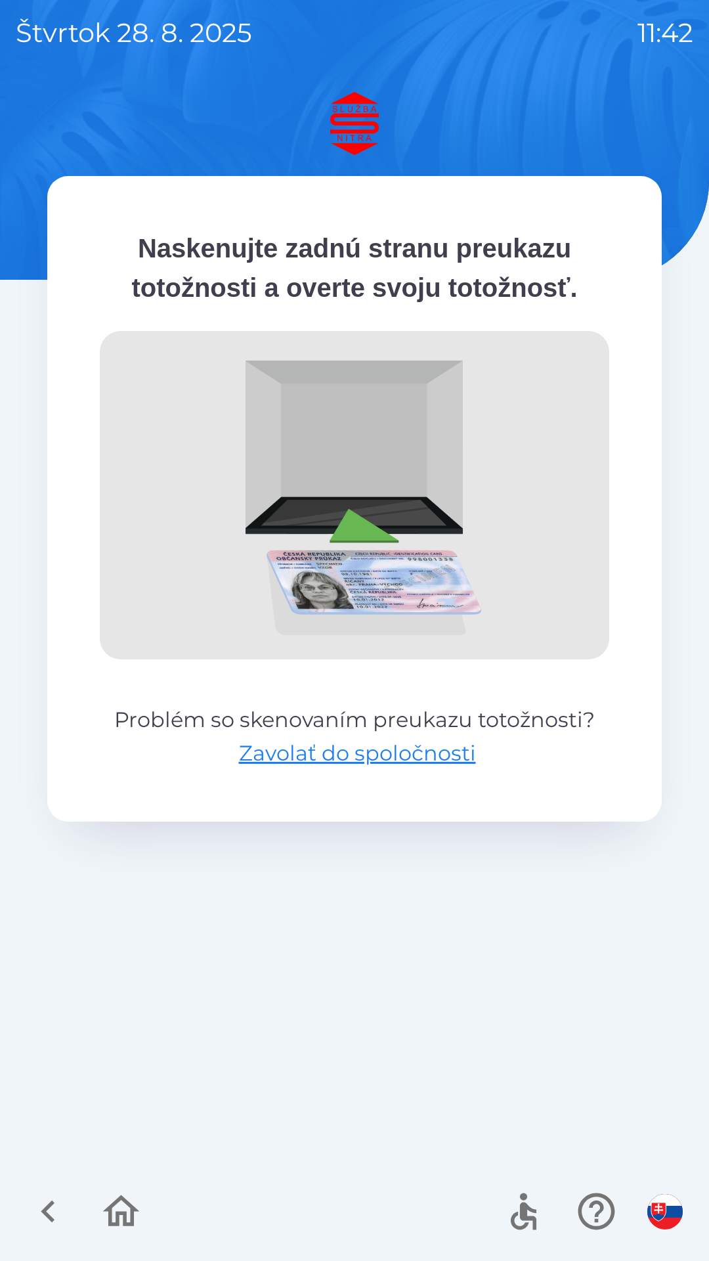
click at [57, 1205] on icon "button" at bounding box center [48, 1211] width 44 height 44
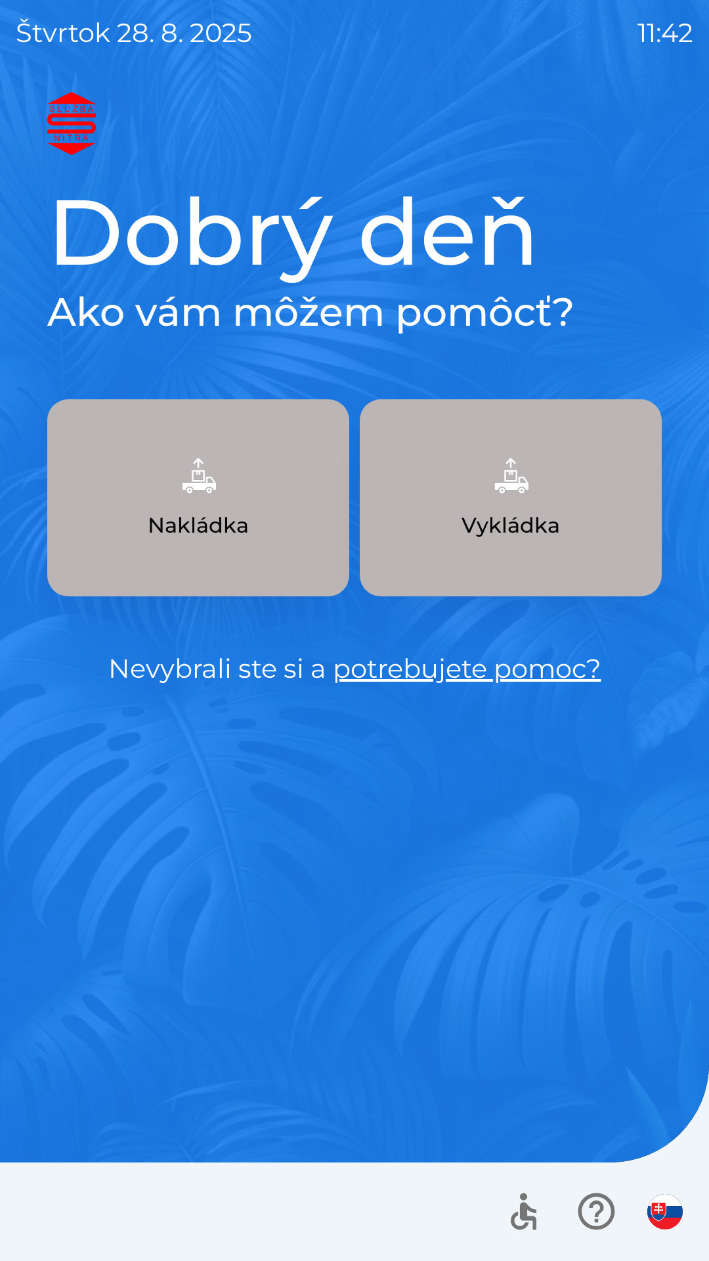
click at [218, 512] on p "Nakládka" at bounding box center [198, 526] width 101 height 32
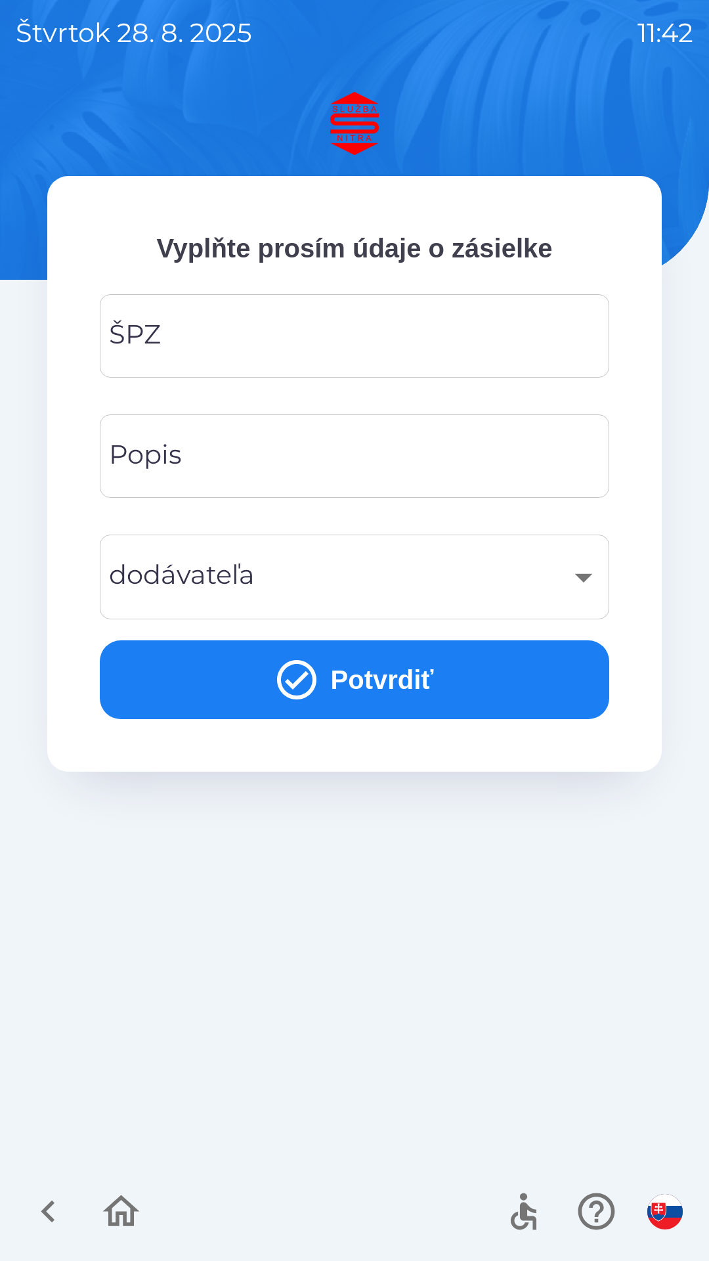
click at [226, 330] on input "ŠPZ" at bounding box center [355, 336] width 478 height 52
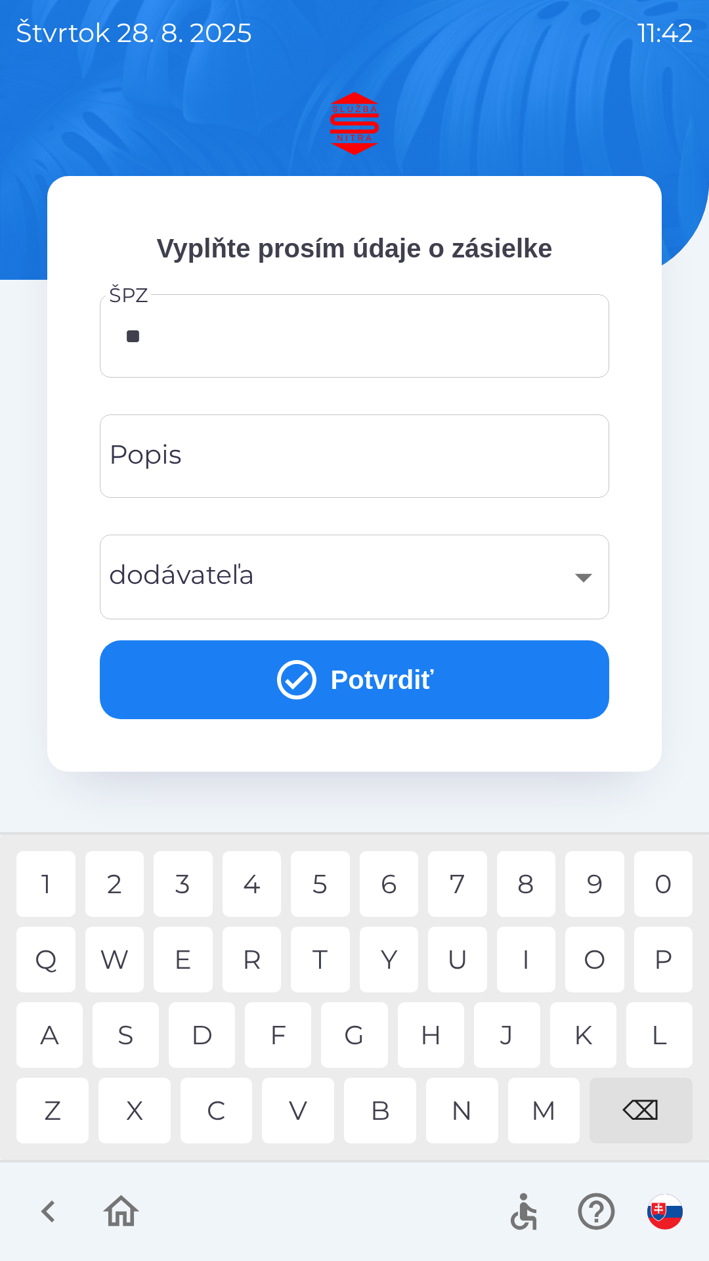
click at [651, 1032] on div "L" at bounding box center [659, 1035] width 66 height 66
click at [320, 882] on div "5" at bounding box center [320, 884] width 59 height 66
click at [226, 1102] on div "C" at bounding box center [217, 1111] width 72 height 66
click at [316, 881] on div "5" at bounding box center [320, 884] width 59 height 66
type input "*******"
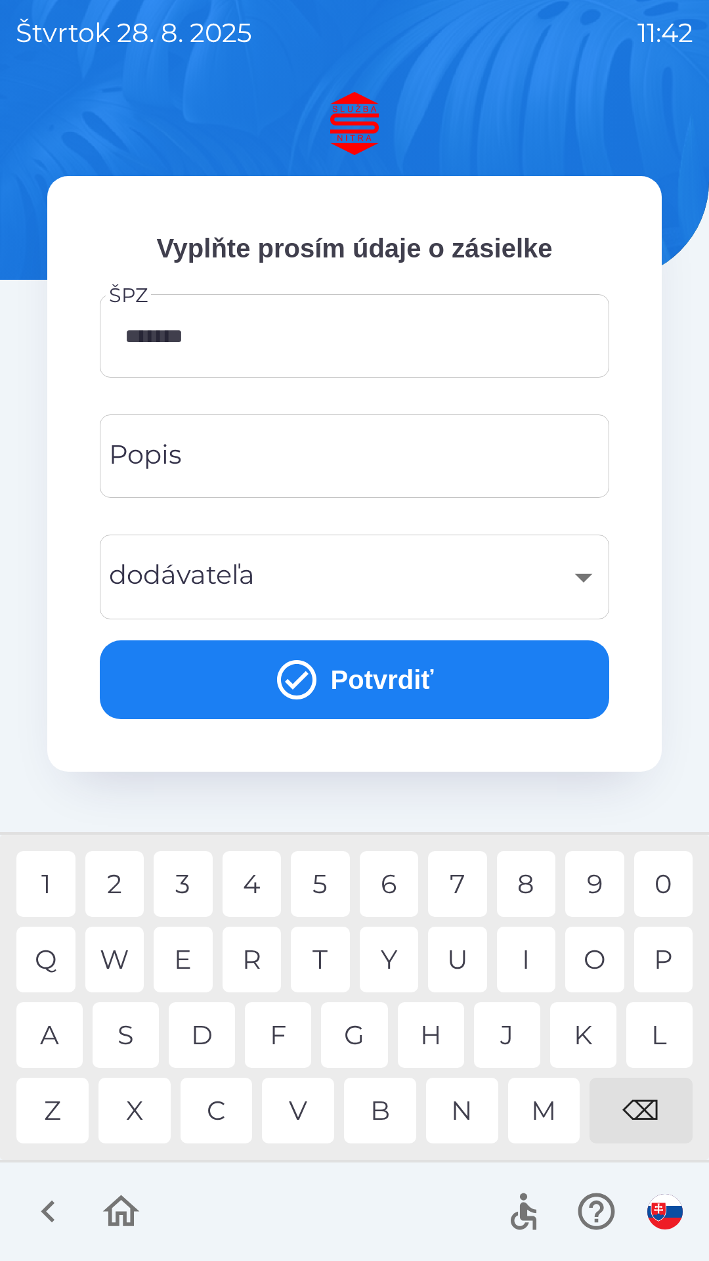
click at [209, 456] on input "Popis" at bounding box center [355, 456] width 478 height 52
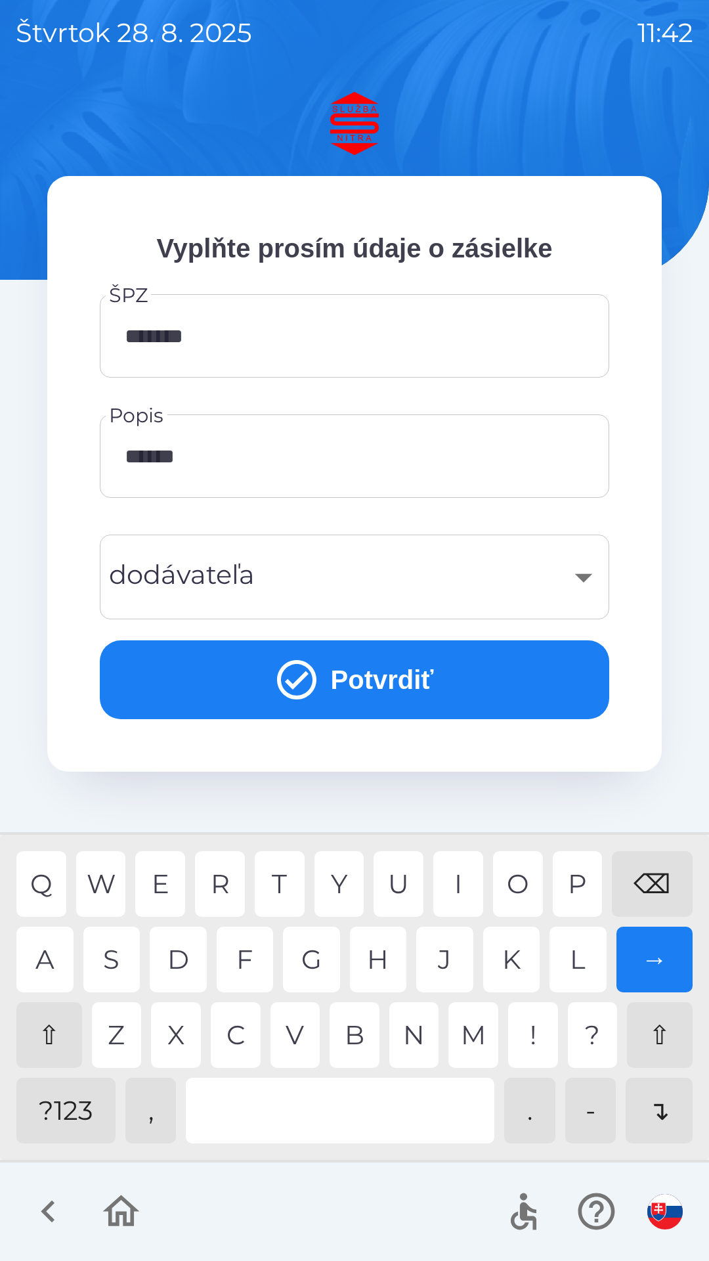
click at [51, 958] on div "A" at bounding box center [44, 959] width 57 height 66
click at [250, 1107] on div at bounding box center [340, 1111] width 309 height 66
type input "**********"
click at [383, 680] on button "Potvrdiť" at bounding box center [355, 679] width 510 height 79
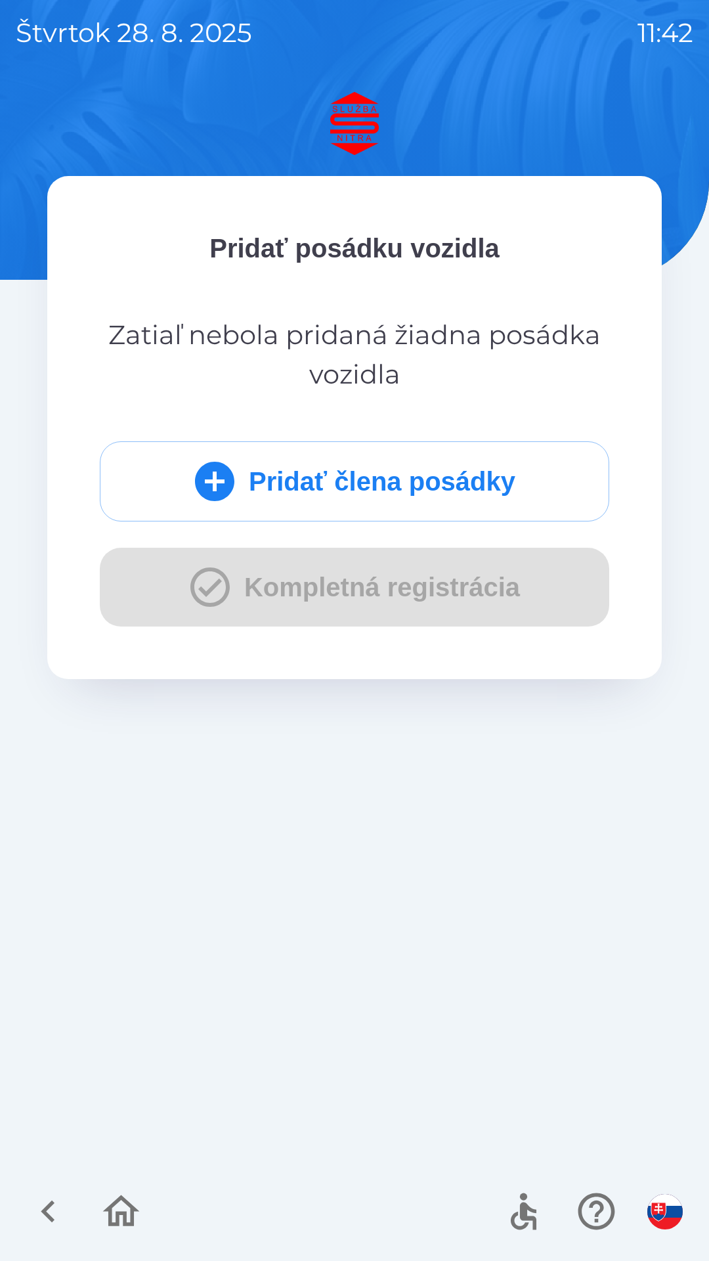
click at [337, 485] on button "Pridať člena posádky" at bounding box center [355, 481] width 510 height 80
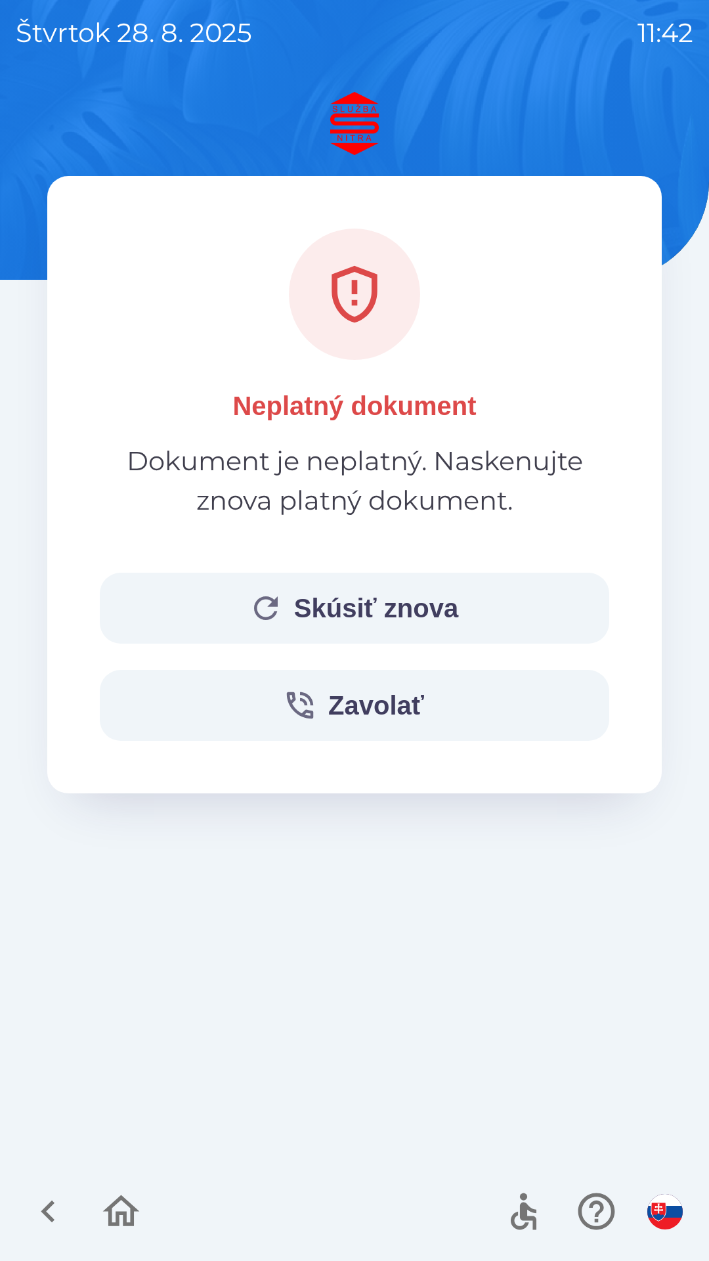
click at [357, 608] on button "Skúsiť znova" at bounding box center [355, 608] width 510 height 71
click at [369, 597] on button "Skúsiť znova" at bounding box center [355, 608] width 510 height 71
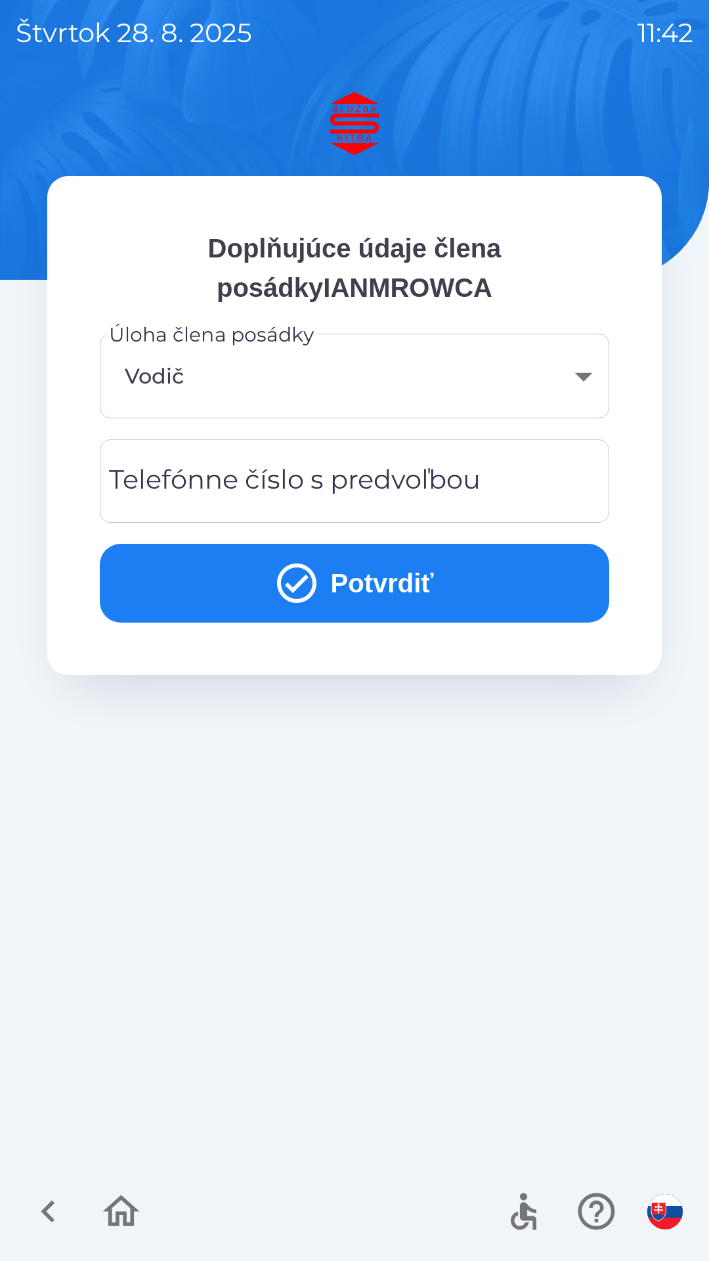
click at [197, 479] on div "Telefónne číslo s predvoľbou Telefónne číslo s predvoľbou" at bounding box center [355, 480] width 510 height 83
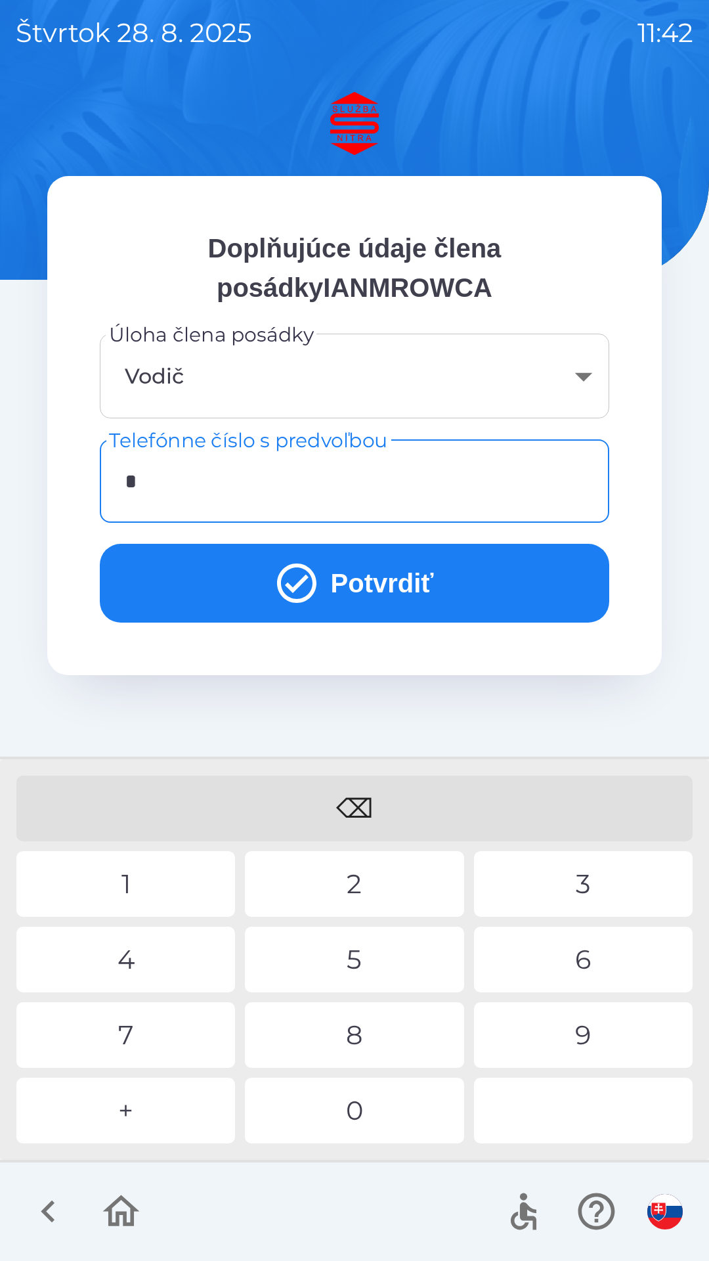
click at [142, 1104] on div "+" at bounding box center [125, 1111] width 219 height 66
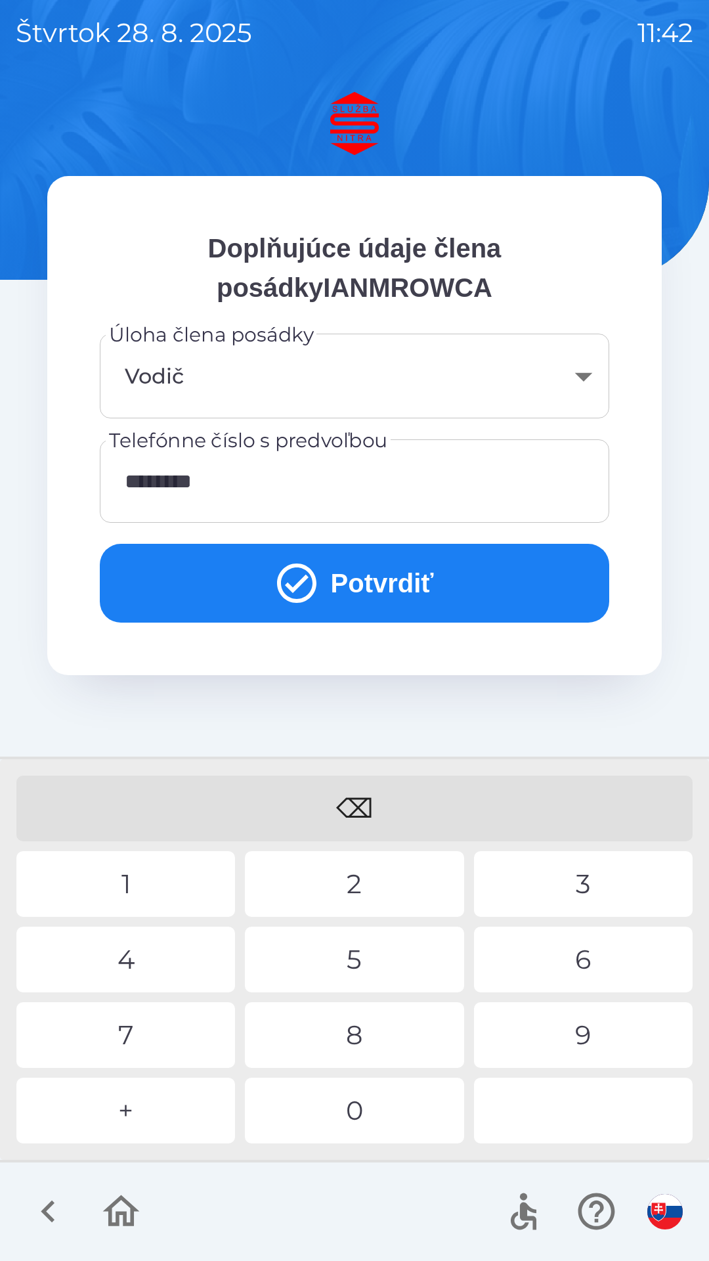
click at [584, 1034] on div "9" at bounding box center [583, 1035] width 219 height 66
type input "**********"
click at [372, 959] on div "5" at bounding box center [354, 959] width 219 height 66
click at [360, 588] on button "Potvrdiť" at bounding box center [355, 583] width 510 height 79
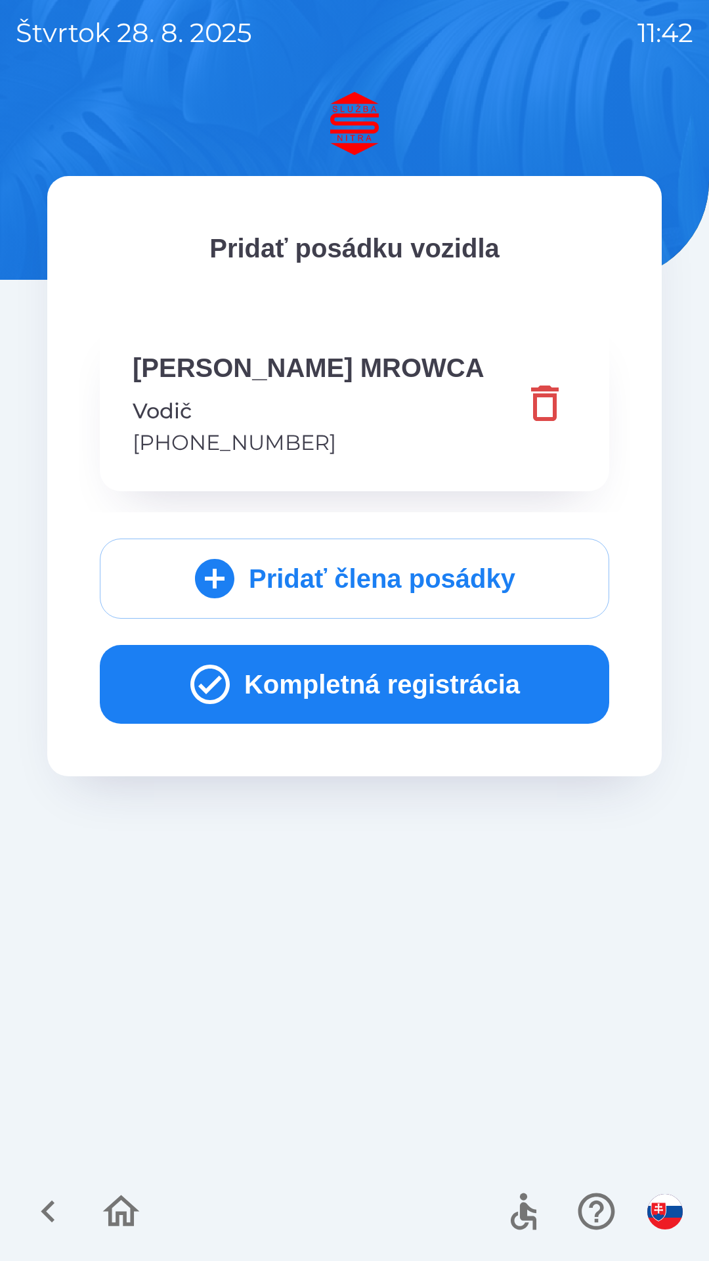
click at [369, 682] on button "Kompletná registrácia" at bounding box center [355, 684] width 510 height 79
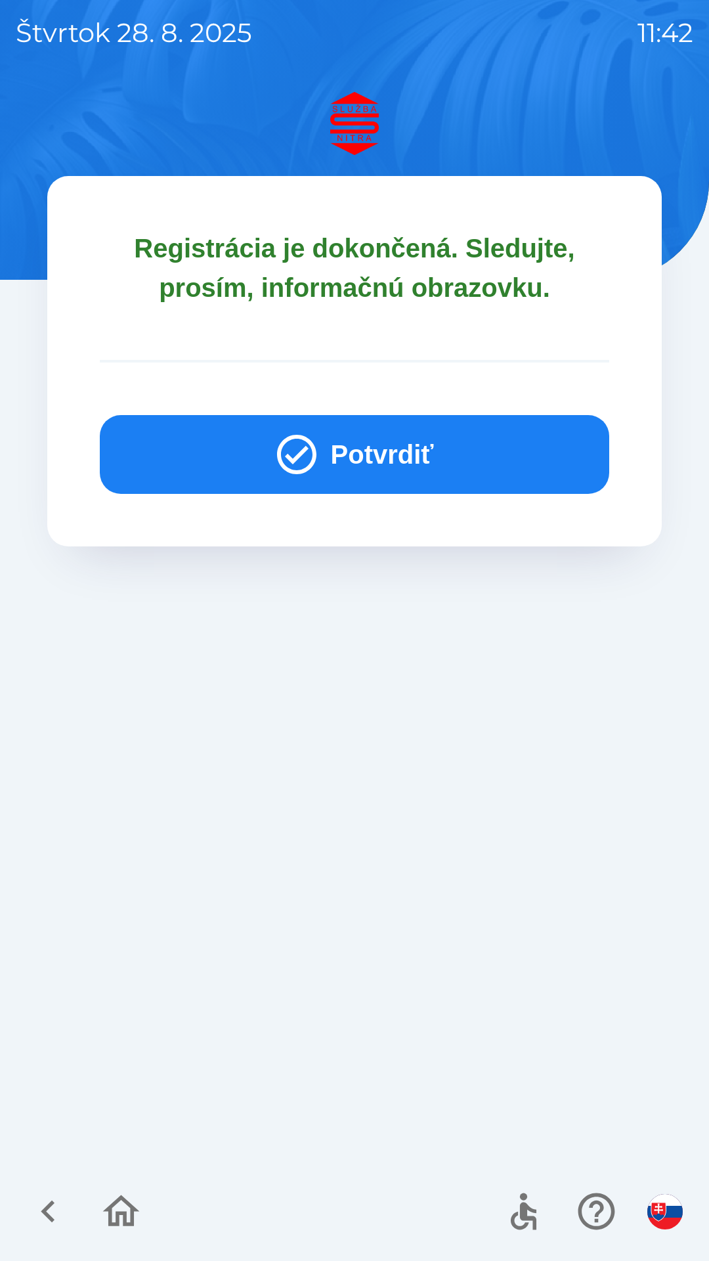
click at [389, 443] on button "Potvrdiť" at bounding box center [355, 454] width 510 height 79
